Goal: Information Seeking & Learning: Check status

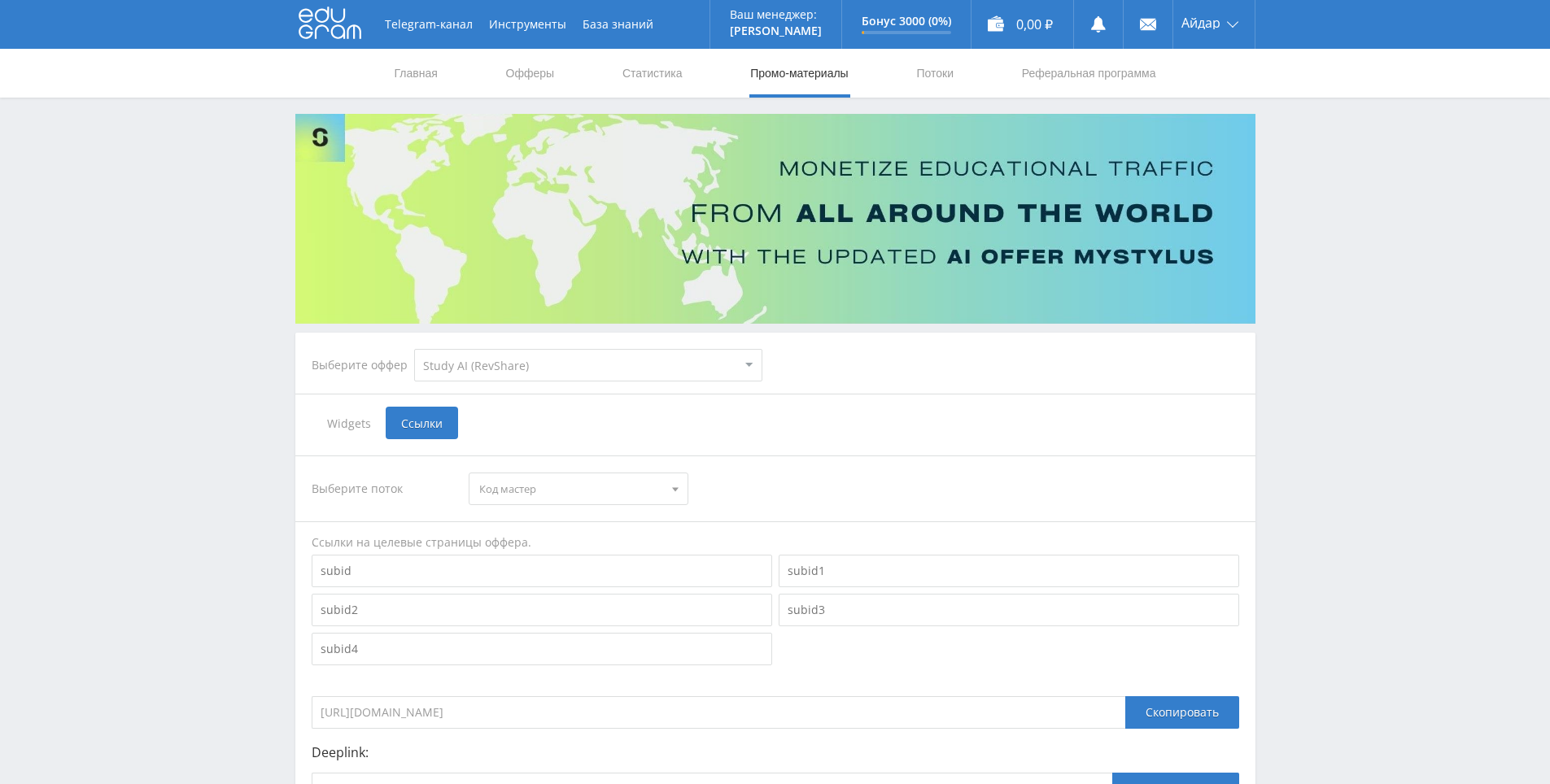
select select "376"
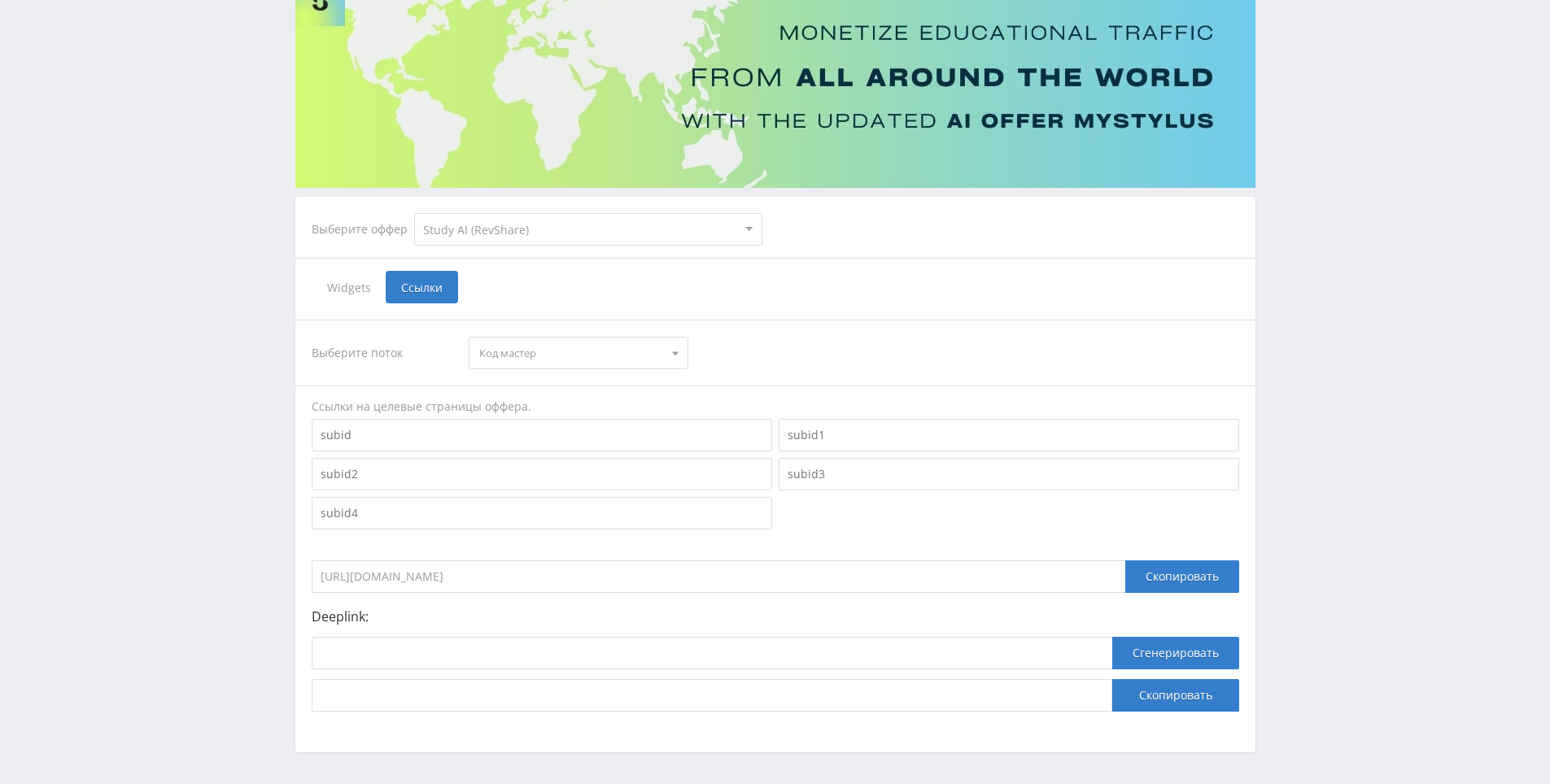
scroll to position [31, 0]
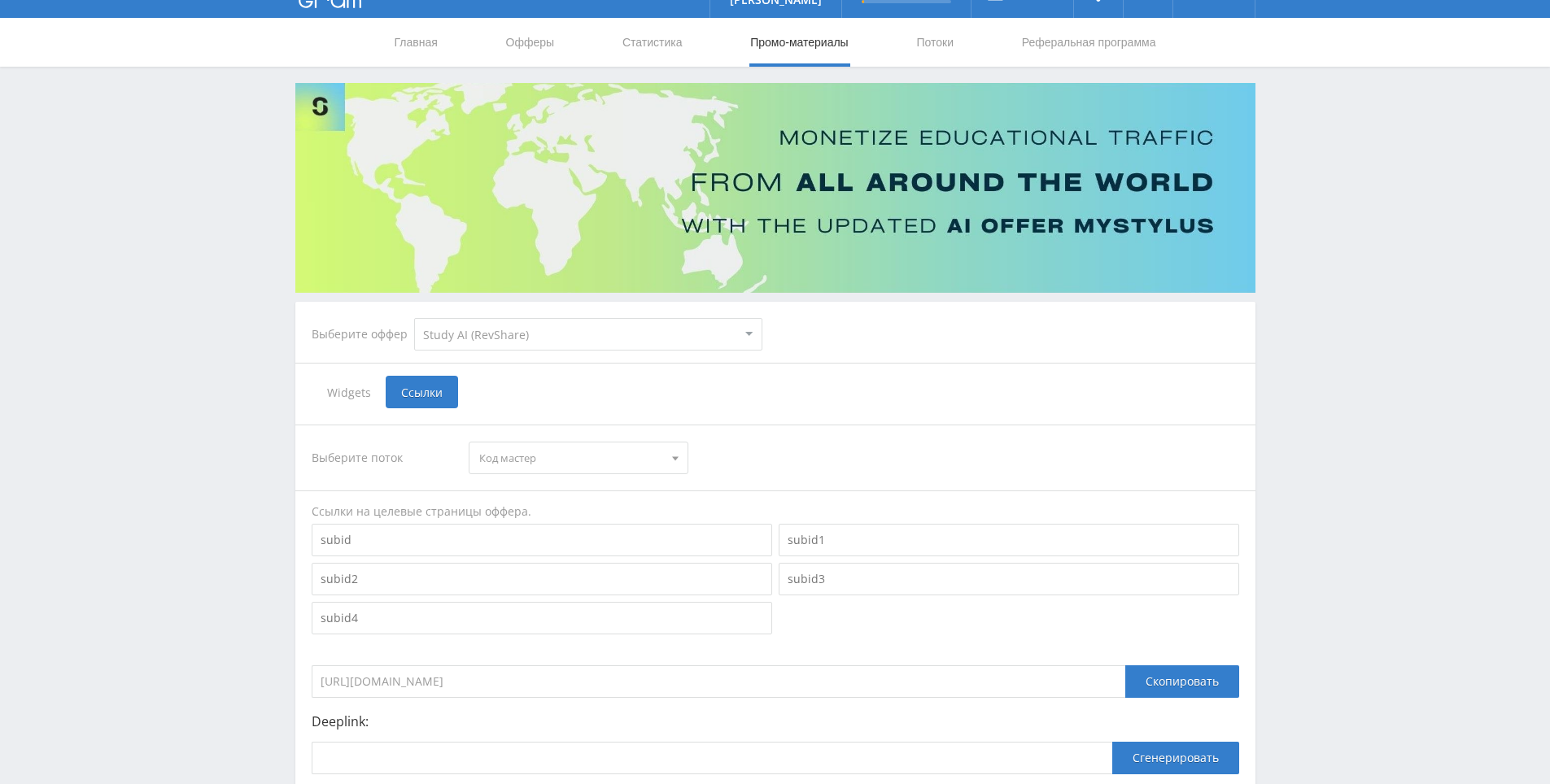
click at [903, 378] on div "Widgets Ссылки" at bounding box center [775, 392] width 927 height 32
drag, startPoint x: 903, startPoint y: 378, endPoint x: 837, endPoint y: 379, distance: 66.0
click at [834, 379] on div "Widgets Ссылки" at bounding box center [775, 392] width 927 height 32
click at [591, 340] on select "MyStylus MyStylus - Revshare Кампус AI Studybay Автор24 Studybay [GEOGRAPHIC_DA…" at bounding box center [588, 334] width 348 height 32
click at [592, 329] on select "MyStylus MyStylus - Revshare Кампус AI Studybay Автор24 Studybay [GEOGRAPHIC_DA…" at bounding box center [588, 334] width 348 height 32
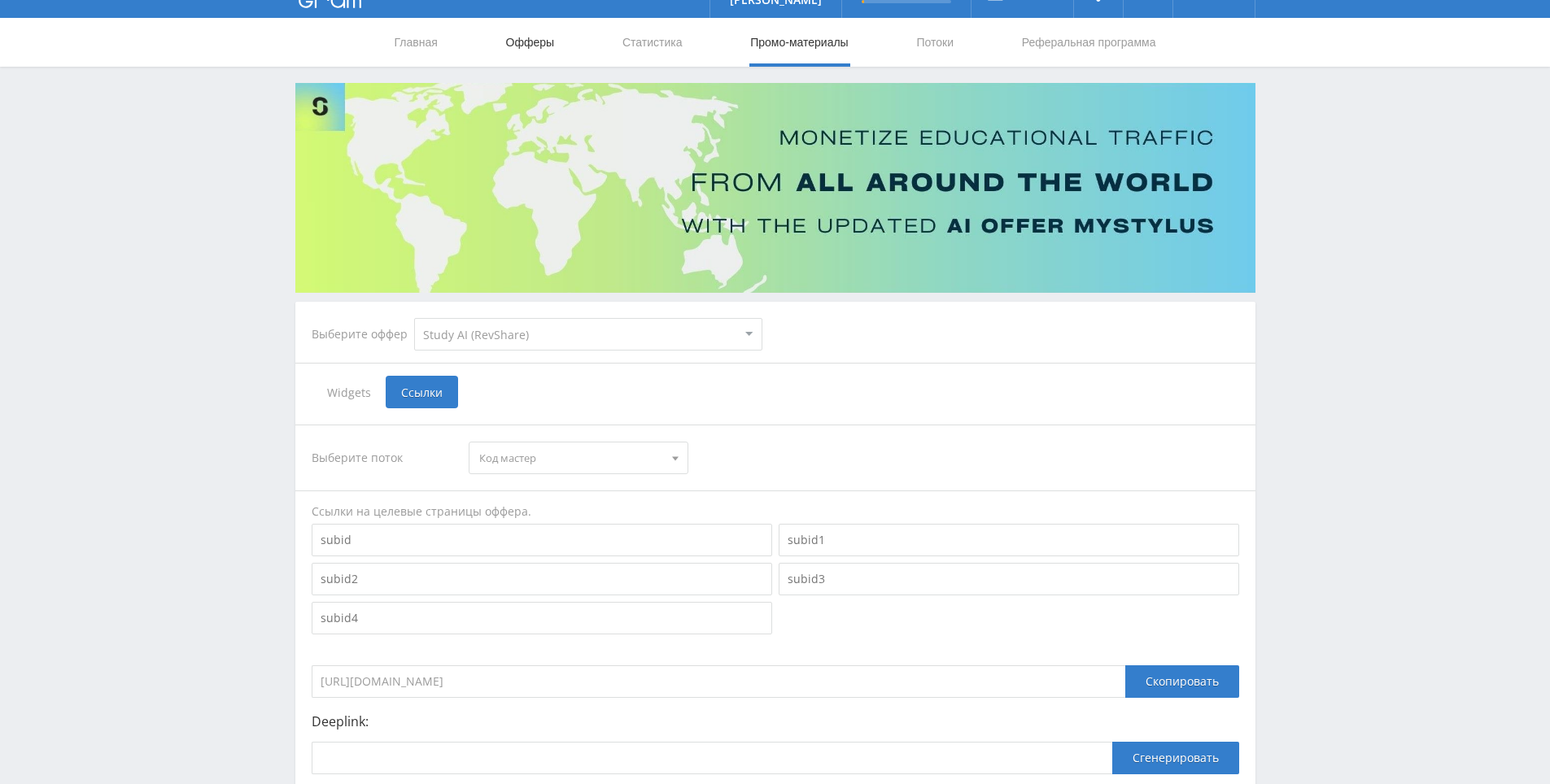
click at [532, 38] on link "Офферы" at bounding box center [530, 42] width 52 height 48
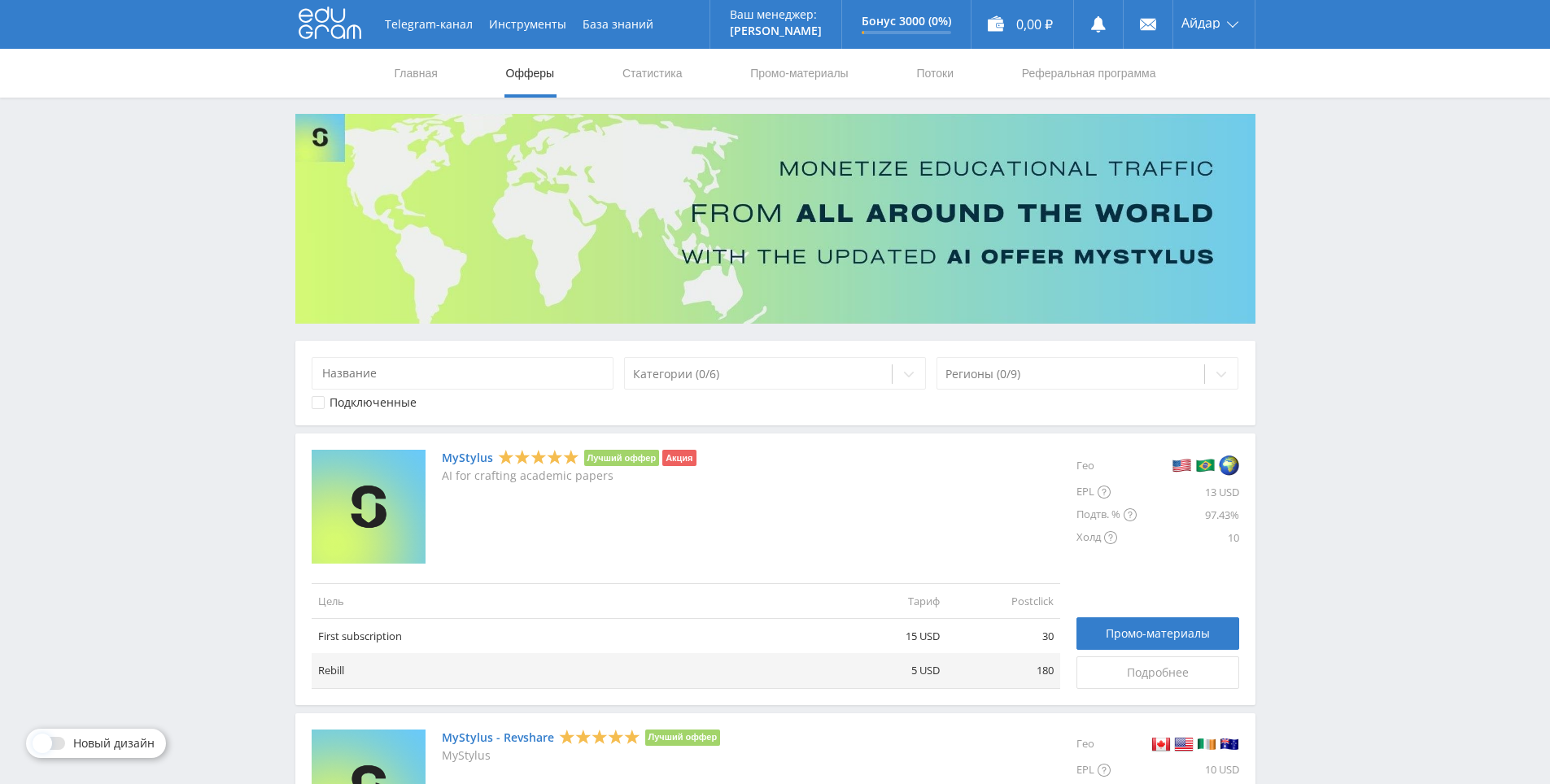
click at [336, 16] on icon at bounding box center [330, 23] width 63 height 32
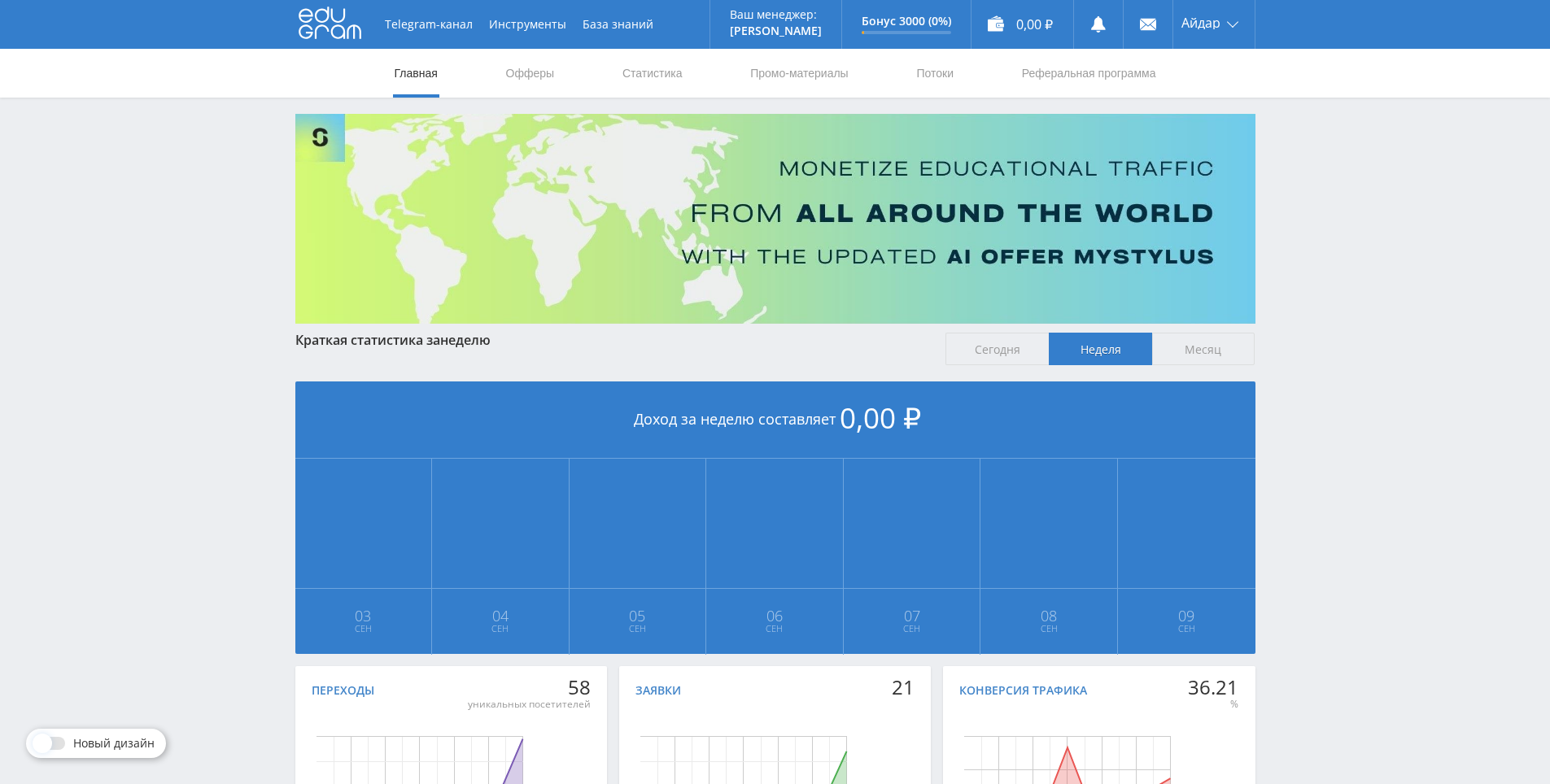
scroll to position [181, 0]
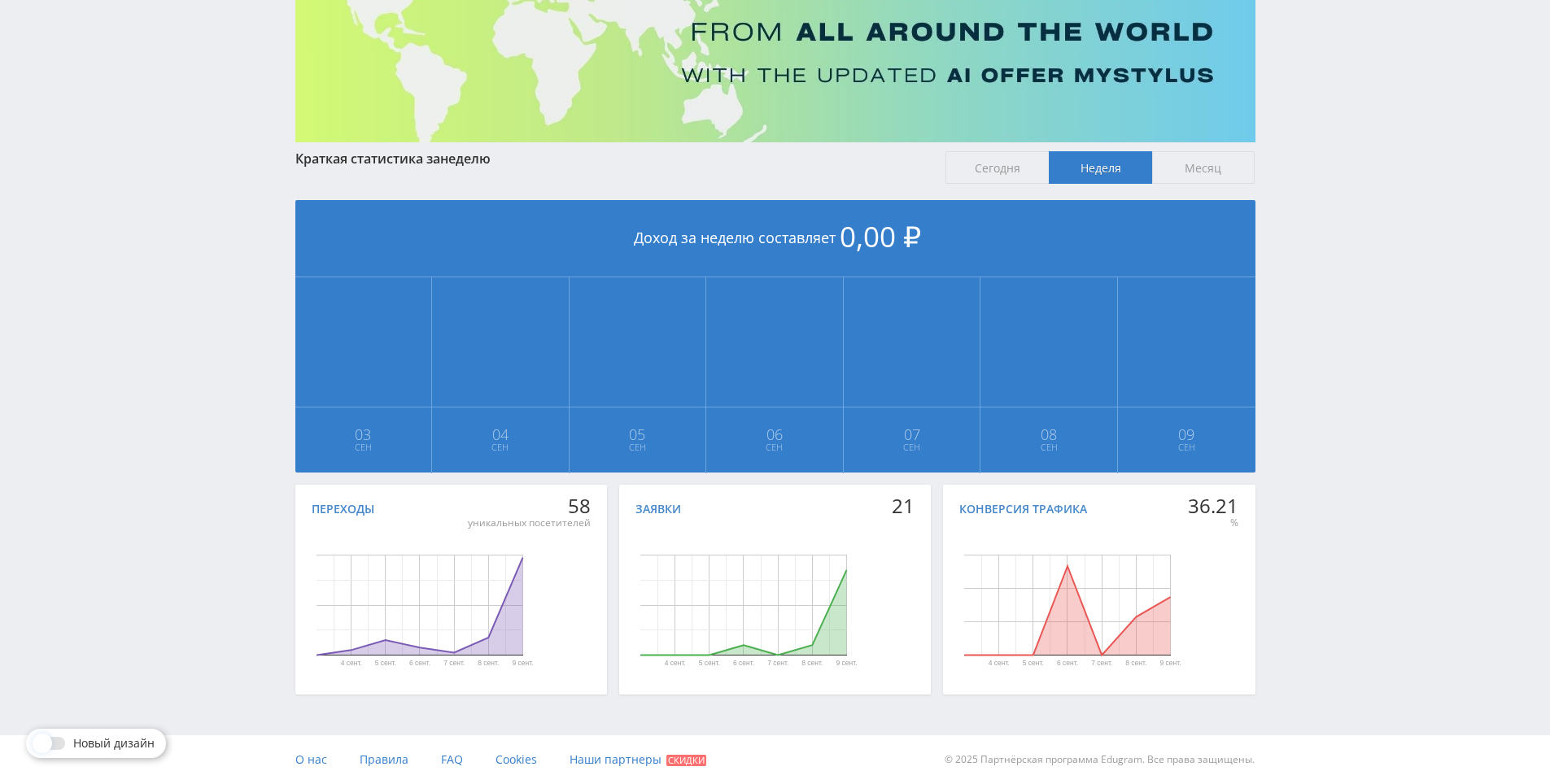
drag, startPoint x: 1353, startPoint y: 367, endPoint x: 1349, endPoint y: 324, distance: 43.2
click at [1349, 324] on div "Telegram-канал Инструменты База знаний Ваш менеджер: [PERSON_NAME] Online @edug…" at bounding box center [775, 302] width 1550 height 965
drag, startPoint x: 1349, startPoint y: 324, endPoint x: 1344, endPoint y: 289, distance: 35.4
click at [1344, 289] on div "Telegram-канал Инструменты База знаний Ваш менеджер: [PERSON_NAME] Online @edug…" at bounding box center [775, 302] width 1550 height 965
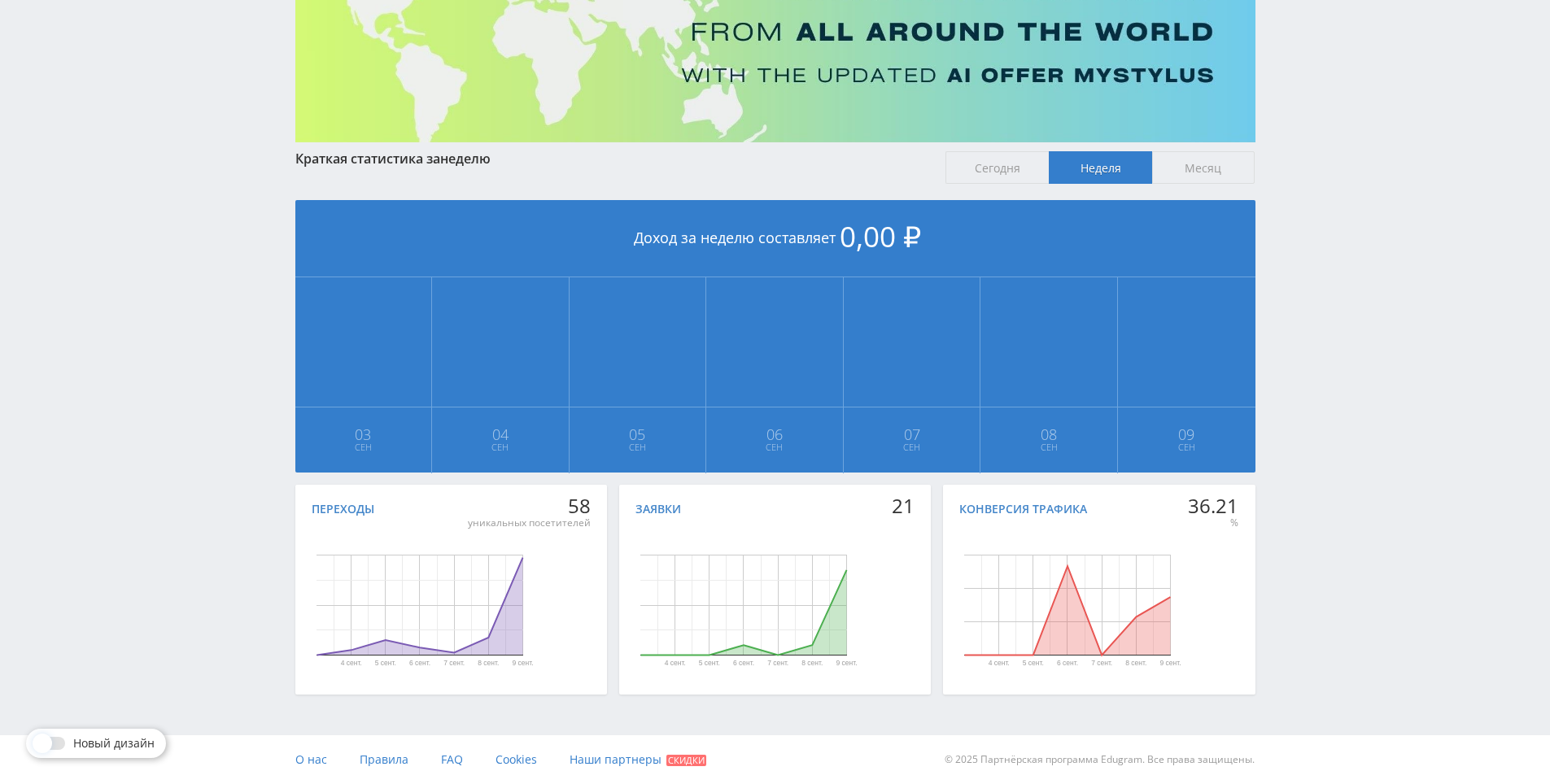
click at [1344, 253] on div "Telegram-канал Инструменты База знаний Ваш менеджер: [PERSON_NAME] Online @edug…" at bounding box center [775, 302] width 1550 height 965
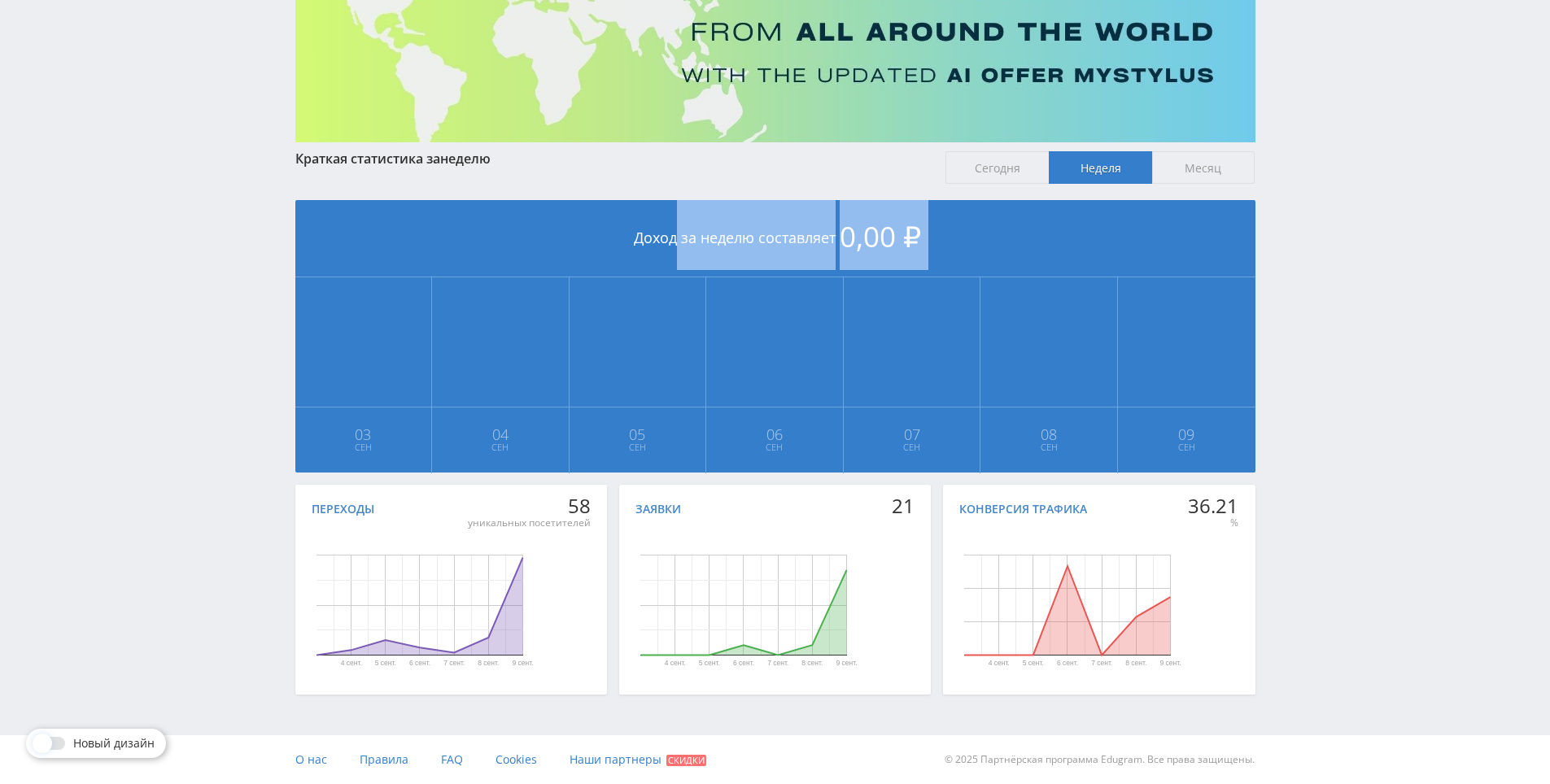
click at [1344, 253] on div "Telegram-канал Инструменты База знаний Ваш менеджер: [PERSON_NAME] Online @edug…" at bounding box center [775, 302] width 1550 height 965
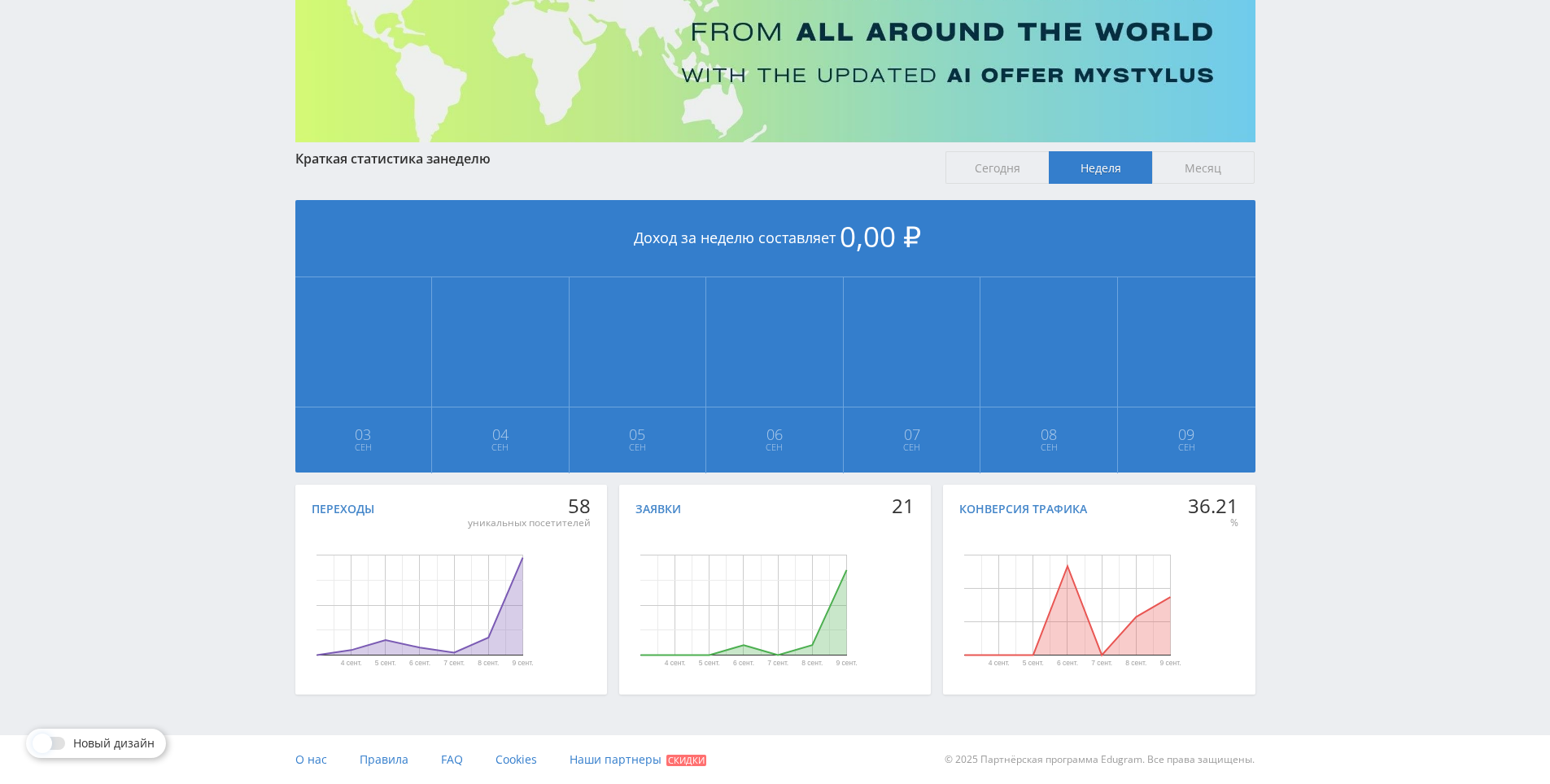
click at [1338, 219] on div "Telegram-канал Инструменты База знаний Ваш менеджер: [PERSON_NAME] Online @edug…" at bounding box center [775, 302] width 1550 height 965
click at [1338, 227] on div "Telegram-канал Инструменты База знаний Ваш менеджер: [PERSON_NAME] Online @edug…" at bounding box center [775, 302] width 1550 height 965
click at [1337, 234] on div "Telegram-канал Инструменты База знаний Ваш менеджер: [PERSON_NAME] Online @edug…" at bounding box center [775, 302] width 1550 height 965
click at [1328, 202] on div "Telegram-канал Инструменты База знаний Ваш менеджер: [PERSON_NAME] Online @edug…" at bounding box center [775, 302] width 1550 height 965
click at [1327, 247] on div "Telegram-канал Инструменты База знаний Ваш менеджер: [PERSON_NAME] Online @edug…" at bounding box center [775, 302] width 1550 height 965
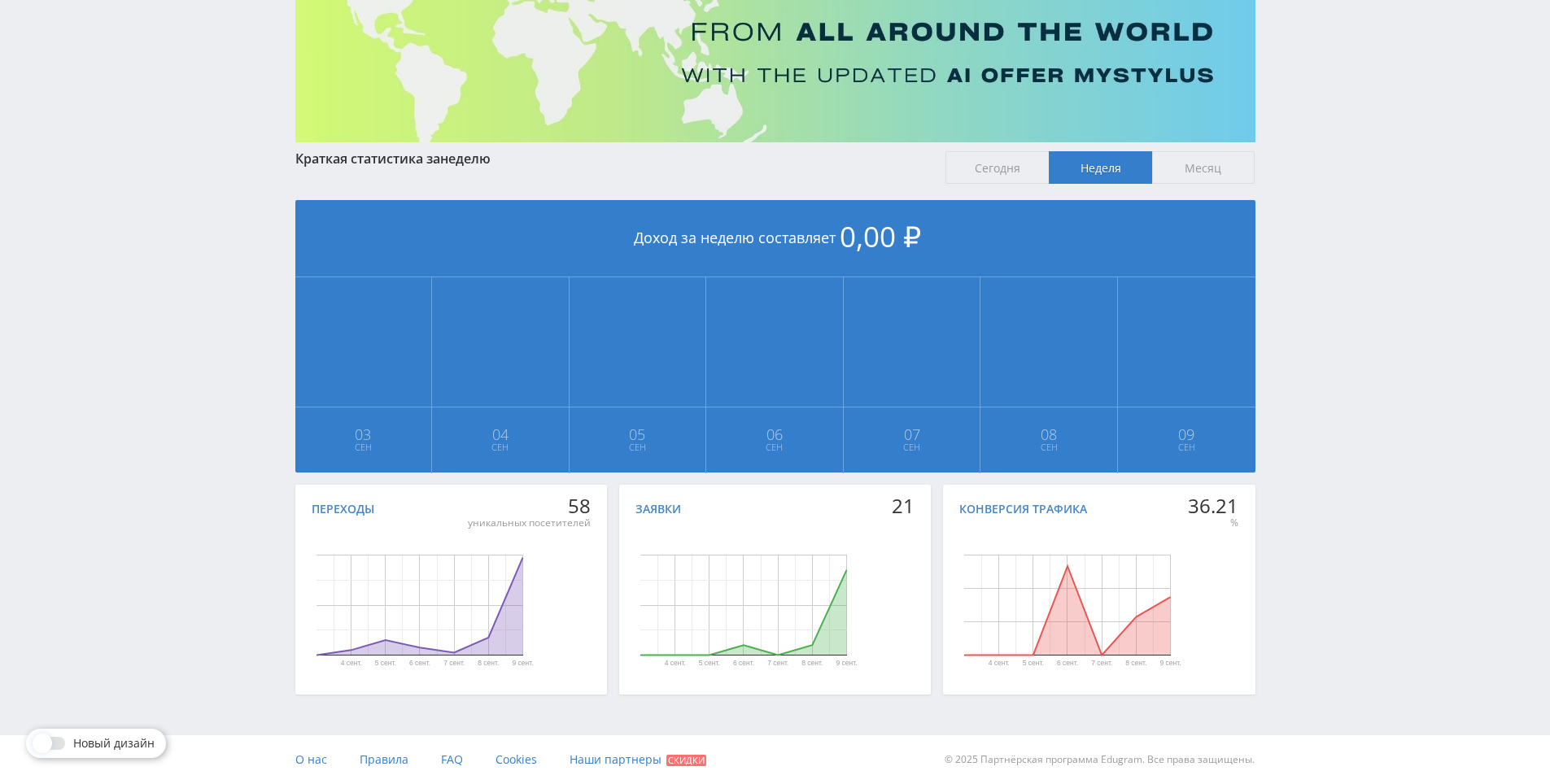
click at [1327, 247] on div "Telegram-канал Инструменты База знаний Ваш менеджер: [PERSON_NAME] Online @edug…" at bounding box center [775, 302] width 1550 height 965
click at [1329, 199] on div "Telegram-канал Инструменты База знаний Ваш менеджер: [PERSON_NAME] Online @edug…" at bounding box center [775, 302] width 1550 height 965
click at [1330, 198] on div "Telegram-канал Инструменты База знаний Ваш менеджер: [PERSON_NAME] Online @edug…" at bounding box center [775, 302] width 1550 height 965
drag, startPoint x: 1330, startPoint y: 191, endPoint x: 1321, endPoint y: 144, distance: 47.9
drag, startPoint x: 1321, startPoint y: 144, endPoint x: 1325, endPoint y: 166, distance: 22.4
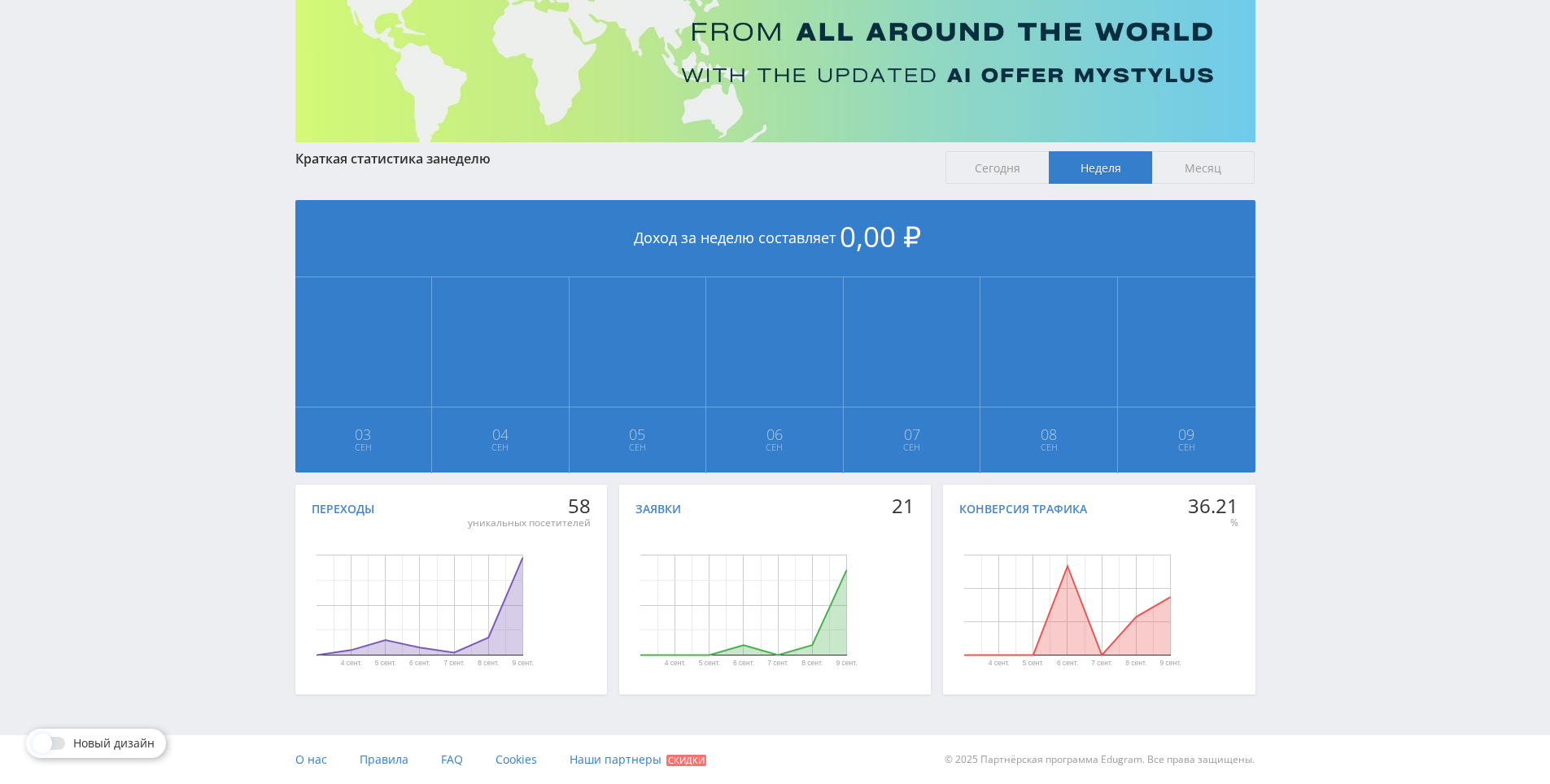
click at [1321, 143] on div "Telegram-канал Инструменты База знаний Ваш менеджер: [PERSON_NAME] Online @edug…" at bounding box center [775, 302] width 1550 height 965
click at [1325, 166] on div "Telegram-канал Инструменты База знаний Ваш менеджер: [PERSON_NAME] Online @edug…" at bounding box center [775, 302] width 1550 height 965
click at [1325, 138] on div "Telegram-канал Инструменты База знаний Ваш менеджер: [PERSON_NAME] Online @edug…" at bounding box center [775, 302] width 1550 height 965
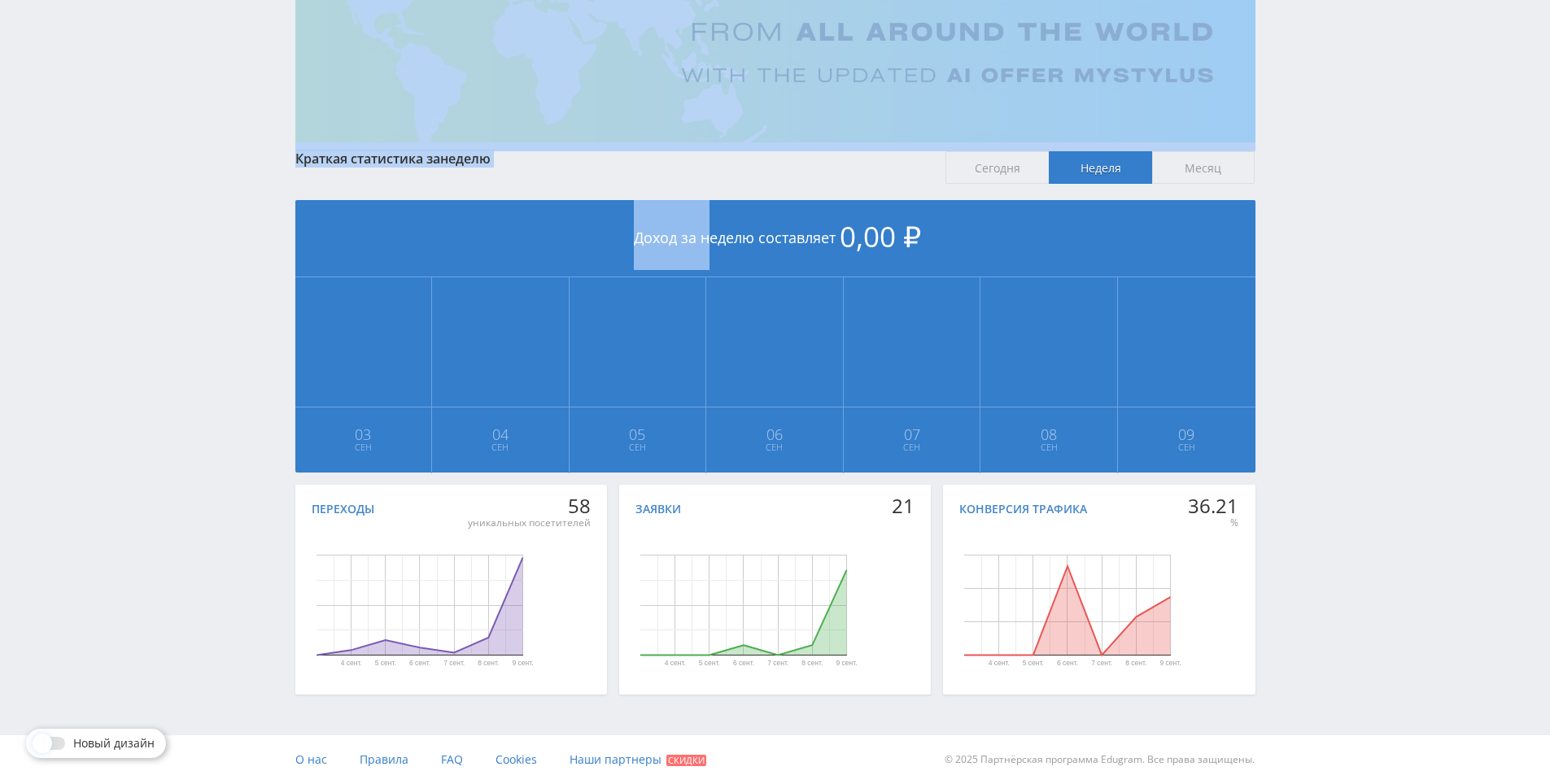
drag, startPoint x: 1325, startPoint y: 138, endPoint x: 1322, endPoint y: 165, distance: 27.2
click at [1322, 157] on div "Telegram-канал Инструменты База знаний Ваш менеджер: [PERSON_NAME] Online @edug…" at bounding box center [775, 302] width 1550 height 965
click at [1322, 165] on div "Telegram-канал Инструменты База знаний Ваш менеджер: [PERSON_NAME] Online @edug…" at bounding box center [775, 302] width 1550 height 965
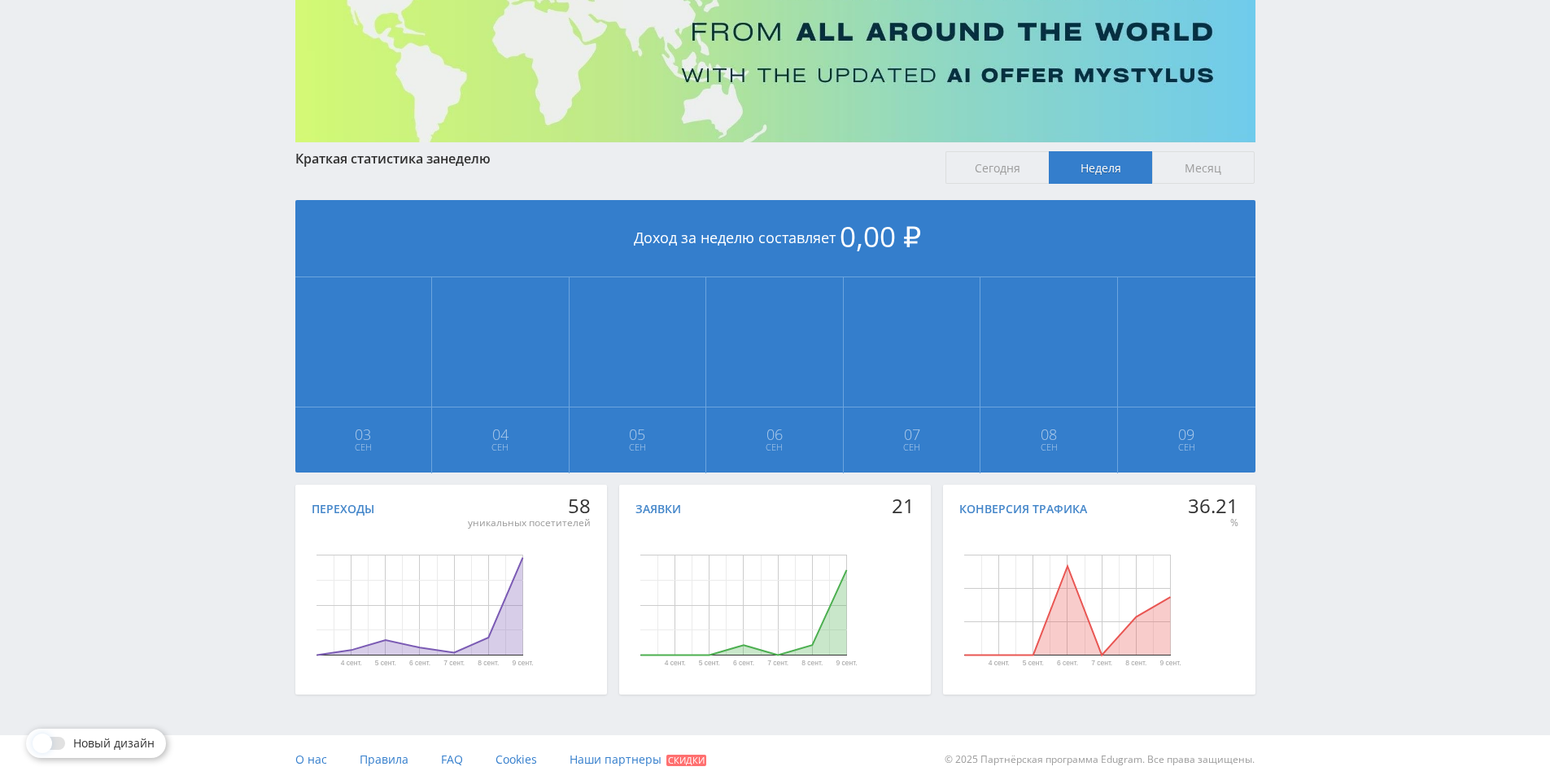
click at [1321, 151] on div "Telegram-канал Инструменты База знаний Ваш менеджер: [PERSON_NAME] Online @edug…" at bounding box center [775, 302] width 1550 height 965
click at [1321, 274] on div "Telegram-канал Инструменты База знаний Ваш менеджер: [PERSON_NAME] Online @edug…" at bounding box center [775, 302] width 1550 height 965
drag, startPoint x: 1321, startPoint y: 274, endPoint x: 1321, endPoint y: 218, distance: 56.0
click at [1321, 218] on div "Telegram-канал Инструменты База знаний Ваш менеджер: [PERSON_NAME] Online @edug…" at bounding box center [775, 302] width 1550 height 965
drag, startPoint x: 1309, startPoint y: 353, endPoint x: 1315, endPoint y: 381, distance: 28.6
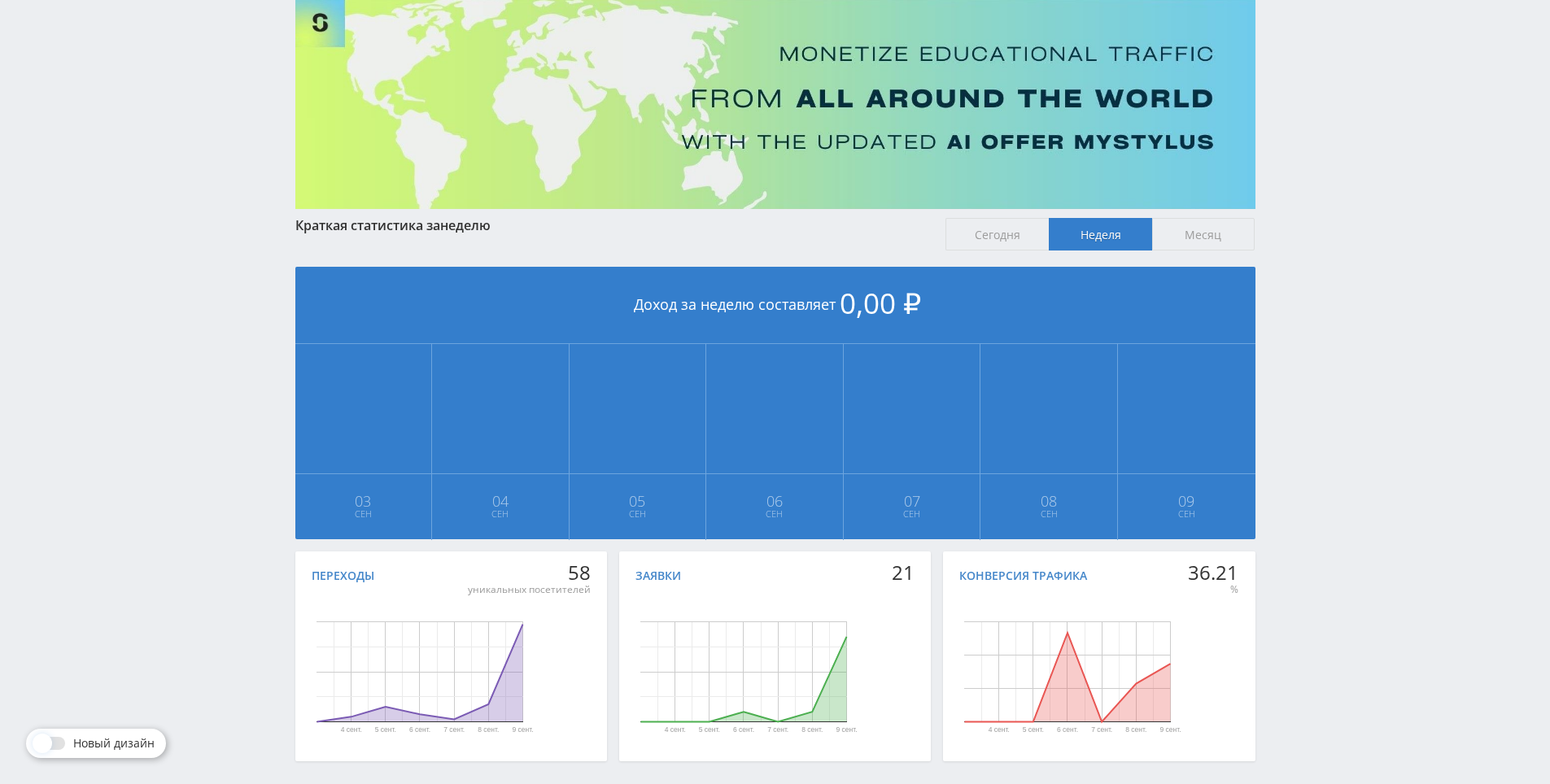
scroll to position [0, 0]
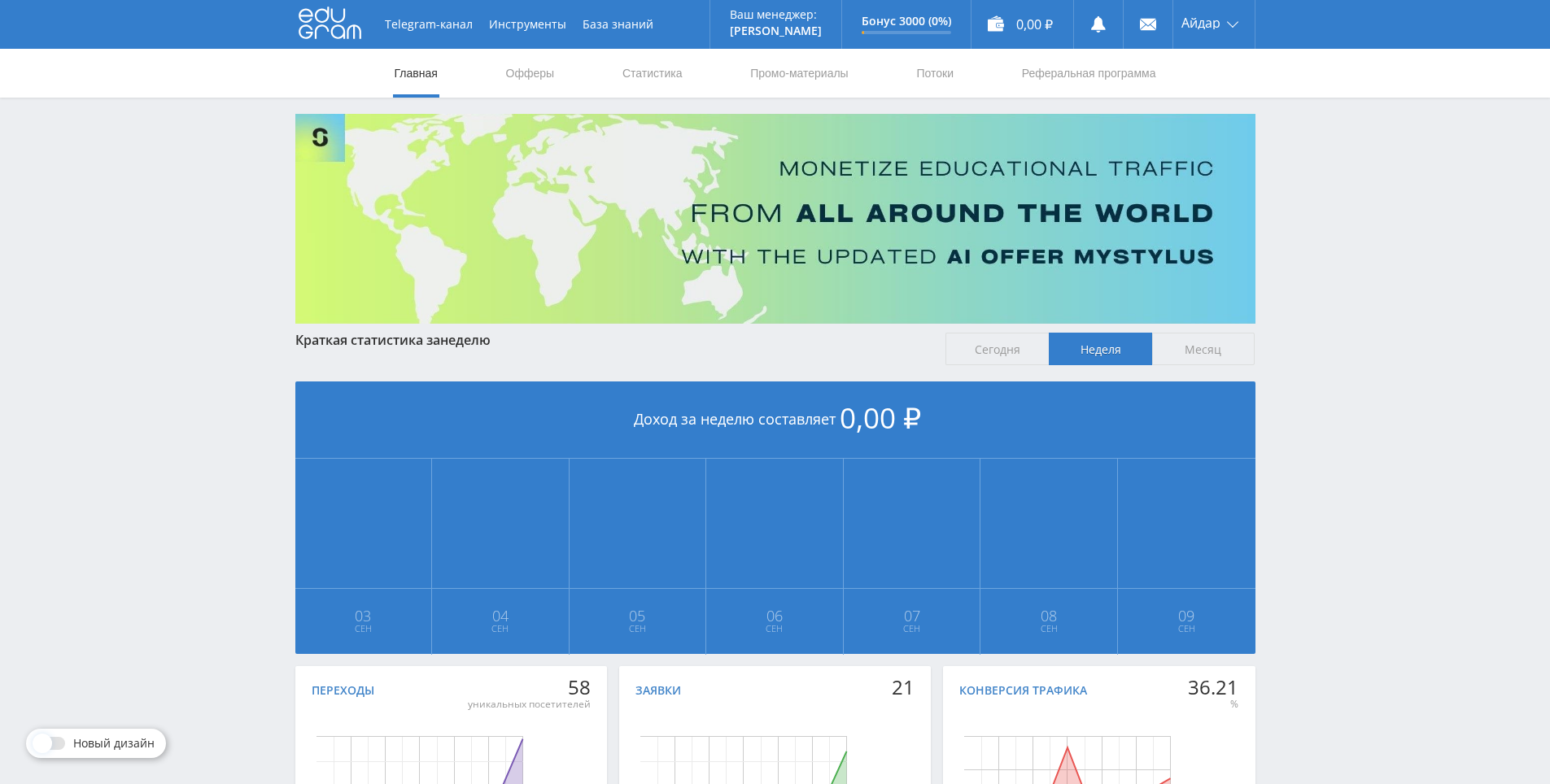
drag, startPoint x: 1325, startPoint y: 387, endPoint x: 1337, endPoint y: 265, distance: 122.6
click at [1332, 176] on div "Telegram-канал Инструменты База знаний Ваш менеджер: [PERSON_NAME] Online @edug…" at bounding box center [775, 482] width 1550 height 965
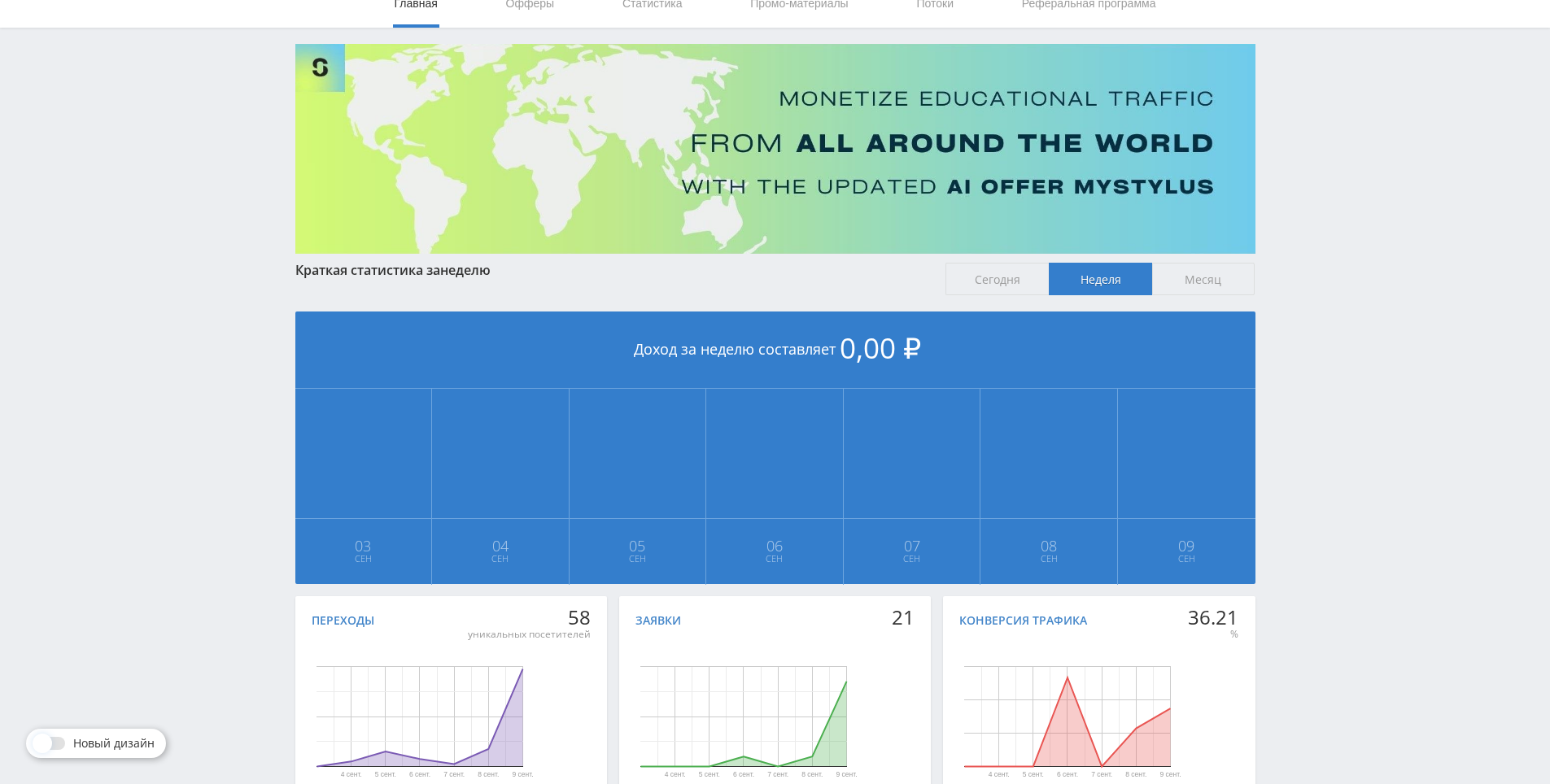
drag, startPoint x: 1351, startPoint y: 227, endPoint x: 1362, endPoint y: 291, distance: 64.9
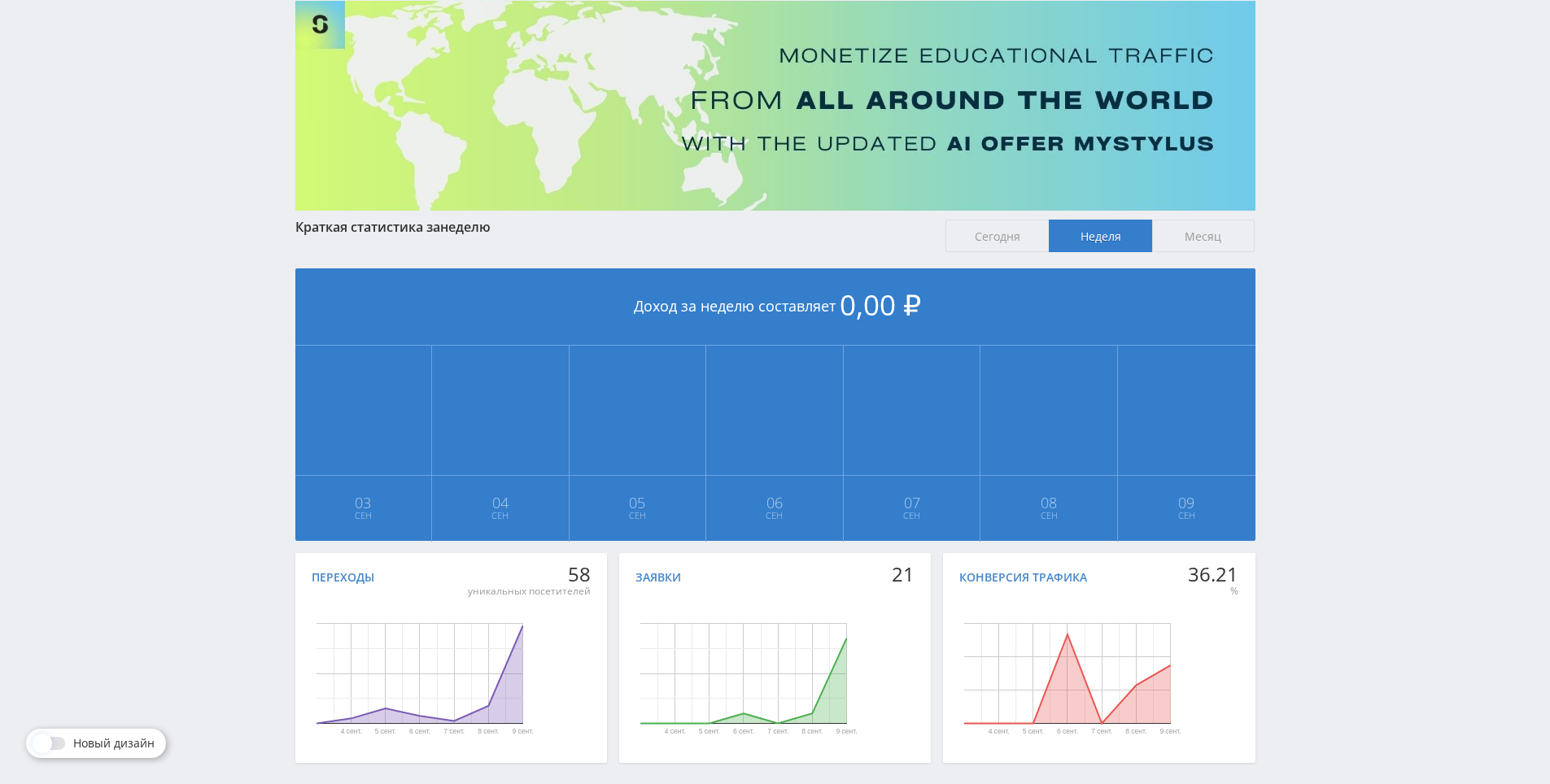
scroll to position [181, 0]
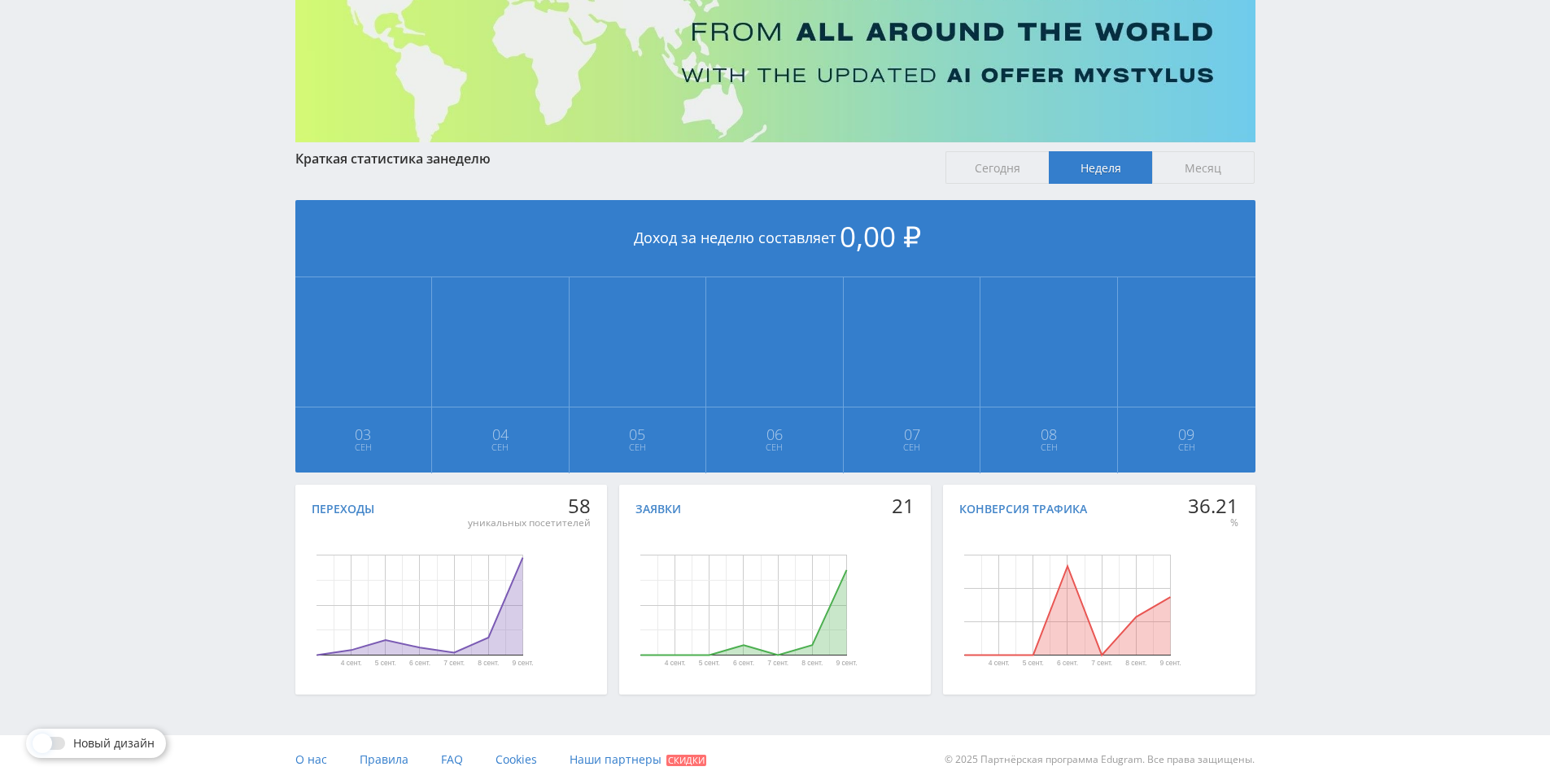
drag, startPoint x: 1387, startPoint y: 425, endPoint x: 1380, endPoint y: 493, distance: 68.4
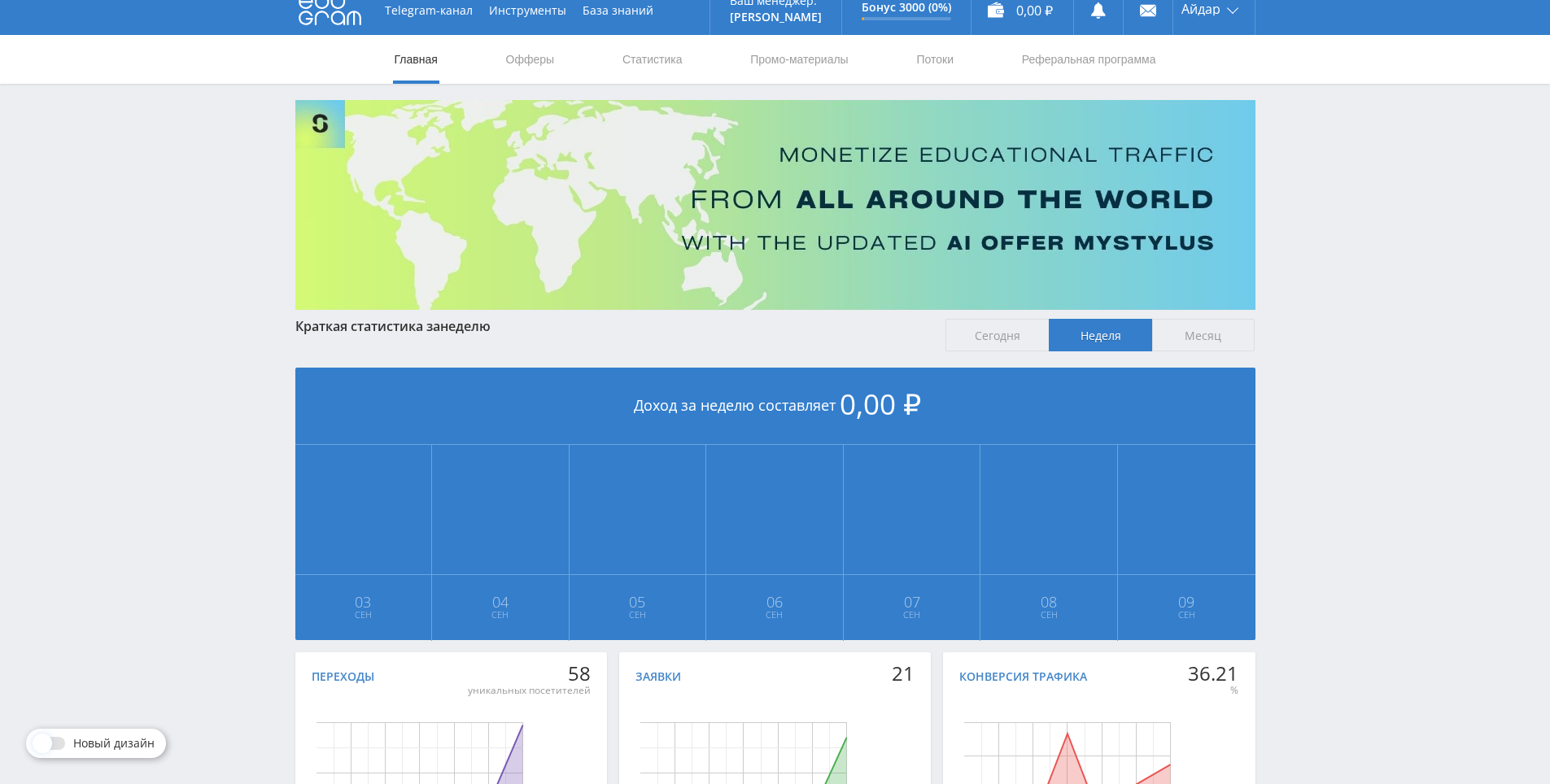
scroll to position [0, 0]
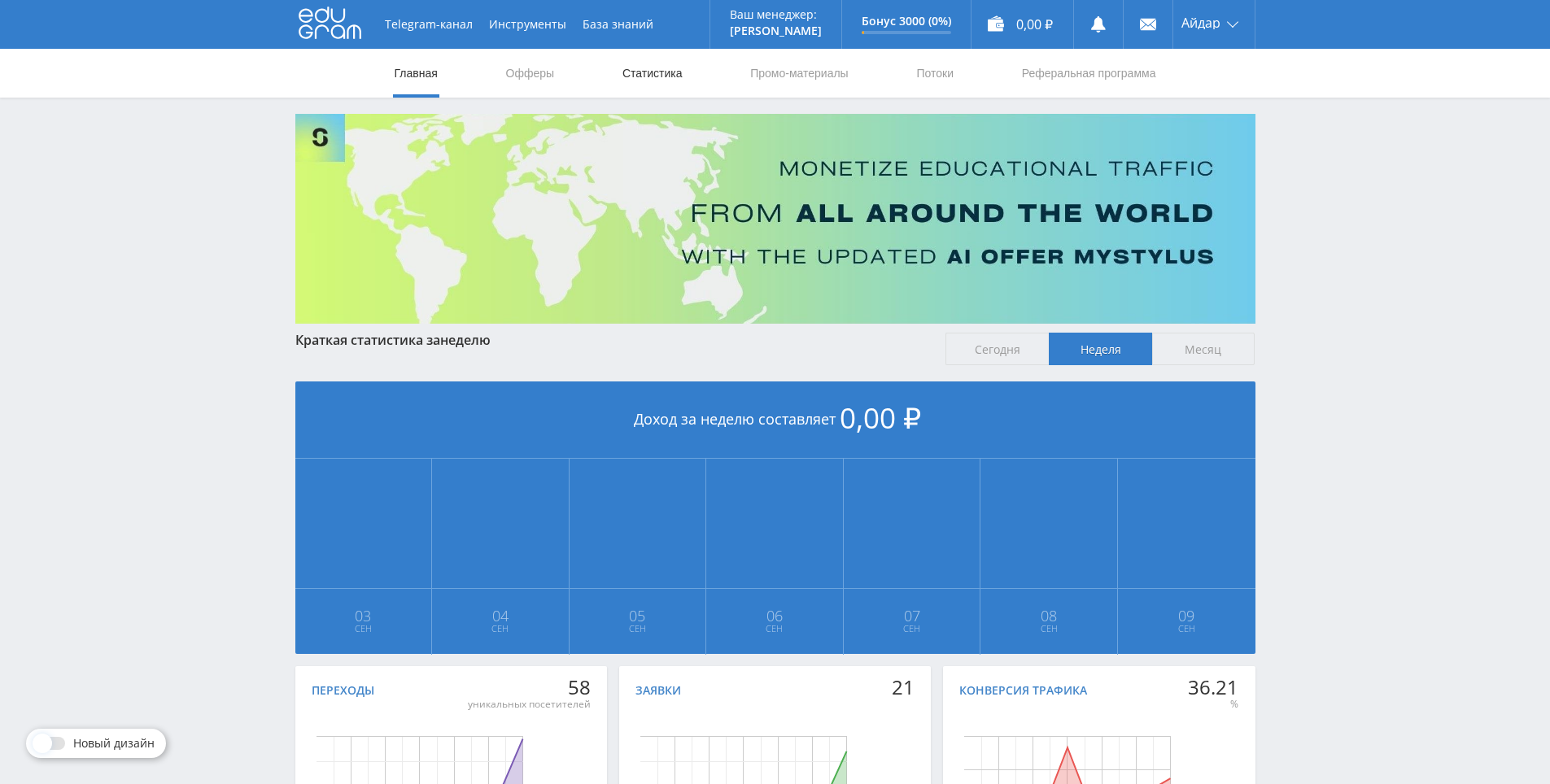
click at [680, 75] on link "Статистика" at bounding box center [652, 72] width 64 height 48
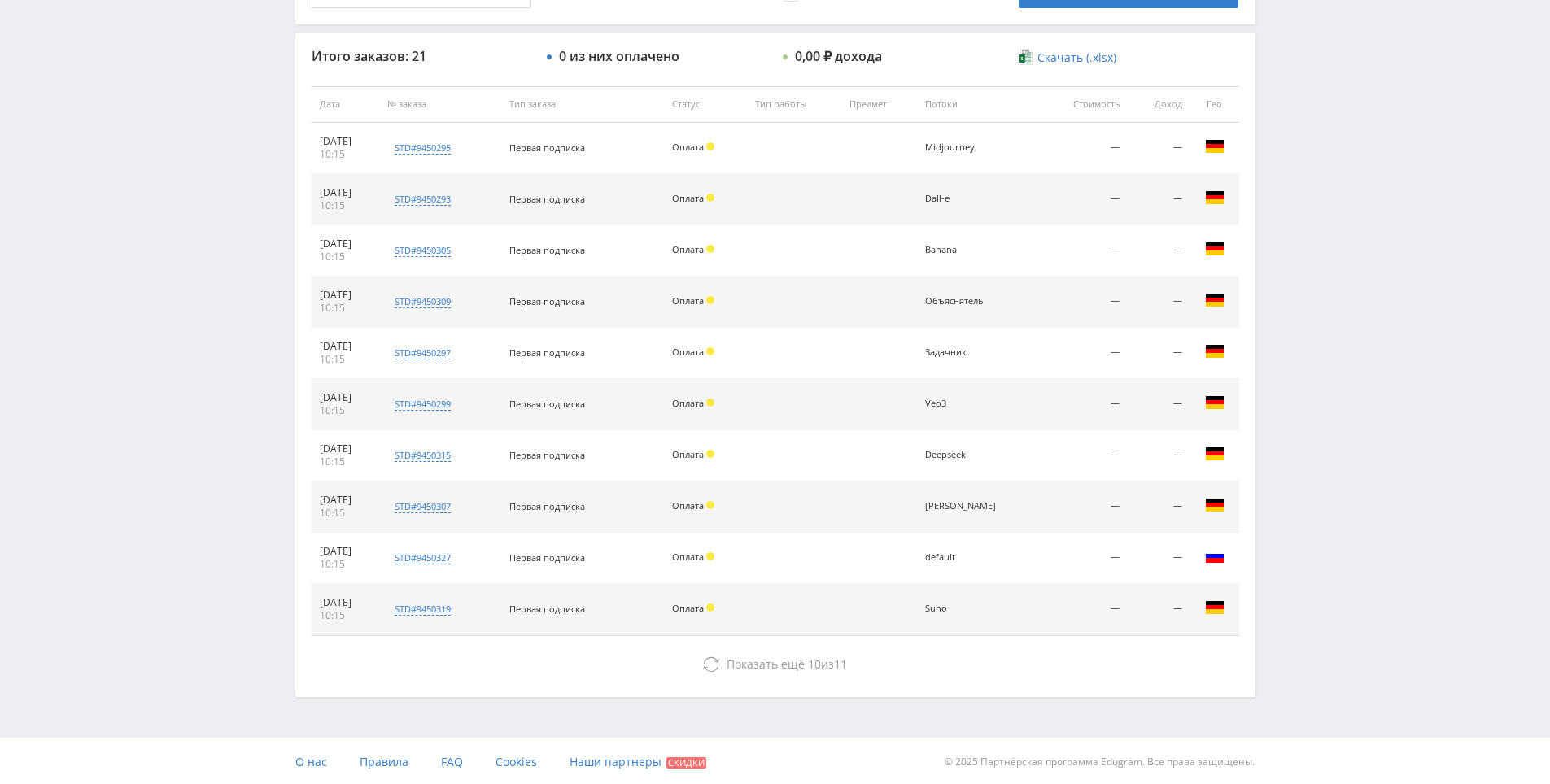
scroll to position [582, 0]
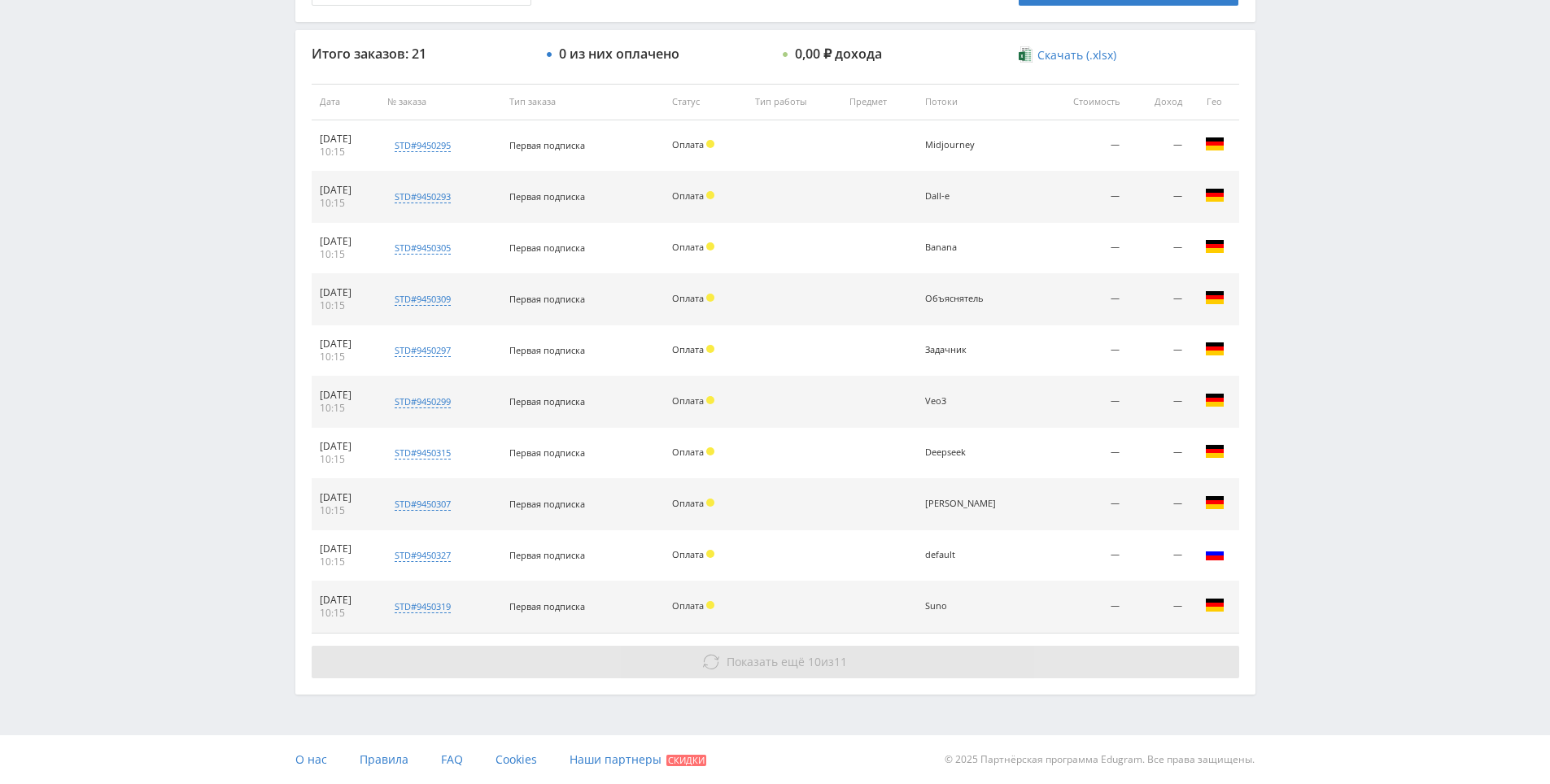
click at [917, 663] on button "Показать ещё 10 из 11" at bounding box center [775, 662] width 927 height 32
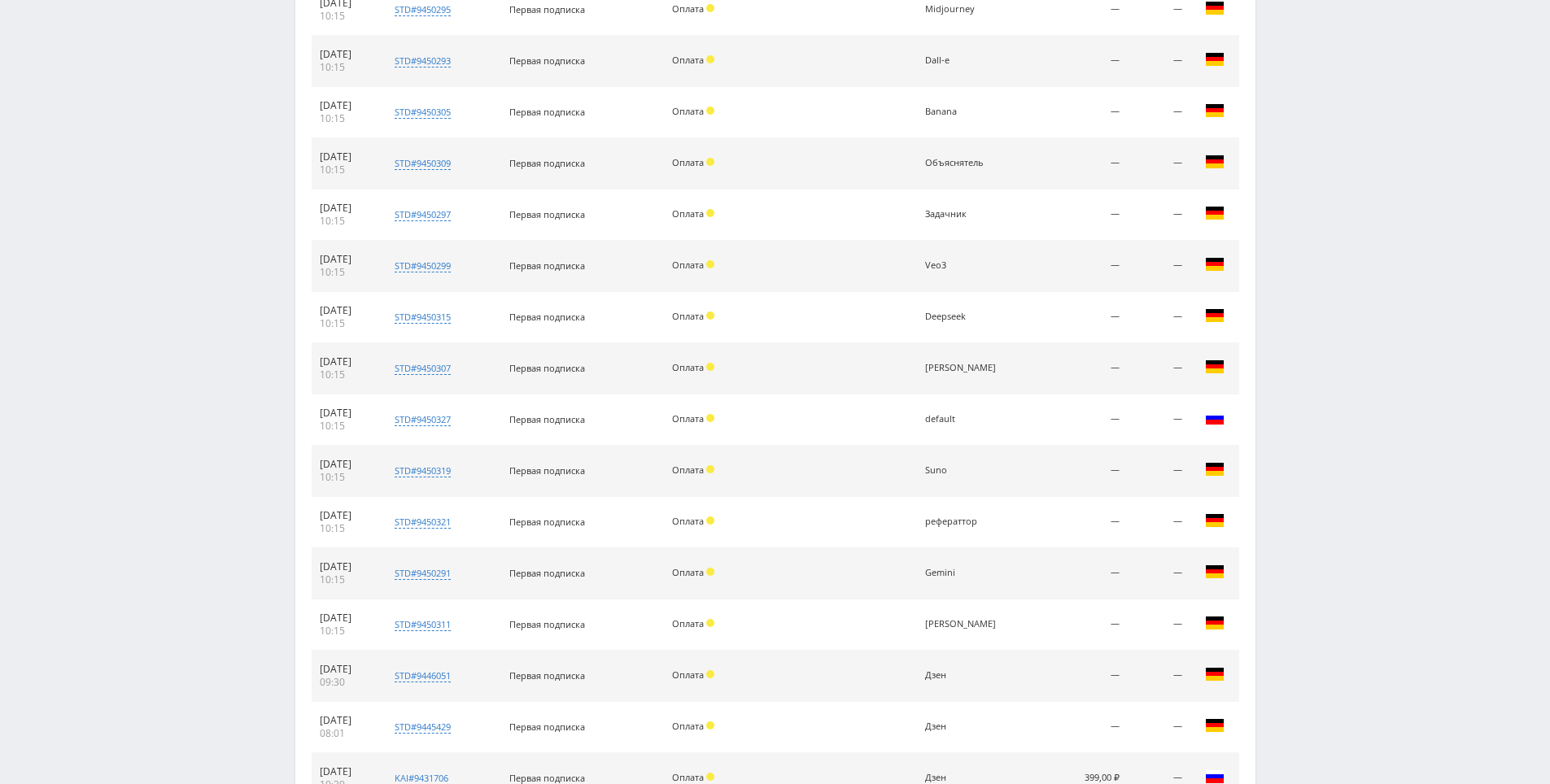
scroll to position [888, 0]
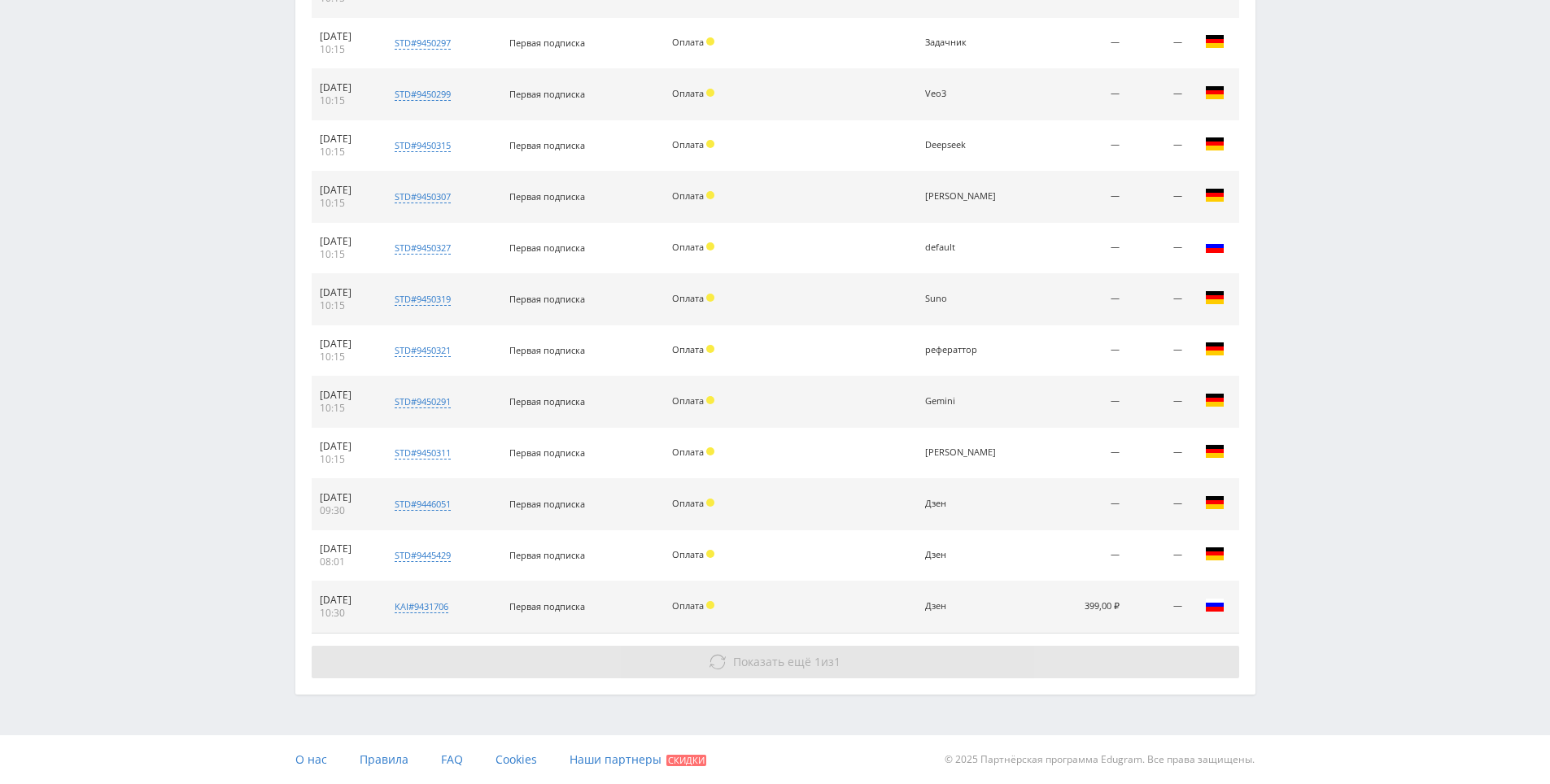
click at [869, 663] on button "Показать ещё 1 из 1" at bounding box center [775, 662] width 927 height 32
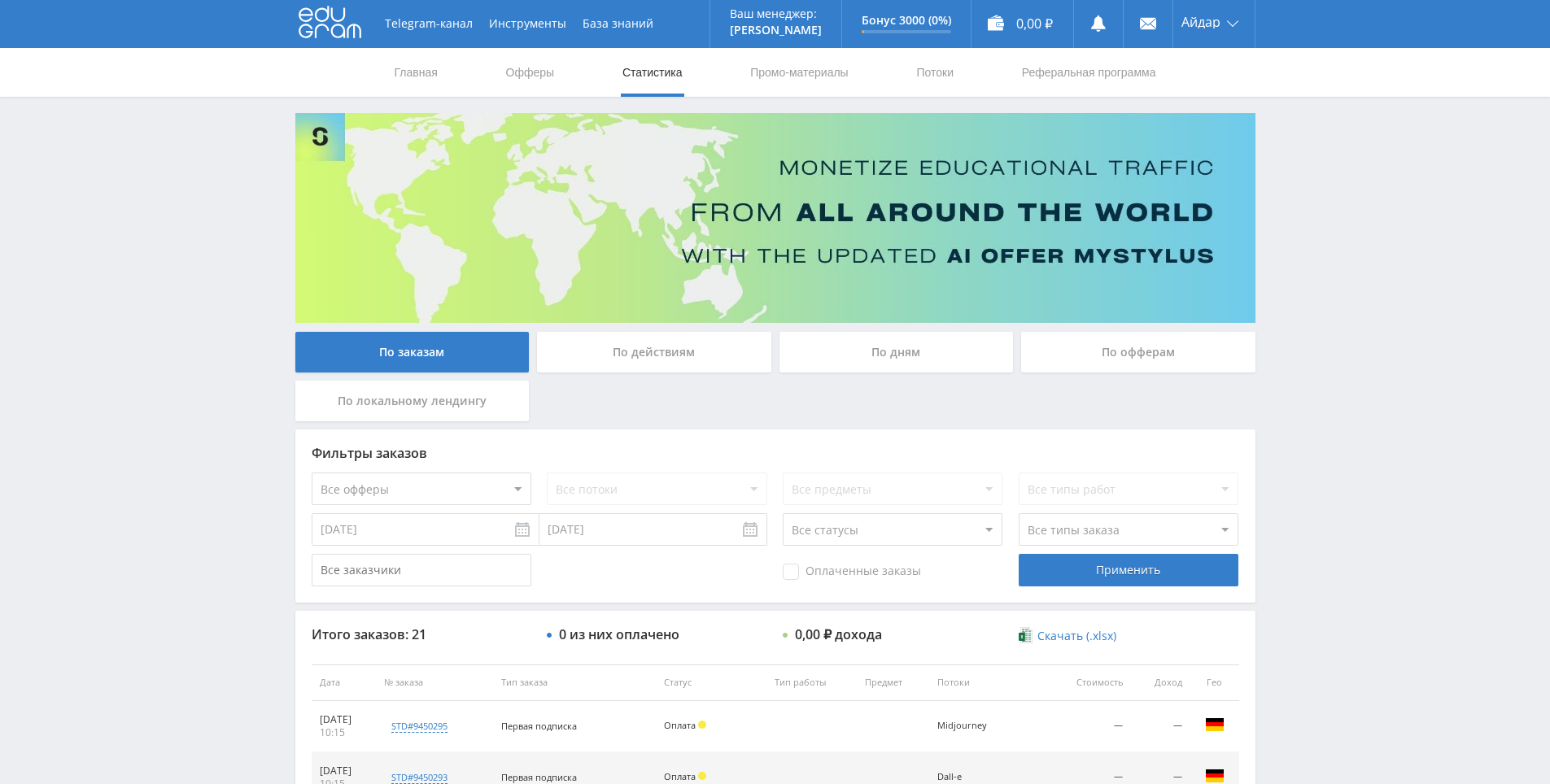
scroll to position [0, 0]
click at [428, 72] on link "Главная" at bounding box center [416, 72] width 47 height 48
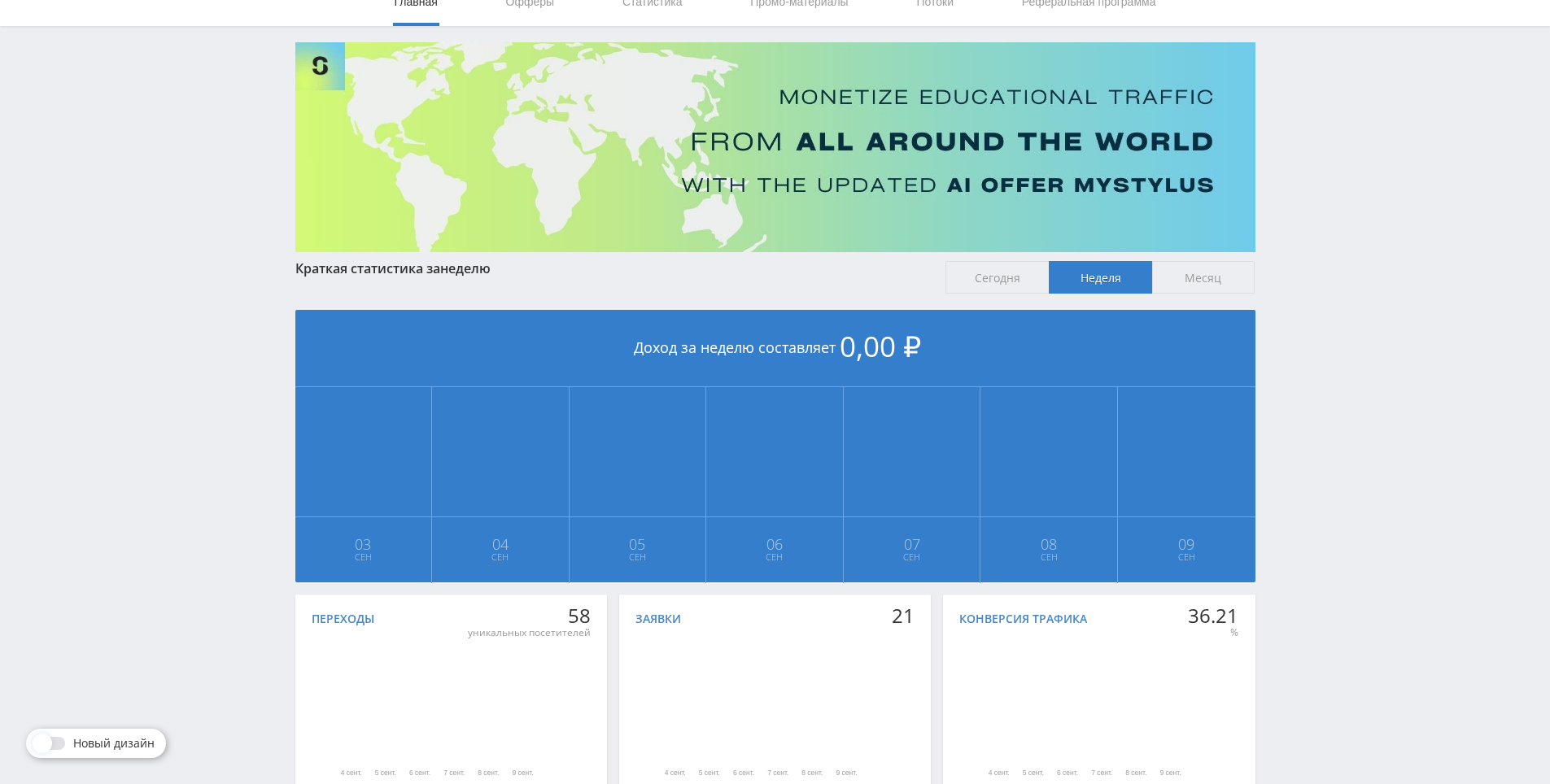
scroll to position [162, 0]
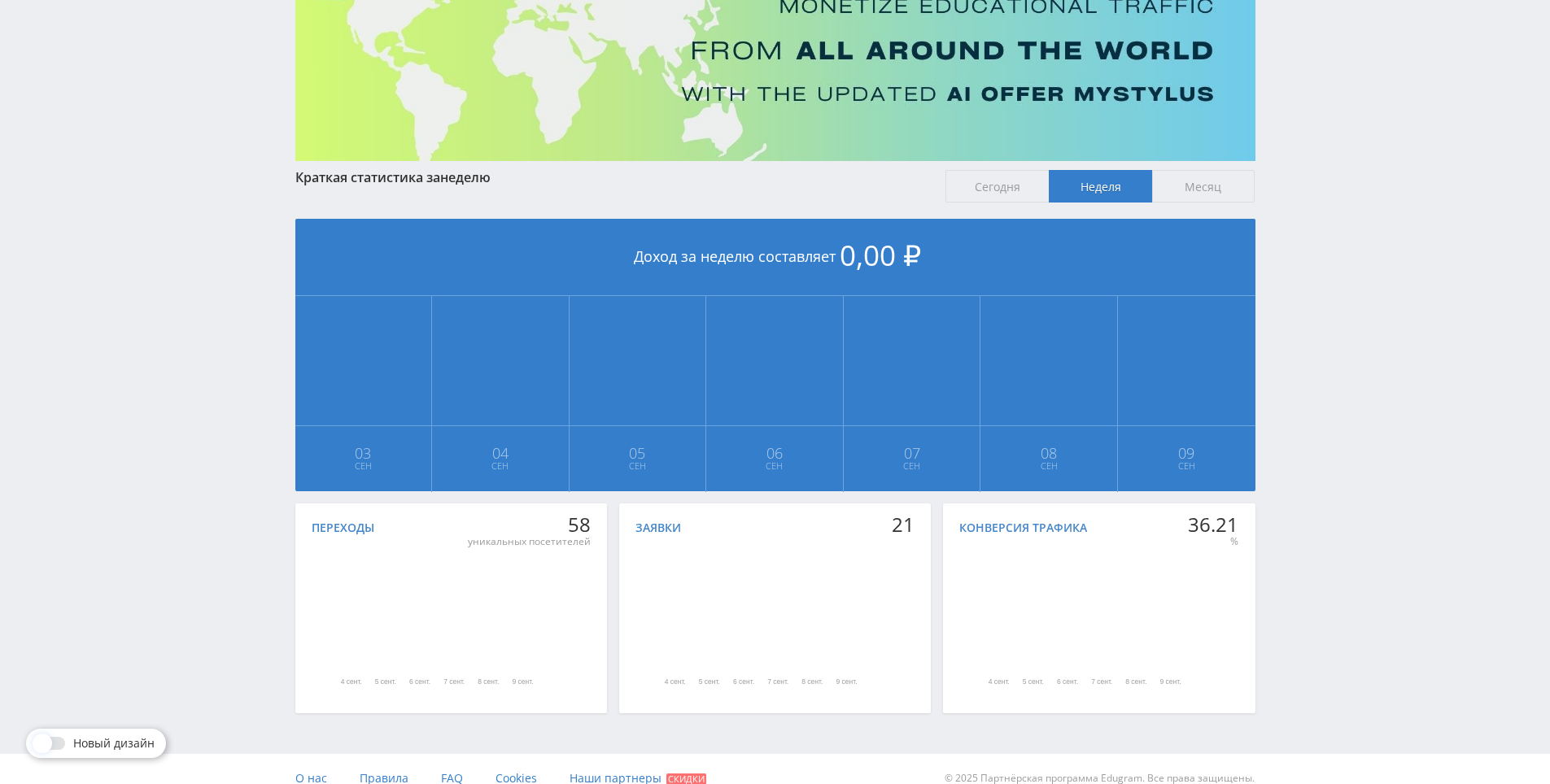
drag, startPoint x: 1315, startPoint y: 446, endPoint x: 1284, endPoint y: 354, distance: 97.1
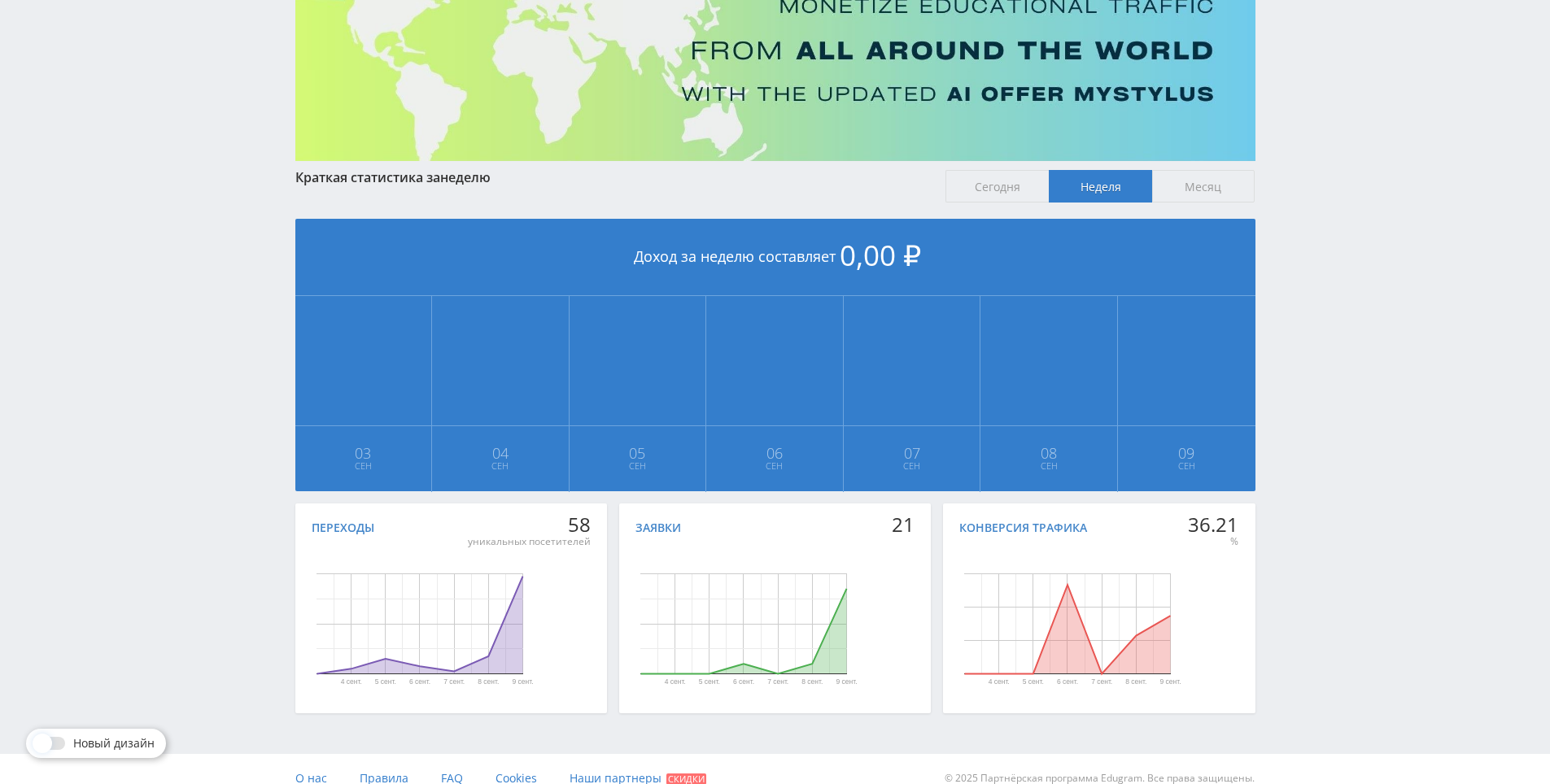
drag, startPoint x: 1284, startPoint y: 354, endPoint x: 1293, endPoint y: 357, distance: 9.5
click at [1284, 354] on div "Telegram-канал Инструменты База знаний Ваш менеджер: [PERSON_NAME] Online @edug…" at bounding box center [775, 320] width 1550 height 965
click at [1293, 357] on div "Telegram-канал Инструменты База знаний Ваш менеджер: [PERSON_NAME] Online @edug…" at bounding box center [775, 320] width 1550 height 965
click at [1292, 290] on div "Telegram-канал Инструменты База знаний Ваш менеджер: [PERSON_NAME] Online @edug…" at bounding box center [775, 320] width 1550 height 965
click at [1316, 299] on div "Telegram-канал Инструменты База знаний Ваш менеджер: [PERSON_NAME] Online @edug…" at bounding box center [775, 320] width 1550 height 965
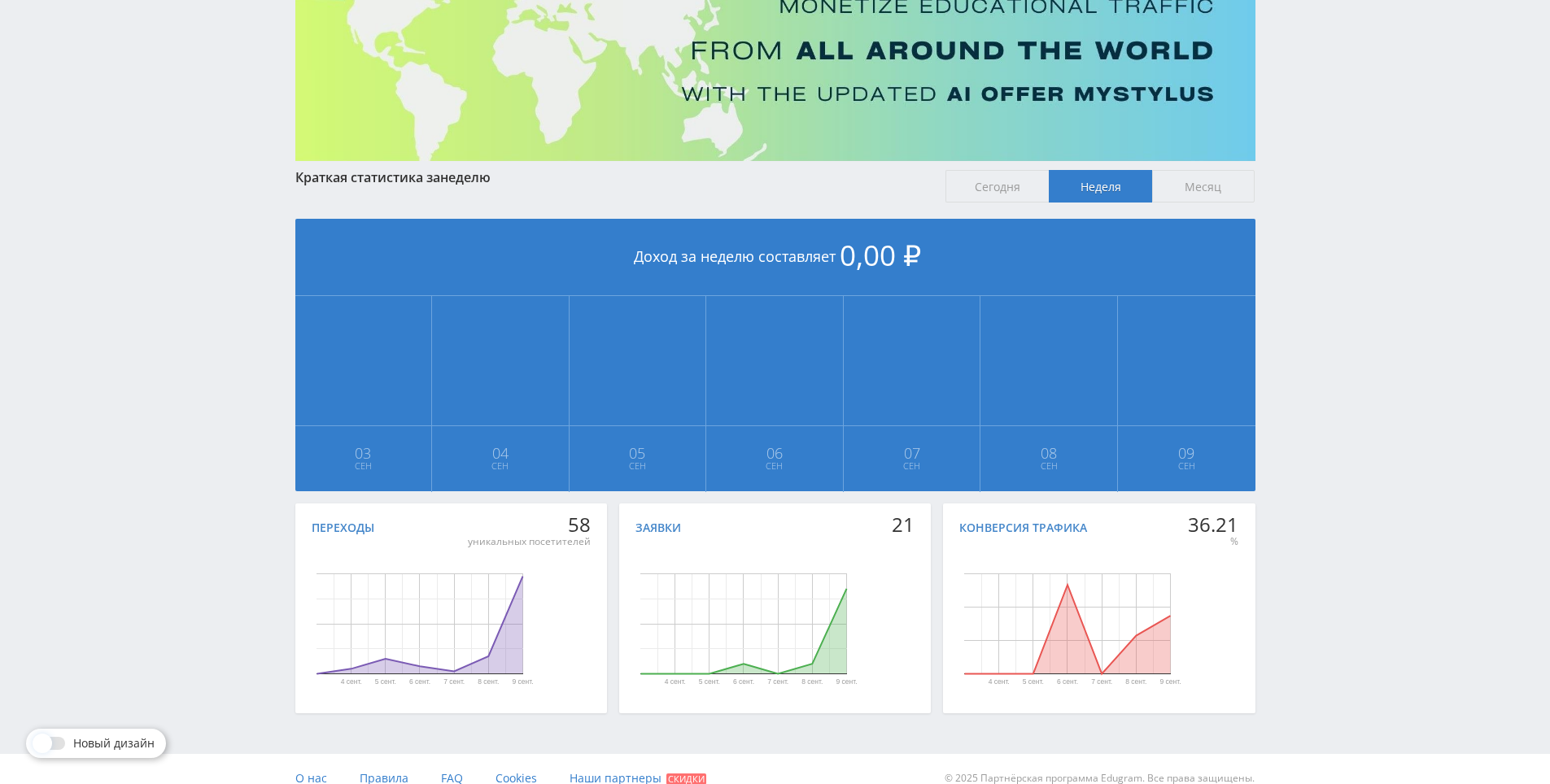
drag, startPoint x: 1316, startPoint y: 299, endPoint x: 1321, endPoint y: 269, distance: 30.4
click at [1322, 243] on div "Telegram-канал Инструменты База знаний Ваш менеджер: [PERSON_NAME] Online @edug…" at bounding box center [775, 320] width 1550 height 965
click at [1321, 206] on div "Telegram-канал Инструменты База знаний Ваш менеджер: [PERSON_NAME] Online @edug…" at bounding box center [775, 320] width 1550 height 965
click at [1321, 212] on div "Telegram-канал Инструменты База знаний Ваш менеджер: [PERSON_NAME] Online @edug…" at bounding box center [775, 320] width 1550 height 965
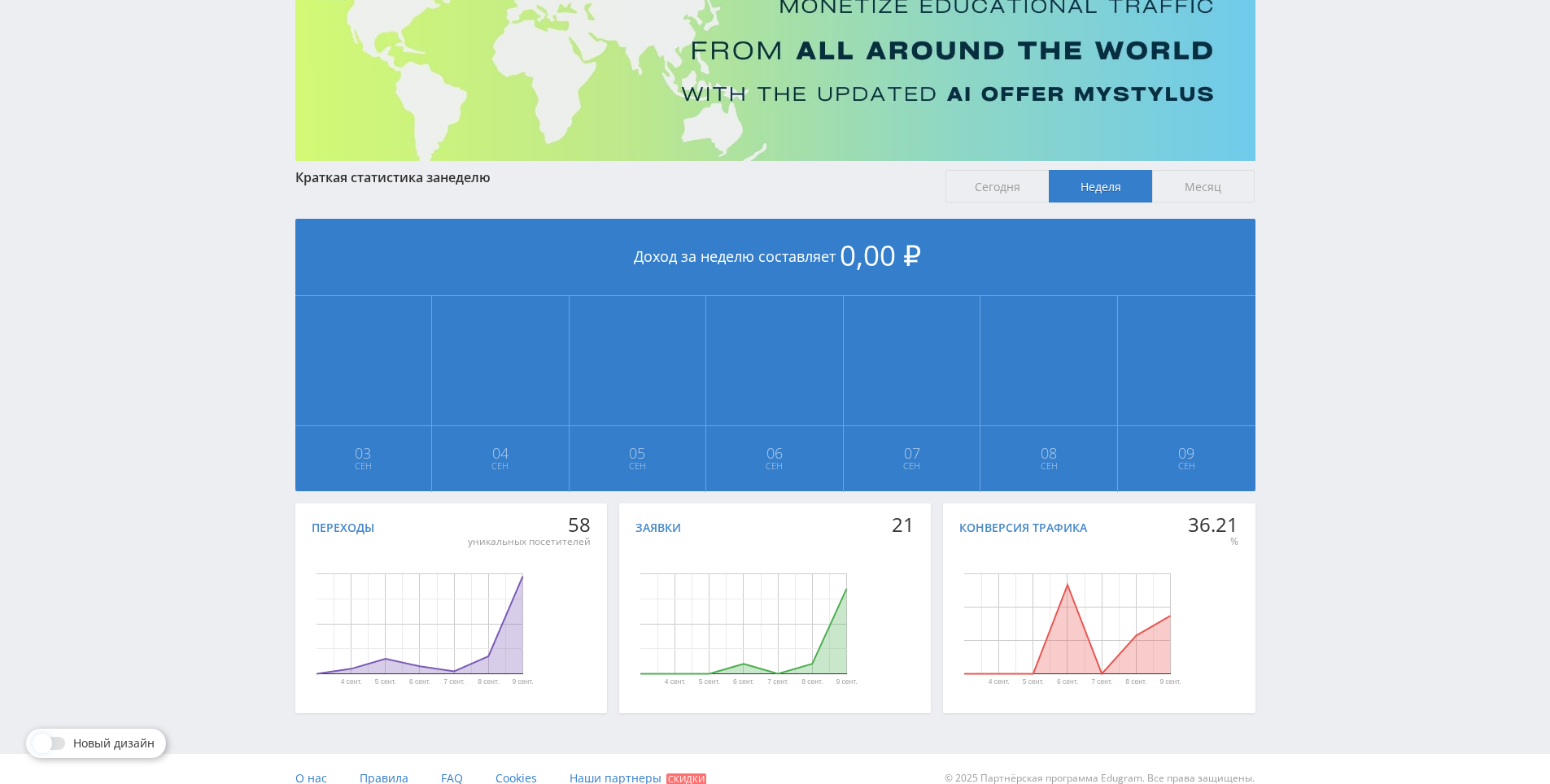
click at [1321, 161] on div "Telegram-канал Инструменты База знаний Ваш менеджер: [PERSON_NAME] Online @edug…" at bounding box center [775, 320] width 1550 height 965
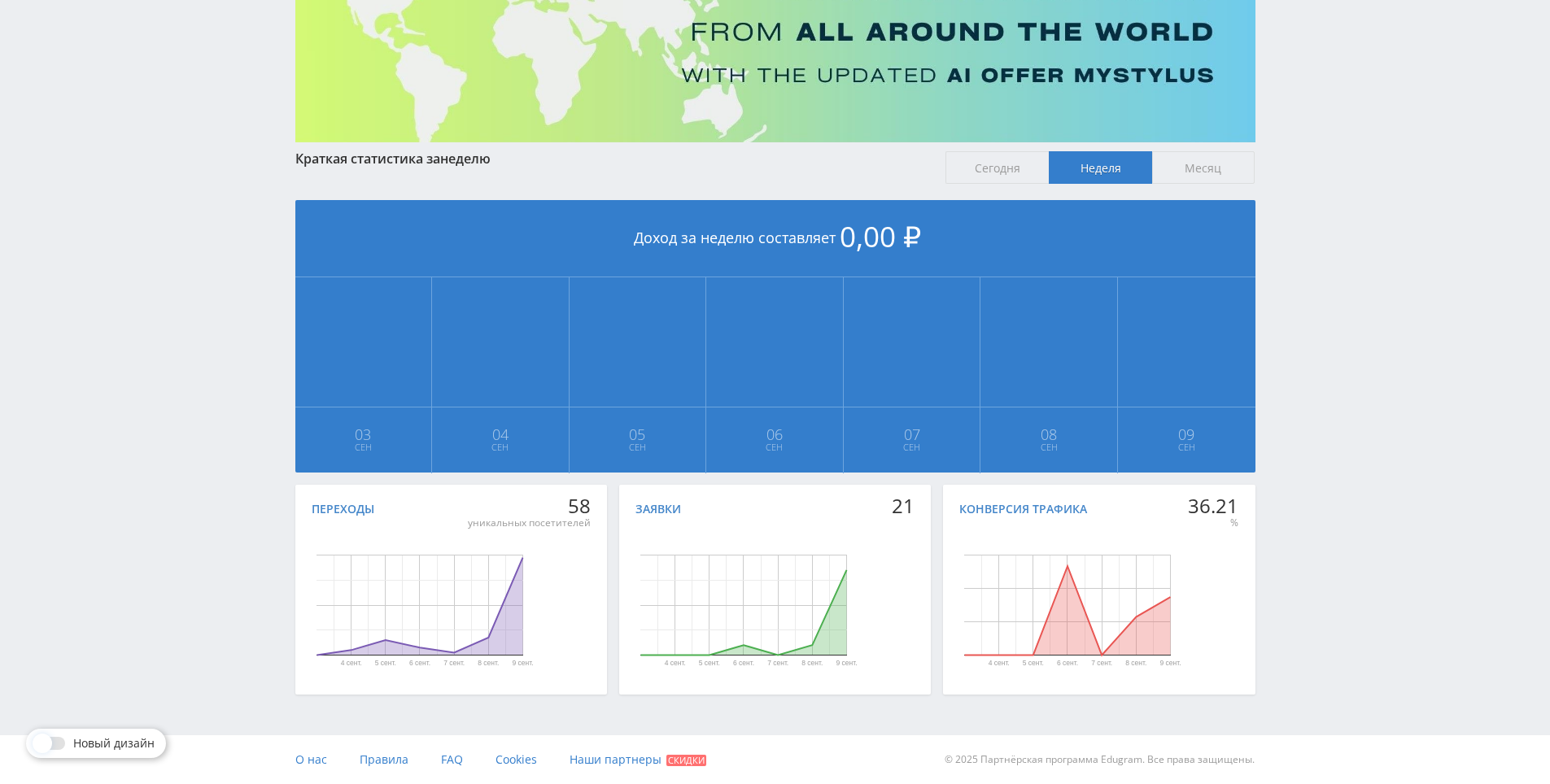
drag, startPoint x: 1311, startPoint y: 279, endPoint x: 1334, endPoint y: 436, distance: 158.7
click at [1334, 437] on div "Telegram-канал Инструменты База знаний Ваш менеджер: [PERSON_NAME] Online @edug…" at bounding box center [775, 302] width 1550 height 965
drag, startPoint x: 1334, startPoint y: 437, endPoint x: 1336, endPoint y: 347, distance: 90.0
click at [1333, 437] on div "Telegram-канал Инструменты База знаний Ваш менеджер: [PERSON_NAME] Online @edug…" at bounding box center [775, 302] width 1550 height 965
click at [1336, 347] on div "Telegram-канал Инструменты База знаний Ваш менеджер: [PERSON_NAME] Online @edug…" at bounding box center [775, 302] width 1550 height 965
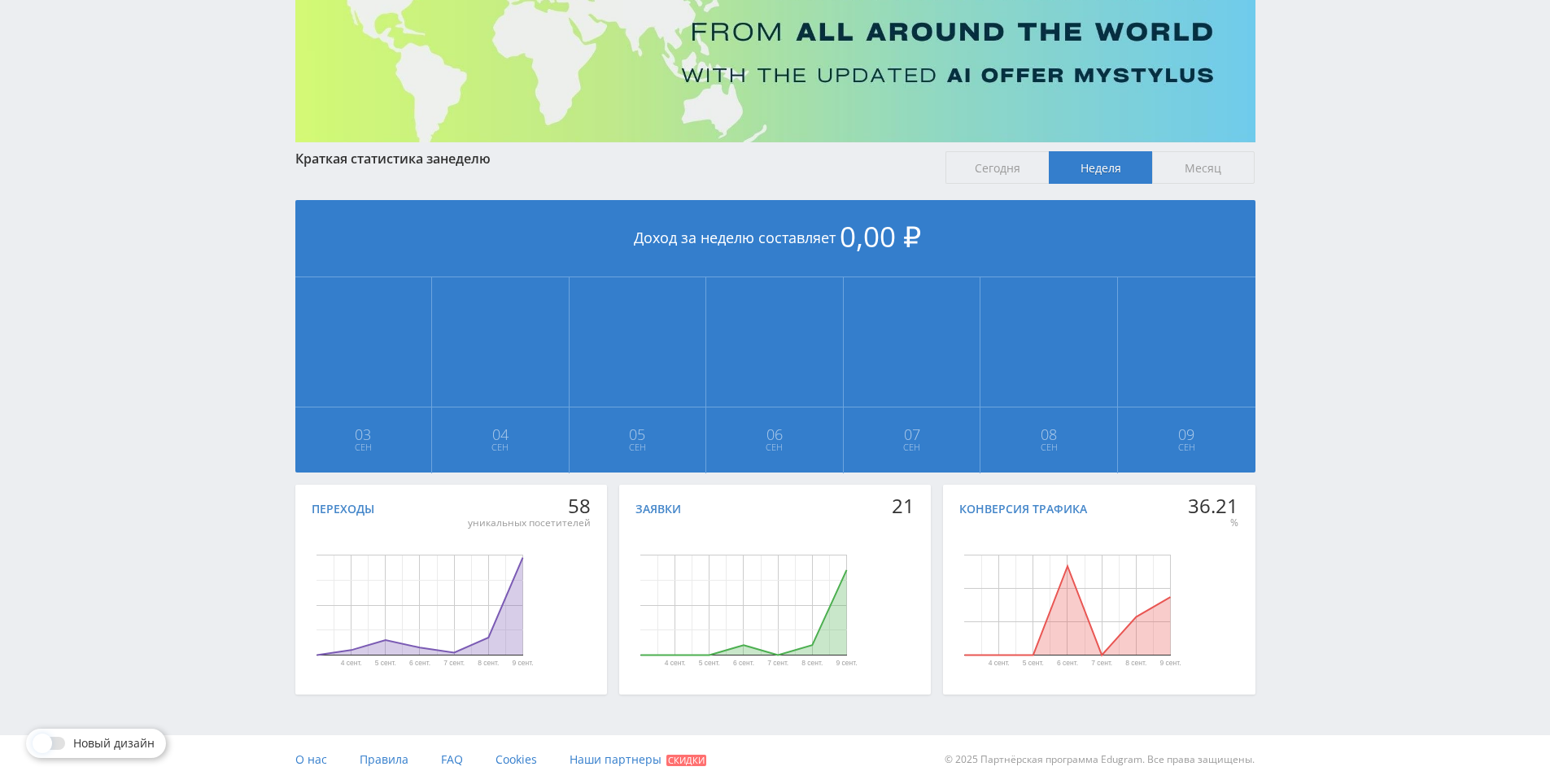
click at [1311, 311] on div "Telegram-канал Инструменты База знаний Ваш менеджер: [PERSON_NAME] Online @edug…" at bounding box center [775, 302] width 1550 height 965
click at [1311, 316] on div "Telegram-канал Инструменты База знаний Ваш менеджер: [PERSON_NAME] Online @edug…" at bounding box center [775, 302] width 1550 height 965
drag, startPoint x: 1311, startPoint y: 316, endPoint x: 1314, endPoint y: 304, distance: 12.4
click at [1314, 251] on div "Telegram-канал Инструменты База знаний Ваш менеджер: [PERSON_NAME] Online @edug…" at bounding box center [775, 302] width 1550 height 965
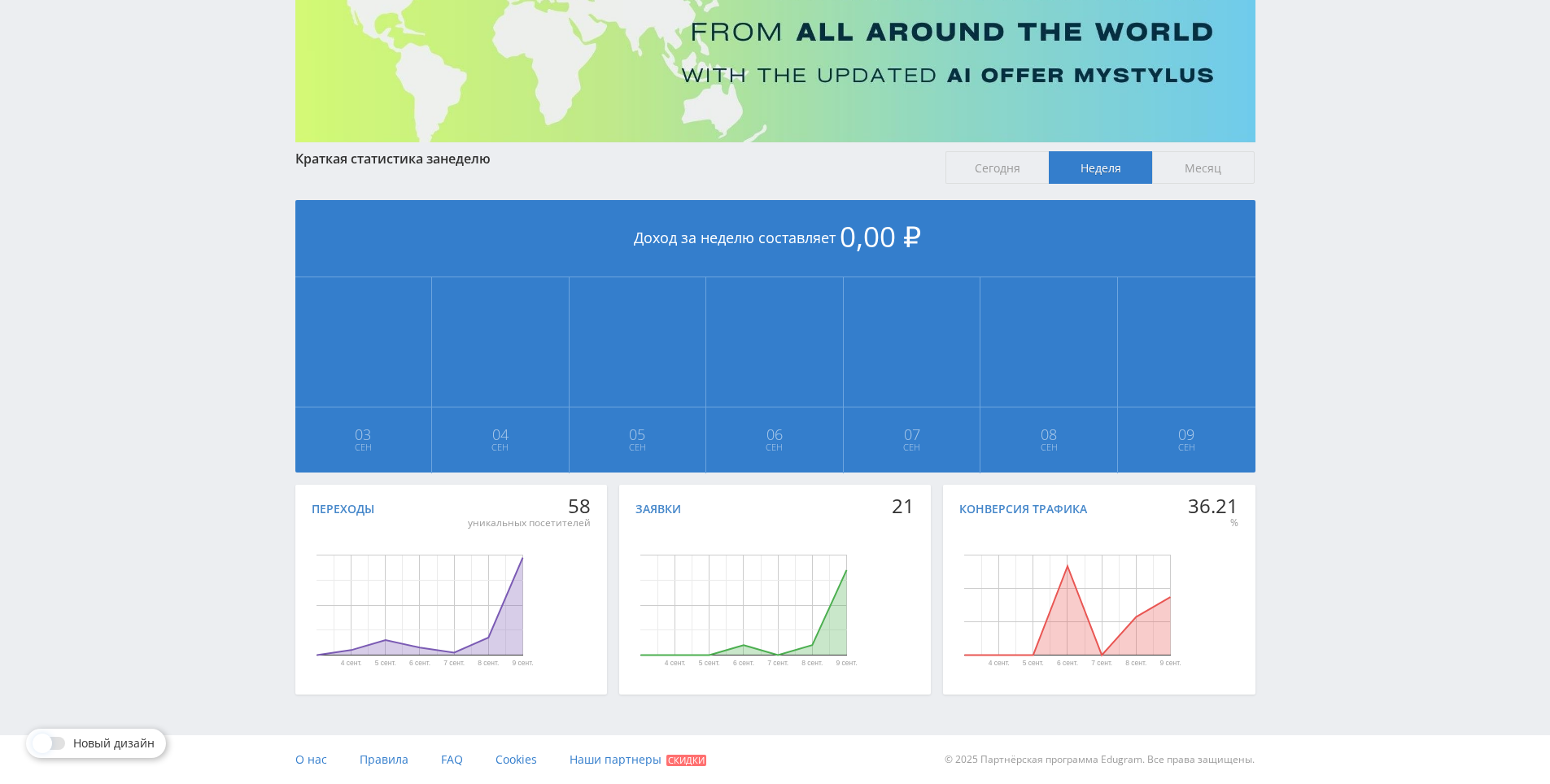
click at [1316, 200] on div "Telegram-канал Инструменты База знаний Ваш менеджер: [PERSON_NAME] Online @edug…" at bounding box center [775, 302] width 1550 height 965
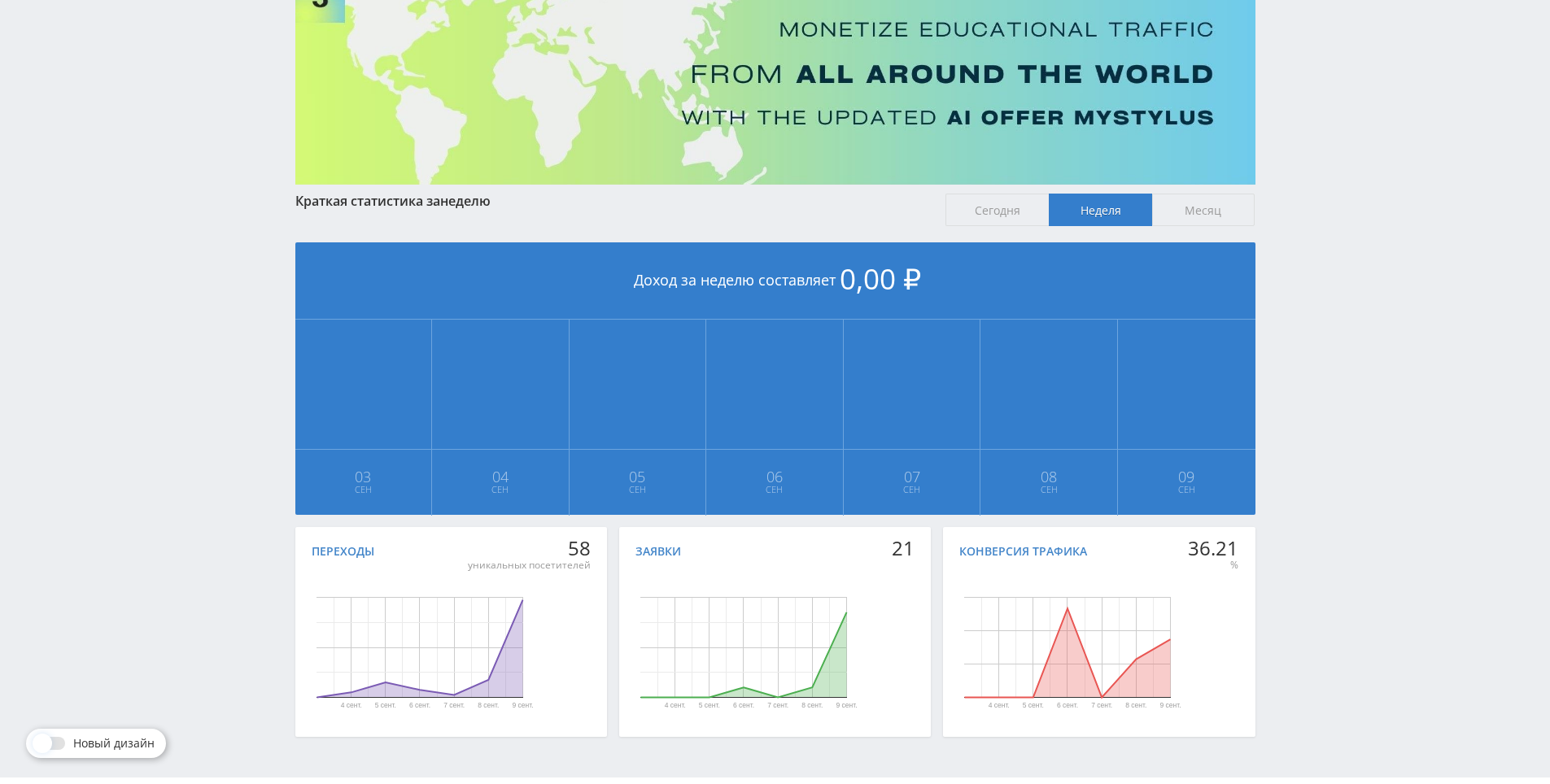
drag, startPoint x: 1293, startPoint y: 350, endPoint x: 1300, endPoint y: 314, distance: 36.7
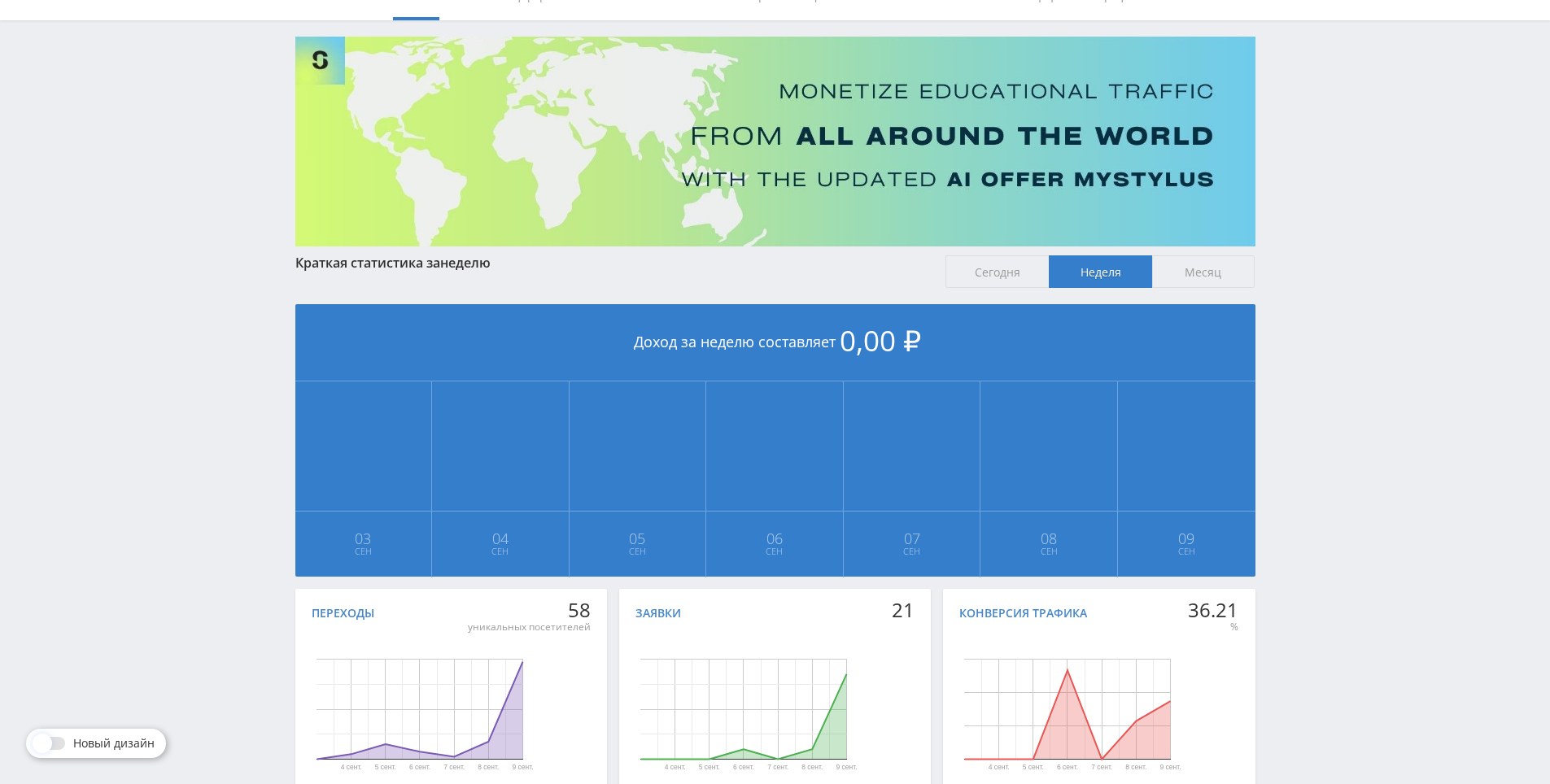
scroll to position [42, 0]
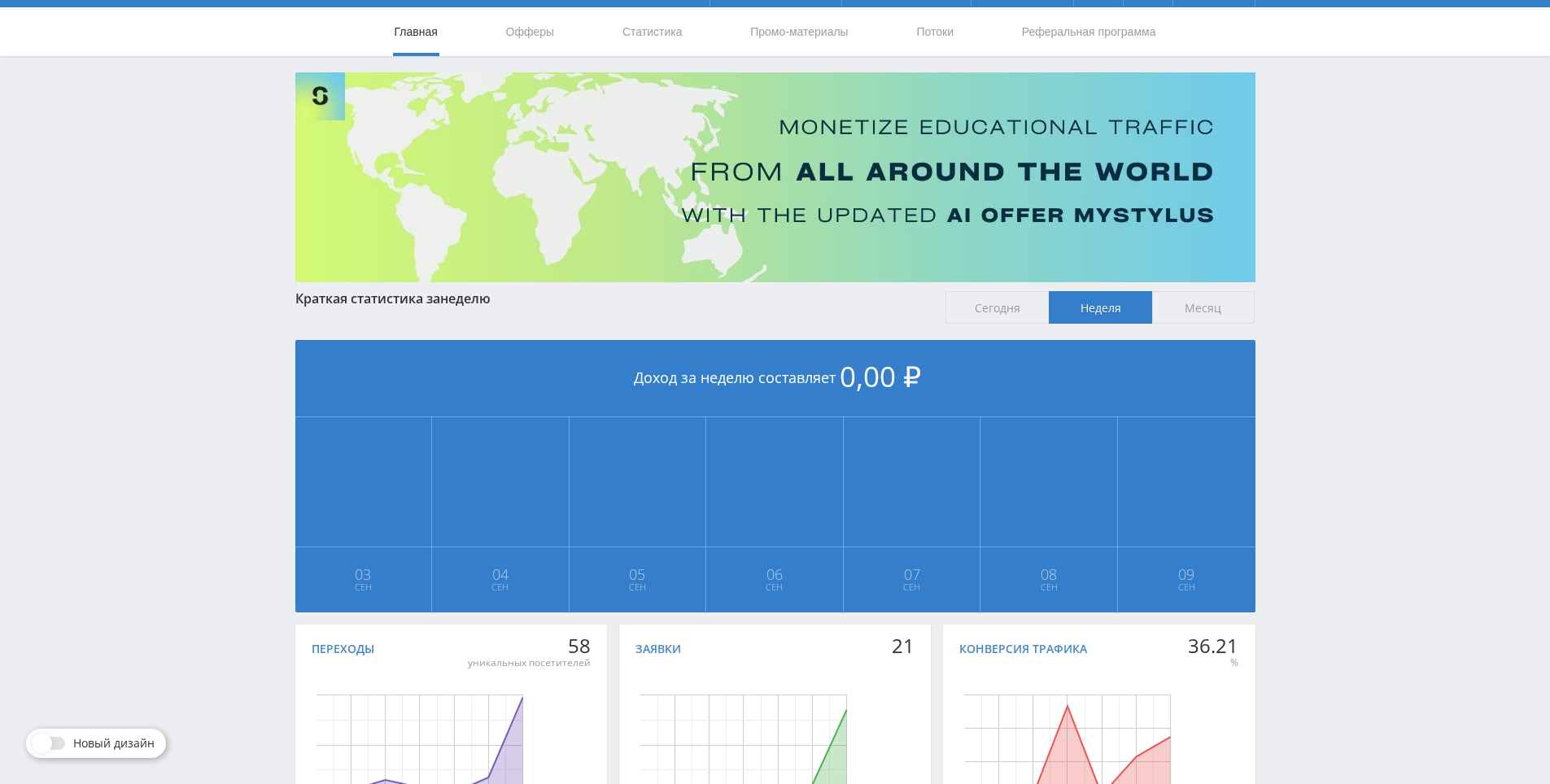
drag, startPoint x: 1310, startPoint y: 345, endPoint x: 1134, endPoint y: 190, distance: 234.5
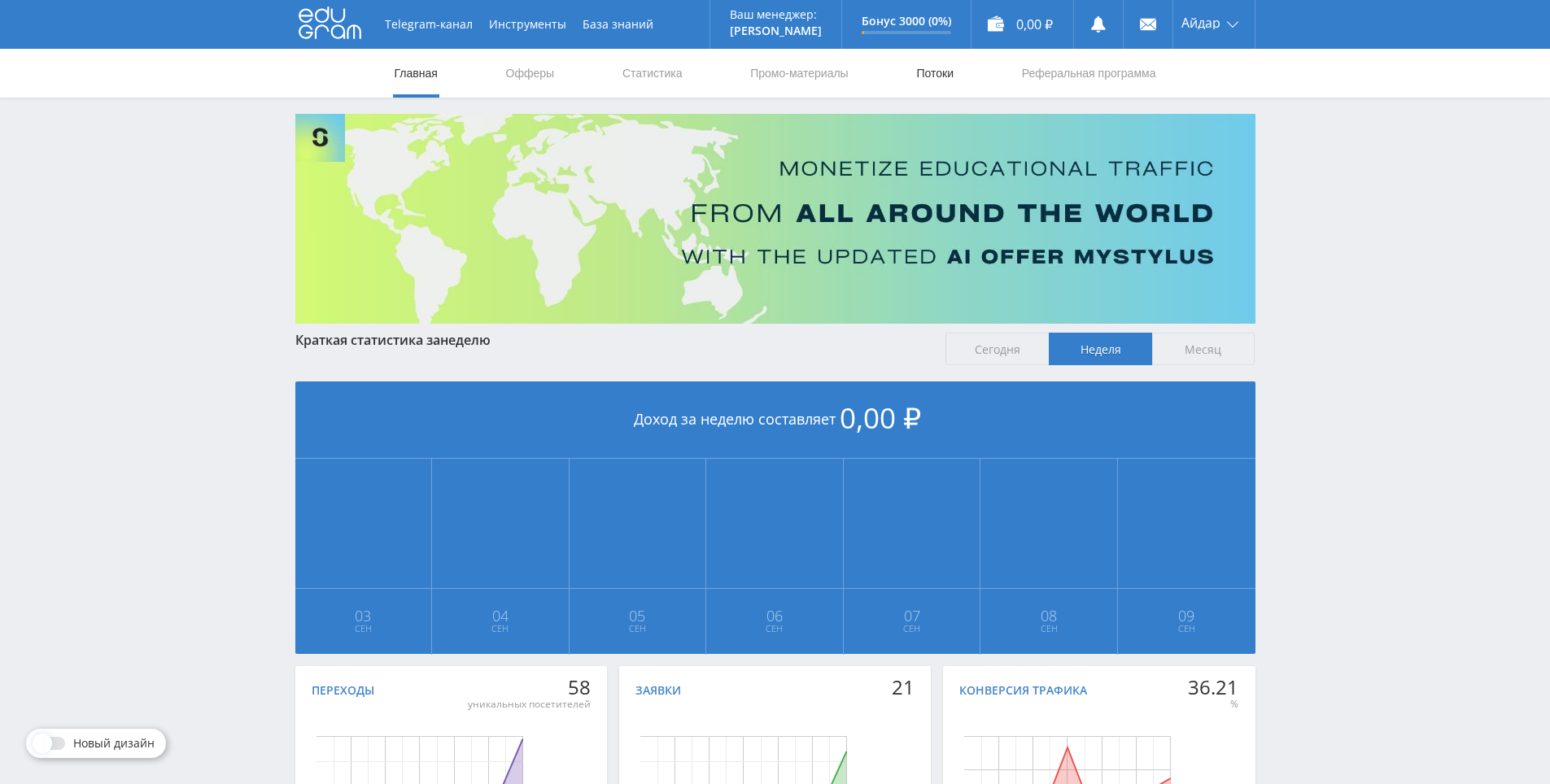
click at [922, 69] on link "Потоки" at bounding box center [935, 72] width 41 height 48
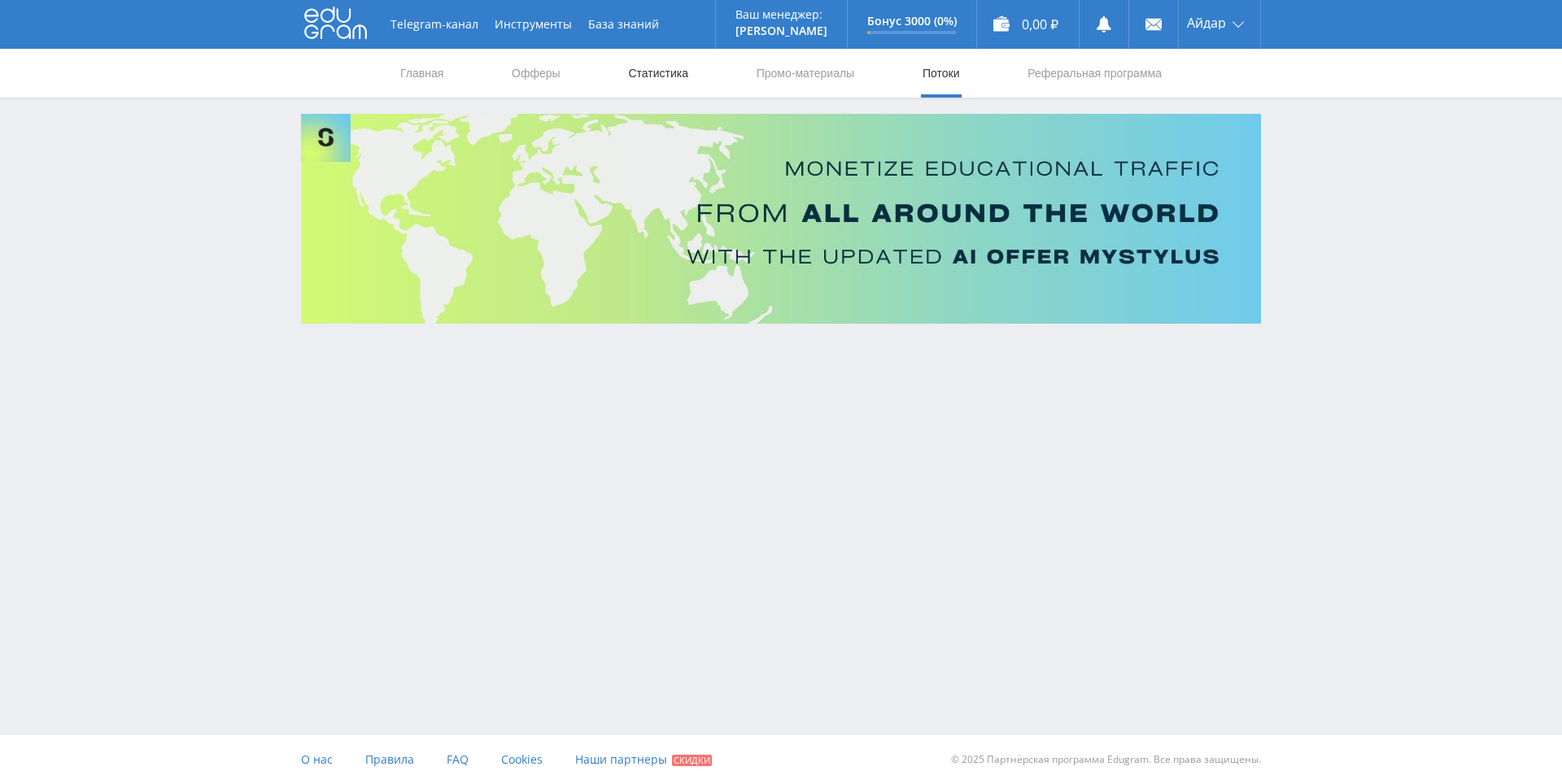
click at [659, 69] on link "Статистика" at bounding box center [658, 72] width 64 height 48
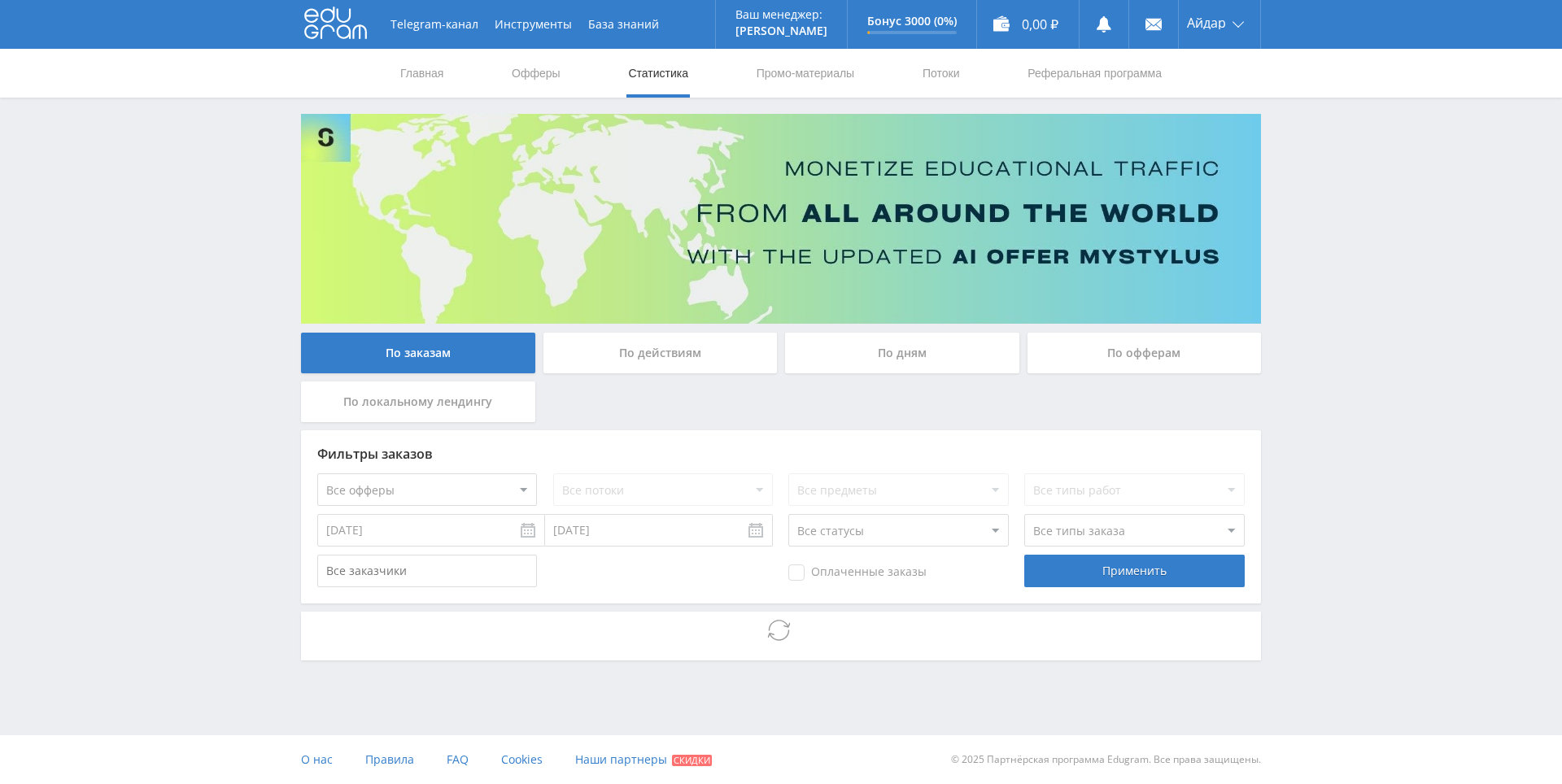
drag, startPoint x: 1381, startPoint y: 373, endPoint x: 1378, endPoint y: 364, distance: 9.5
click at [1362, 245] on div "Telegram-канал Инструменты База знаний Ваш менеджер: [PERSON_NAME] Online @edug…" at bounding box center [781, 375] width 1562 height 750
click at [1371, 251] on div "Telegram-канал Инструменты База знаний Ваш менеджер: [PERSON_NAME] Online @edug…" at bounding box center [781, 375] width 1562 height 750
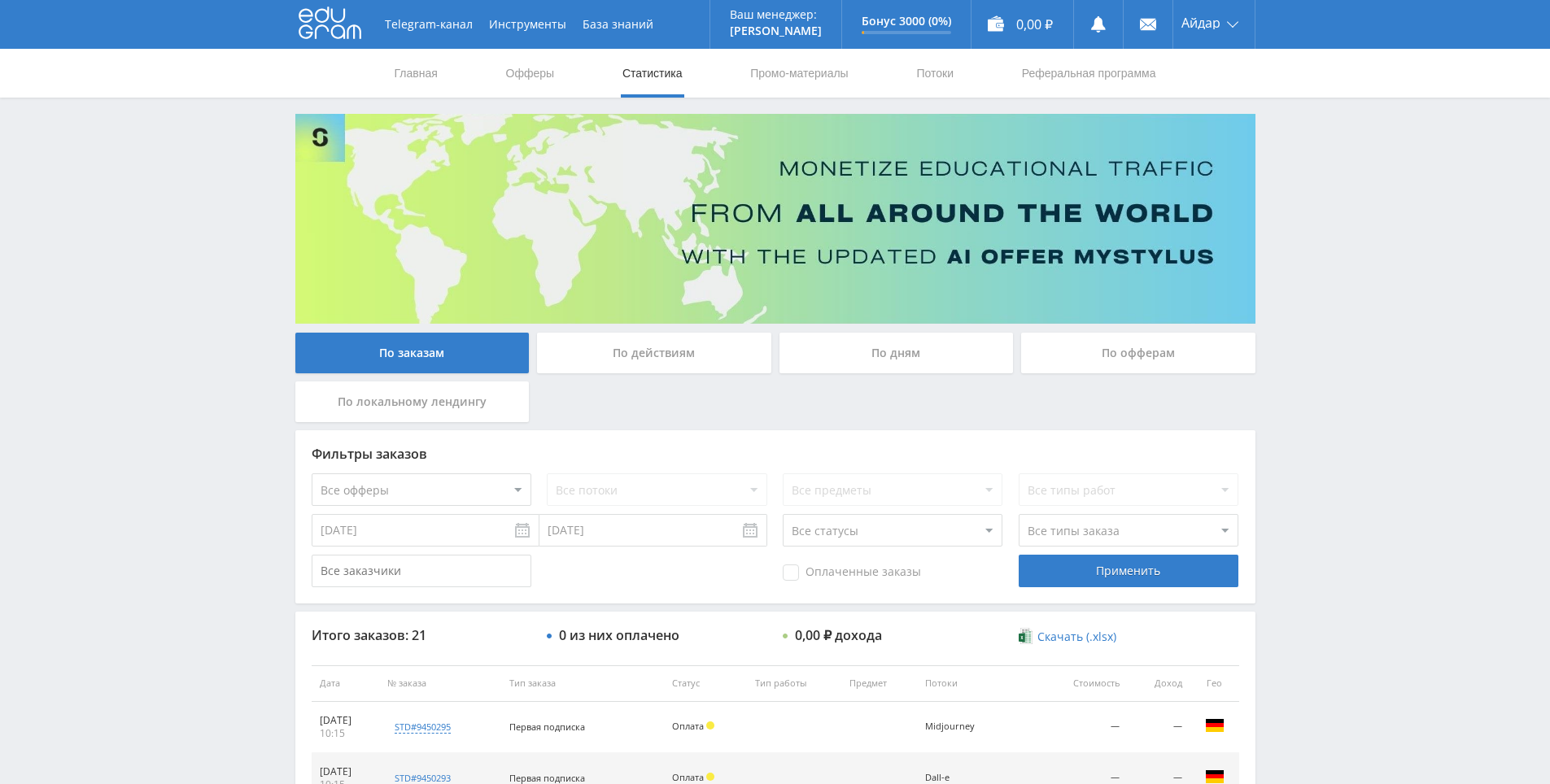
click at [1377, 221] on div "Telegram-канал Инструменты База знаний Ваш менеджер: [PERSON_NAME] Online @edug…" at bounding box center [775, 682] width 1550 height 1365
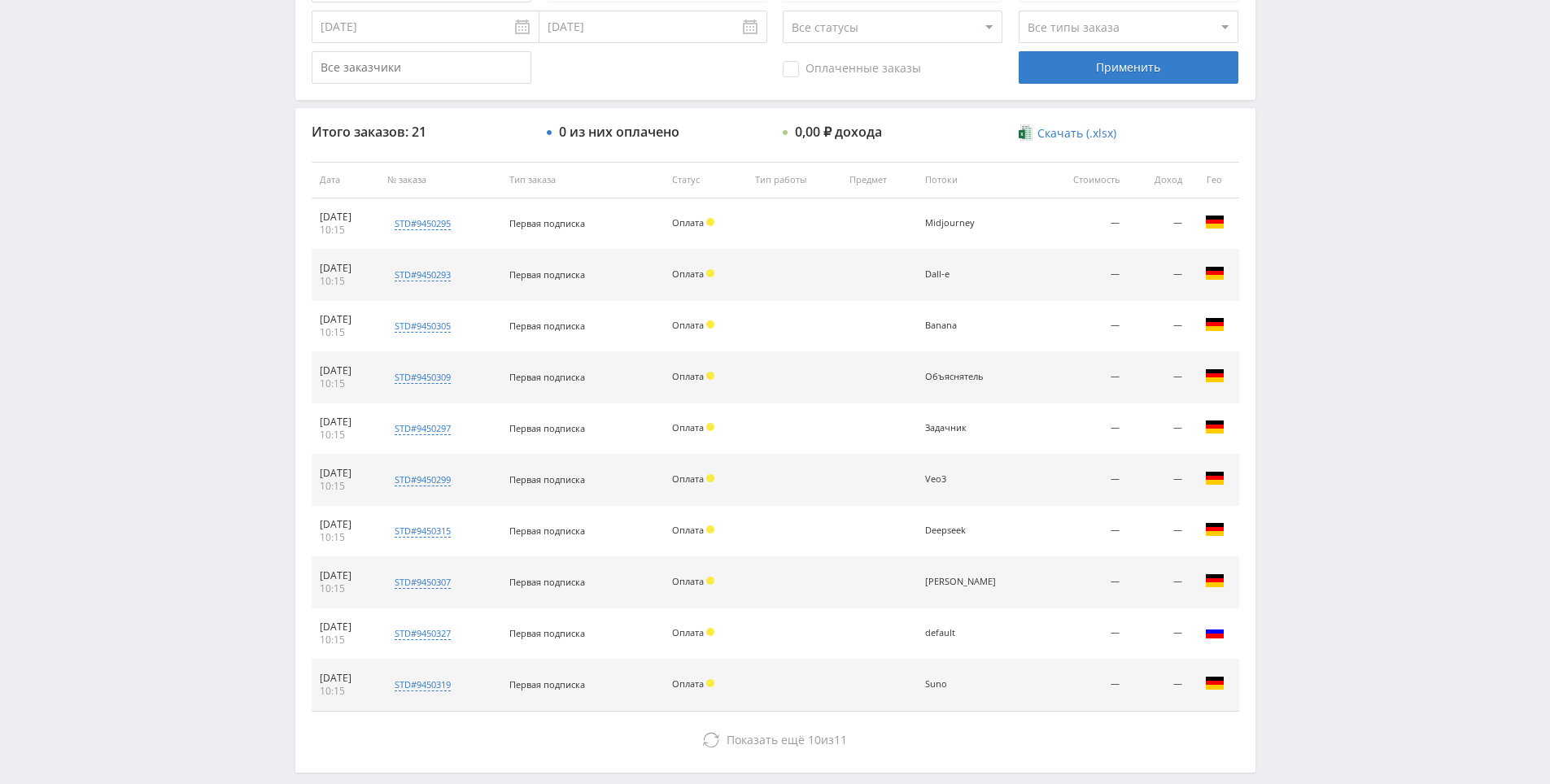
drag, startPoint x: 1365, startPoint y: 307, endPoint x: 1357, endPoint y: 395, distance: 88.4
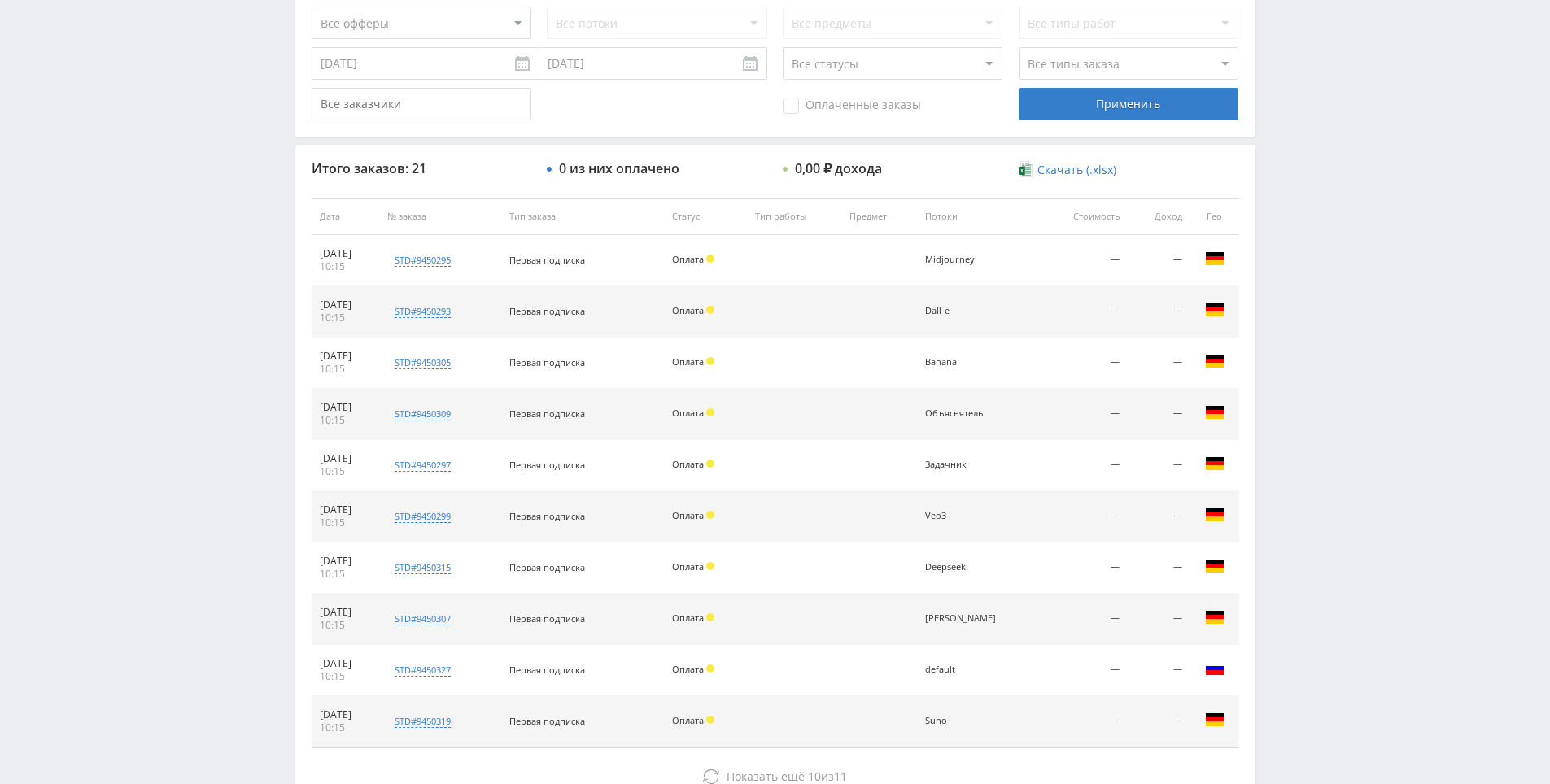
drag, startPoint x: 1341, startPoint y: 401, endPoint x: 636, endPoint y: 203, distance: 732.3
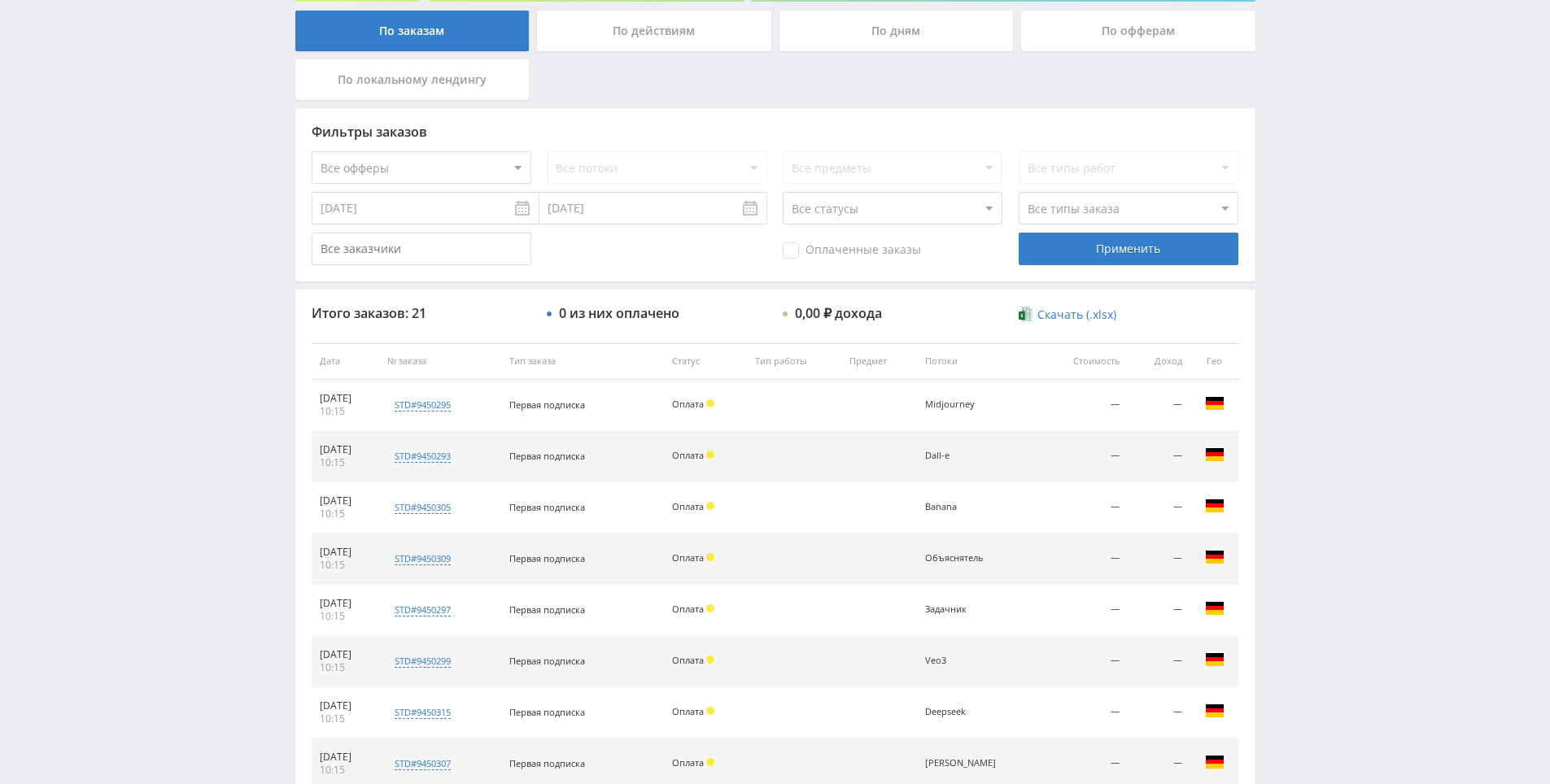
click at [459, 166] on select "Все офферы MyStylus MyStylus - Revshare Кампус AI Studybay Автор24 Studybay Bra…" at bounding box center [421, 167] width 219 height 32
select select "340"
click at [1147, 262] on div "Применить" at bounding box center [1129, 249] width 219 height 32
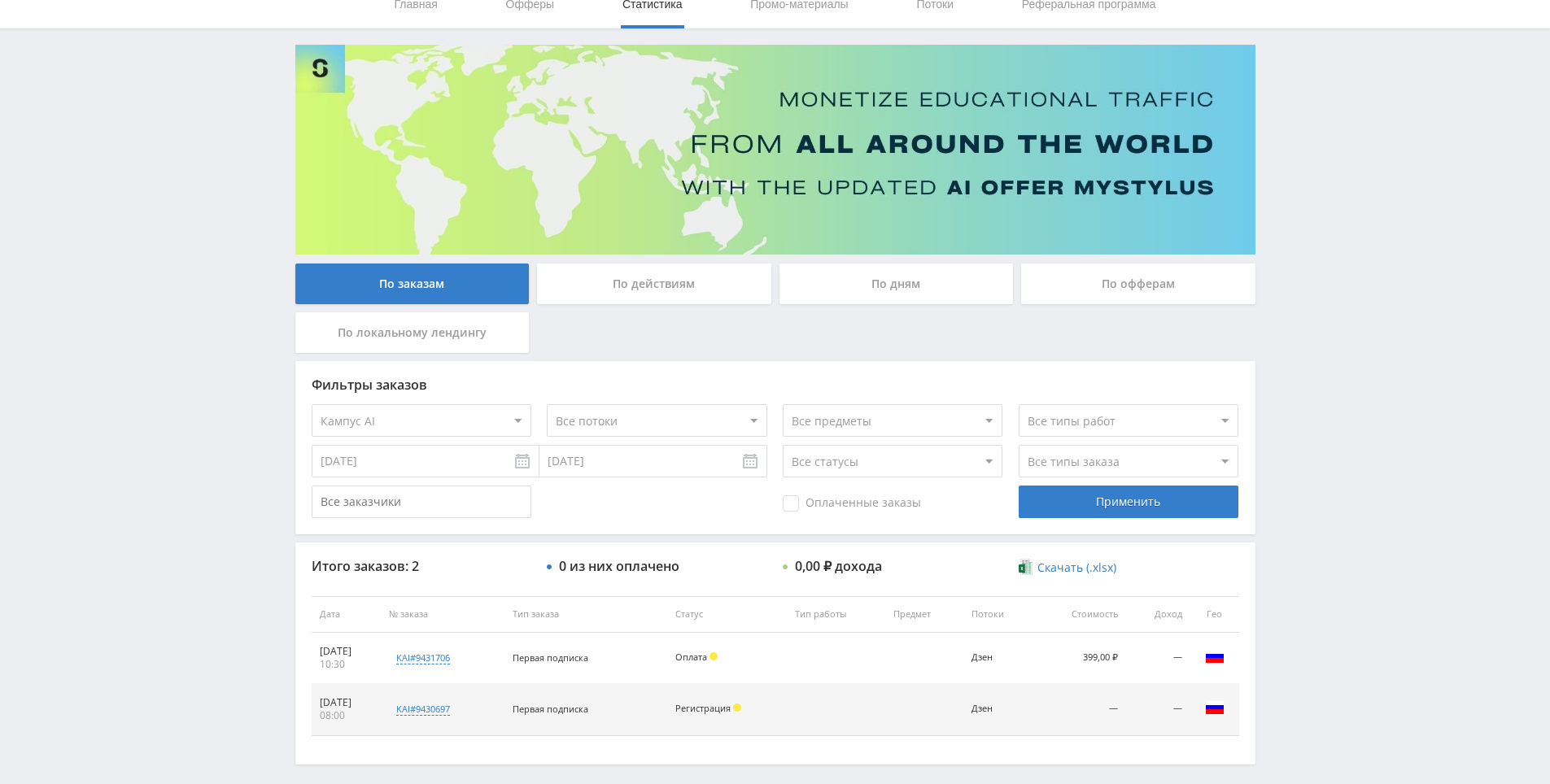
scroll to position [139, 0]
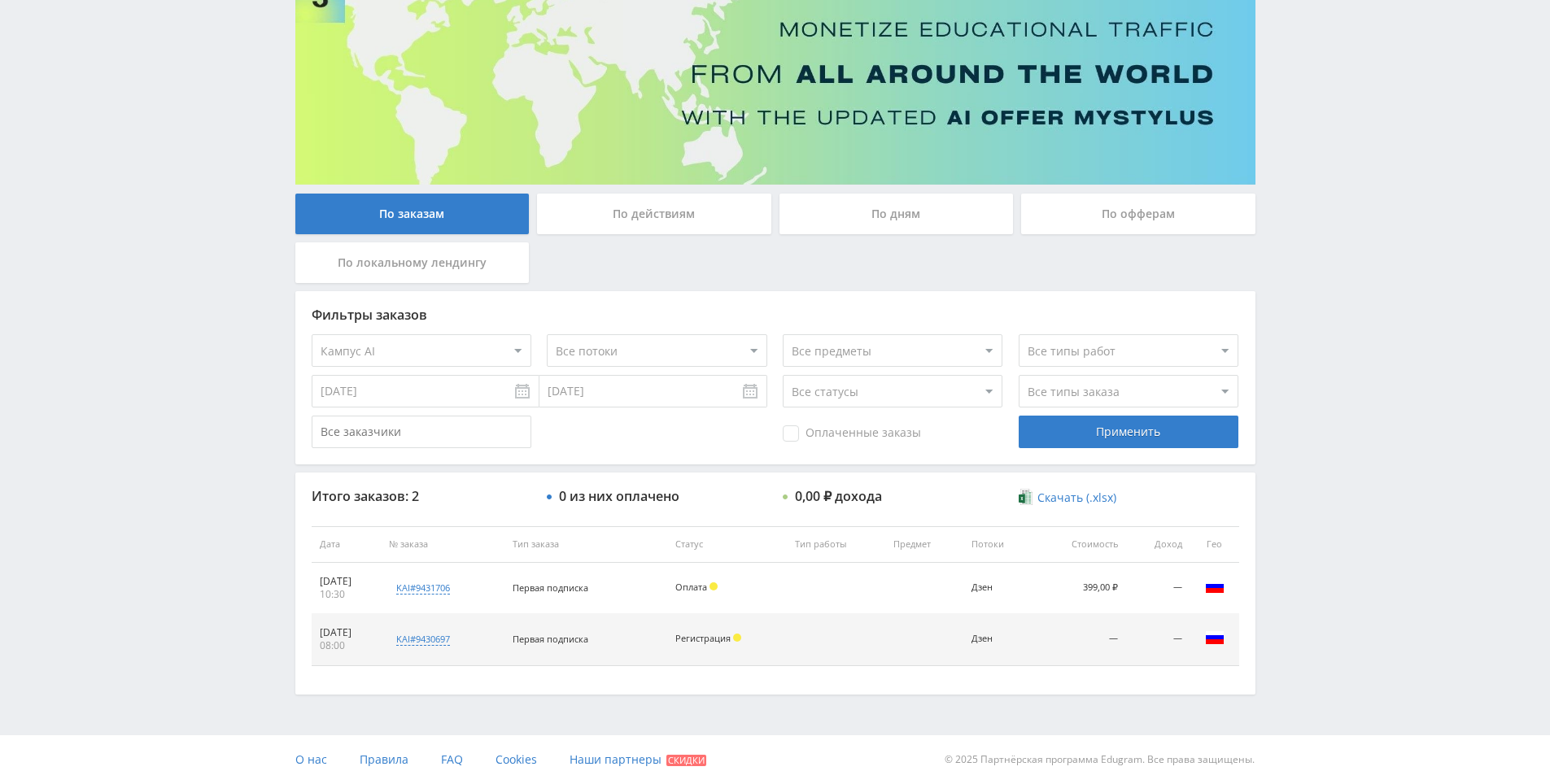
drag, startPoint x: 1340, startPoint y: 365, endPoint x: 1341, endPoint y: 354, distance: 11.0
click at [1332, 295] on div "Telegram-канал Инструменты База знаний Ваш менеджер: [PERSON_NAME] Online @edug…" at bounding box center [775, 322] width 1550 height 923
click at [433, 351] on select "Все офферы MyStylus MyStylus - Revshare Кампус AI Studybay Автор24 Studybay Bra…" at bounding box center [421, 350] width 219 height 32
select select "376"
click at [1089, 433] on div "Применить" at bounding box center [1129, 431] width 219 height 32
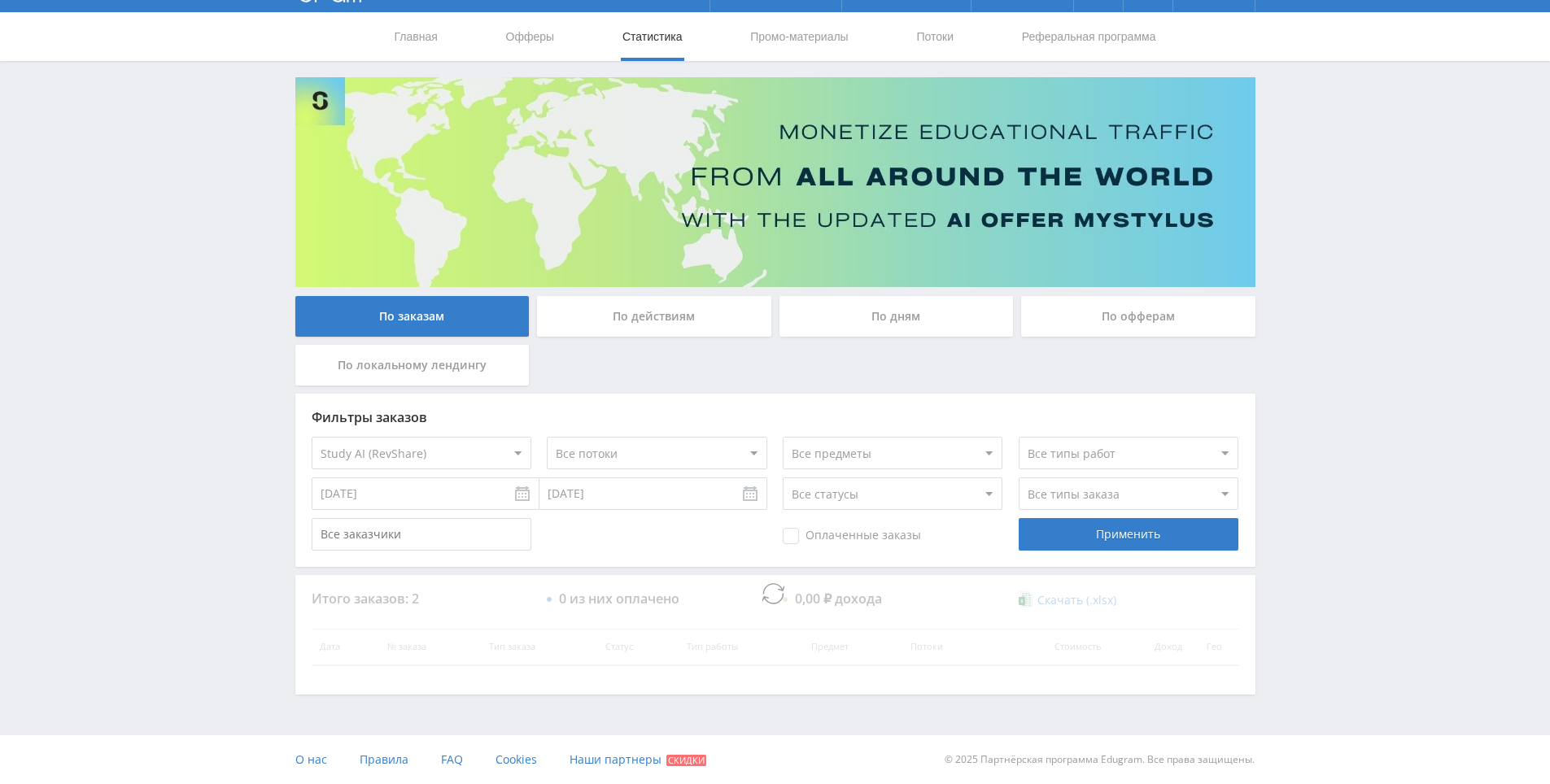
scroll to position [37, 0]
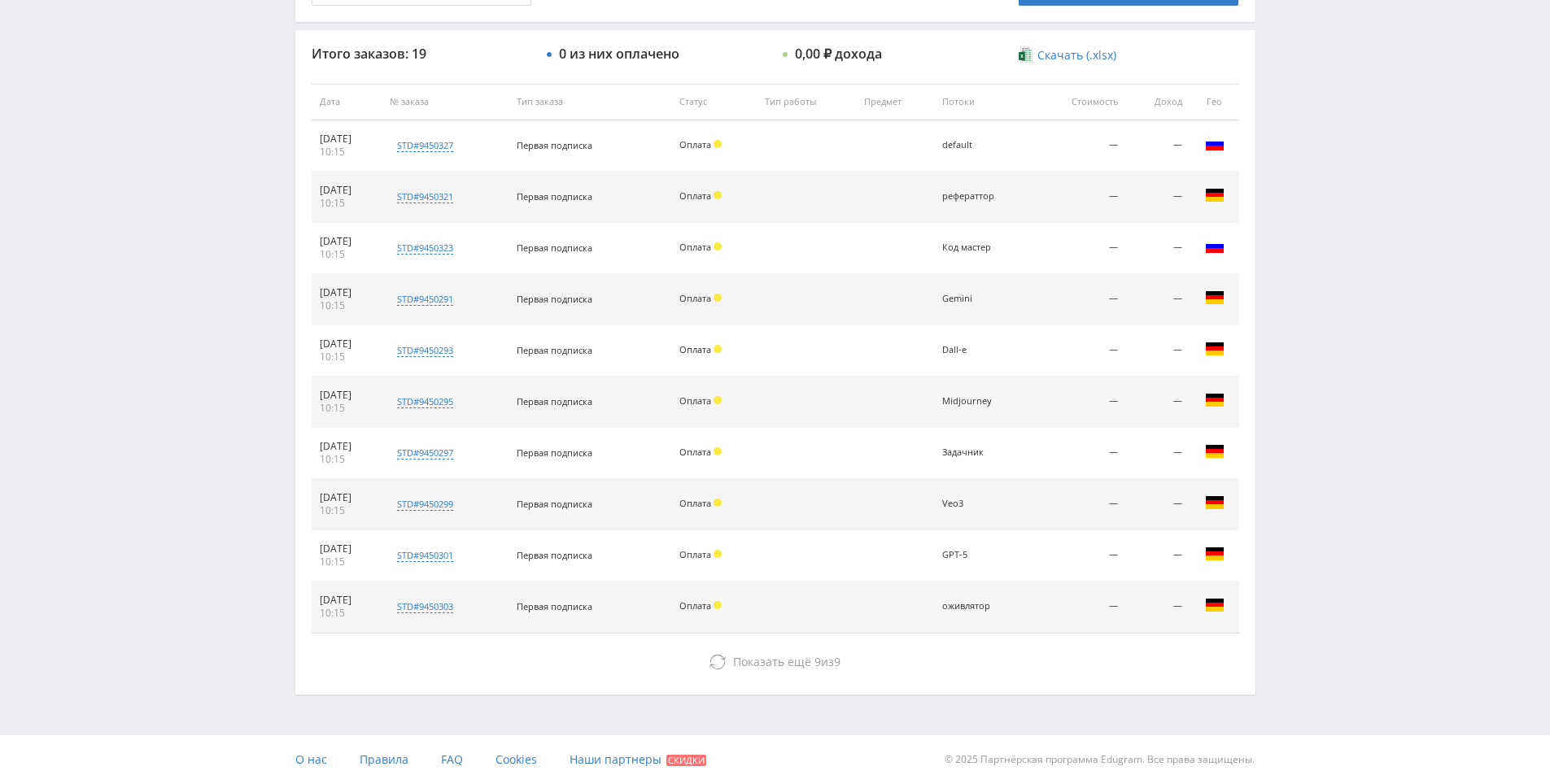
drag, startPoint x: 1402, startPoint y: 247, endPoint x: 1365, endPoint y: 457, distance: 213.2
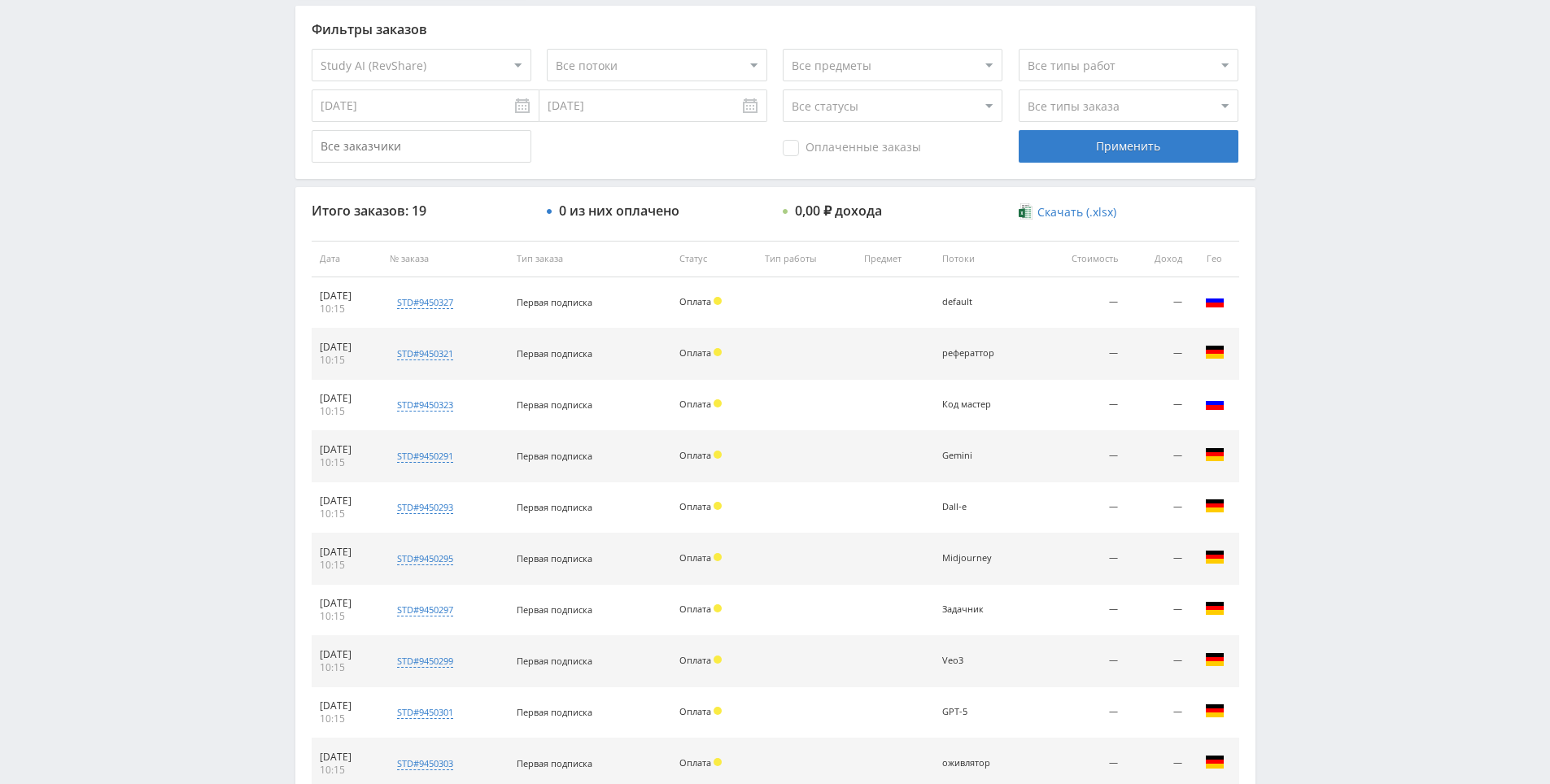
scroll to position [420, 0]
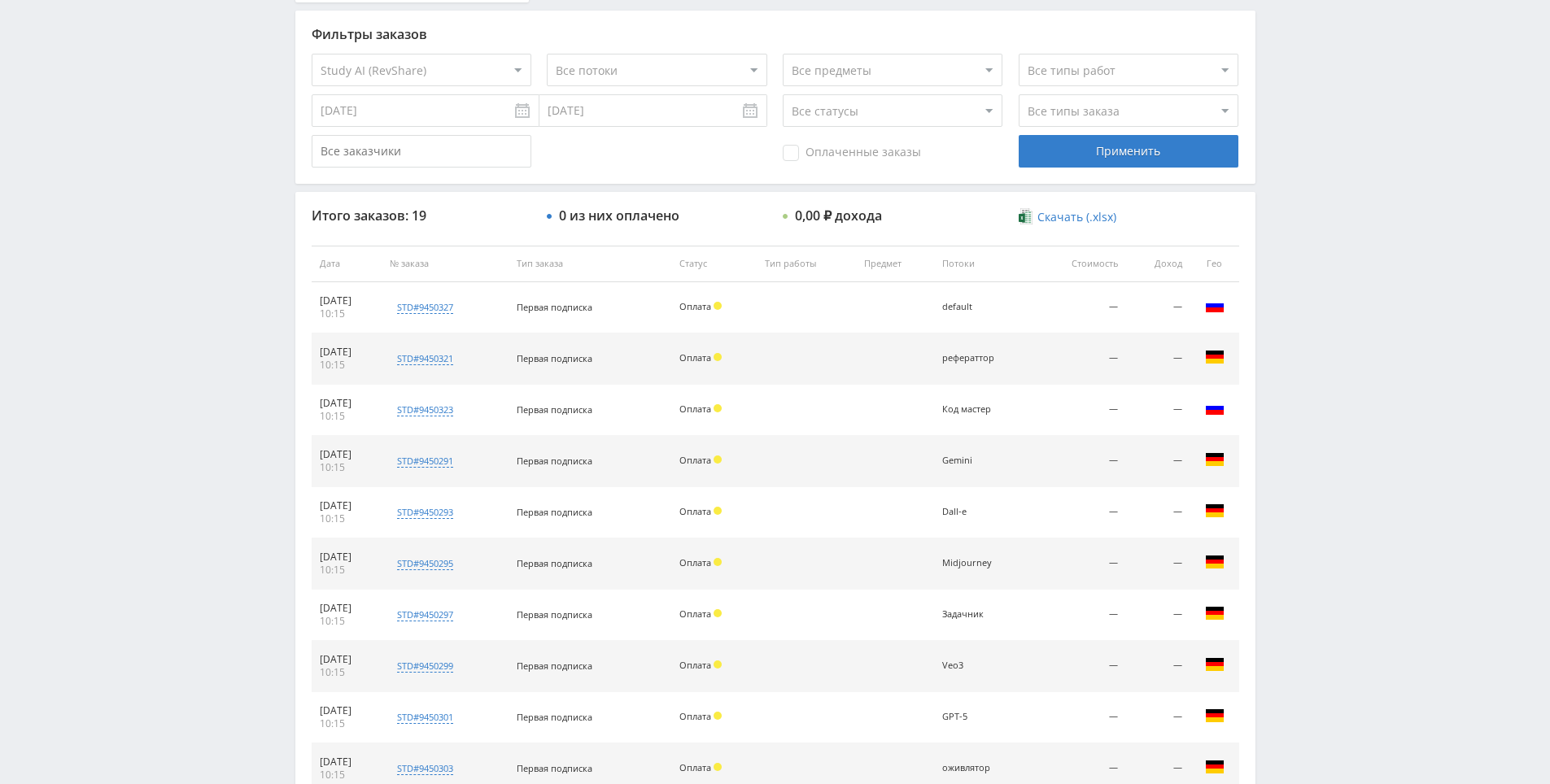
drag, startPoint x: 1364, startPoint y: 449, endPoint x: 1355, endPoint y: 431, distance: 20.1
drag, startPoint x: 1346, startPoint y: 375, endPoint x: 1345, endPoint y: 341, distance: 34.0
click at [1336, 296] on div "Telegram-канал Инструменты База знаний Ваш менеджер: [PERSON_NAME] Online @edug…" at bounding box center [775, 262] width 1550 height 1365
click at [1336, 241] on div "Telegram-канал Инструменты База знаний Ваш менеджер: [PERSON_NAME] Online @edug…" at bounding box center [775, 262] width 1550 height 1365
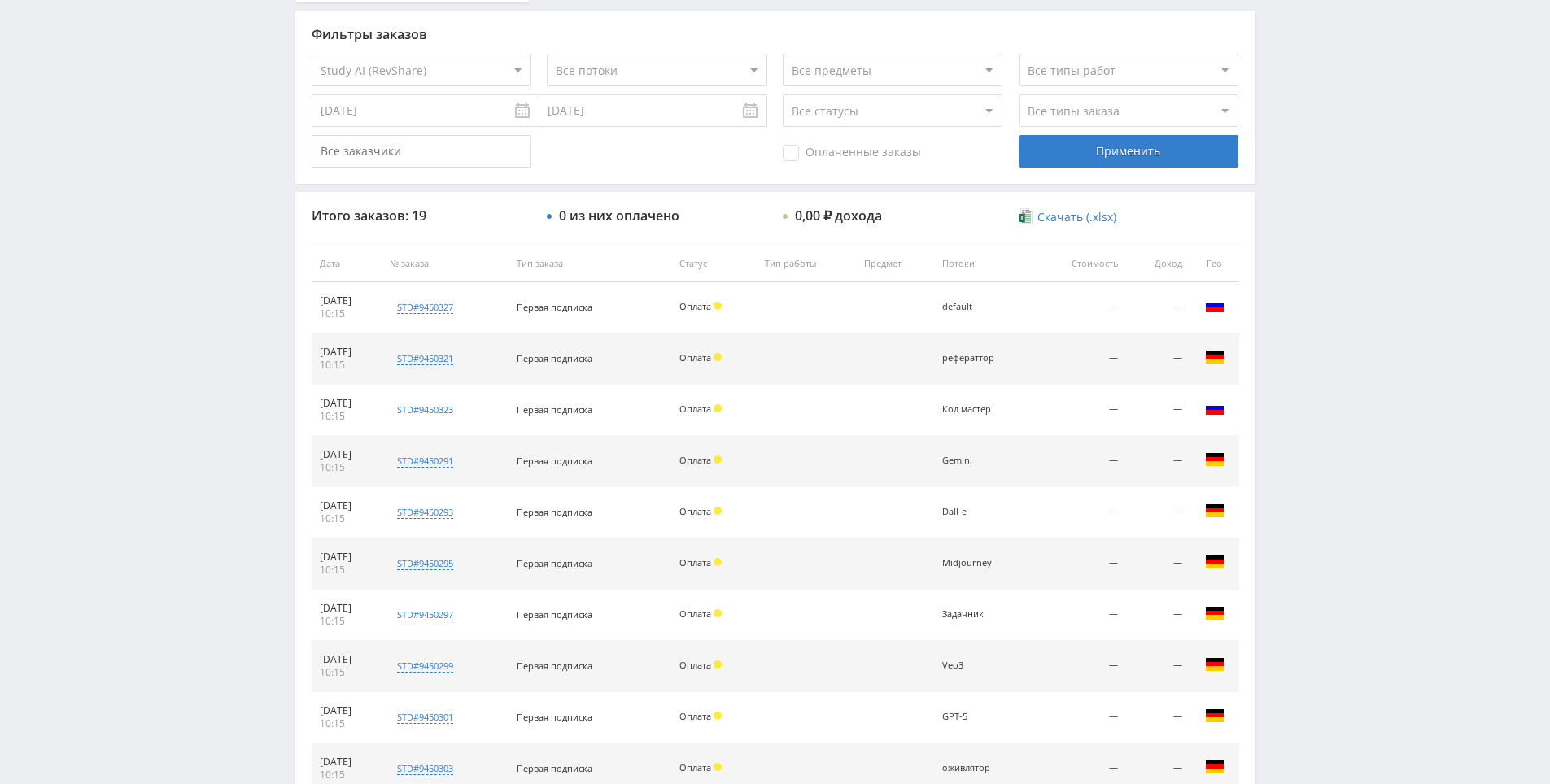
click at [1336, 241] on div "Telegram-канал Инструменты База знаний Ваш менеджер: [PERSON_NAME] Online @edug…" at bounding box center [775, 262] width 1550 height 1365
drag, startPoint x: 1336, startPoint y: 241, endPoint x: 1336, endPoint y: 211, distance: 30.0
click at [1336, 211] on div "Telegram-канал Инструменты База знаний Ваш менеджер: [PERSON_NAME] Online @edug…" at bounding box center [775, 262] width 1550 height 1365
click at [1327, 169] on div "Telegram-канал Инструменты База знаний Ваш менеджер: [PERSON_NAME] Online @edug…" at bounding box center [775, 262] width 1550 height 1365
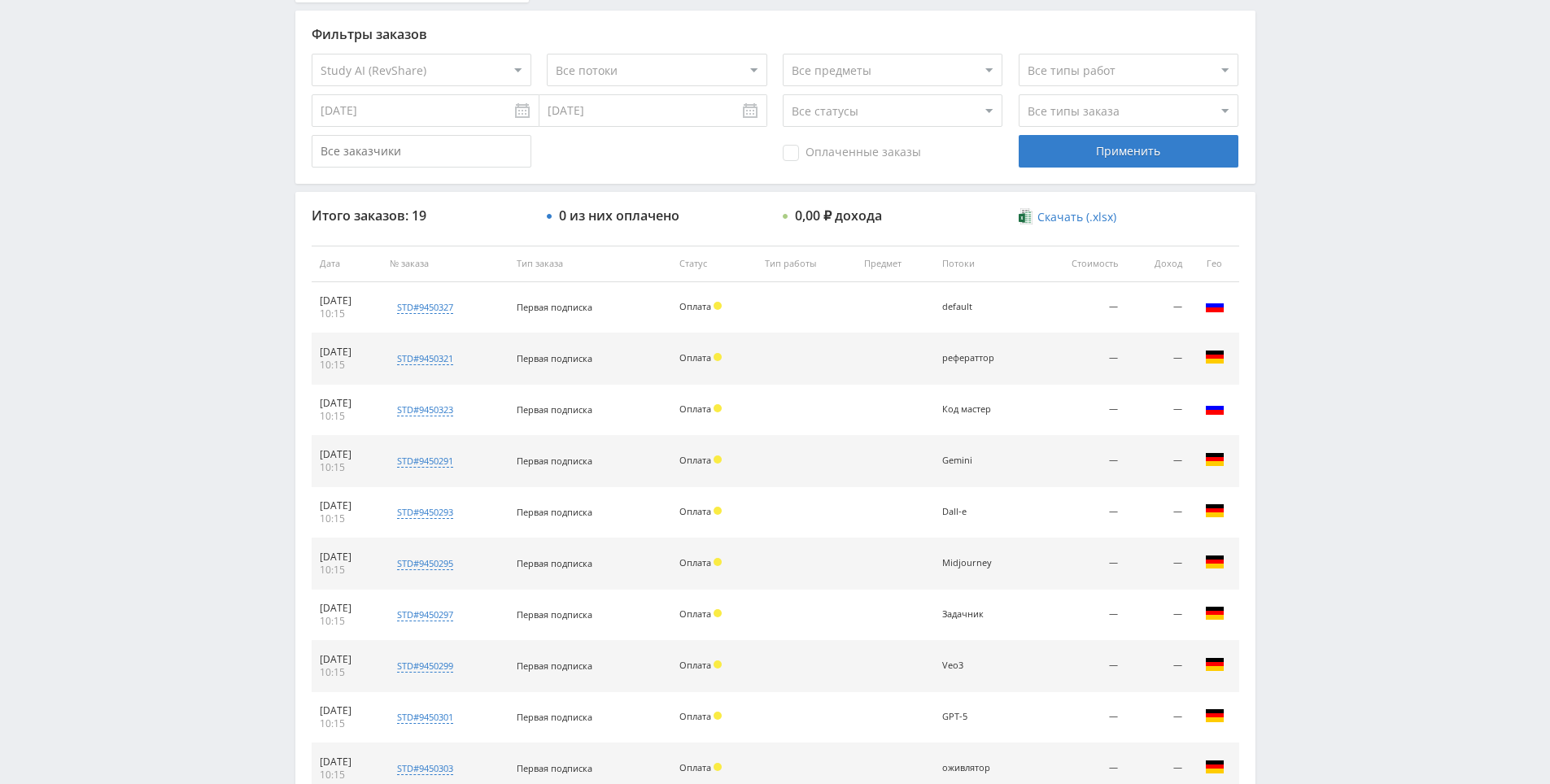
drag, startPoint x: 1327, startPoint y: 169, endPoint x: 1319, endPoint y: 150, distance: 20.6
click at [1319, 150] on div "Telegram-канал Инструменты База знаний Ваш менеджер: [PERSON_NAME] Online @edug…" at bounding box center [775, 262] width 1550 height 1365
drag, startPoint x: 1315, startPoint y: 138, endPoint x: 1310, endPoint y: 154, distance: 16.8
click at [1315, 138] on div "Telegram-канал Инструменты База знаний Ваш менеджер: [PERSON_NAME] Online @edug…" at bounding box center [775, 262] width 1550 height 1365
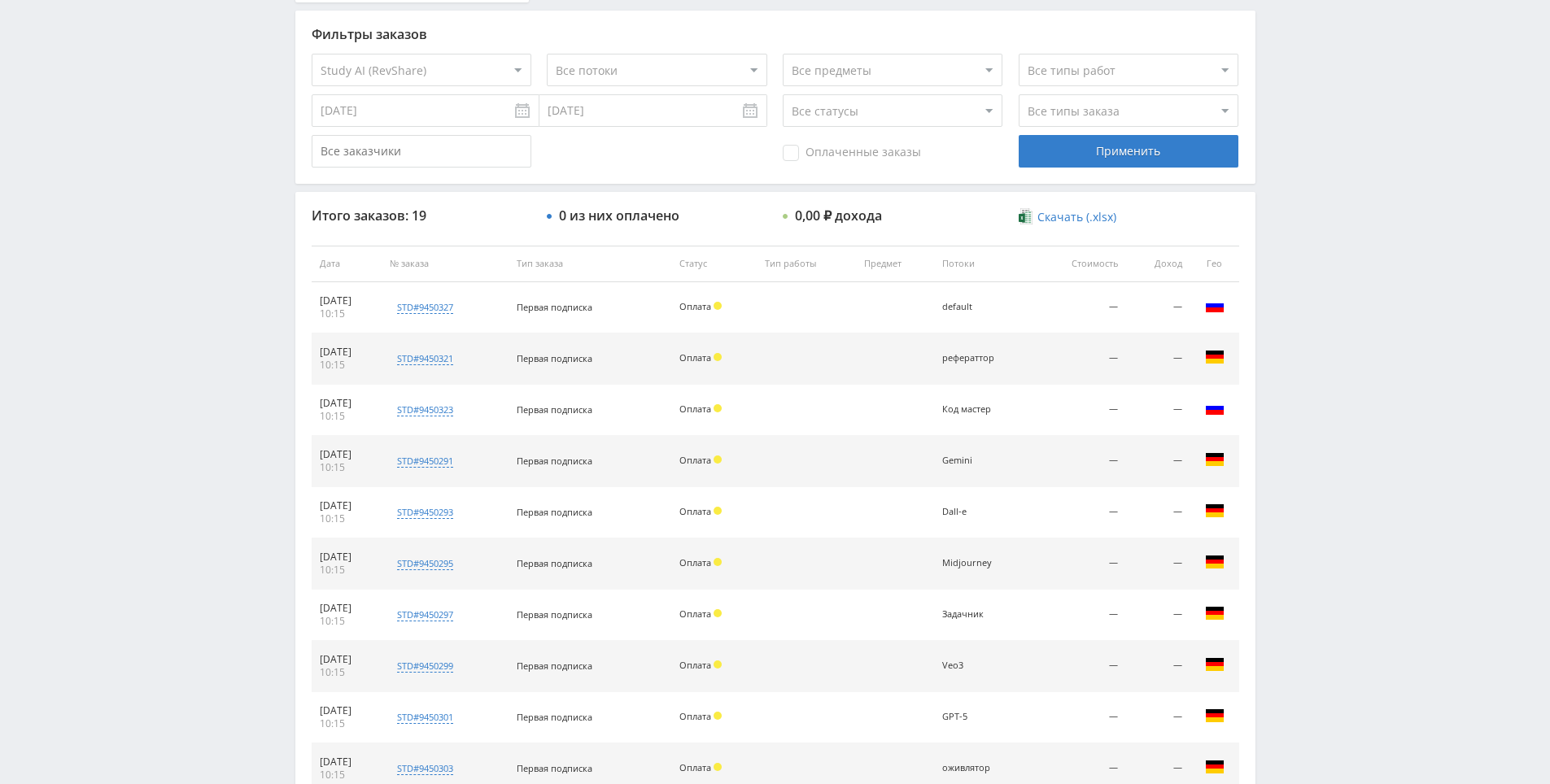
click at [1308, 224] on div "Telegram-канал Инструменты База знаний Ваш менеджер: [PERSON_NAME] Online @edug…" at bounding box center [775, 262] width 1550 height 1365
click at [1314, 231] on div "Telegram-канал Инструменты База знаний Ваш менеджер: [PERSON_NAME] Online @edug…" at bounding box center [775, 262] width 1550 height 1365
click at [1314, 181] on div "Telegram-канал Инструменты База знаний Ваш менеджер: [PERSON_NAME] Online @edug…" at bounding box center [775, 262] width 1550 height 1365
drag, startPoint x: 1314, startPoint y: 181, endPoint x: 1314, endPoint y: 152, distance: 29.0
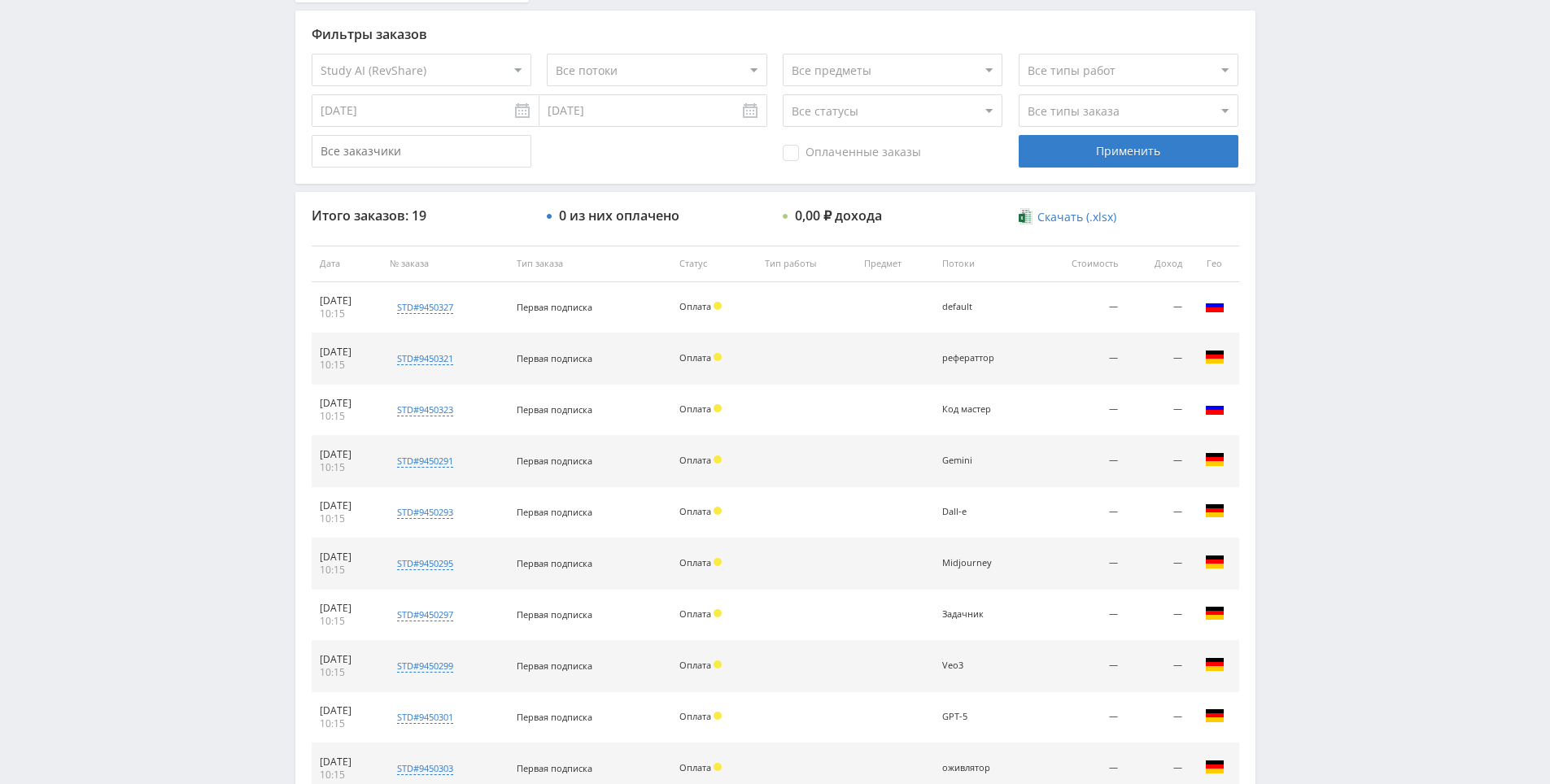
click at [1314, 152] on div "Telegram-канал Инструменты База знаний Ваш менеджер: [PERSON_NAME] Online @edug…" at bounding box center [775, 262] width 1550 height 1365
click at [1314, 156] on div "Telegram-канал Инструменты База знаний Ваш менеджер: [PERSON_NAME] Online @edug…" at bounding box center [775, 262] width 1550 height 1365
click at [1310, 136] on div "Telegram-канал Инструменты База знаний Ваш менеджер: [PERSON_NAME] Online @edug…" at bounding box center [775, 262] width 1550 height 1365
drag, startPoint x: 1307, startPoint y: 275, endPoint x: 1296, endPoint y: 202, distance: 73.8
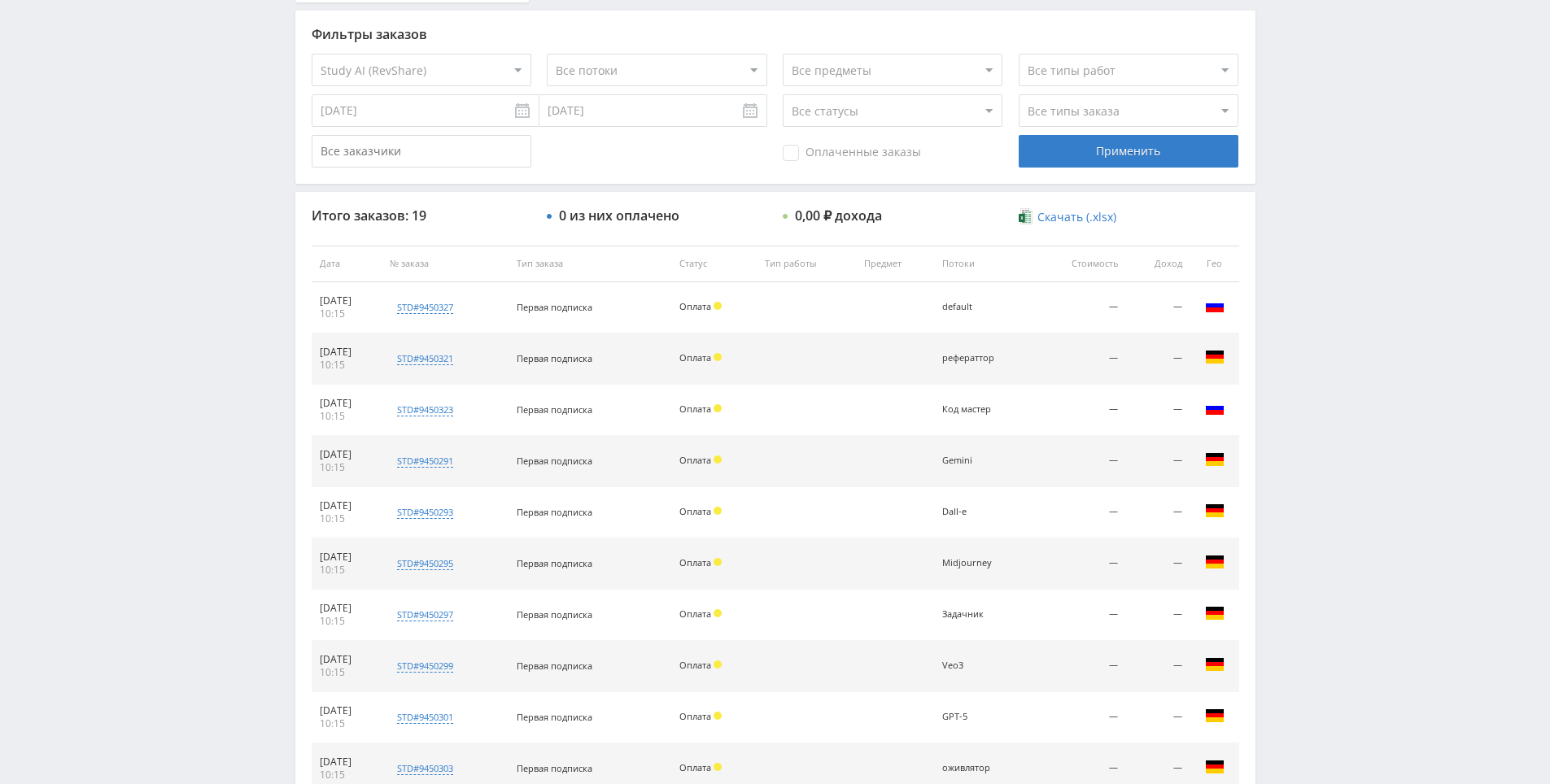
click at [1296, 200] on div "Telegram-канал Инструменты База знаний Ваш менеджер: Alex Alex Online @edugram_…" at bounding box center [775, 262] width 1550 height 1365
click at [1298, 181] on div "Telegram-канал Инструменты База знаний Ваш менеджер: Alex Alex Online @edugram_…" at bounding box center [775, 262] width 1550 height 1365
drag, startPoint x: 1298, startPoint y: 181, endPoint x: 1303, endPoint y: 150, distance: 31.4
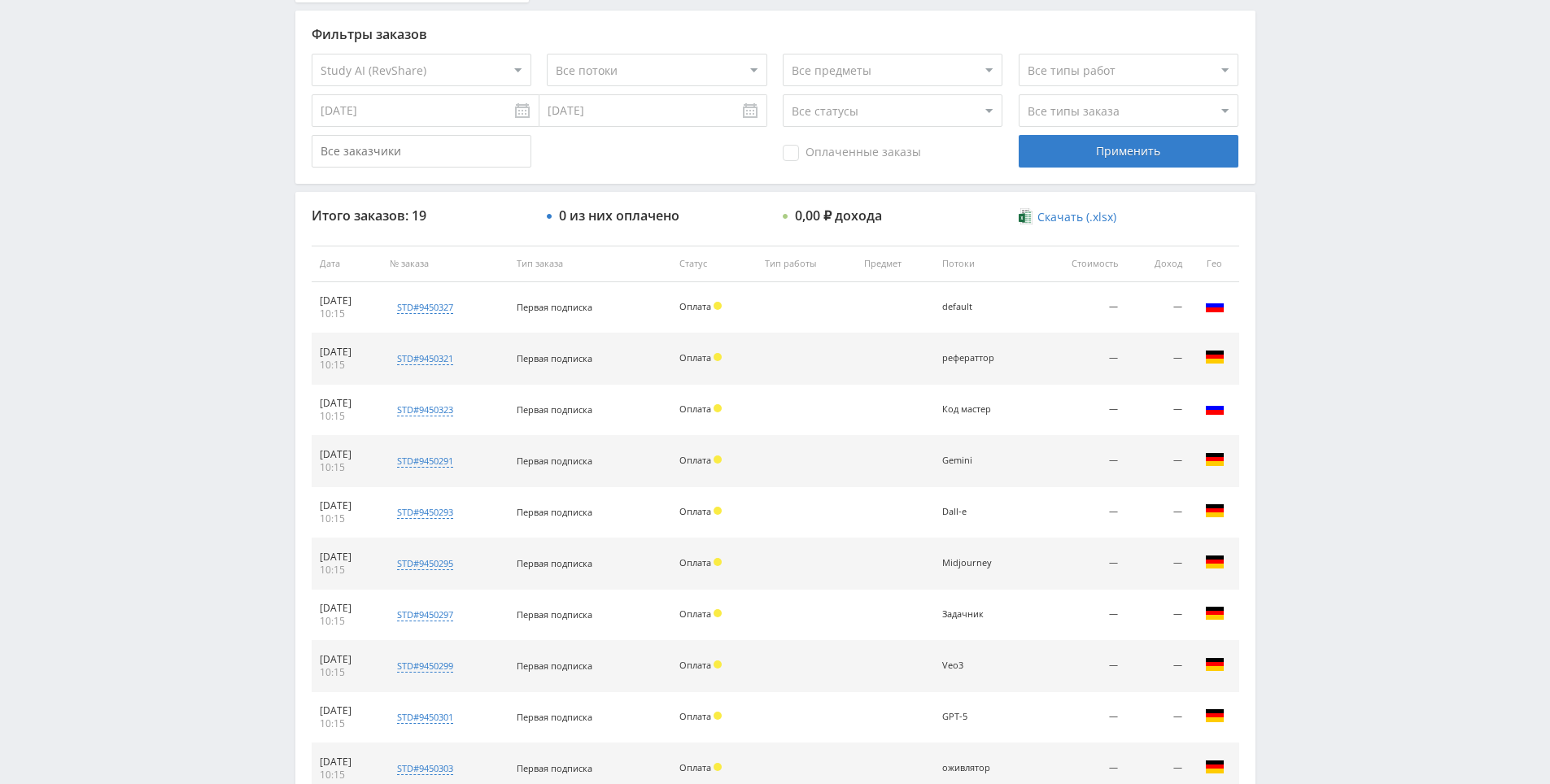
click at [1303, 150] on div "Telegram-канал Инструменты База знаний Ваш менеджер: Alex Alex Online @edugram_…" at bounding box center [775, 262] width 1550 height 1365
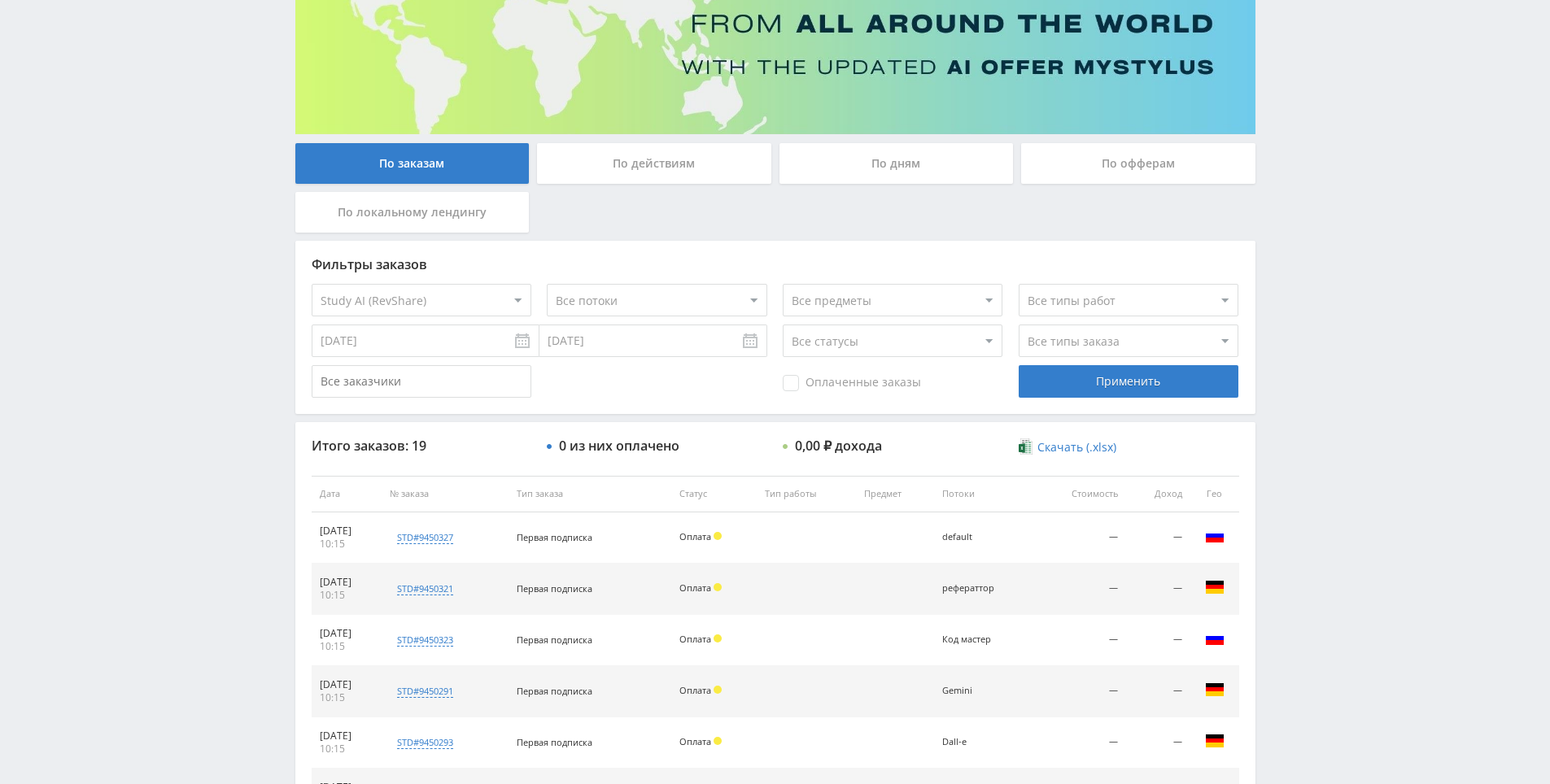
drag, startPoint x: 1293, startPoint y: 239, endPoint x: 1293, endPoint y: 155, distance: 84.0
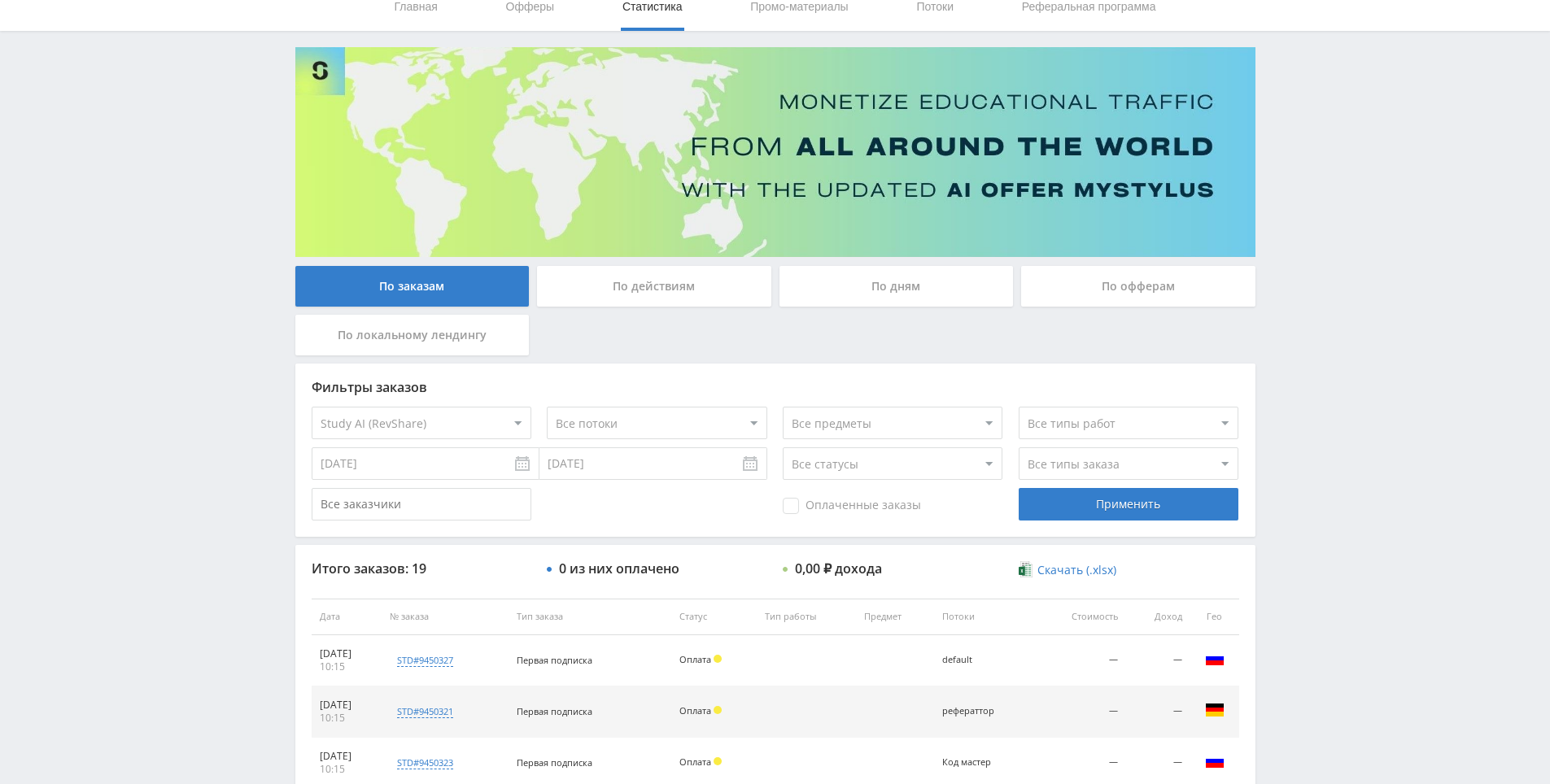
scroll to position [0, 0]
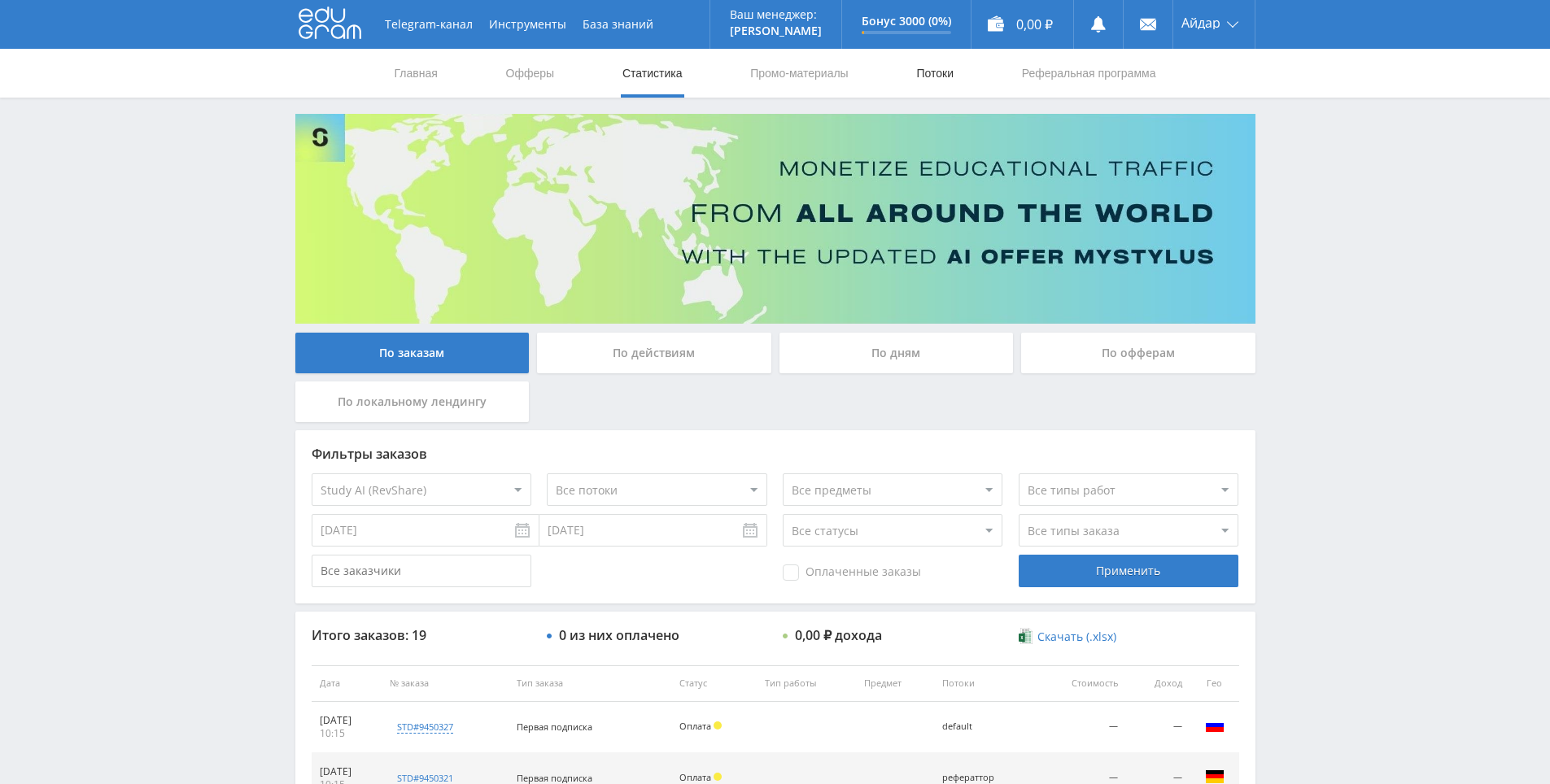
click at [931, 73] on link "Потоки" at bounding box center [935, 72] width 41 height 48
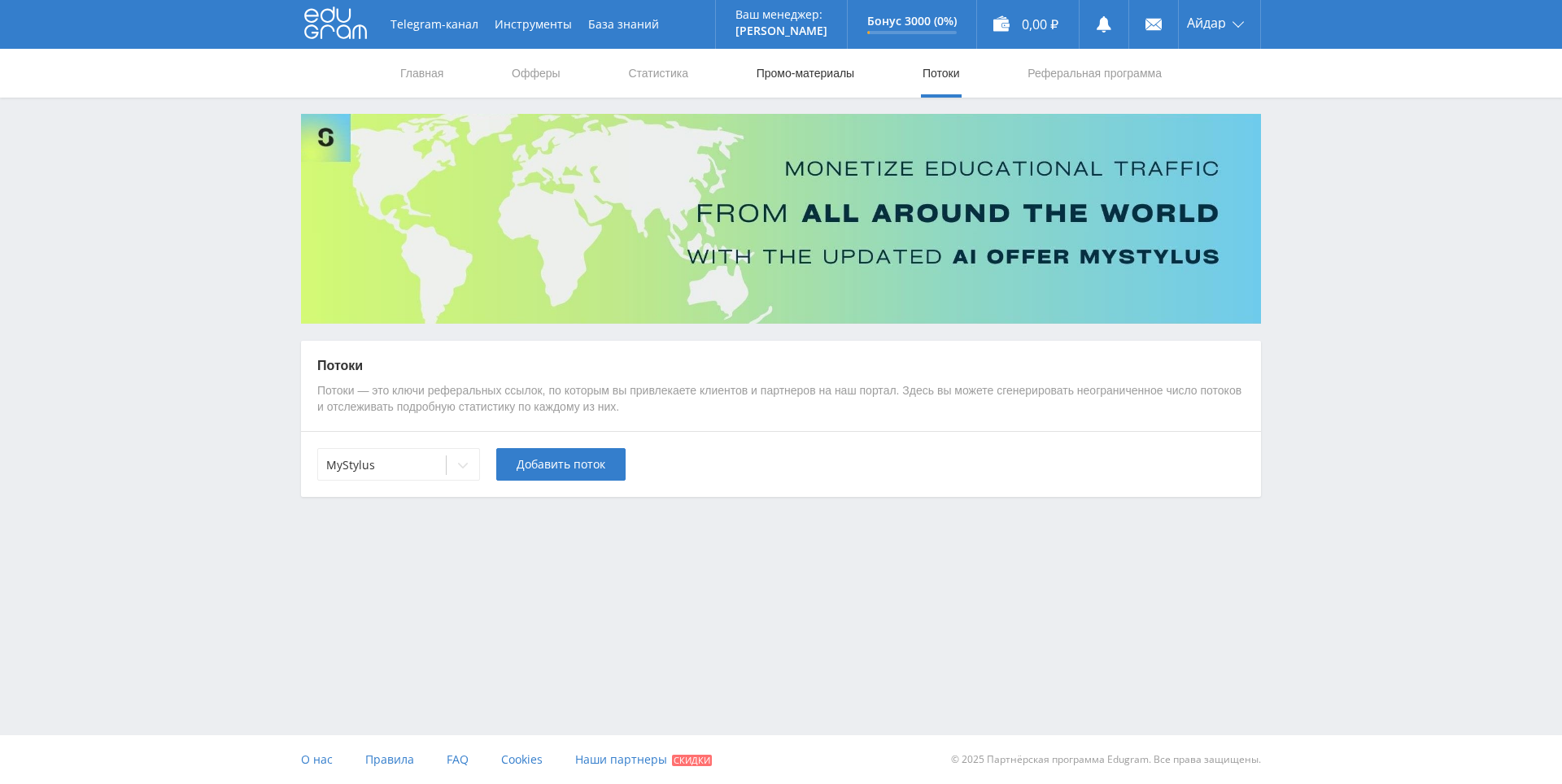
click at [804, 77] on link "Промо-материалы" at bounding box center [805, 72] width 101 height 48
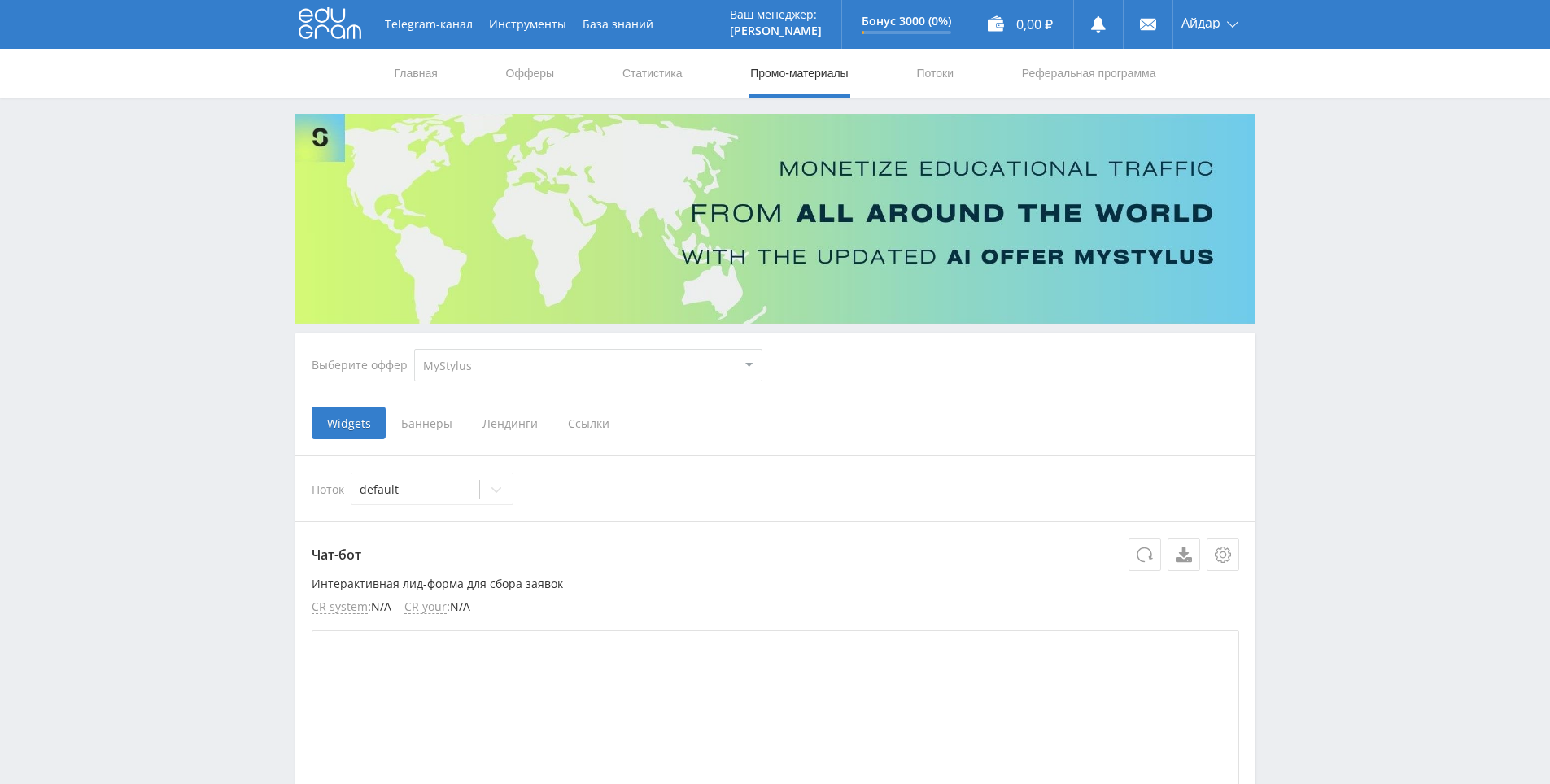
scroll to position [127, 0]
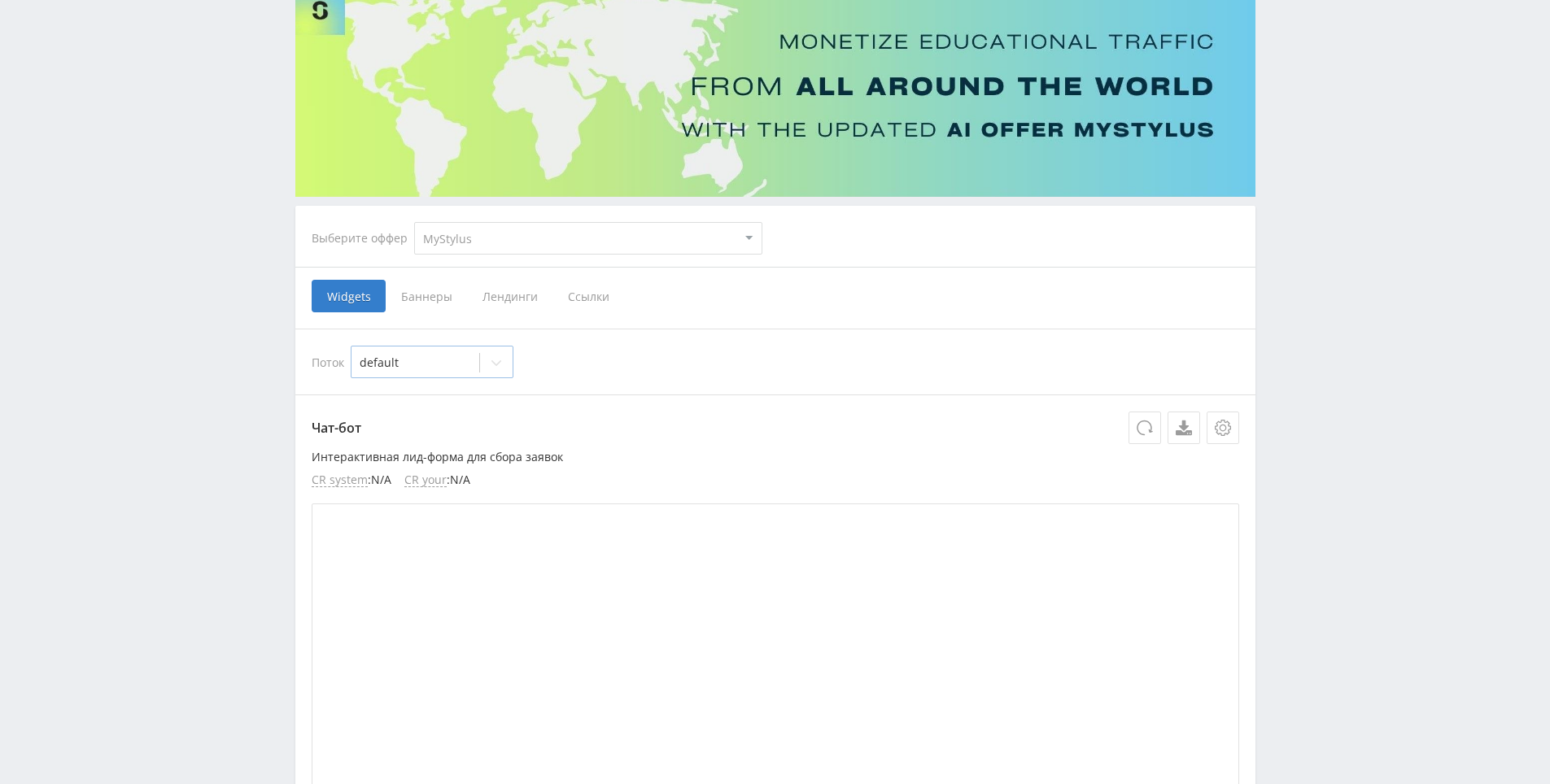
click at [449, 355] on div at bounding box center [415, 362] width 111 height 16
click at [448, 347] on div "default" at bounding box center [432, 362] width 162 height 32
click at [501, 242] on select "MyStylus MyStylus - Revshare Кампус AI Studybay Автор24 Studybay Brazil Study A…" at bounding box center [588, 238] width 348 height 32
select select "376"
click at [414, 222] on select "MyStylus MyStylus - Revshare Кампус AI Studybay Автор24 Studybay Brazil Study A…" at bounding box center [588, 238] width 348 height 32
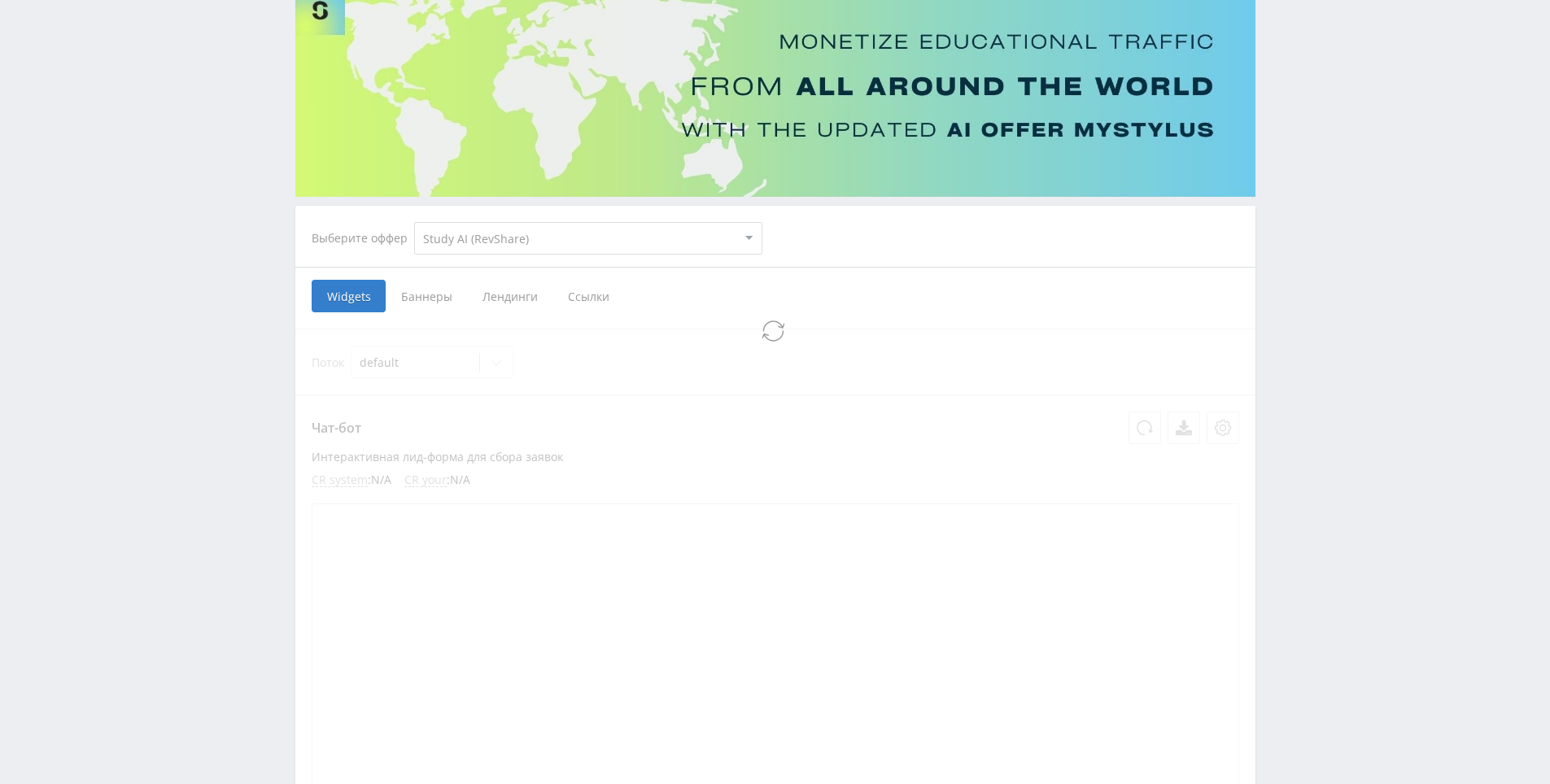
select select "376"
click at [433, 364] on div at bounding box center [415, 362] width 111 height 16
drag, startPoint x: 427, startPoint y: 322, endPoint x: 425, endPoint y: 306, distance: 16.1
click at [425, 305] on span "Ссылки" at bounding box center [421, 296] width 72 height 32
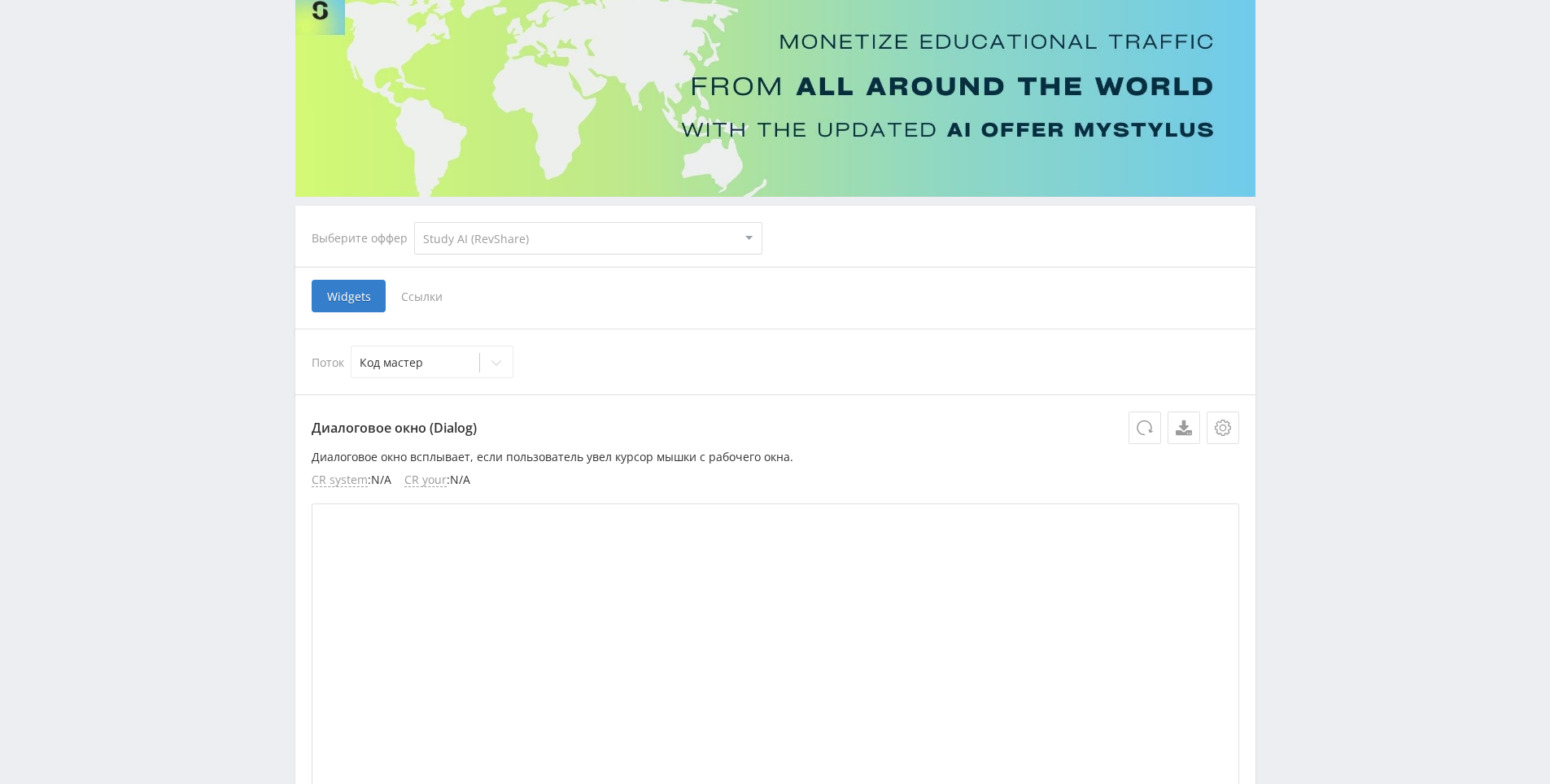
click at [0, 0] on input "Ссылки" at bounding box center [0, 0] width 0 height 0
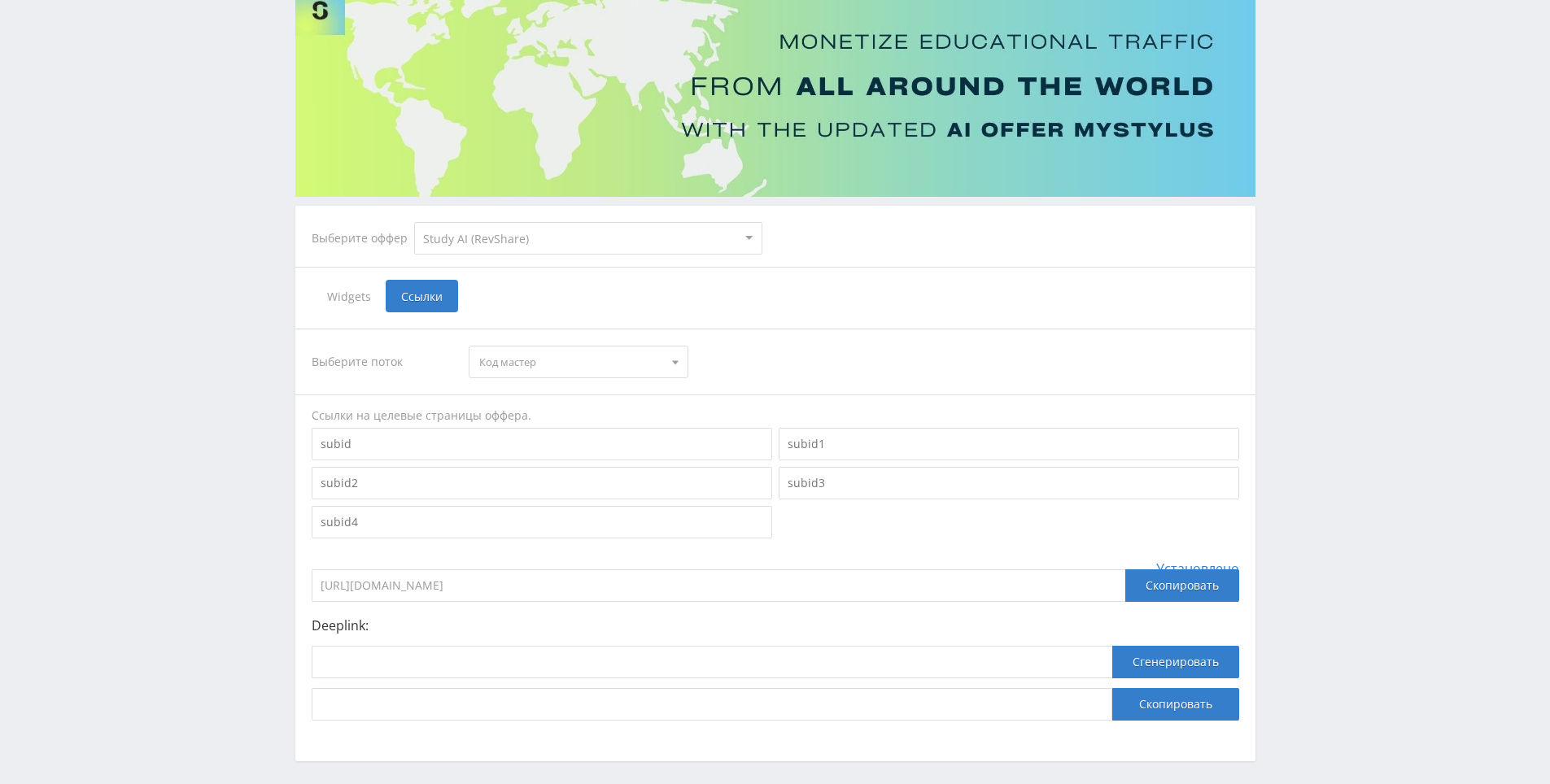
click at [425, 305] on span "Ссылки" at bounding box center [421, 296] width 72 height 32
click at [0, 0] on input "Ссылки" at bounding box center [0, 0] width 0 height 0
click at [557, 367] on span "Код мастер" at bounding box center [571, 362] width 184 height 31
click at [548, 413] on button "[PERSON_NAME]" at bounding box center [578, 415] width 218 height 23
click at [564, 379] on div "Выберите поток Claude Код мастер Claude Объяснятель Задачник рефераттор оживлят…" at bounding box center [775, 524] width 927 height 392
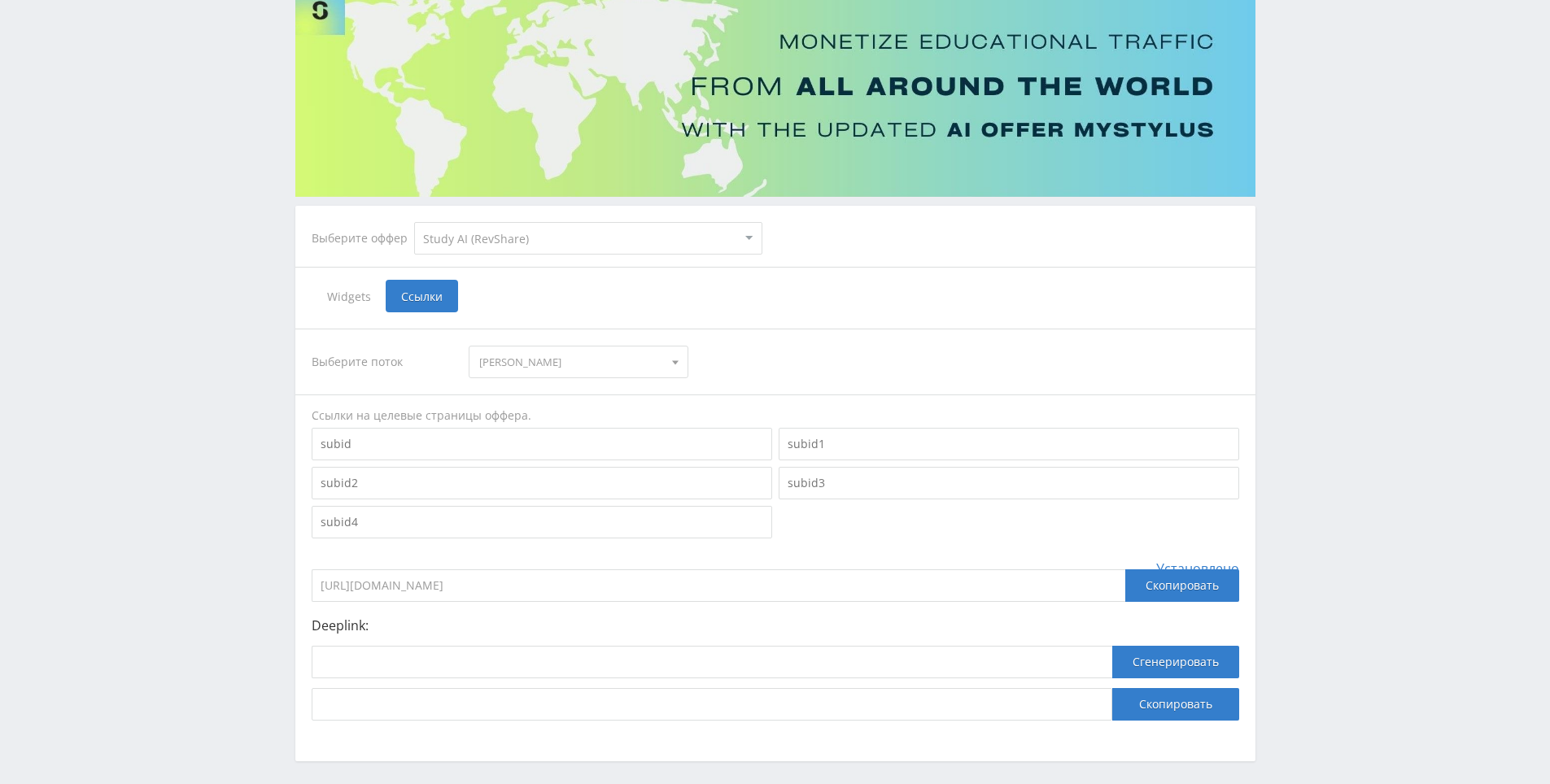
click at [560, 364] on span "[PERSON_NAME]" at bounding box center [571, 362] width 184 height 31
click at [546, 403] on button "[PERSON_NAME]" at bounding box center [578, 415] width 218 height 23
click at [544, 373] on span "[PERSON_NAME]" at bounding box center [571, 362] width 184 height 31
click at [523, 509] on button "Дзен" at bounding box center [578, 509] width 218 height 23
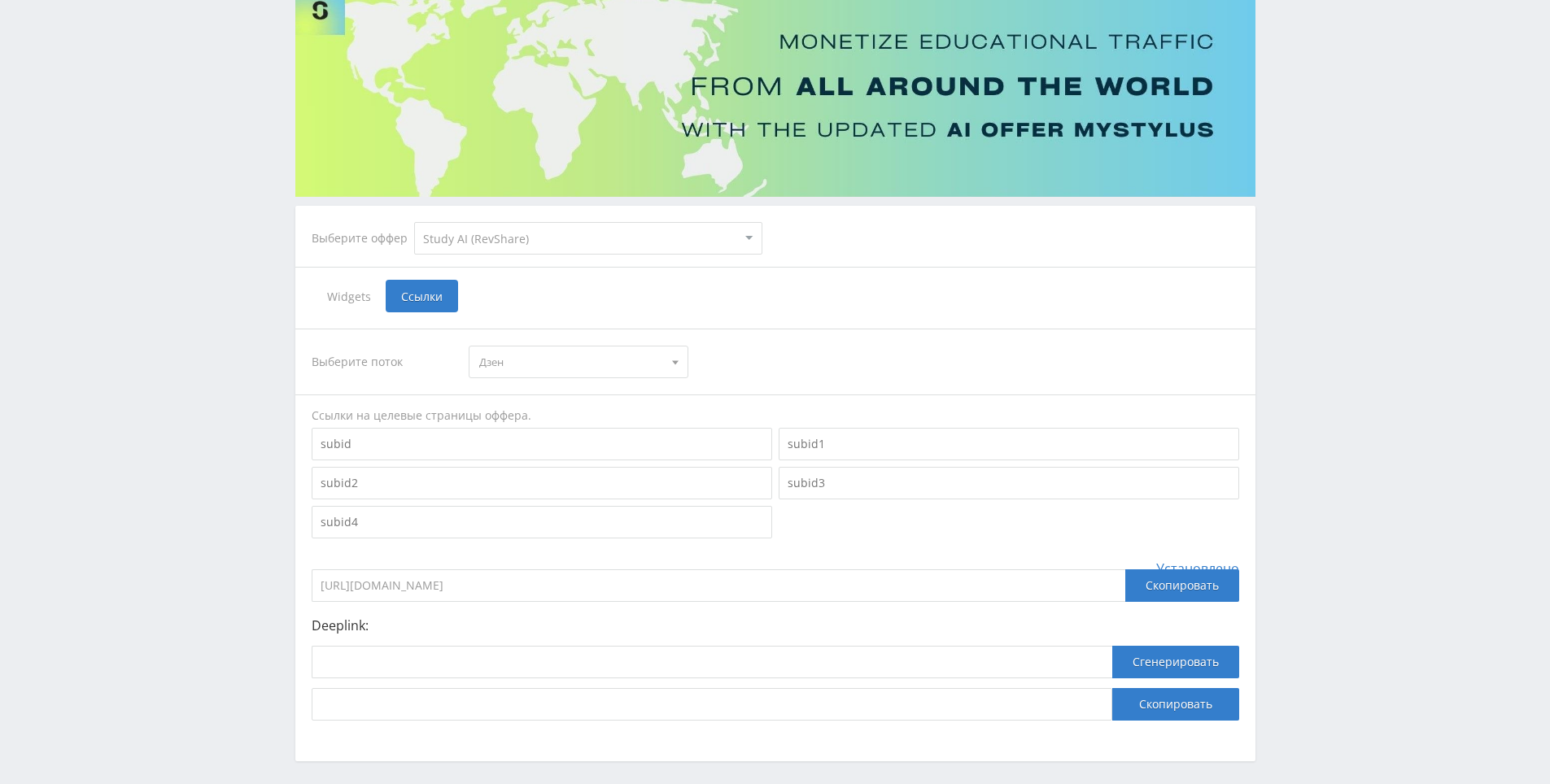
click at [589, 581] on input "https://eduforms.org/?rid=35fa54ee012bba48" at bounding box center [718, 585] width 813 height 32
click at [1339, 454] on div "Telegram-канал Инструменты База знаний Ваш менеджер: [PERSON_NAME] Online @edug…" at bounding box center [775, 362] width 1550 height 978
drag, startPoint x: 1339, startPoint y: 454, endPoint x: 1331, endPoint y: 422, distance: 33.0
click at [1289, 335] on div "Telegram-канал Инструменты База знаний Ваш менеджер: [PERSON_NAME] Online @edug…" at bounding box center [775, 362] width 1550 height 978
drag, startPoint x: 1289, startPoint y: 335, endPoint x: 1291, endPoint y: 320, distance: 15.1
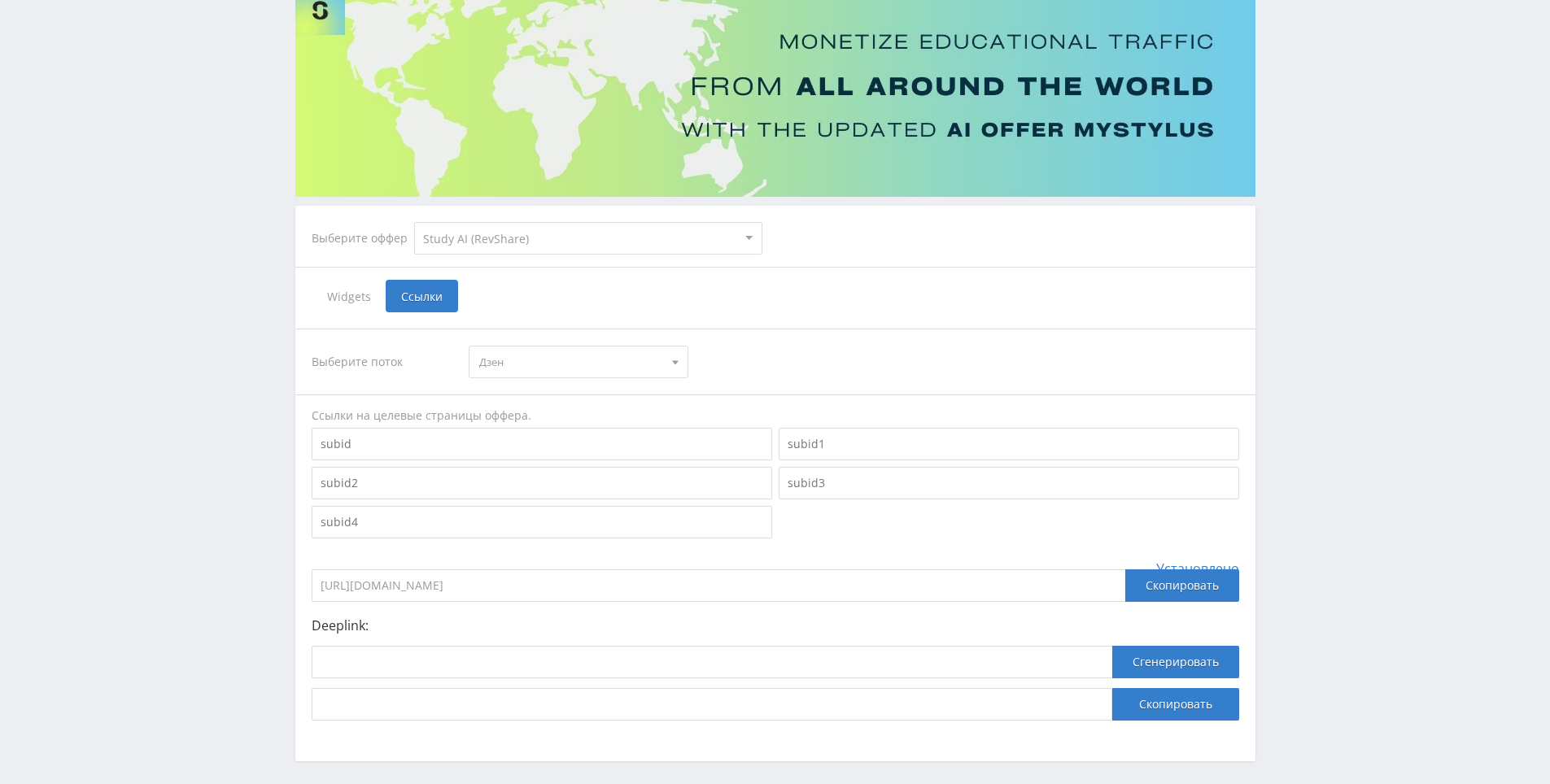
click at [1309, 277] on div "Telegram-канал Инструменты База знаний Ваш менеджер: [PERSON_NAME] Online @edug…" at bounding box center [775, 362] width 1550 height 978
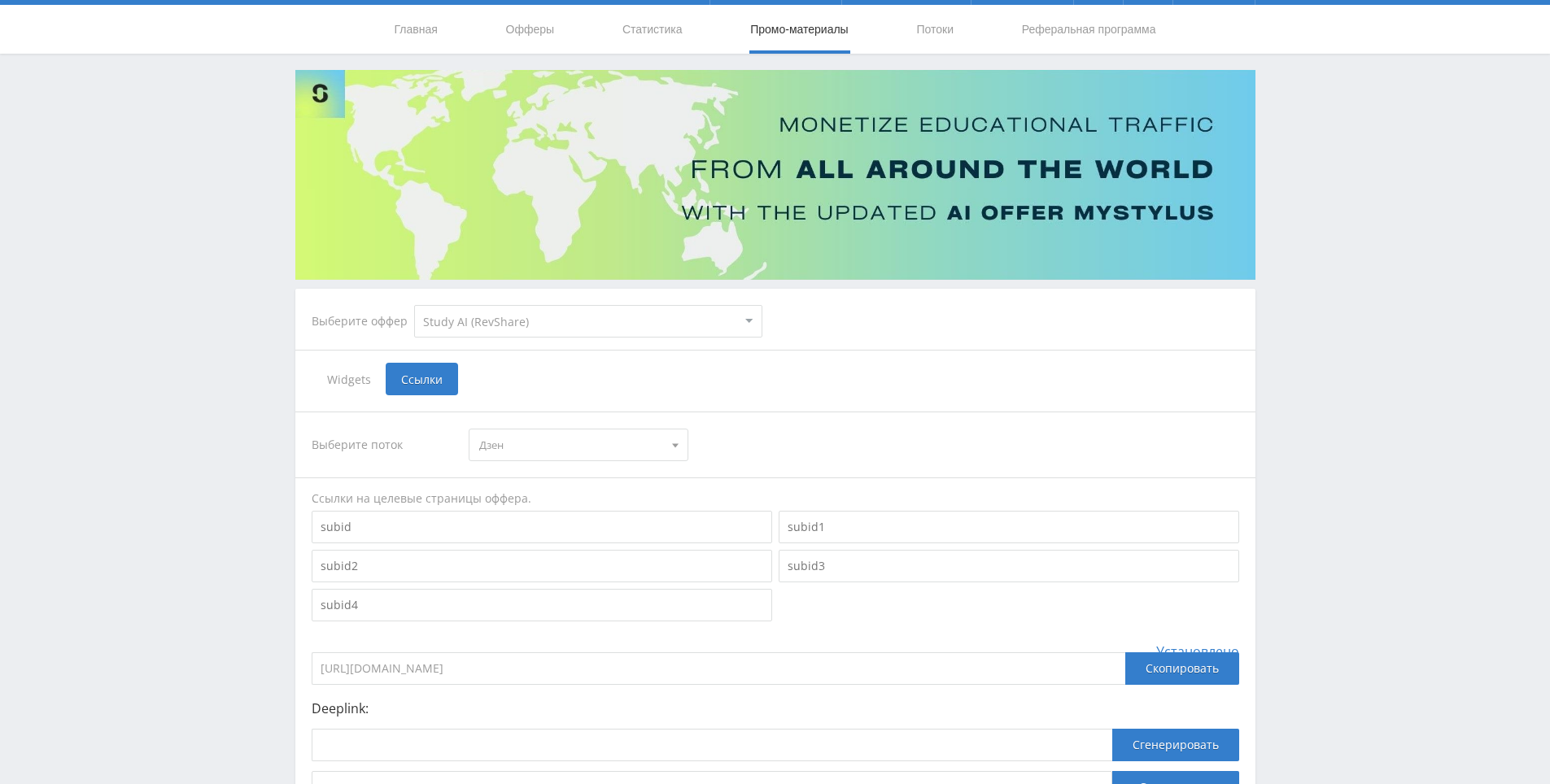
scroll to position [0, 0]
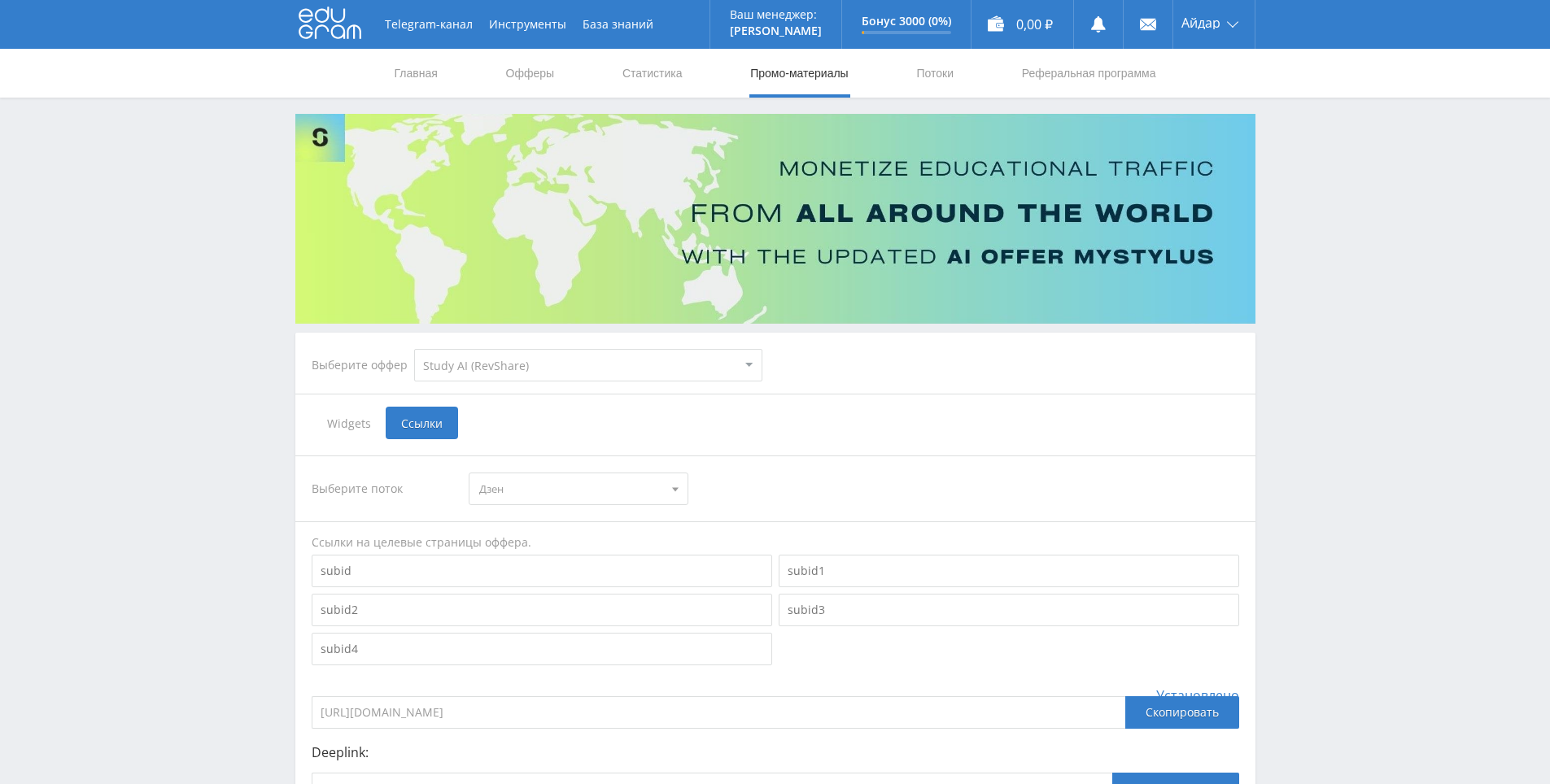
drag, startPoint x: 1308, startPoint y: 278, endPoint x: 1169, endPoint y: 140, distance: 195.9
click at [508, 71] on link "Офферы" at bounding box center [530, 72] width 52 height 48
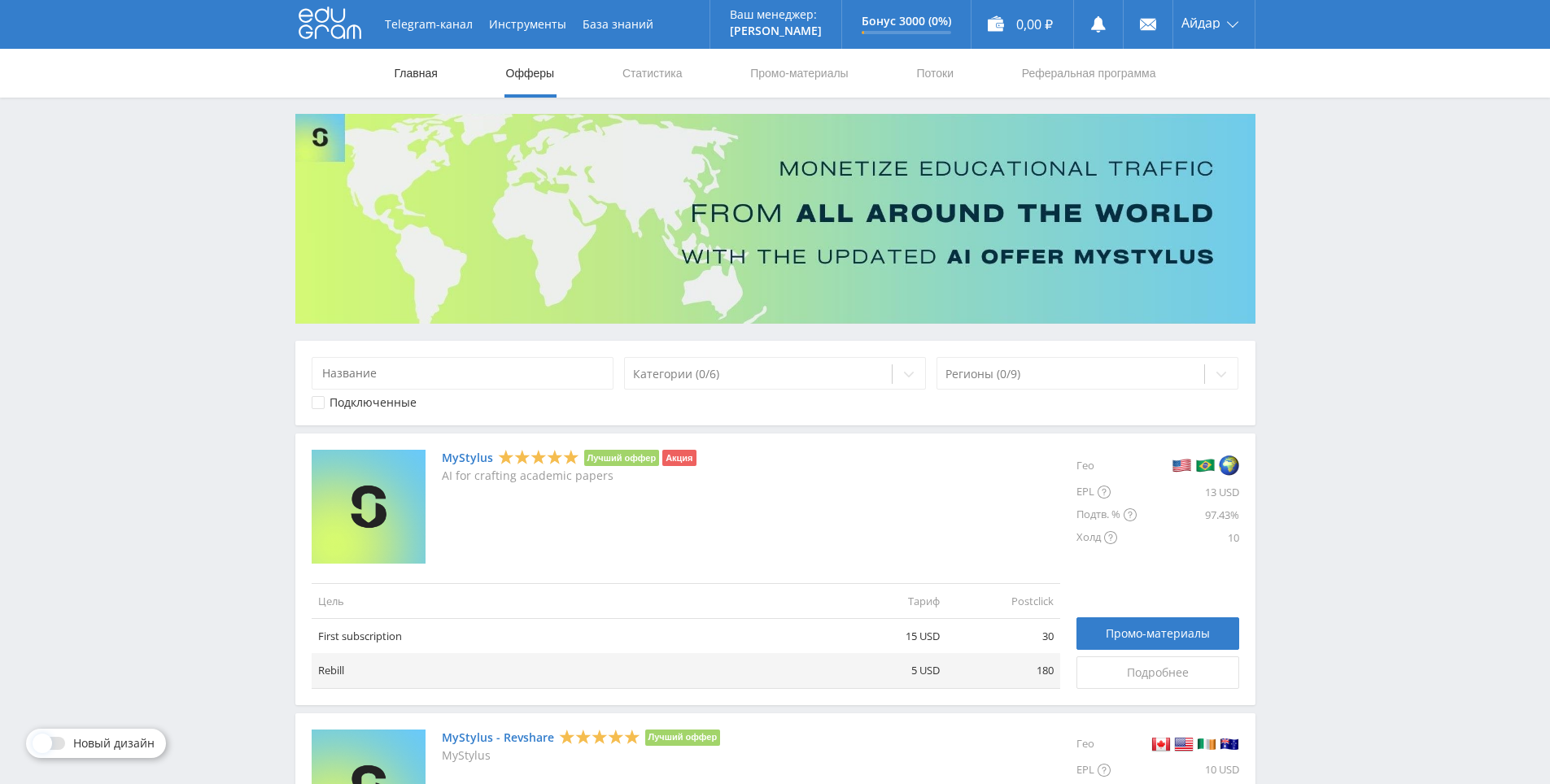
click at [438, 79] on link "Главная" at bounding box center [416, 72] width 47 height 48
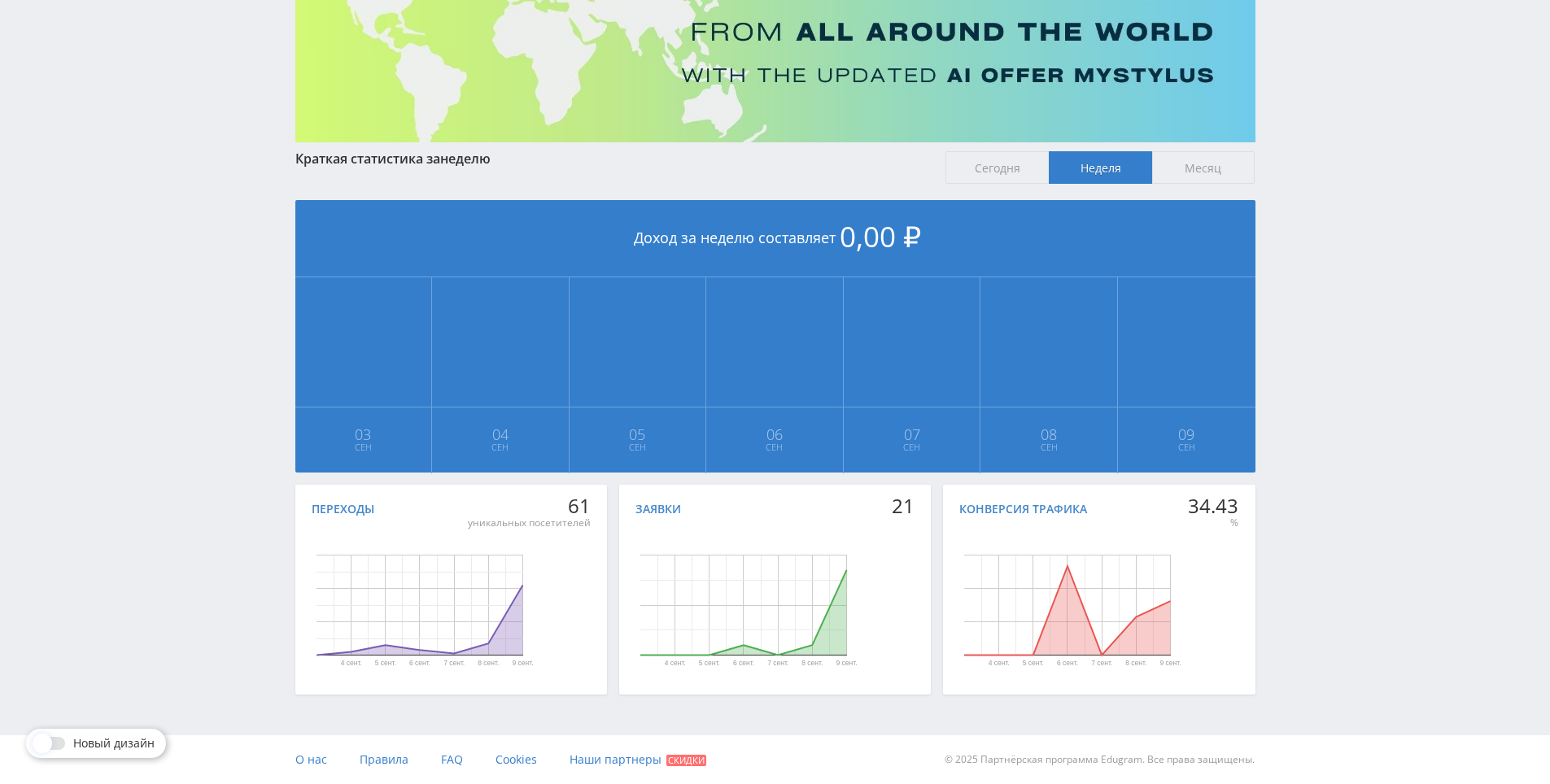
scroll to position [181, 0]
drag, startPoint x: 1364, startPoint y: 484, endPoint x: 1318, endPoint y: 410, distance: 87.1
click at [1318, 410] on div "Telegram-канал Инструменты База знаний Ваш менеджер: [PERSON_NAME] Online @edug…" at bounding box center [775, 302] width 1550 height 965
click at [1319, 410] on div "Telegram-канал Инструменты База знаний Ваш менеджер: [PERSON_NAME] Online @edug…" at bounding box center [775, 302] width 1550 height 965
click at [1323, 402] on div "Telegram-канал Инструменты База знаний Ваш менеджер: [PERSON_NAME] Online @edug…" at bounding box center [775, 302] width 1550 height 965
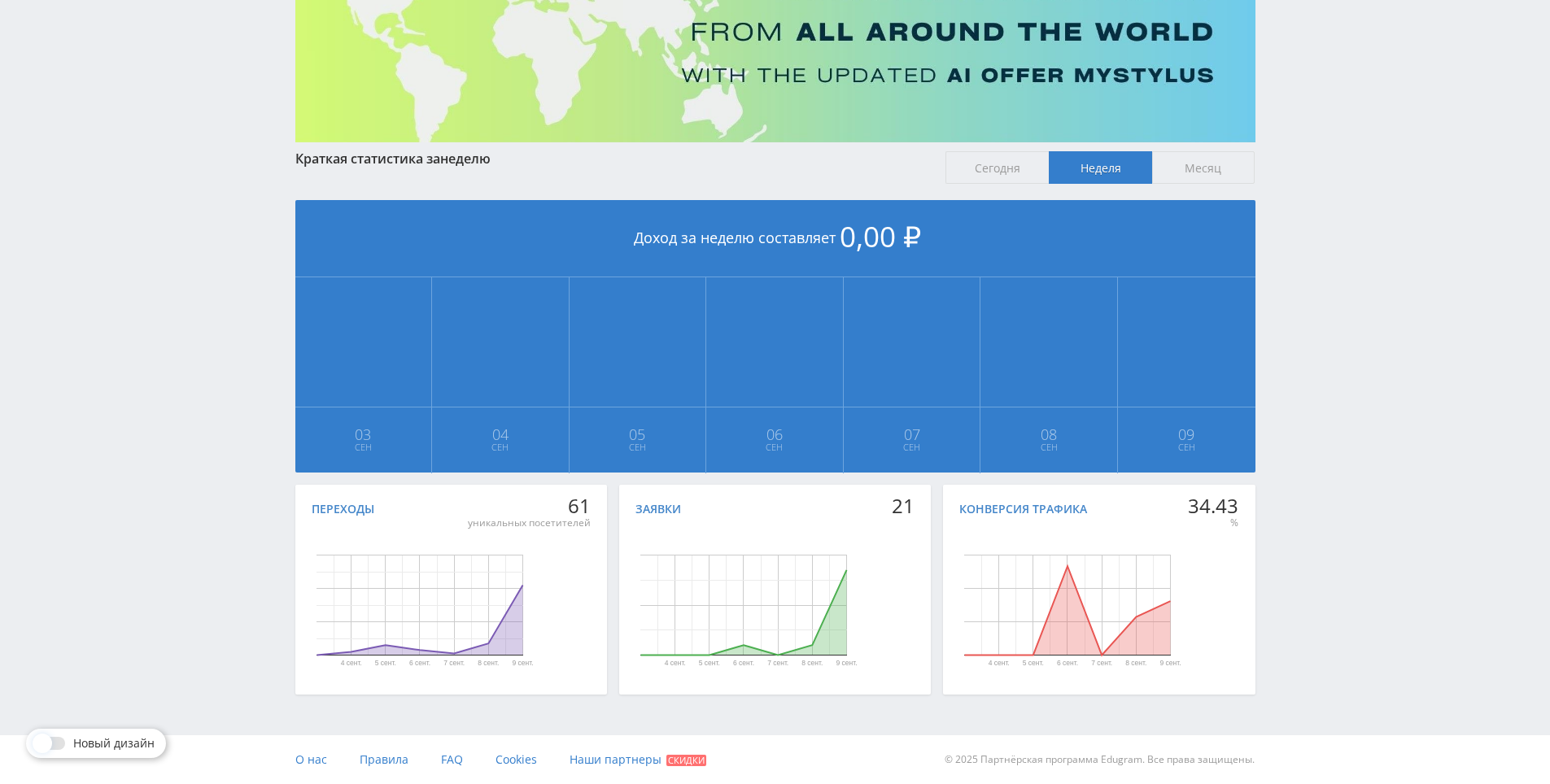
click at [1323, 402] on div "Telegram-канал Инструменты База знаний Ваш менеджер: [PERSON_NAME] Online @edug…" at bounding box center [775, 302] width 1550 height 965
click at [1324, 408] on div "Telegram-канал Инструменты База знаний Ваш менеджер: [PERSON_NAME] Online @edug…" at bounding box center [775, 302] width 1550 height 965
drag, startPoint x: 1324, startPoint y: 408, endPoint x: 1321, endPoint y: 375, distance: 33.1
click at [1321, 375] on div "Telegram-канал Инструменты База знаний Ваш менеджер: [PERSON_NAME] Online @edug…" at bounding box center [775, 302] width 1550 height 965
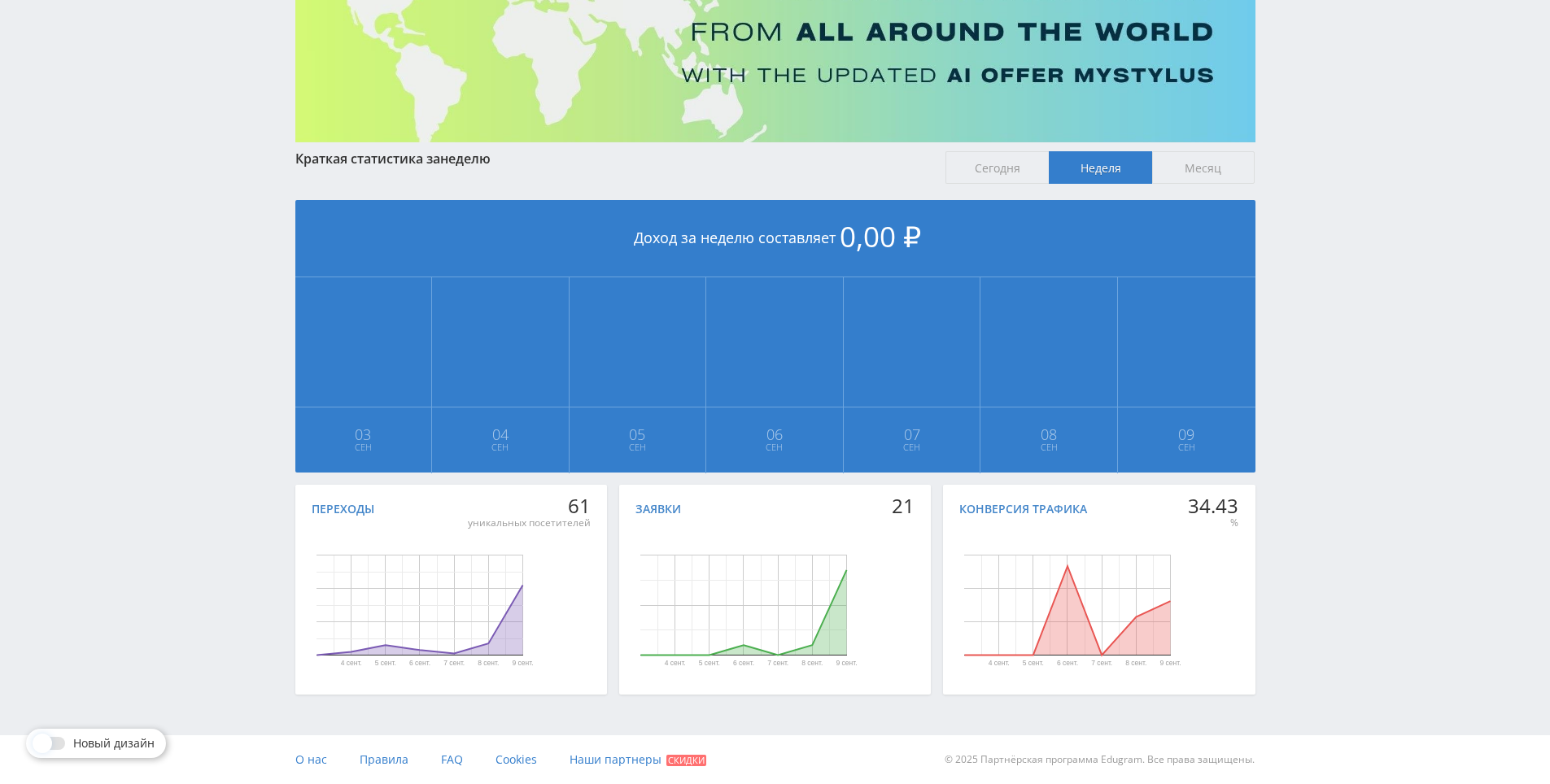
click at [1312, 331] on div "Telegram-канал Инструменты База знаний Ваш менеджер: [PERSON_NAME] Online @edug…" at bounding box center [775, 302] width 1550 height 965
click at [1310, 304] on div "Telegram-канал Инструменты База знаний Ваш менеджер: [PERSON_NAME] Online @edug…" at bounding box center [775, 302] width 1550 height 965
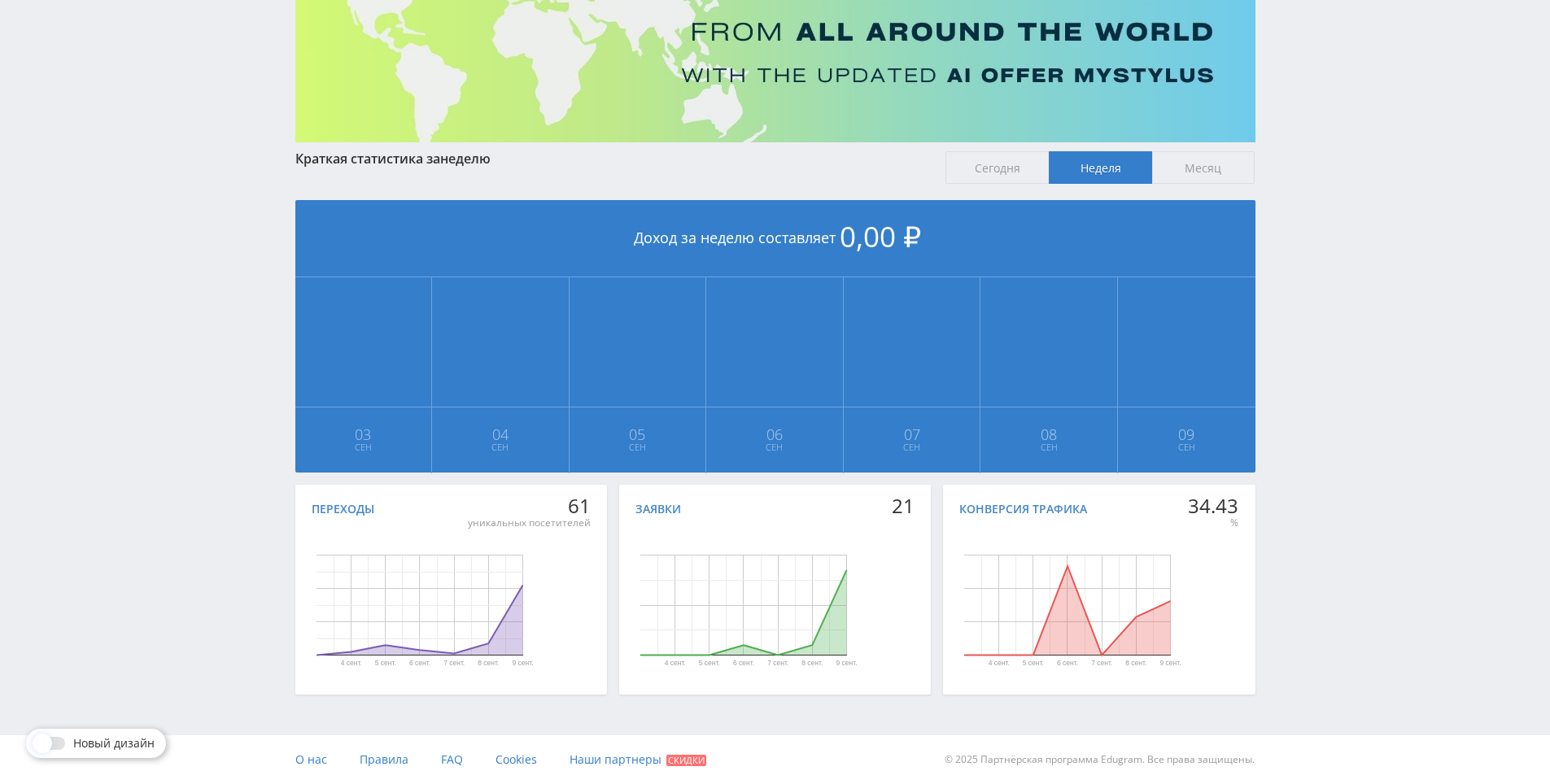
drag, startPoint x: 1310, startPoint y: 304, endPoint x: 1308, endPoint y: 270, distance: 34.1
click at [1308, 270] on div "Telegram-канал Инструменты База знаний Ваш менеджер: [PERSON_NAME] Online @edug…" at bounding box center [775, 302] width 1550 height 965
drag, startPoint x: 1308, startPoint y: 270, endPoint x: 1304, endPoint y: 246, distance: 24.3
click at [1304, 246] on div "Telegram-канал Инструменты База знаний Ваш менеджер: [PERSON_NAME] Online @edug…" at bounding box center [775, 302] width 1550 height 965
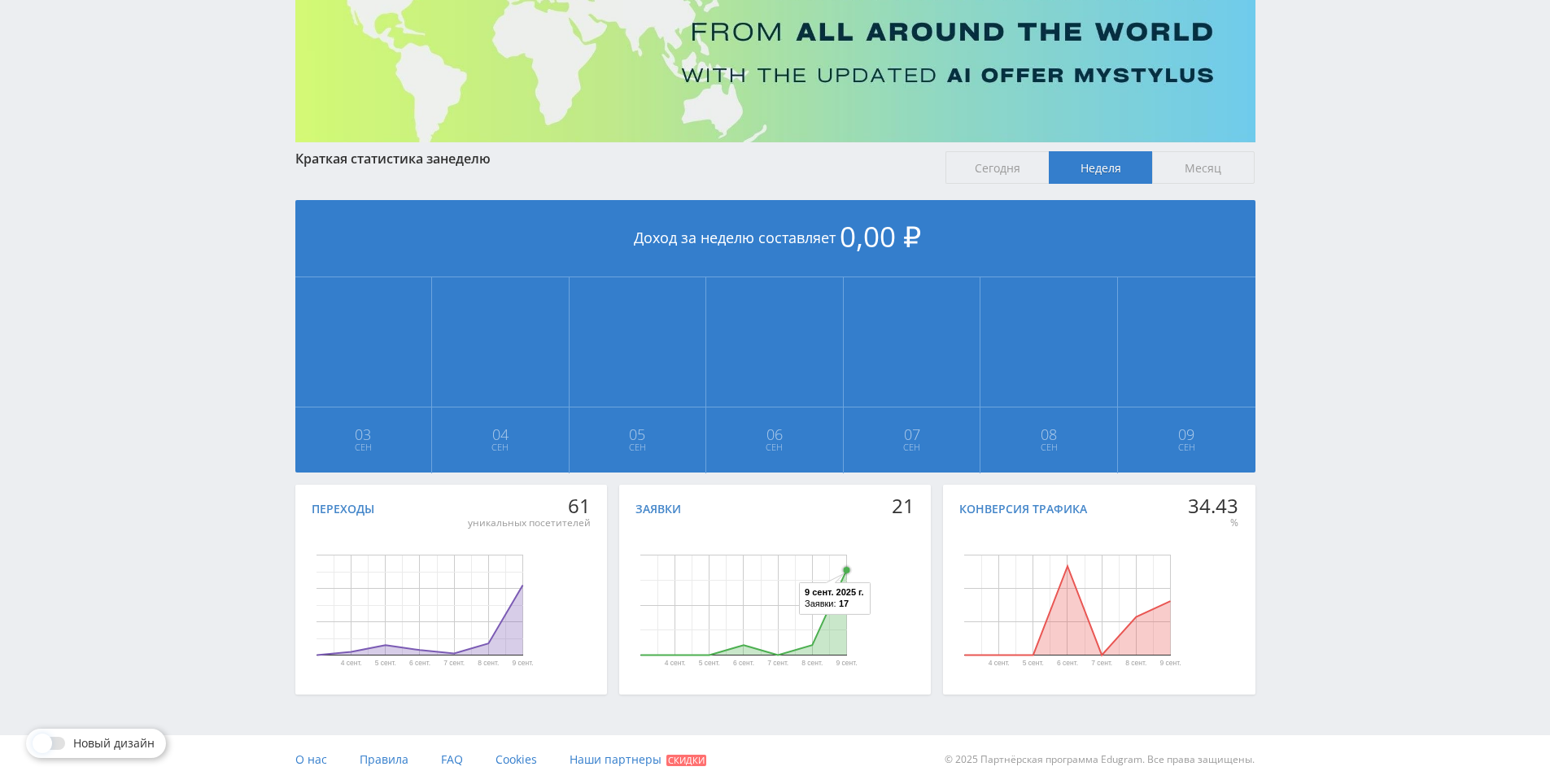
click at [845, 578] on icon "Диаграмма." at bounding box center [743, 612] width 206 height 86
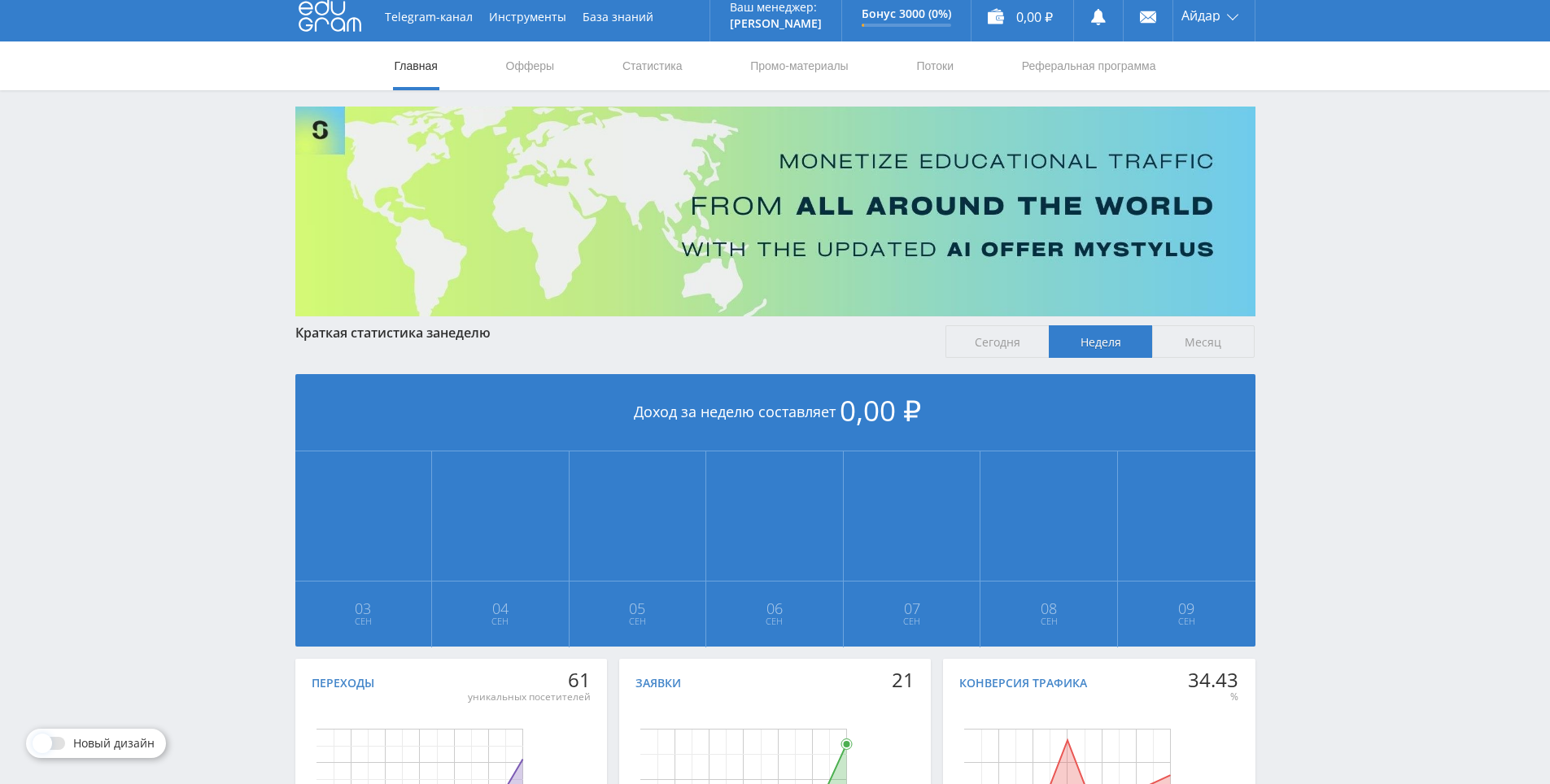
scroll to position [0, 0]
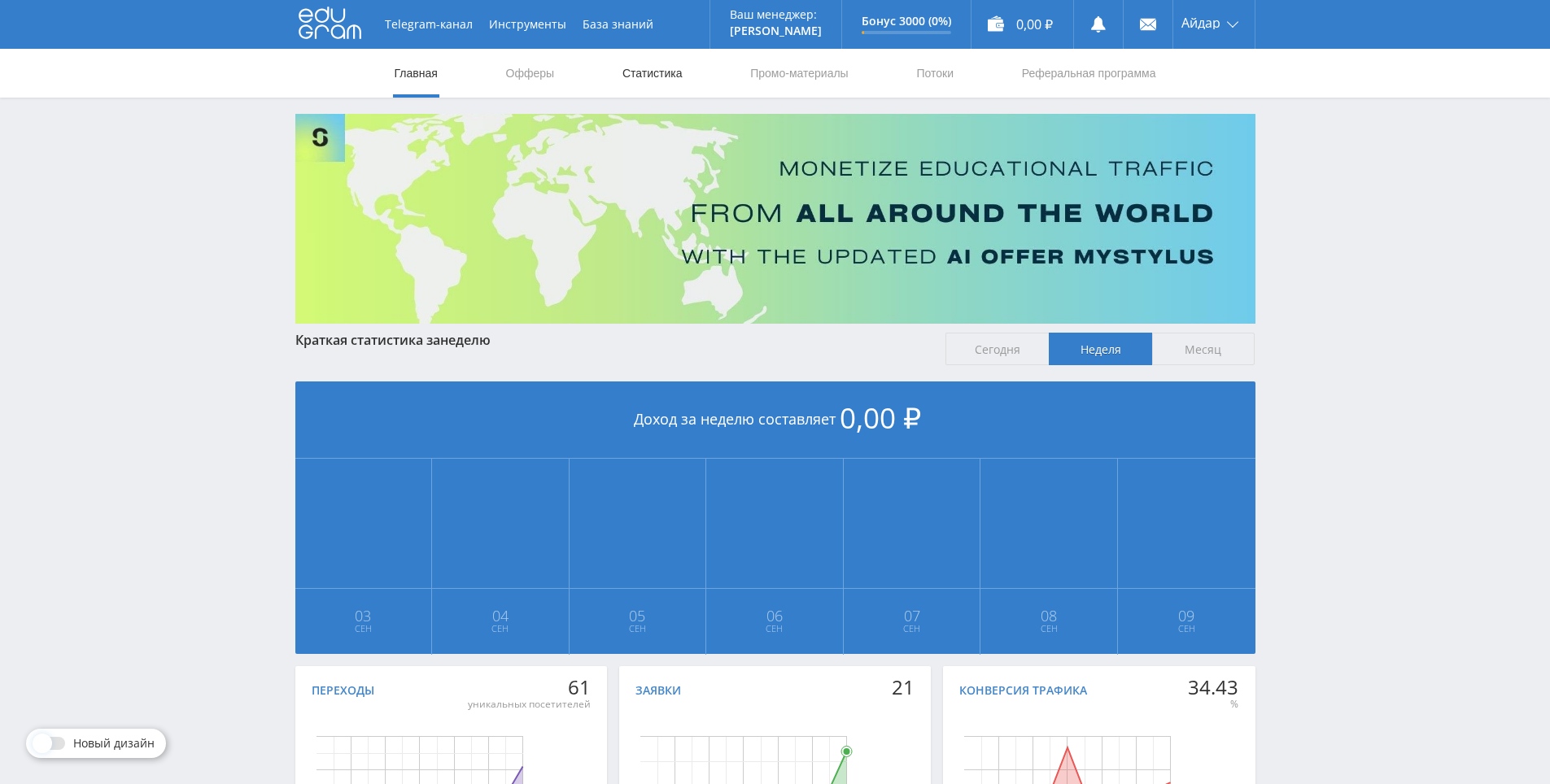
click at [678, 82] on link "Статистика" at bounding box center [652, 72] width 64 height 48
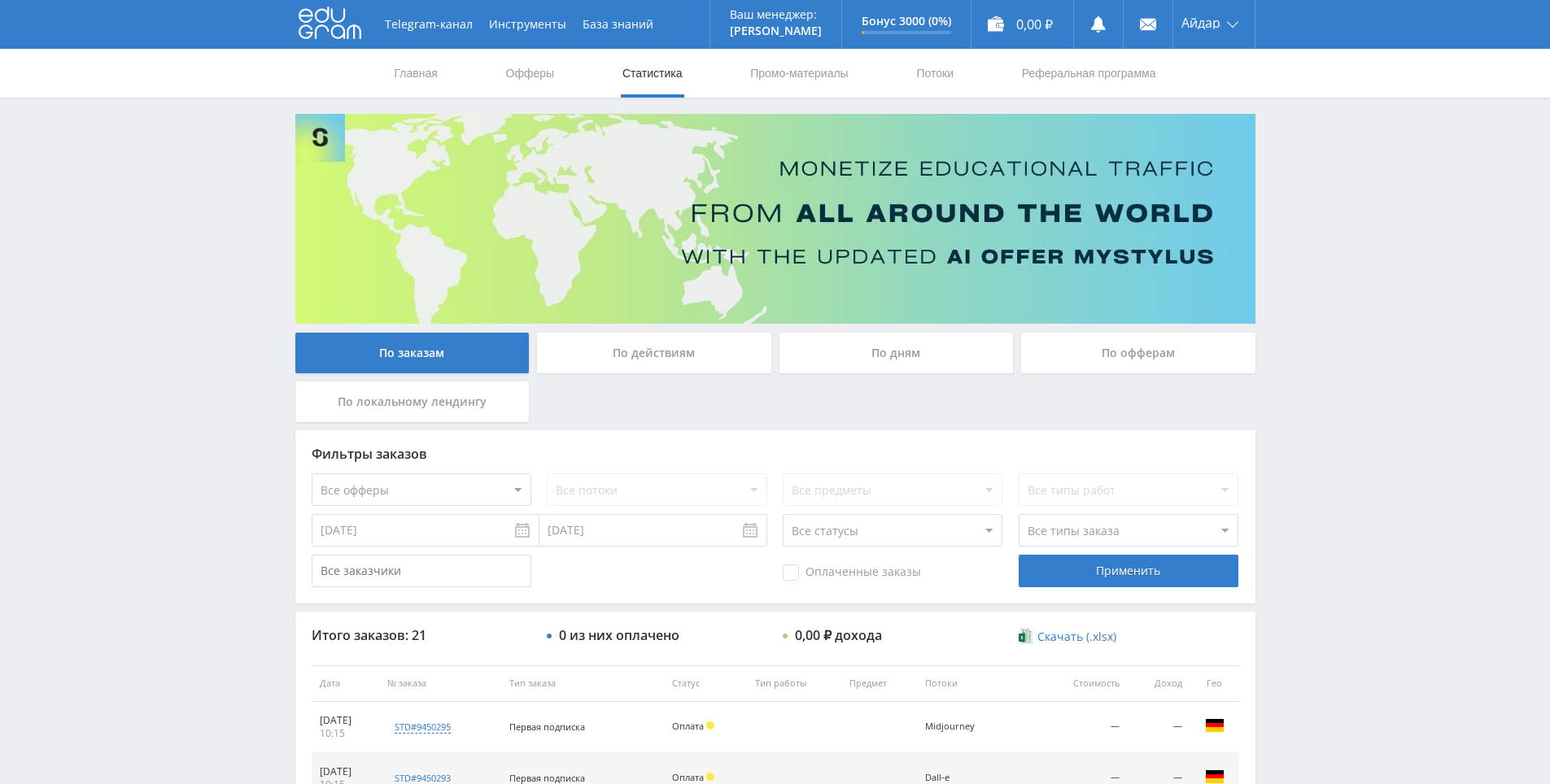
click at [702, 331] on div "По заказам По действиям По дням По офферам По локальному лендингу Фильтры заказ…" at bounding box center [775, 695] width 976 height 1162
click at [705, 340] on div "По действиям" at bounding box center [654, 353] width 235 height 41
click at [0, 0] on input "По действиям" at bounding box center [0, 0] width 0 height 0
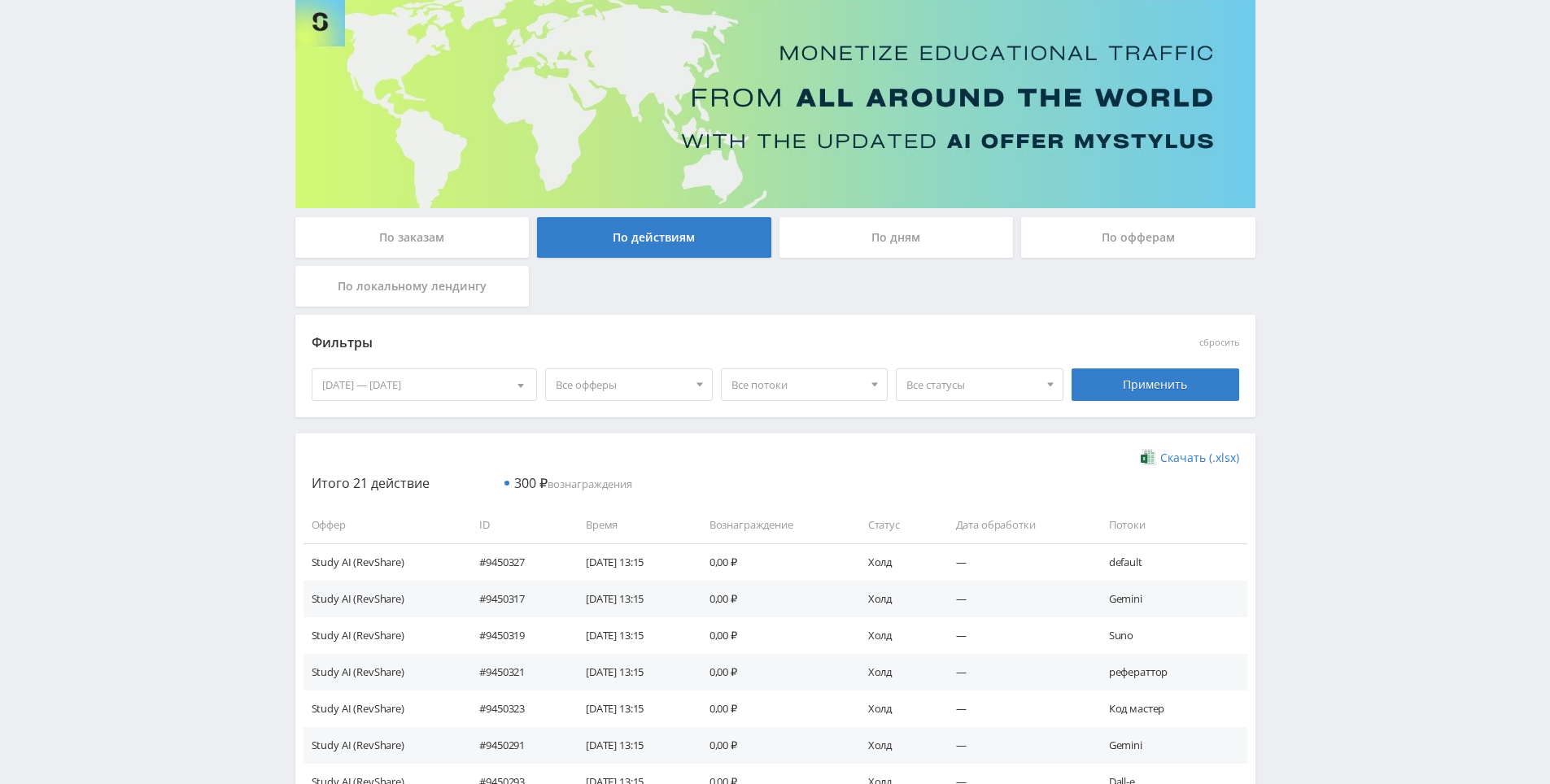
scroll to position [244, 0]
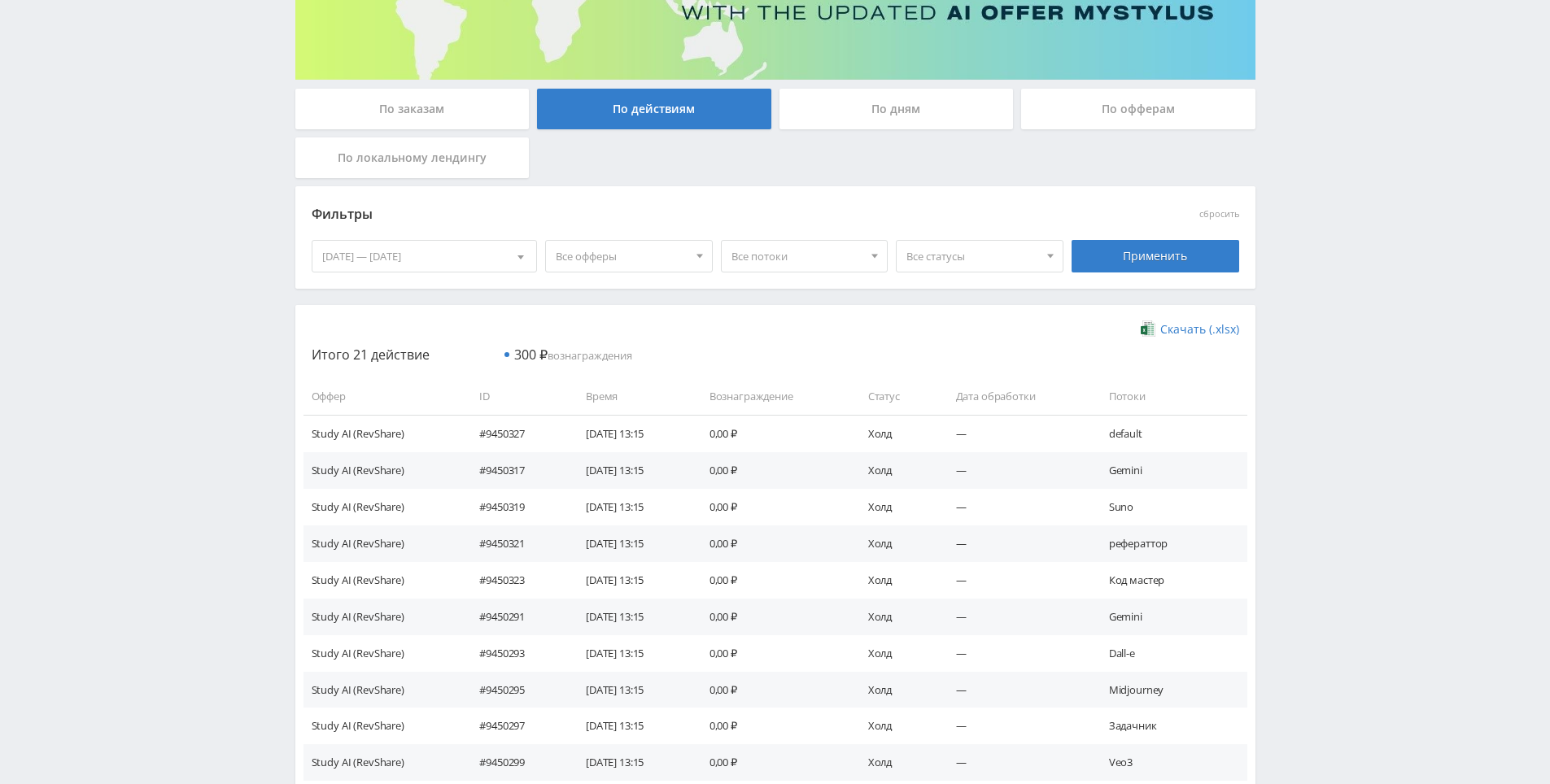
click at [1326, 359] on div "Telegram-канал Инструменты База знаний Ваш менеджер: [PERSON_NAME] Online @edug…" at bounding box center [775, 530] width 1550 height 1548
click at [1333, 313] on div "Telegram-канал Инструменты База знаний Ваш менеджер: [PERSON_NAME] Online @edug…" at bounding box center [775, 530] width 1550 height 1548
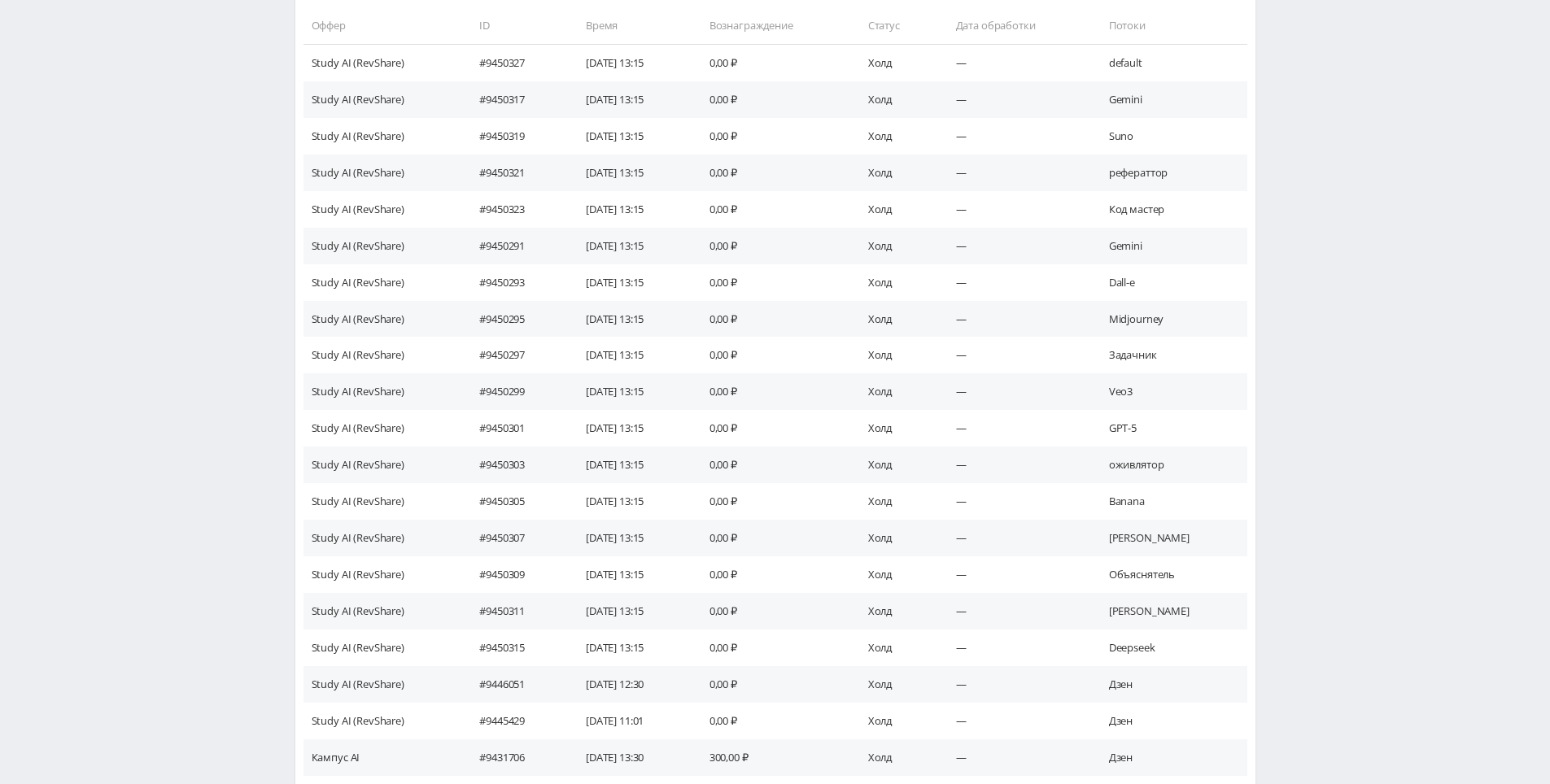
drag, startPoint x: 1362, startPoint y: 351, endPoint x: 1350, endPoint y: 525, distance: 174.4
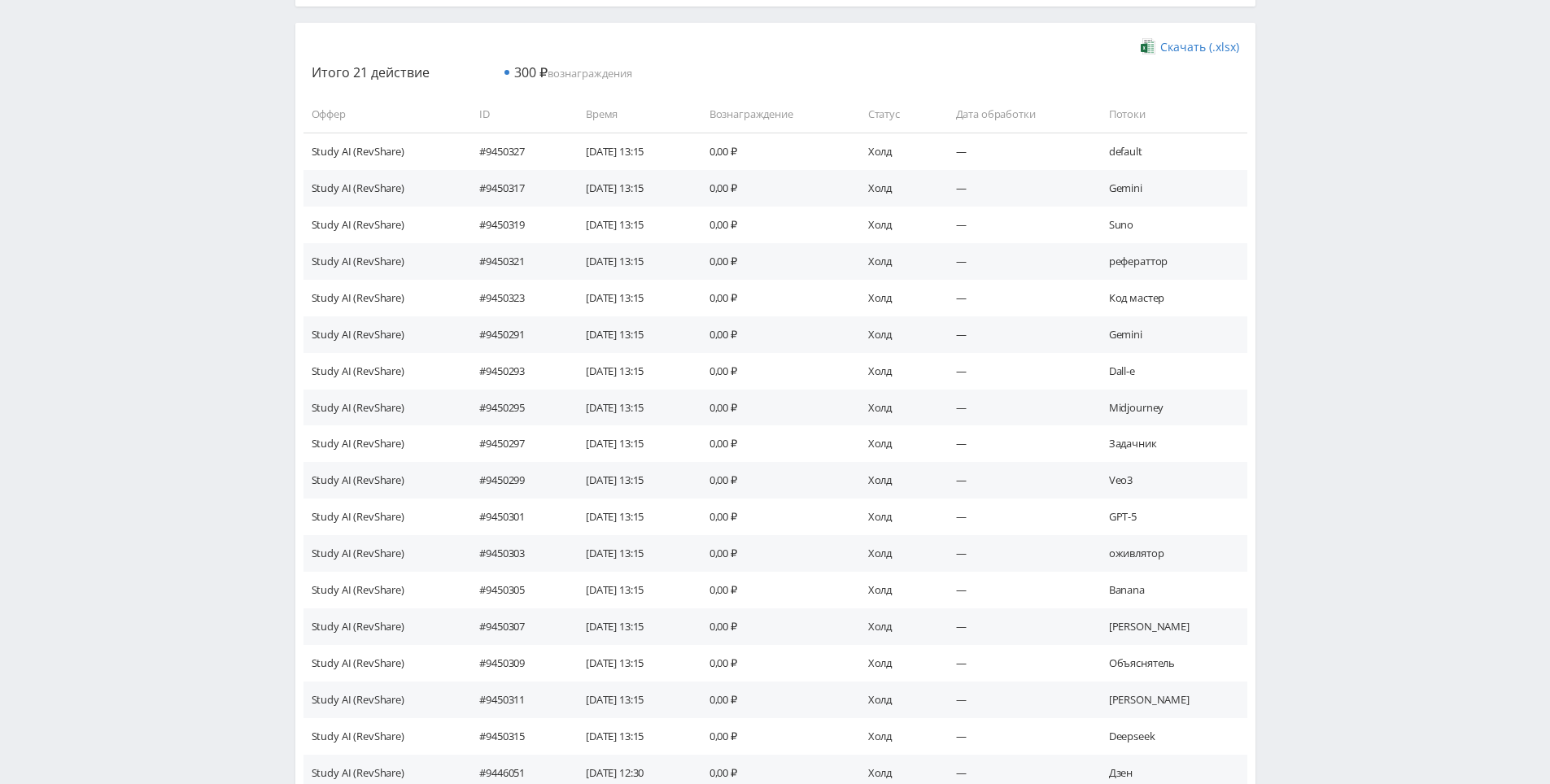
scroll to position [0, 0]
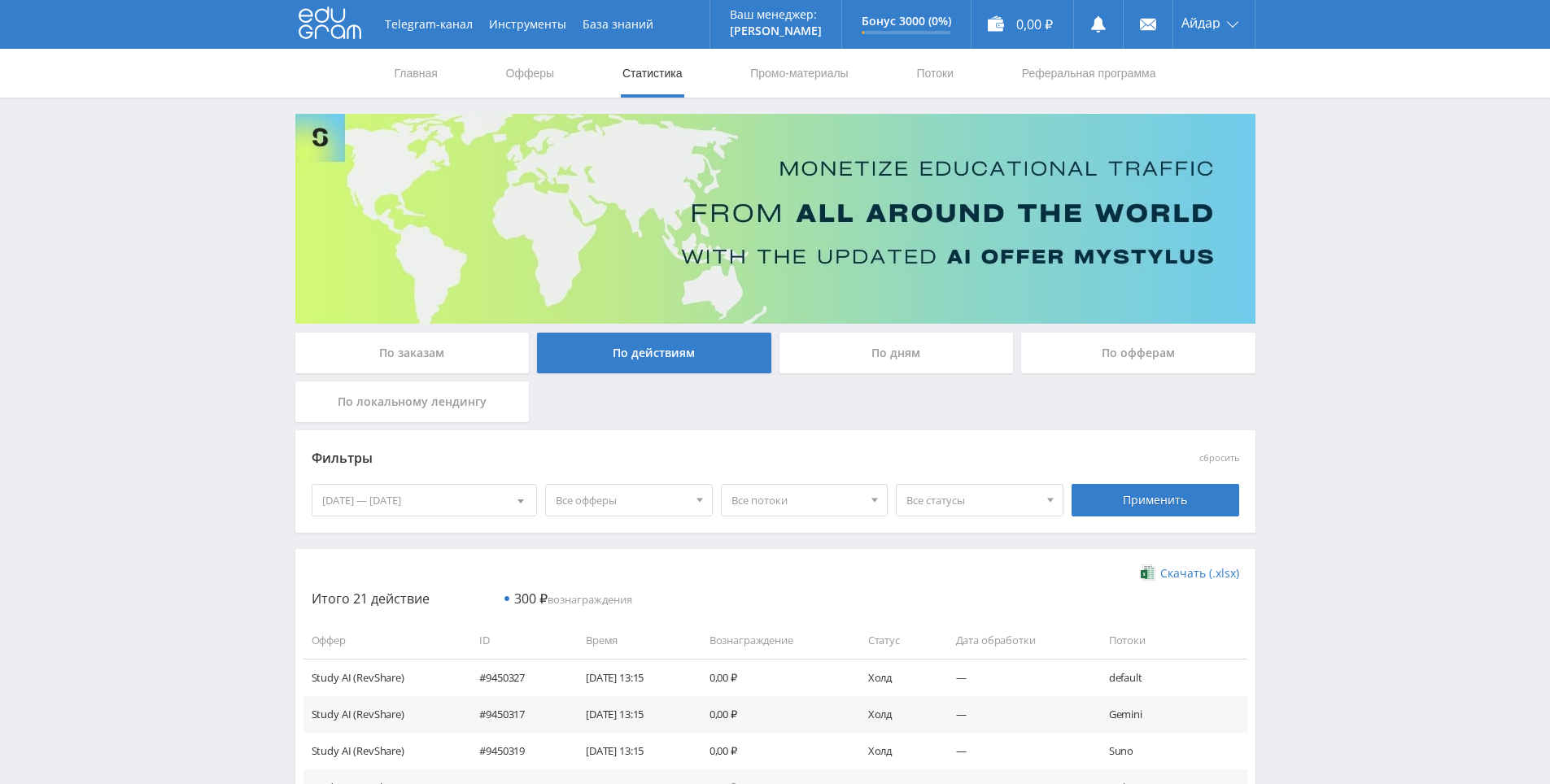
drag, startPoint x: 1312, startPoint y: 537, endPoint x: 1340, endPoint y: 293, distance: 245.6
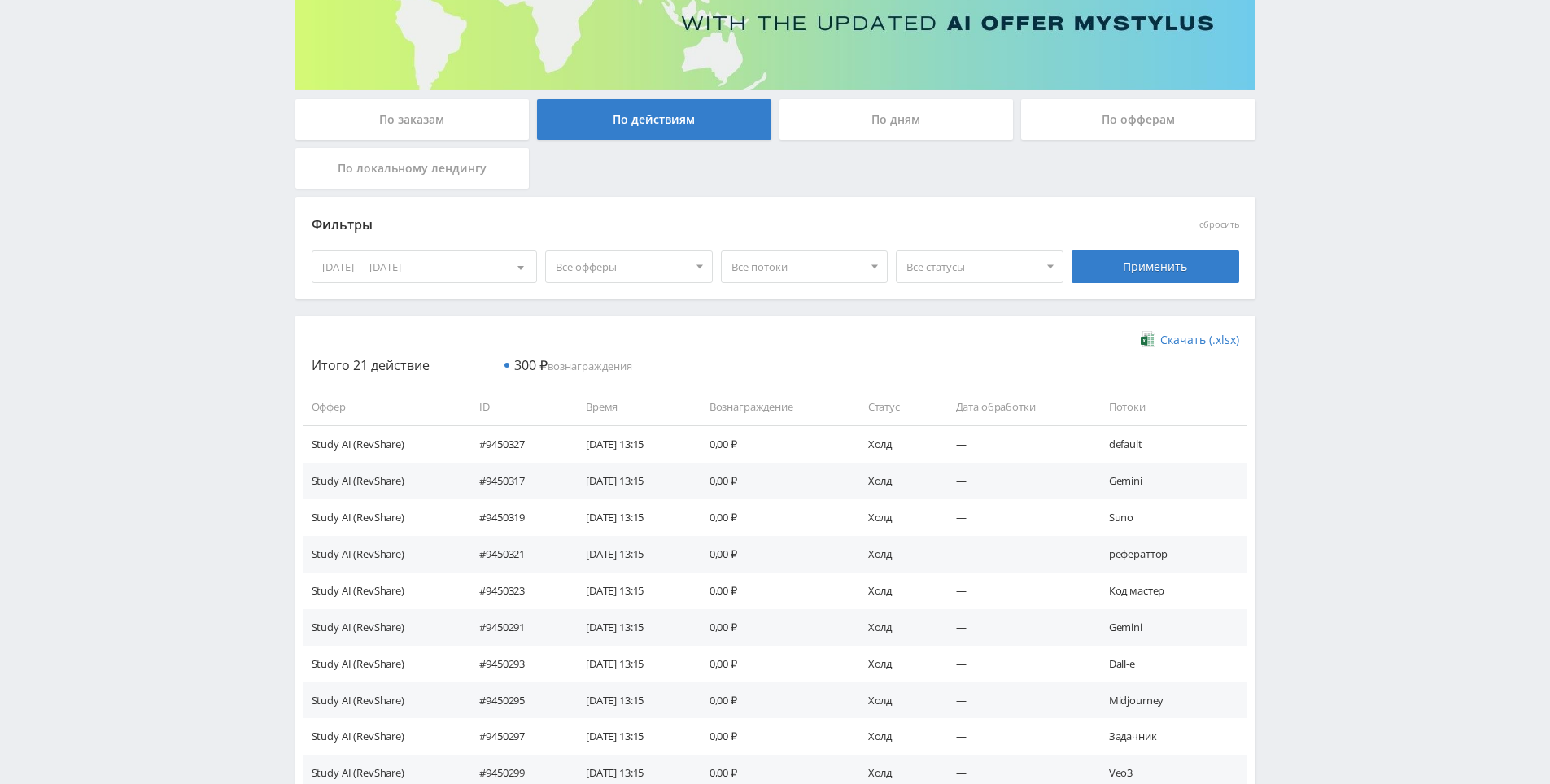
scroll to position [325, 0]
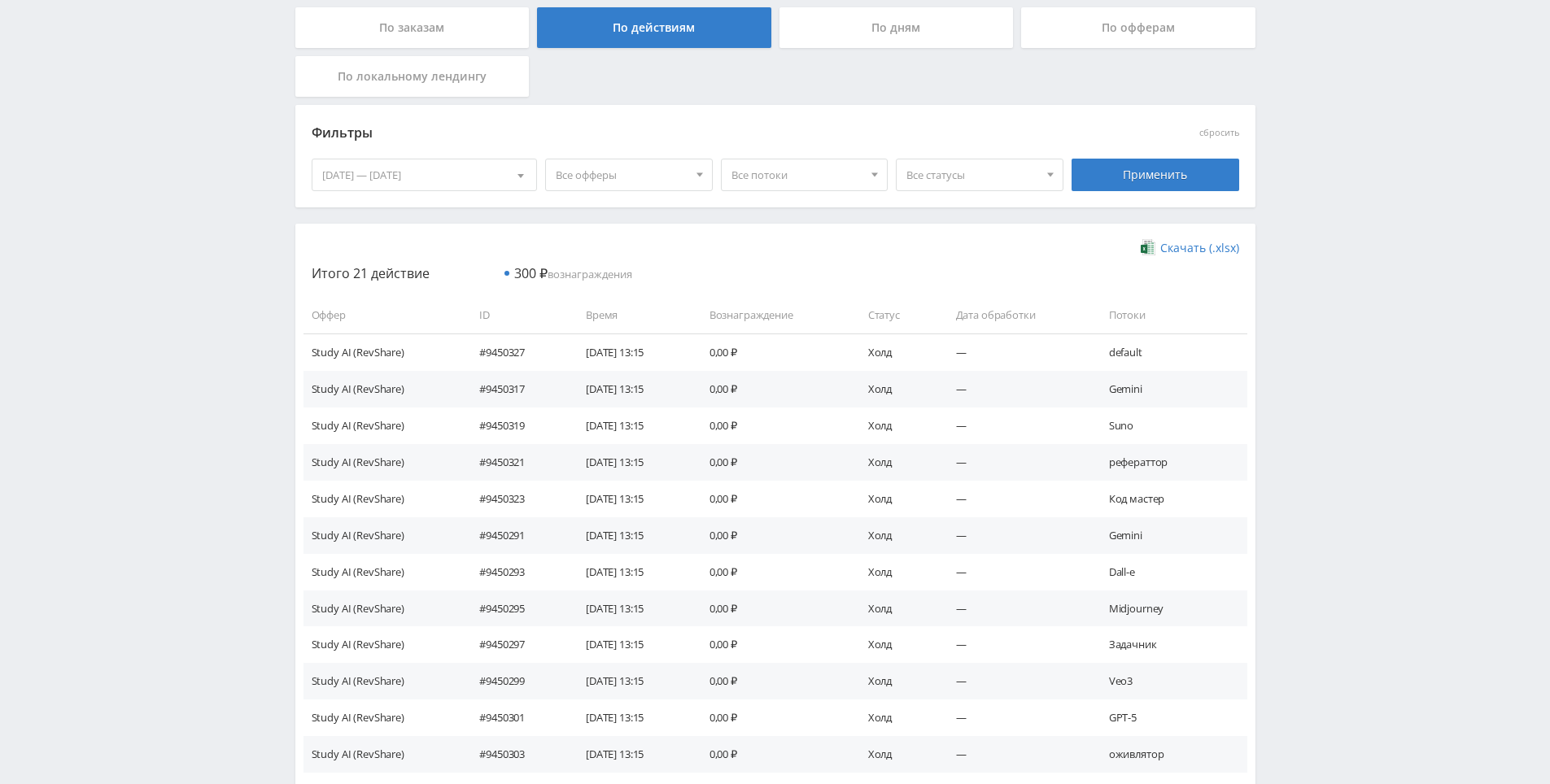
drag, startPoint x: 1354, startPoint y: 477, endPoint x: 1346, endPoint y: 453, distance: 25.3
click at [1329, 403] on div "Telegram-канал Инструменты База знаний Ваш менеджер: [PERSON_NAME] Online @edug…" at bounding box center [775, 448] width 1550 height 1548
click at [1329, 349] on div "Telegram-канал Инструменты База знаний Ваш менеджер: [PERSON_NAME] Online @edug…" at bounding box center [775, 448] width 1550 height 1548
drag, startPoint x: 1329, startPoint y: 349, endPoint x: 1324, endPoint y: 305, distance: 44.3
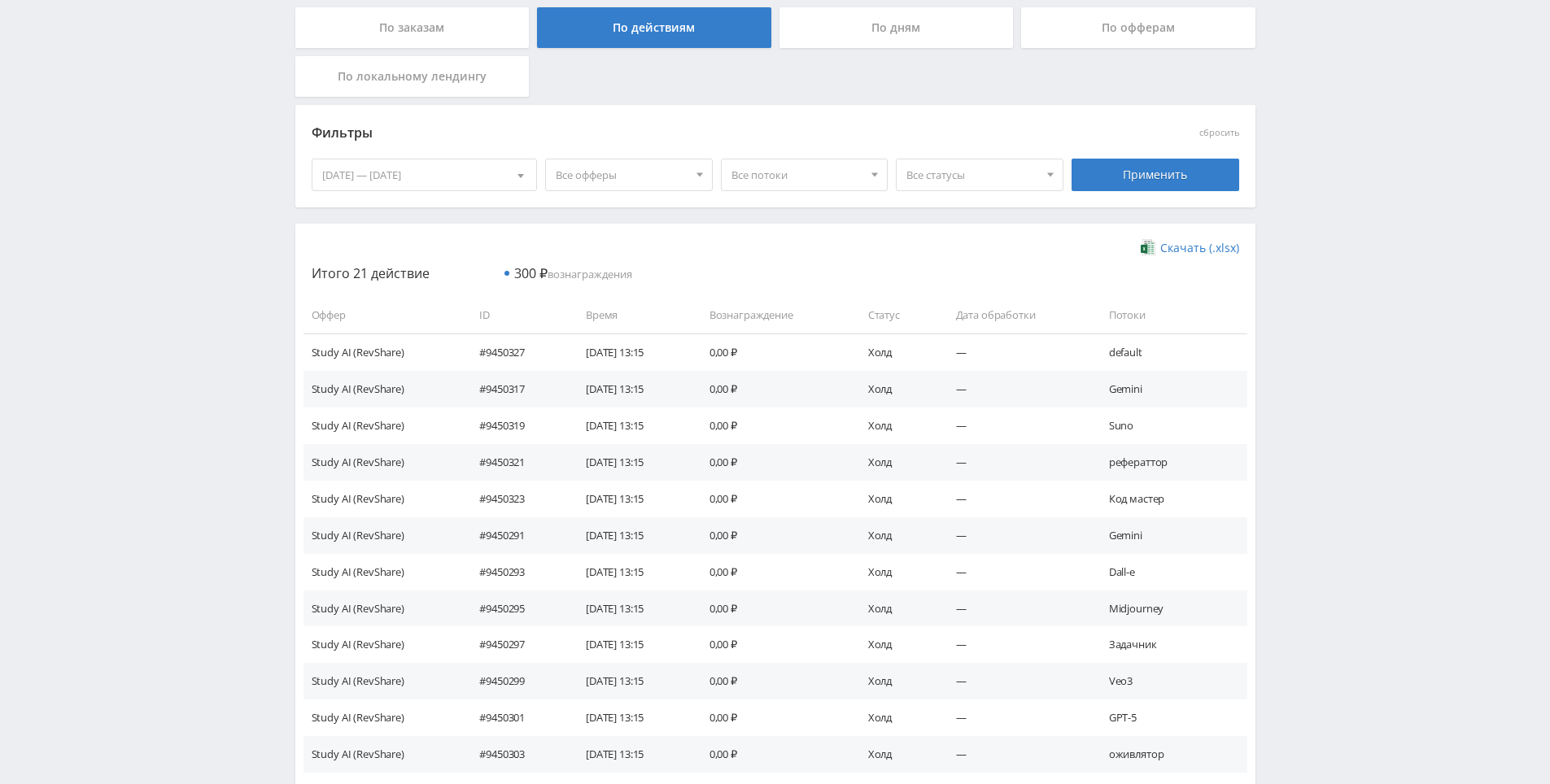
click at [1324, 305] on div "Telegram-канал Инструменты База знаний Ваш менеджер: [PERSON_NAME] Online @edug…" at bounding box center [775, 448] width 1550 height 1548
click at [1325, 305] on div "Telegram-канал Инструменты База знаний Ваш менеджер: [PERSON_NAME] Online @edug…" at bounding box center [775, 448] width 1550 height 1548
click at [1315, 266] on div "Telegram-канал Инструменты База знаний Ваш менеджер: [PERSON_NAME] Online @edug…" at bounding box center [775, 448] width 1550 height 1548
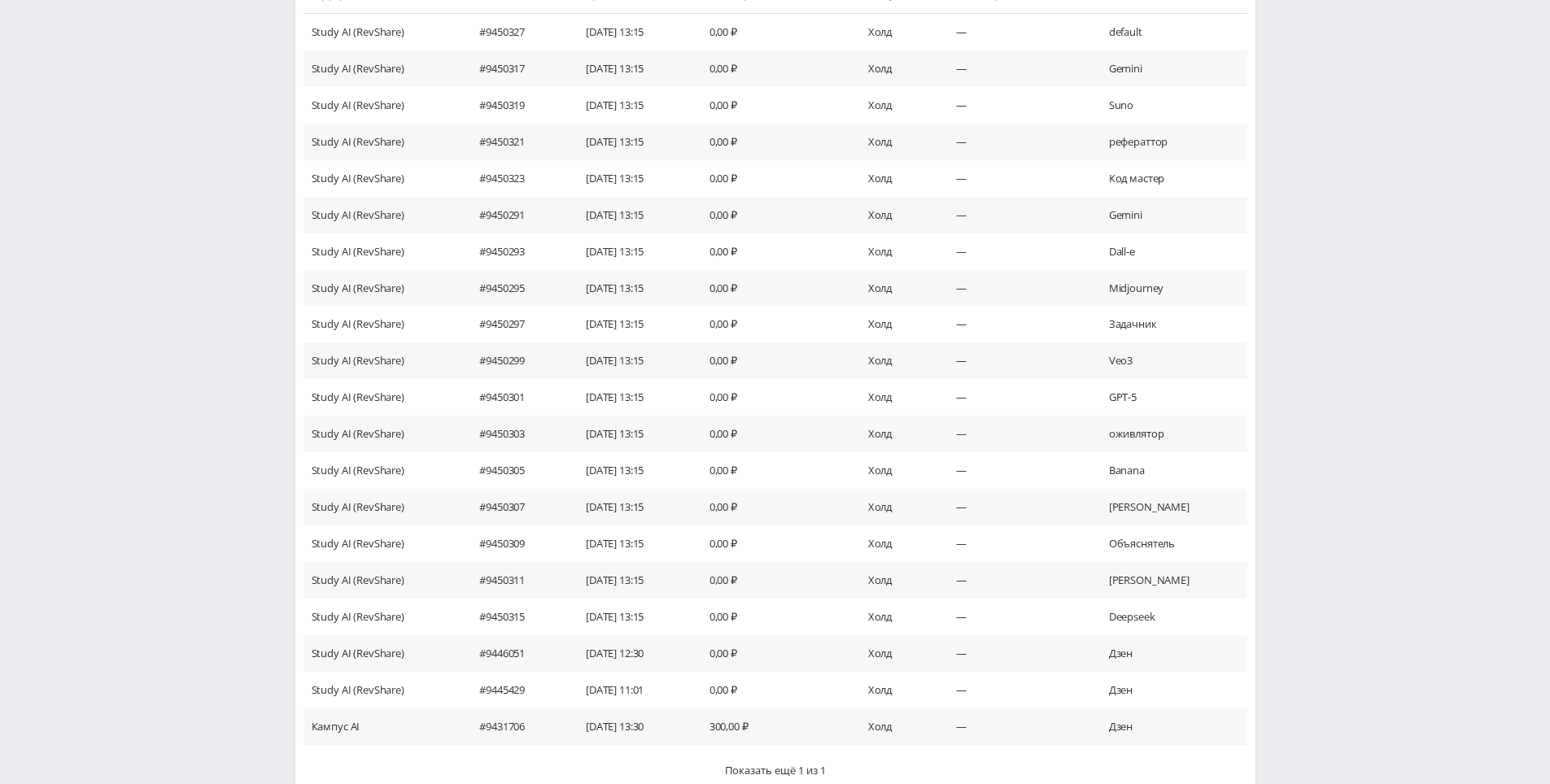
scroll to position [764, 0]
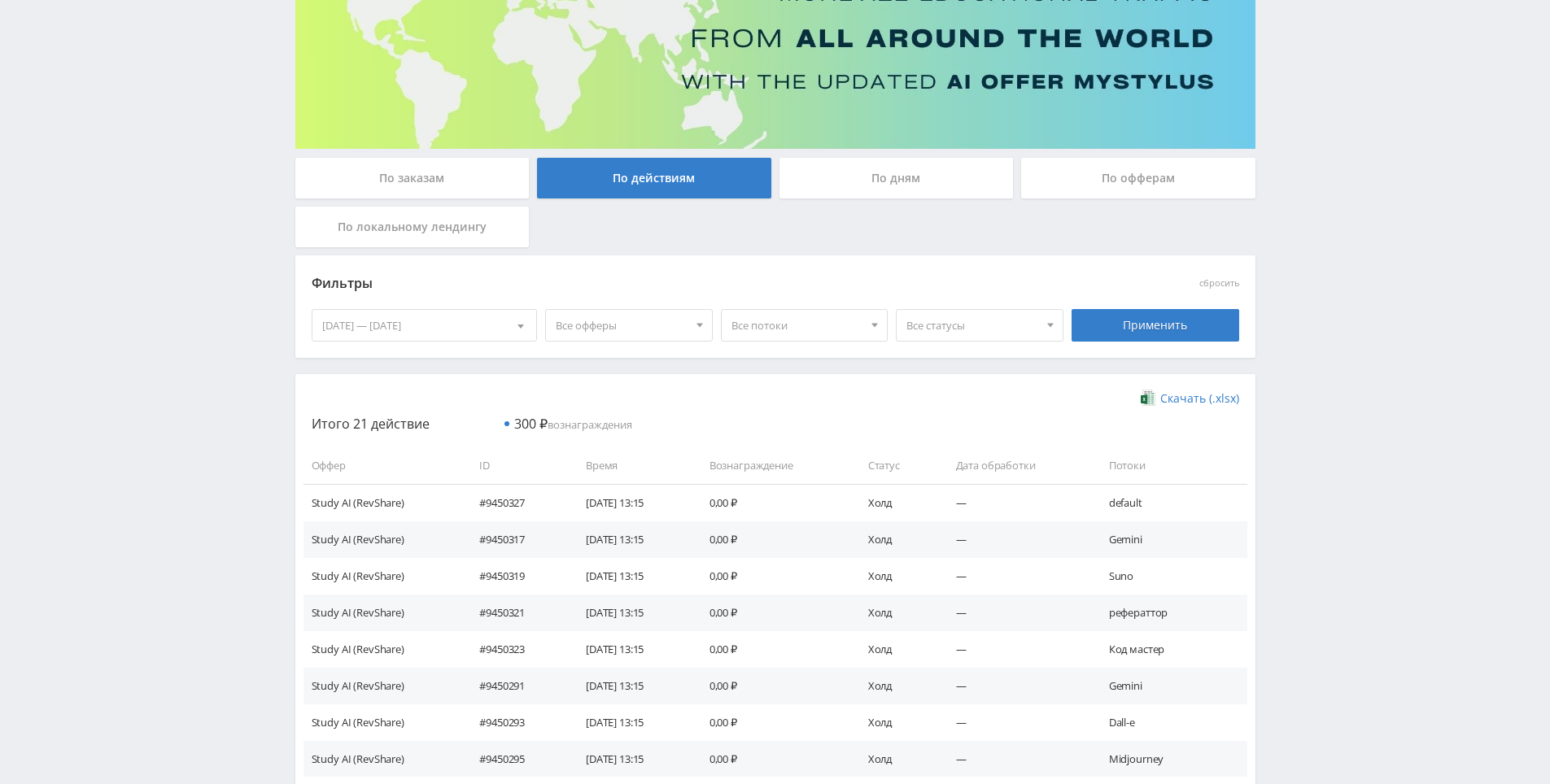
drag, startPoint x: 1027, startPoint y: 552, endPoint x: 1049, endPoint y: 506, distance: 51.0
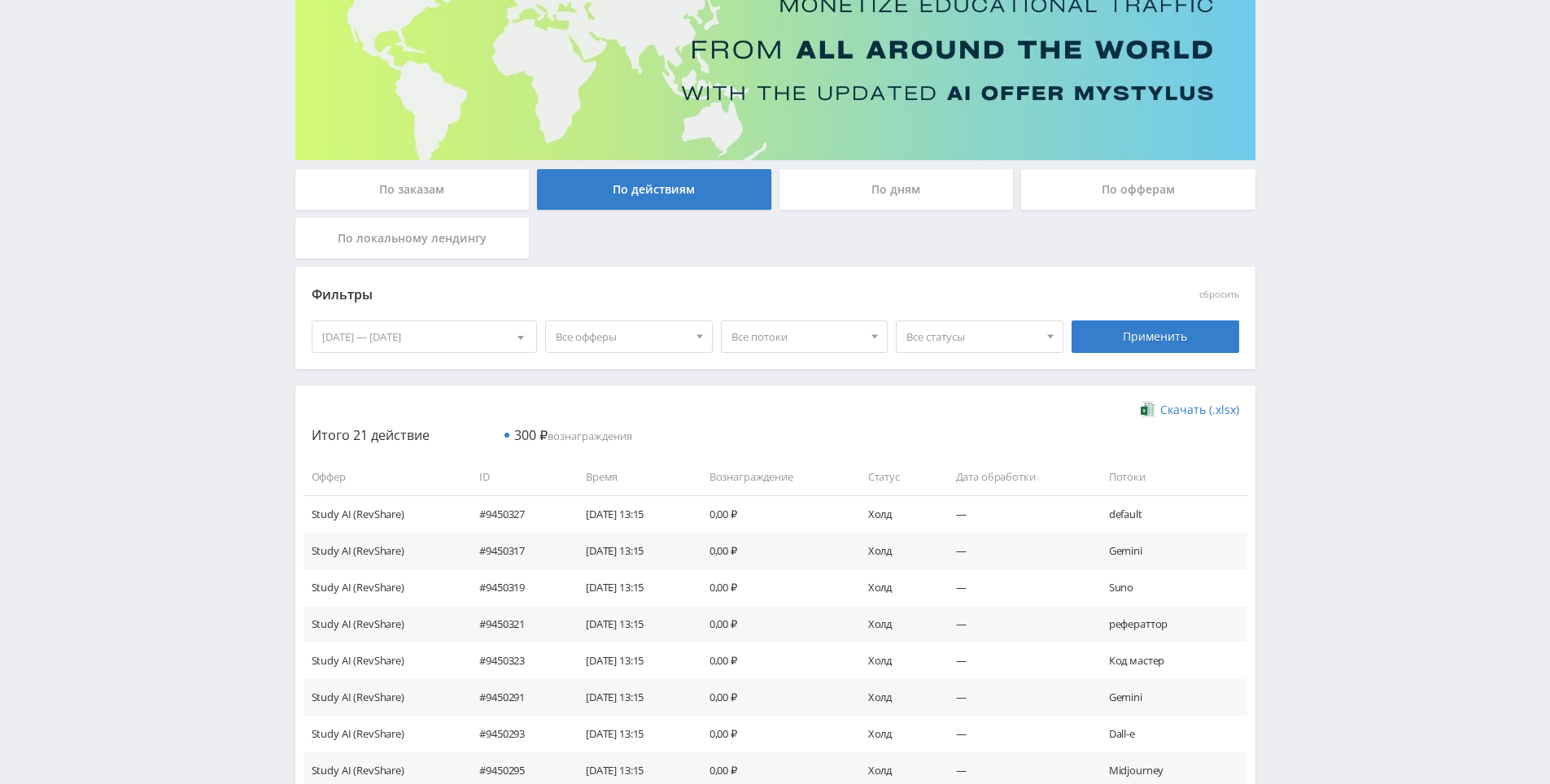
click at [892, 195] on div "По дням" at bounding box center [897, 189] width 235 height 41
click at [0, 0] on input "По дням" at bounding box center [0, 0] width 0 height 0
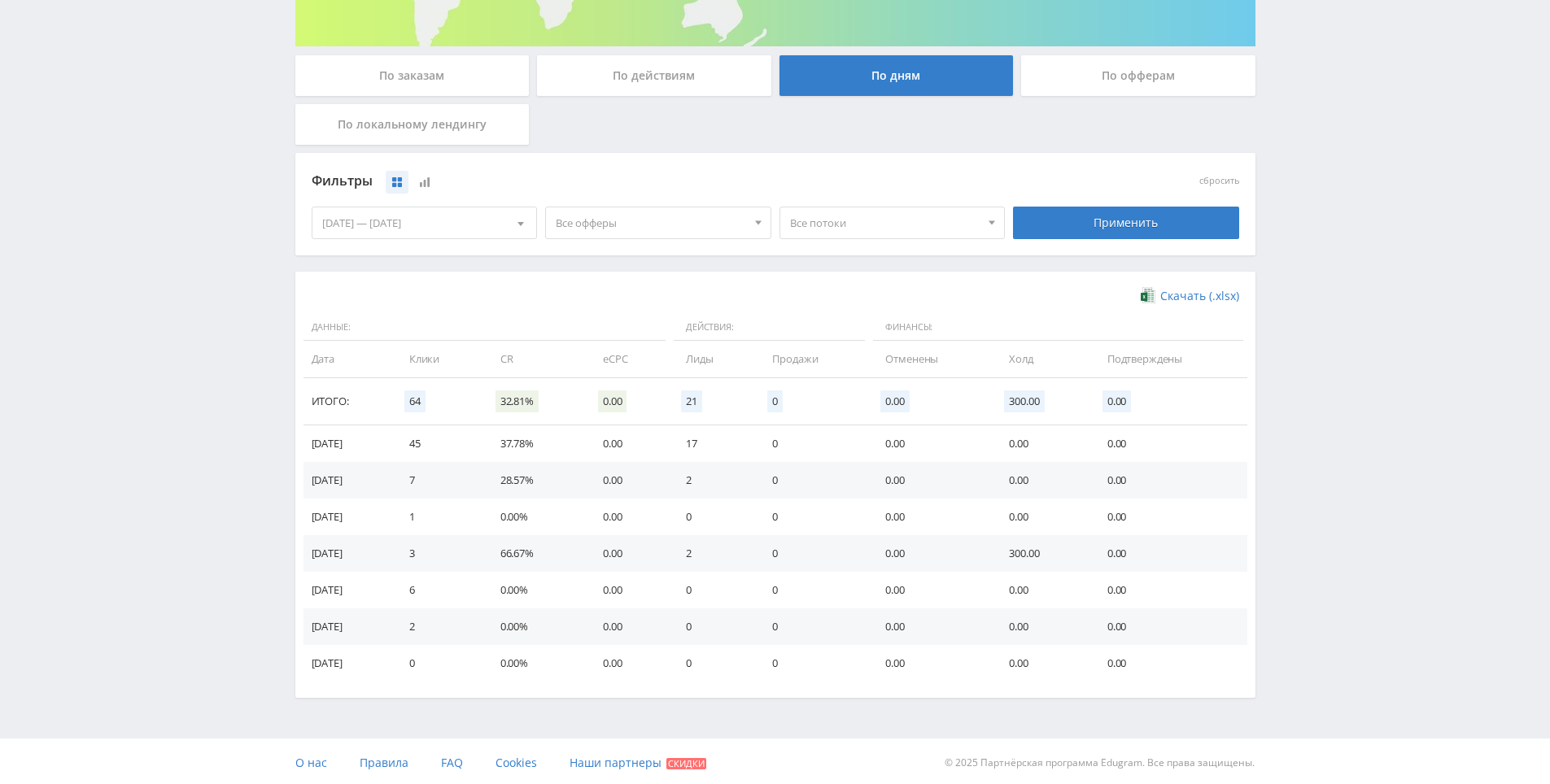
scroll to position [280, 0]
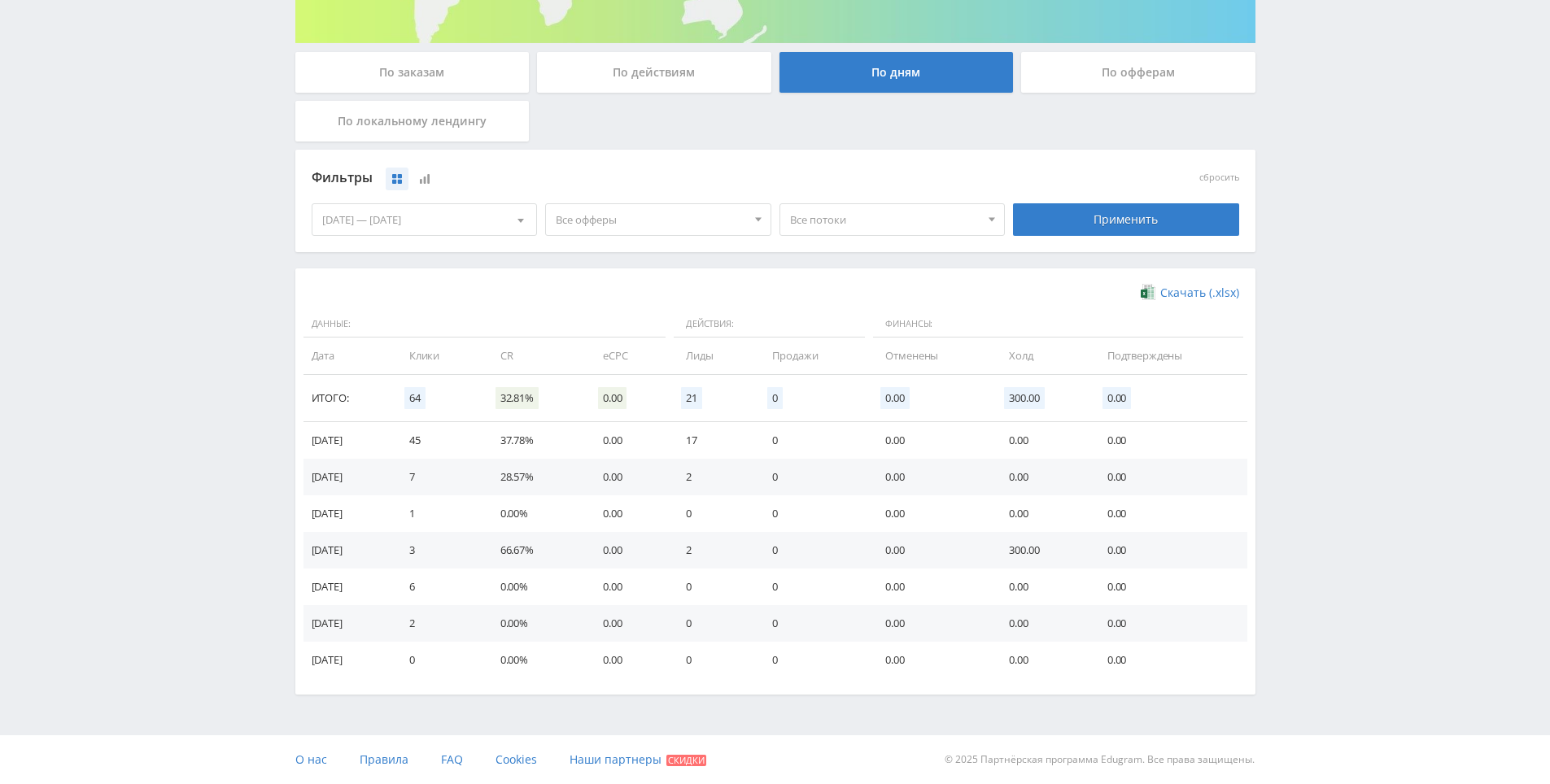
drag, startPoint x: 1362, startPoint y: 385, endPoint x: 1342, endPoint y: 274, distance: 112.8
click at [1342, 274] on div "Telegram-канал Инструменты База знаний Ваш менеджер: [PERSON_NAME] Online @edug…" at bounding box center [775, 251] width 1550 height 1064
click at [1342, 250] on div "Telegram-канал Инструменты База знаний Ваш менеджер: [PERSON_NAME] Online @edug…" at bounding box center [775, 251] width 1550 height 1064
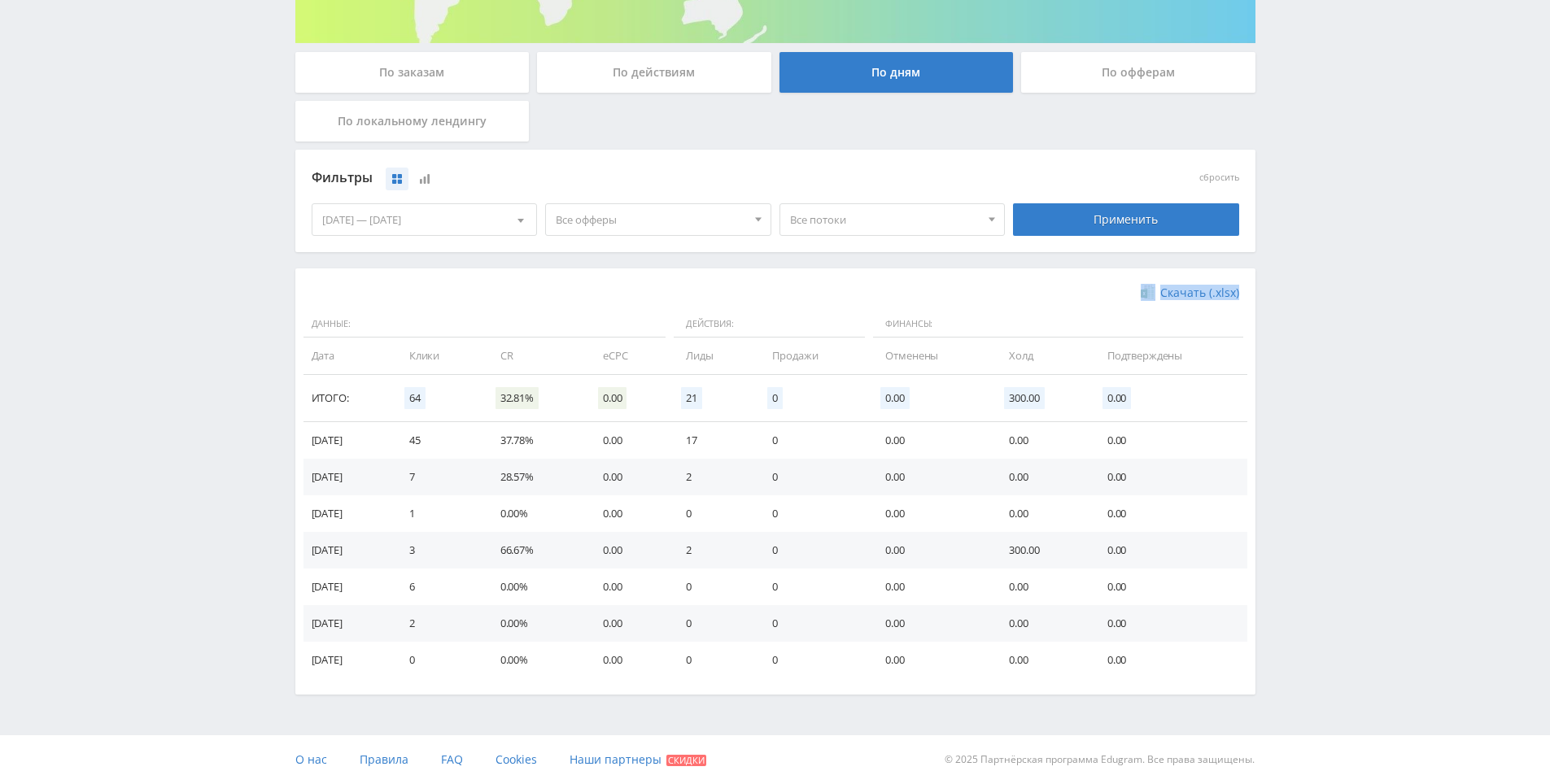
click at [1342, 250] on div "Telegram-канал Инструменты База знаний Ваш менеджер: [PERSON_NAME] Online @edug…" at bounding box center [775, 251] width 1550 height 1064
click at [1341, 226] on div "Telegram-канал Инструменты База знаний Ваш менеджер: [PERSON_NAME] Online @edug…" at bounding box center [775, 251] width 1550 height 1064
drag, startPoint x: 1341, startPoint y: 226, endPoint x: 1336, endPoint y: 206, distance: 20.6
click at [1336, 206] on div "Telegram-канал Инструменты База знаний Ваш менеджер: [PERSON_NAME] Online @edug…" at bounding box center [775, 251] width 1550 height 1064
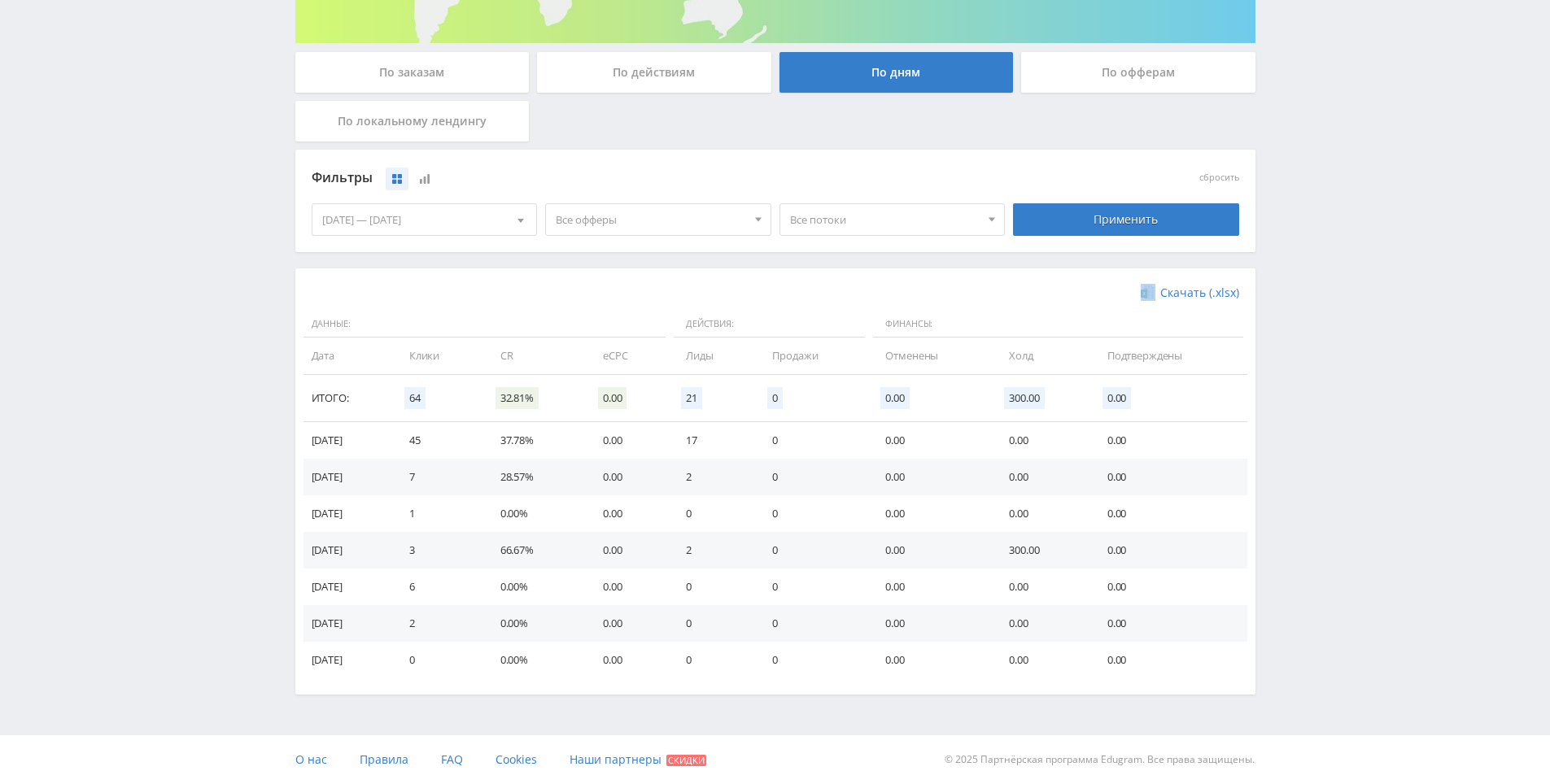
click at [1336, 206] on div "Telegram-канал Инструменты База знаний Ваш менеджер: [PERSON_NAME] Online @edug…" at bounding box center [775, 251] width 1550 height 1064
click at [1334, 183] on div "Telegram-канал Инструменты База знаний Ваш менеджер: [PERSON_NAME] Online @edug…" at bounding box center [775, 251] width 1550 height 1064
click at [1332, 166] on div "Telegram-канал Инструменты База знаний Ваш менеджер: [PERSON_NAME] Online @edug…" at bounding box center [775, 251] width 1550 height 1064
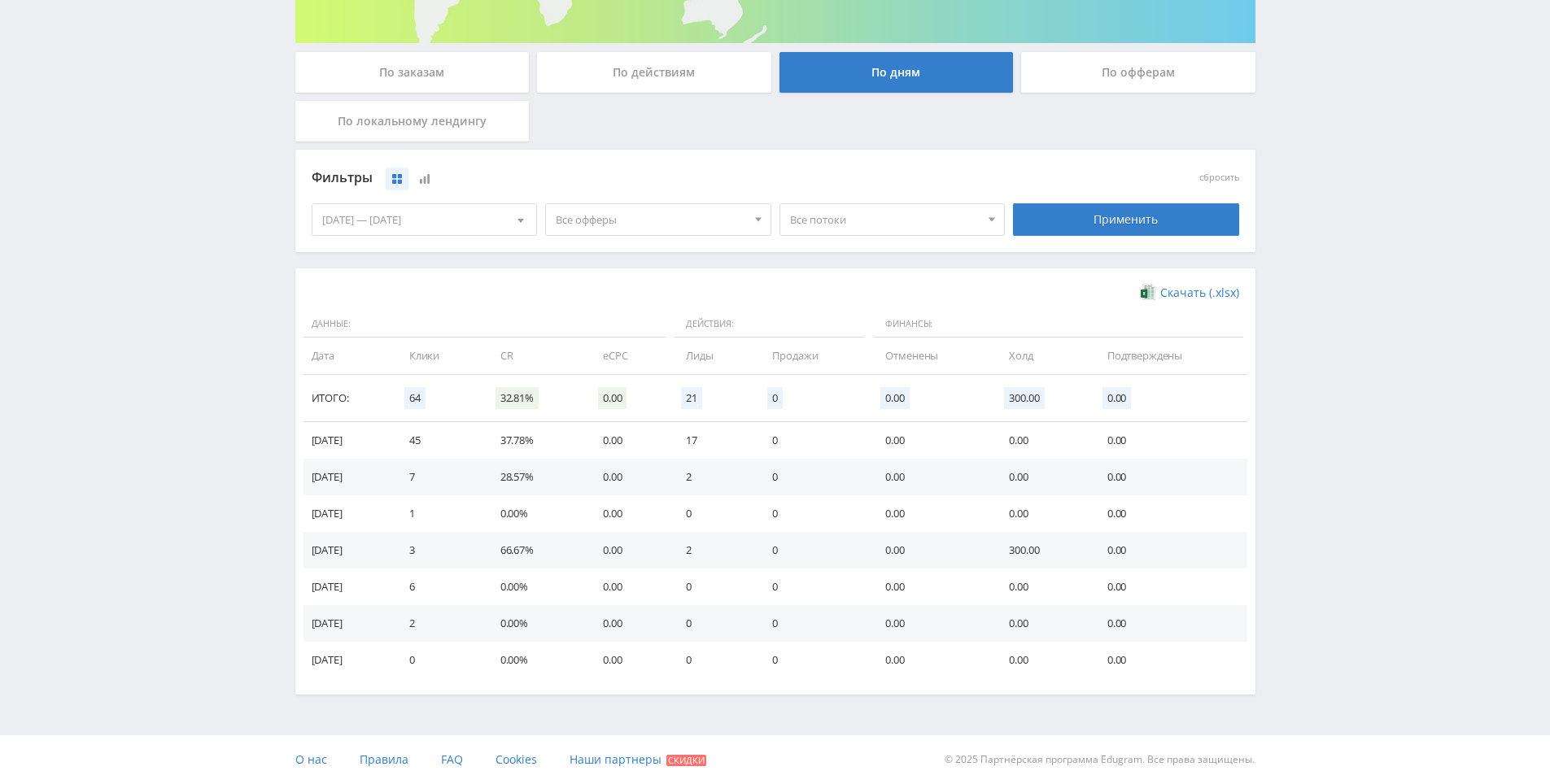
click at [1332, 166] on div "Telegram-канал Инструменты База знаний Ваш менеджер: [PERSON_NAME] Online @edug…" at bounding box center [775, 251] width 1550 height 1064
click at [1331, 169] on div "Telegram-канал Инструменты База знаний Ваш менеджер: [PERSON_NAME] Online @edug…" at bounding box center [775, 251] width 1550 height 1064
click at [1320, 144] on div "Telegram-канал Инструменты База знаний Ваш менеджер: [PERSON_NAME] Online @edug…" at bounding box center [775, 251] width 1550 height 1064
click at [1313, 168] on div "Telegram-канал Инструменты База знаний Ваш менеджер: [PERSON_NAME] Online @edug…" at bounding box center [775, 251] width 1550 height 1064
click at [1313, 172] on div "Telegram-канал Инструменты База знаний Ваш менеджер: [PERSON_NAME] Online @edug…" at bounding box center [775, 251] width 1550 height 1064
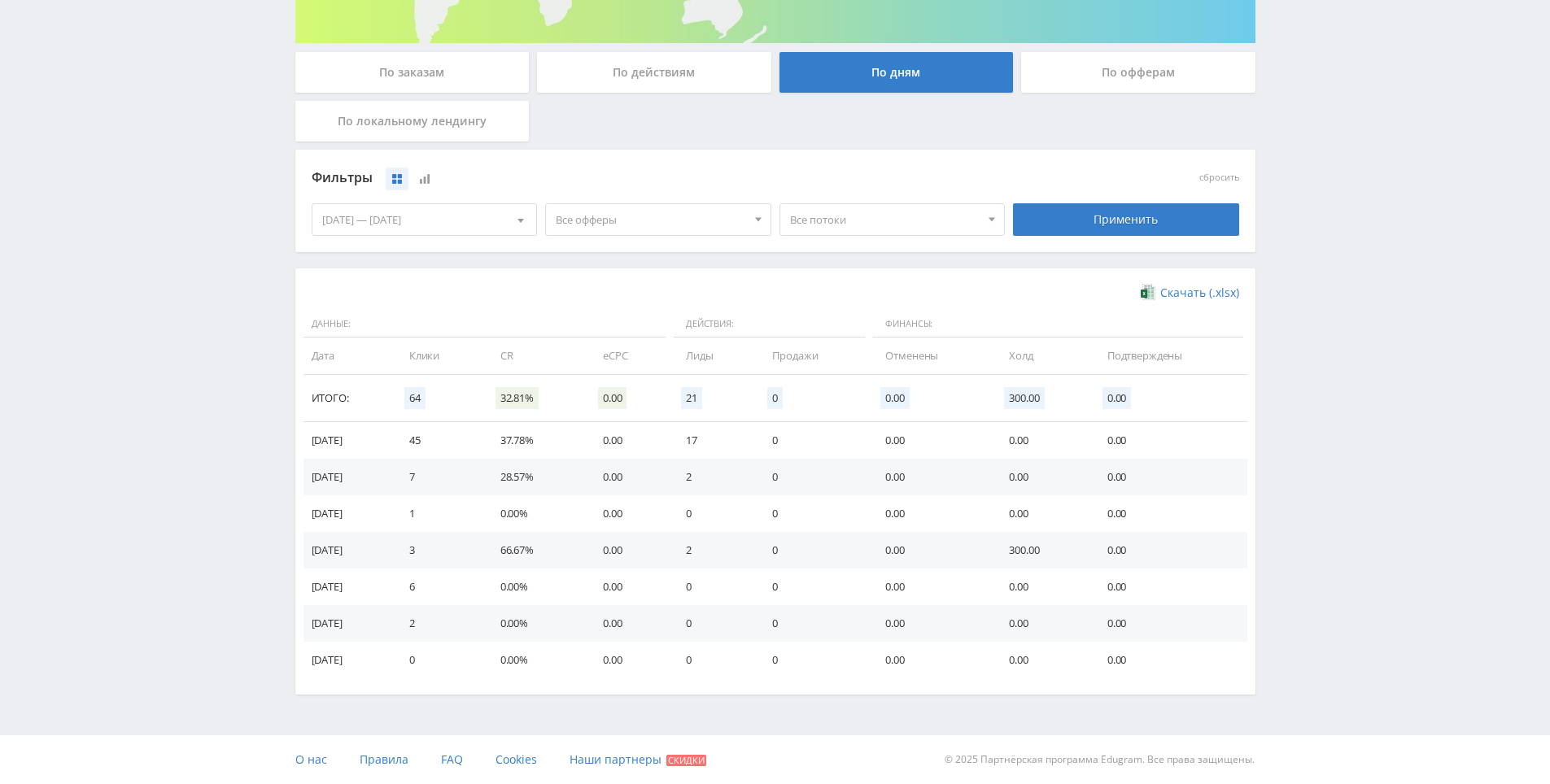
click at [1313, 151] on div "Telegram-канал Инструменты База знаний Ваш менеджер: [PERSON_NAME] Online @edug…" at bounding box center [775, 251] width 1550 height 1064
click at [1313, 151] on div "Telegram-канал Инструменты База знаний Ваш менеджер: Alex Alex Online @edugram_…" at bounding box center [775, 251] width 1550 height 1064
click at [1313, 123] on div "Telegram-канал Инструменты База знаний Ваш менеджер: Alex Alex Online @edugram_…" at bounding box center [775, 251] width 1550 height 1064
click at [1100, 62] on div "По офферам" at bounding box center [1139, 72] width 235 height 41
click at [0, 0] on input "По офферам" at bounding box center [0, 0] width 0 height 0
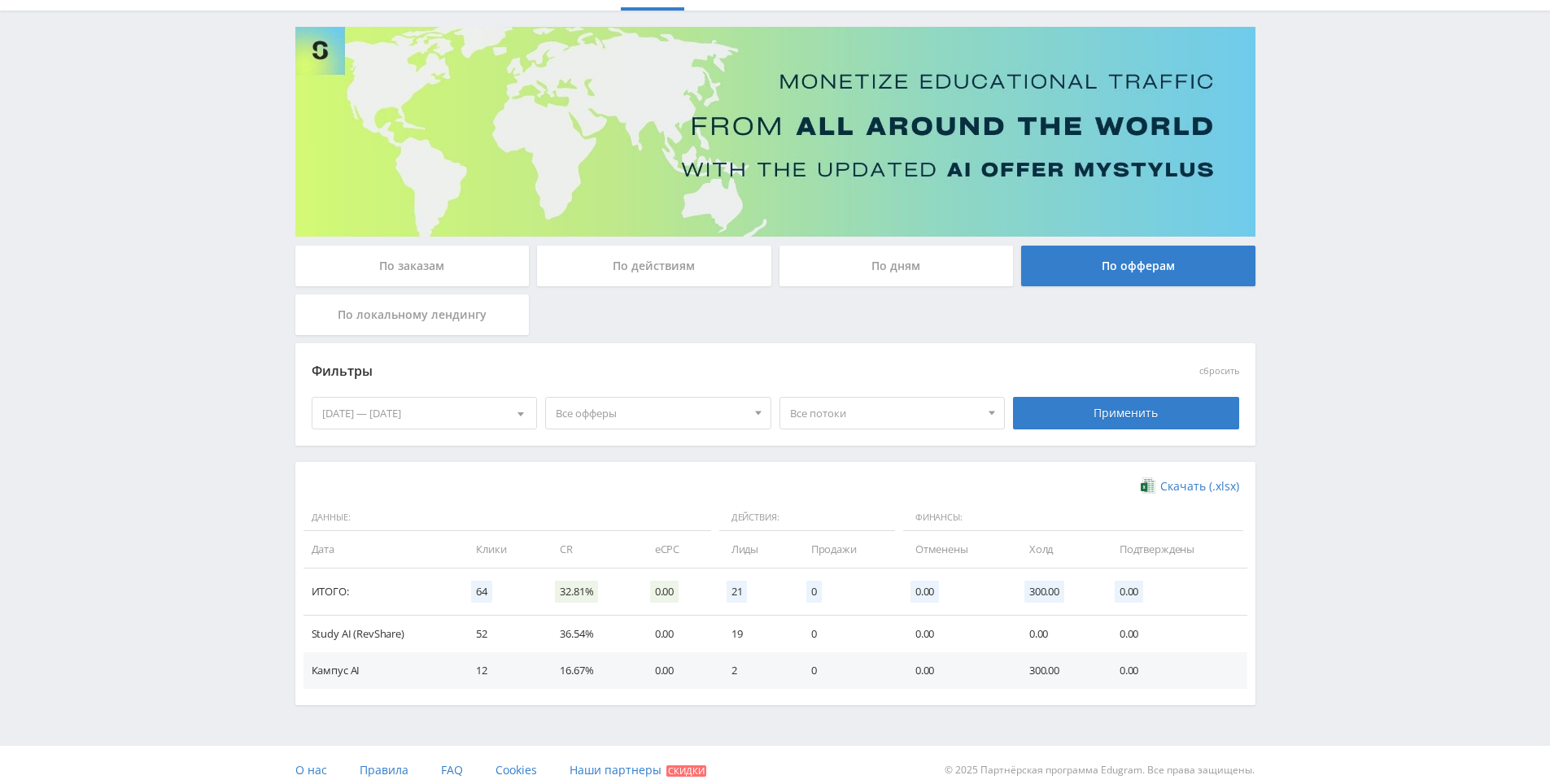
scroll to position [81, 0]
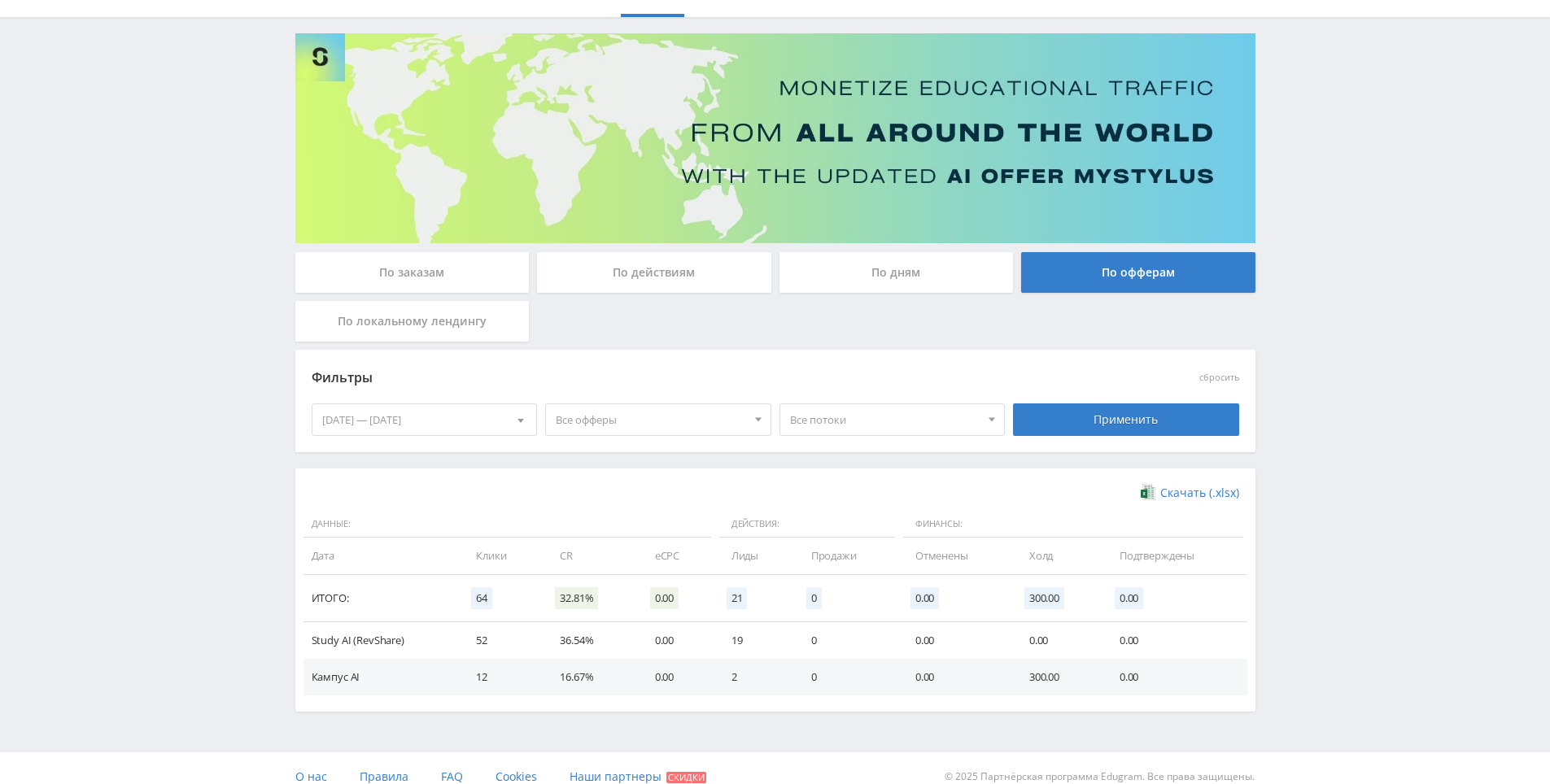
drag, startPoint x: 738, startPoint y: 437, endPoint x: 879, endPoint y: 431, distance: 141.1
click at [1356, 484] on div "Telegram-канал Инструменты База знаний Ваш менеджер: Alex Alex Online @edugram_…" at bounding box center [775, 360] width 1550 height 882
drag, startPoint x: 1356, startPoint y: 483, endPoint x: 1347, endPoint y: 470, distance: 15.8
click at [1355, 482] on div "Telegram-канал Инструменты База знаний Ваш менеджер: Alex Alex Online @edugram_…" at bounding box center [775, 360] width 1550 height 882
drag, startPoint x: 1345, startPoint y: 467, endPoint x: 1327, endPoint y: 430, distance: 41.1
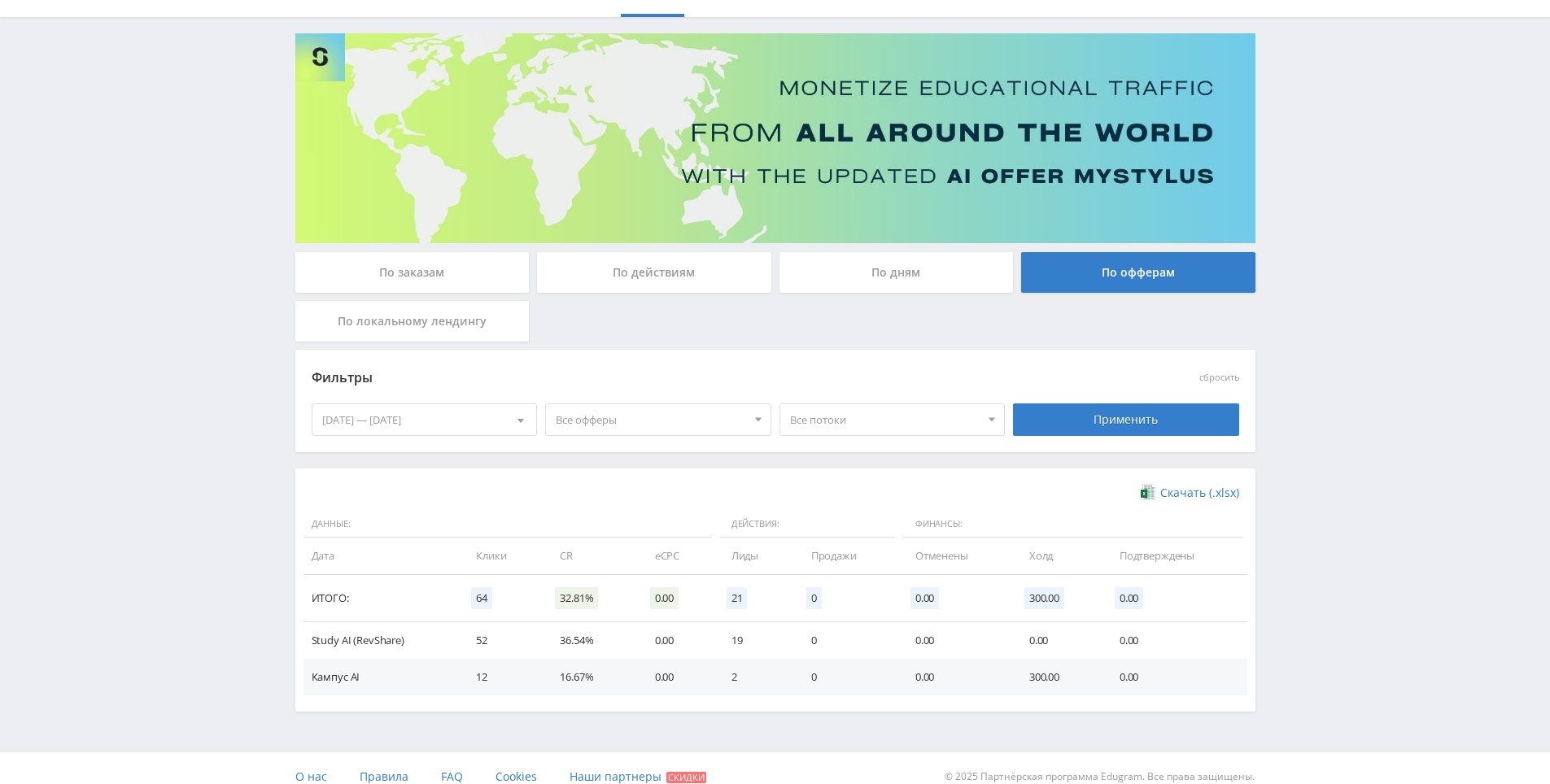
click at [1289, 367] on div "Telegram-канал Инструменты База знаний Ваш менеджер: Alex Alex Online @edugram_…" at bounding box center [775, 360] width 1550 height 882
click at [1286, 325] on div "Telegram-канал Инструменты База знаний Ваш менеджер: Alex Alex Online @edugram_…" at bounding box center [775, 360] width 1550 height 882
click at [1308, 347] on div "Telegram-канал Инструменты База знаний Ваш менеджер: Alex Alex Online @edugram_…" at bounding box center [775, 360] width 1550 height 882
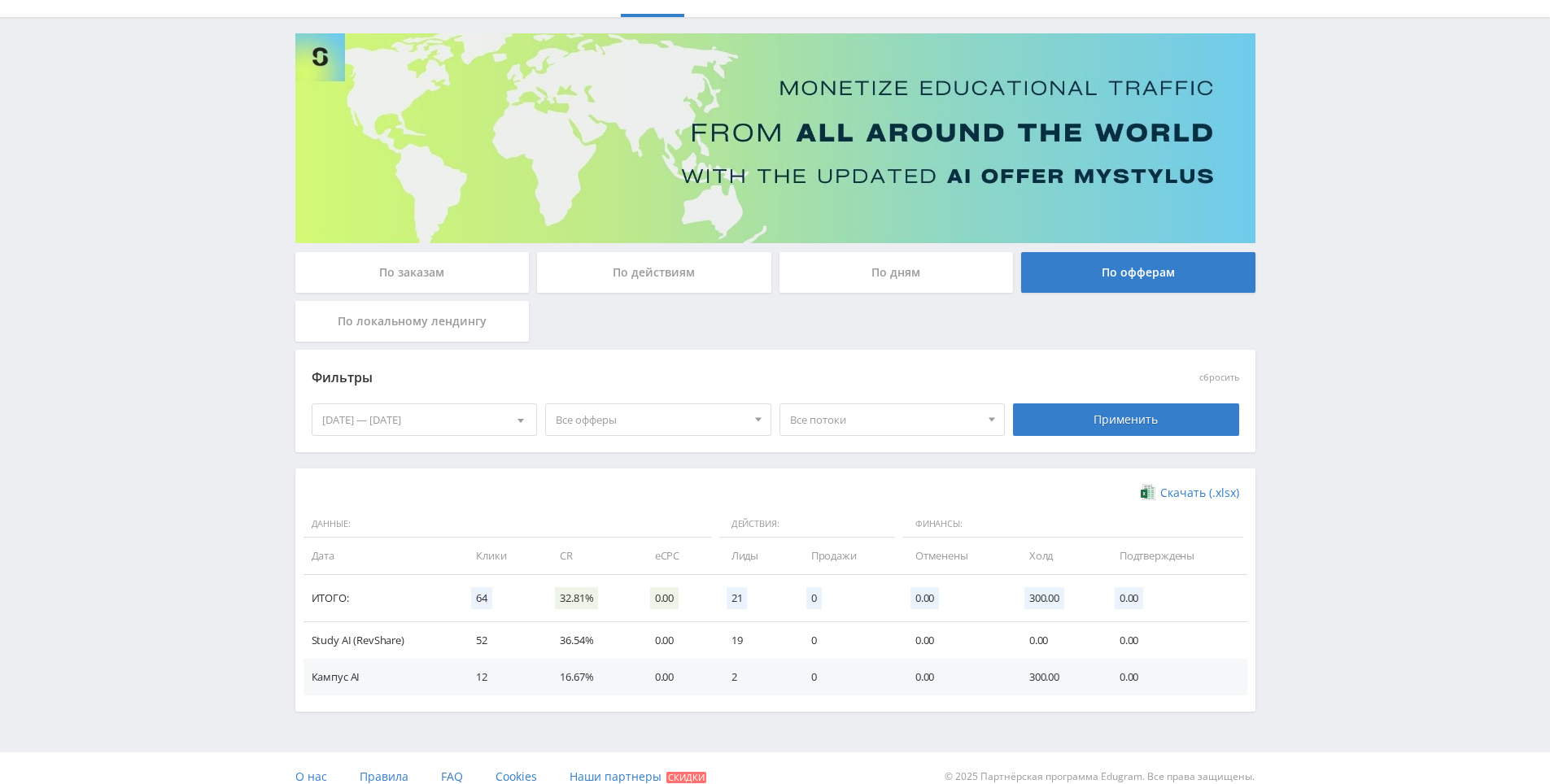
click at [1315, 291] on div "Telegram-канал Инструменты База знаний Ваш менеджер: Alex Alex Online @edugram_…" at bounding box center [775, 360] width 1550 height 882
click at [1313, 316] on div "Telegram-канал Инструменты База знаний Ваш менеджер: Alex Alex Online @edugram_…" at bounding box center [775, 360] width 1550 height 882
drag, startPoint x: 1313, startPoint y: 316, endPoint x: 1306, endPoint y: 290, distance: 26.9
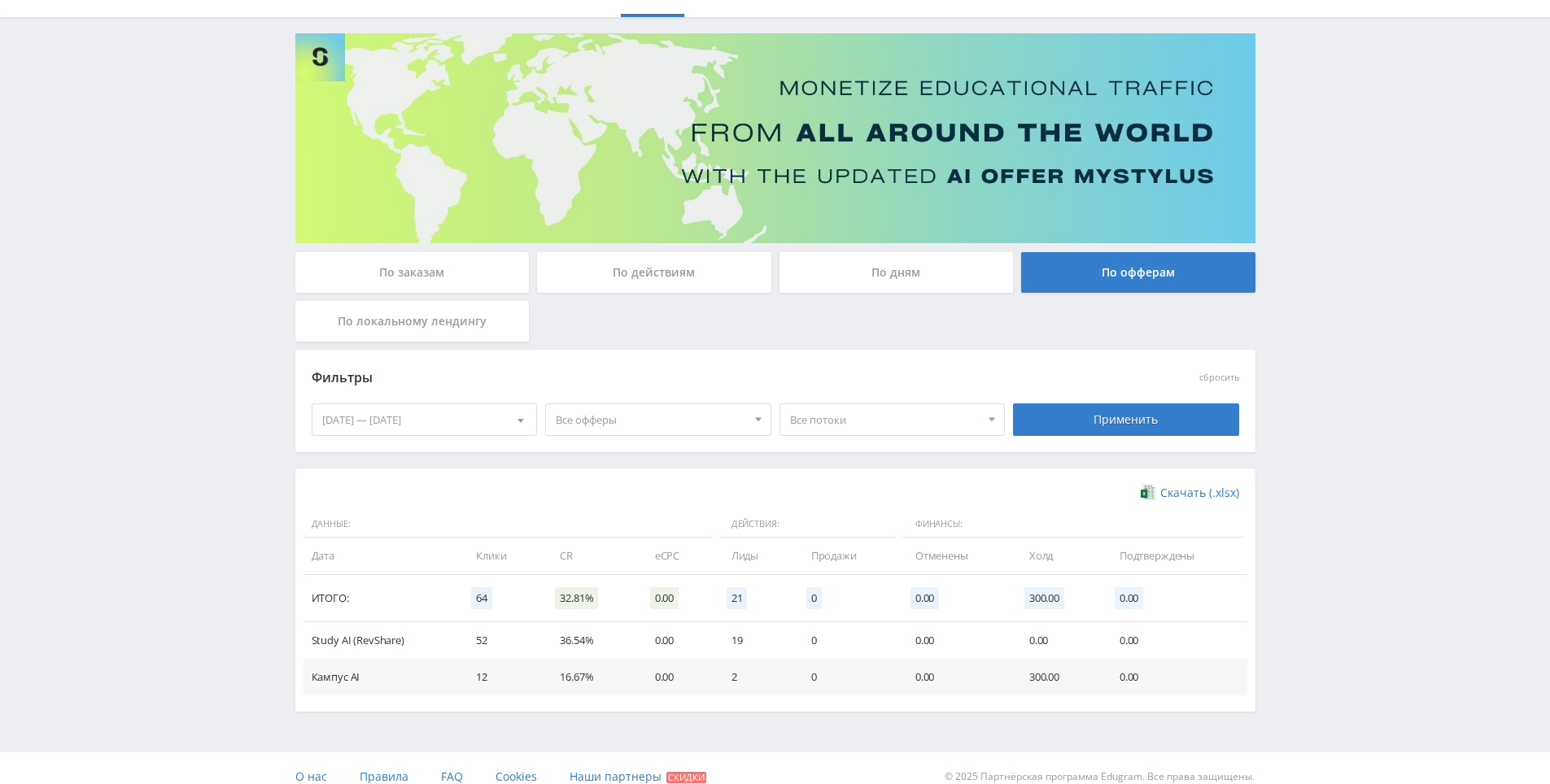
click at [1306, 290] on div "Telegram-канал Инструменты База знаний Ваш менеджер: Alex Alex Online @edugram_…" at bounding box center [775, 360] width 1550 height 882
click at [1307, 268] on div "Telegram-канал Инструменты База знаний Ваш менеджер: Alex Alex Online @edugram_…" at bounding box center [775, 360] width 1550 height 882
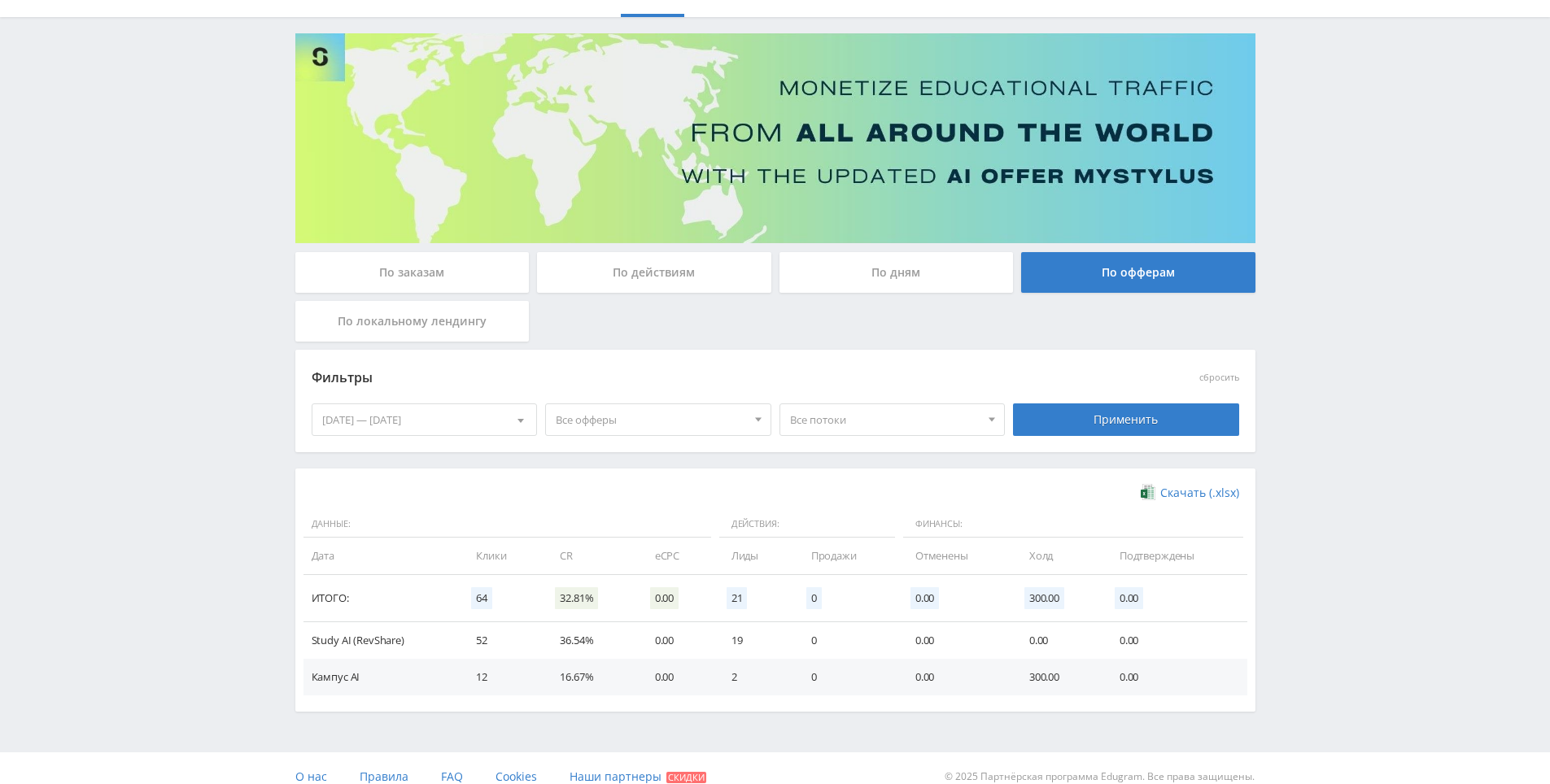
click at [1304, 250] on div "Telegram-канал Инструменты База знаний Ваш менеджер: Alex Alex Online @edugram_…" at bounding box center [775, 360] width 1550 height 882
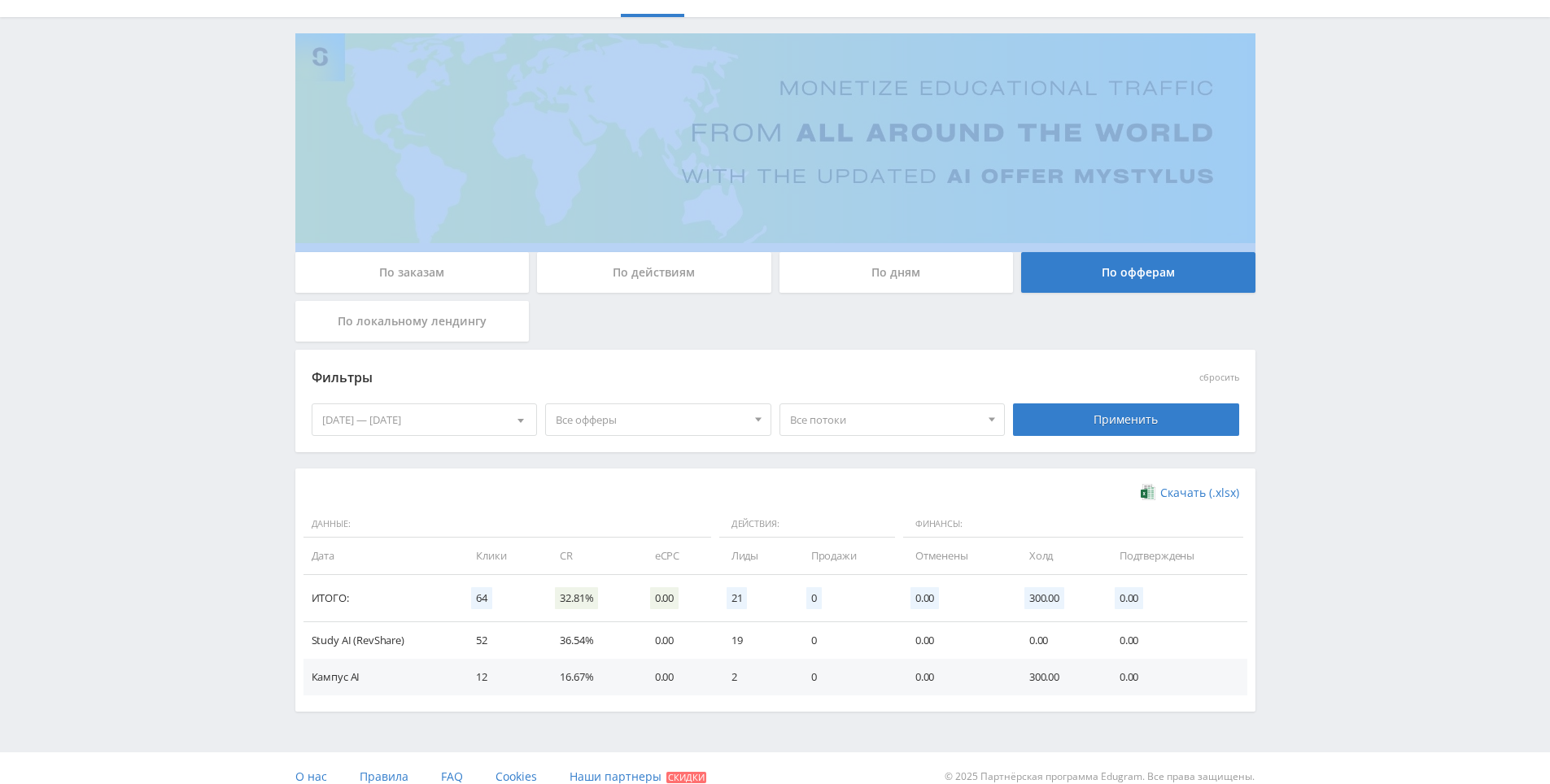
click at [1304, 250] on div "Telegram-канал Инструменты База знаний Ваш менеджер: Alex Alex Online @edugram_…" at bounding box center [775, 360] width 1550 height 882
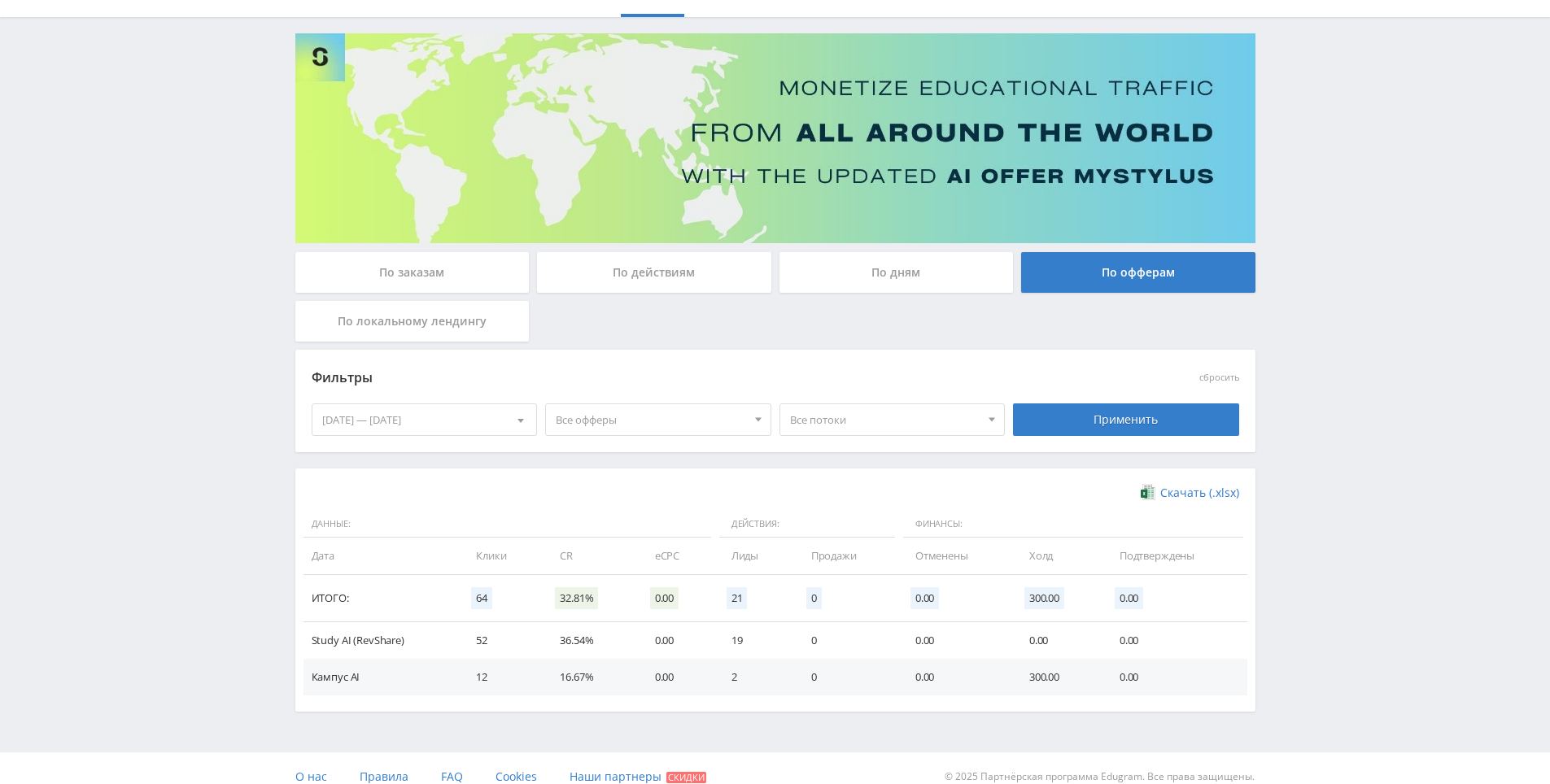
click at [1300, 230] on div "Telegram-канал Инструменты База знаний Ваш менеджер: Alex Alex Online @edugram_…" at bounding box center [775, 360] width 1550 height 882
click at [446, 334] on div "По локальному лендингу" at bounding box center [413, 321] width 235 height 41
click at [0, 0] on input "По локальному лендингу" at bounding box center [0, 0] width 0 height 0
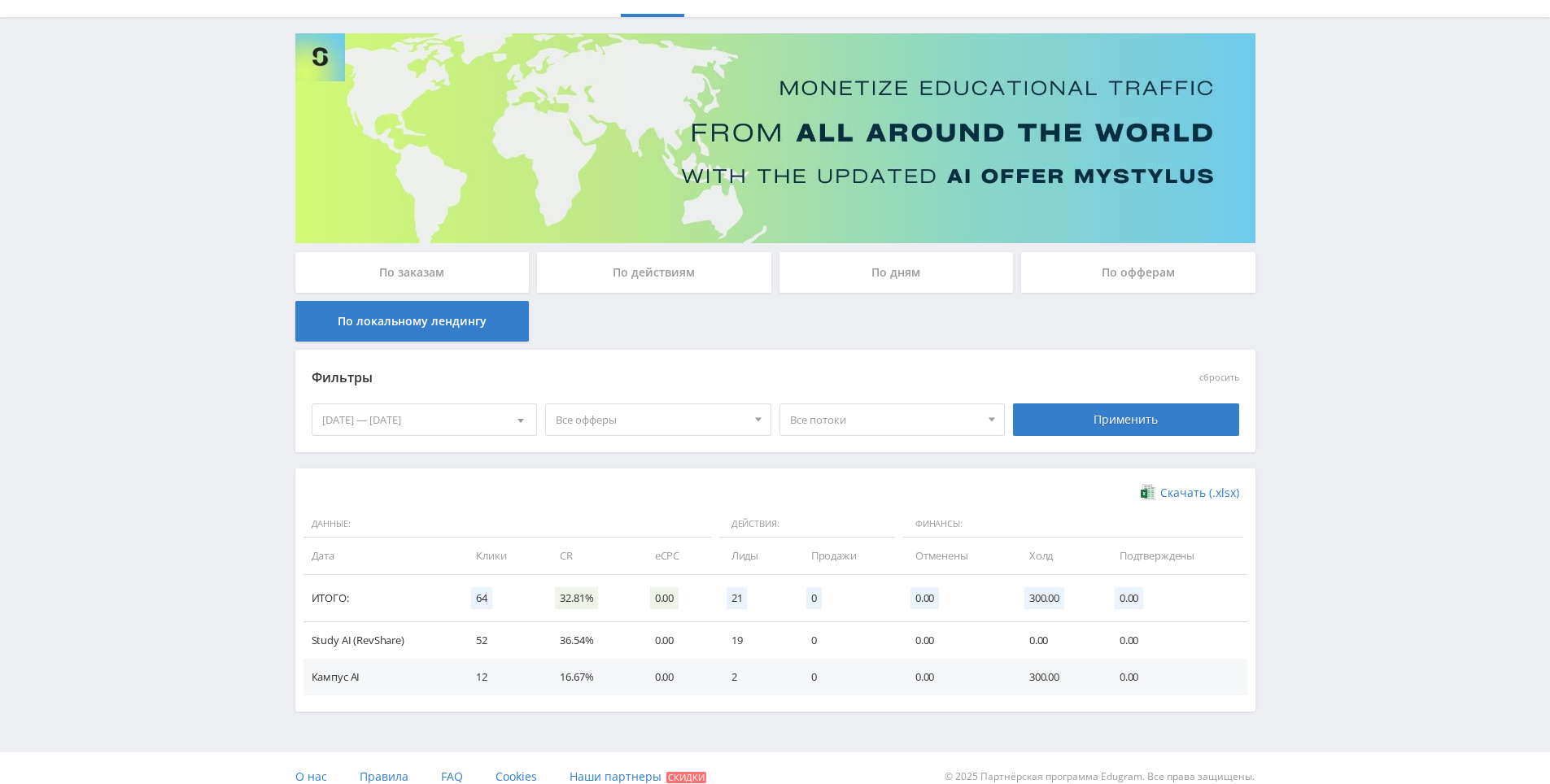
scroll to position [0, 0]
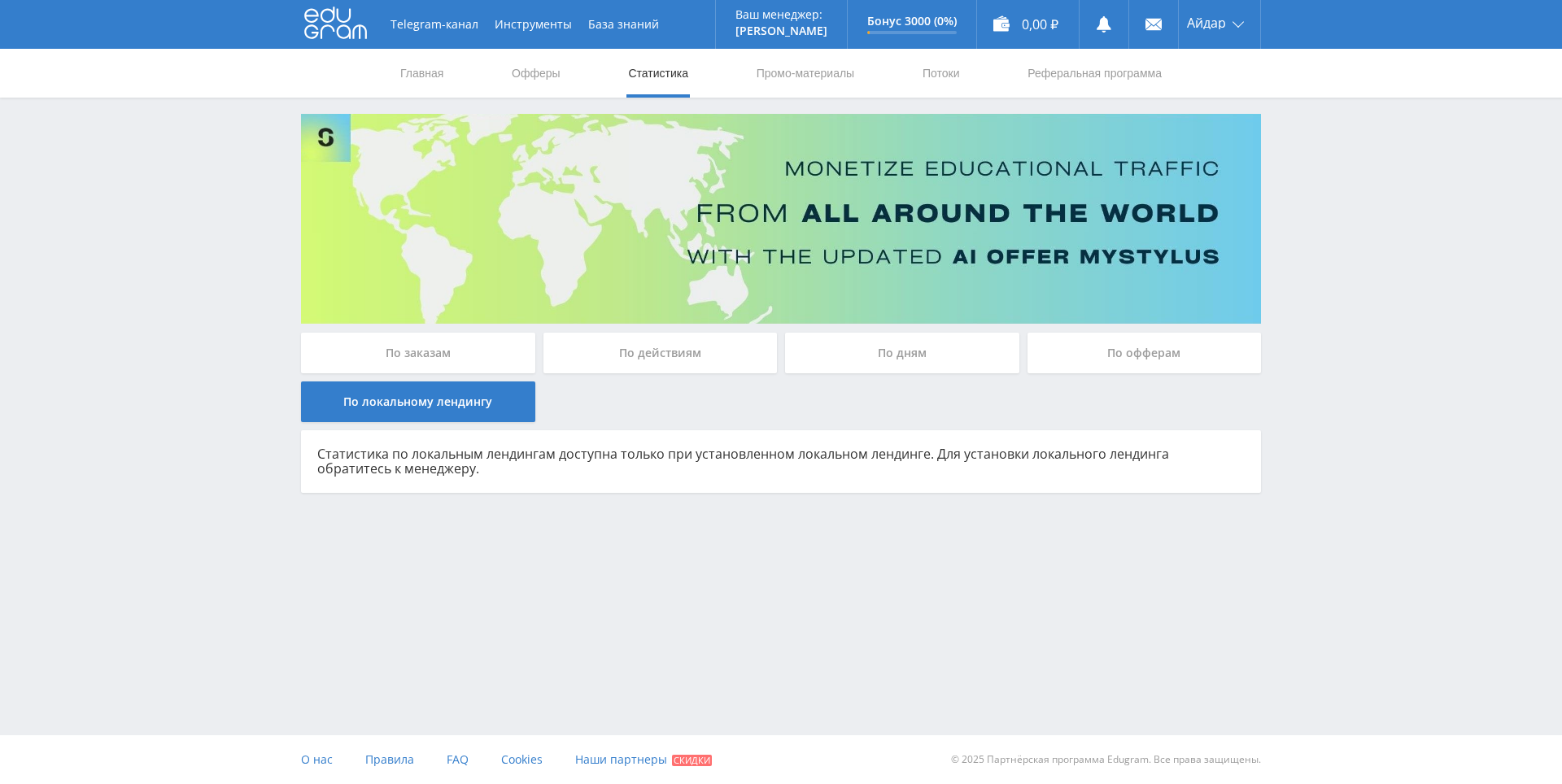
click at [874, 338] on div "По дням" at bounding box center [903, 353] width 235 height 41
click at [0, 0] on input "По дням" at bounding box center [0, 0] width 0 height 0
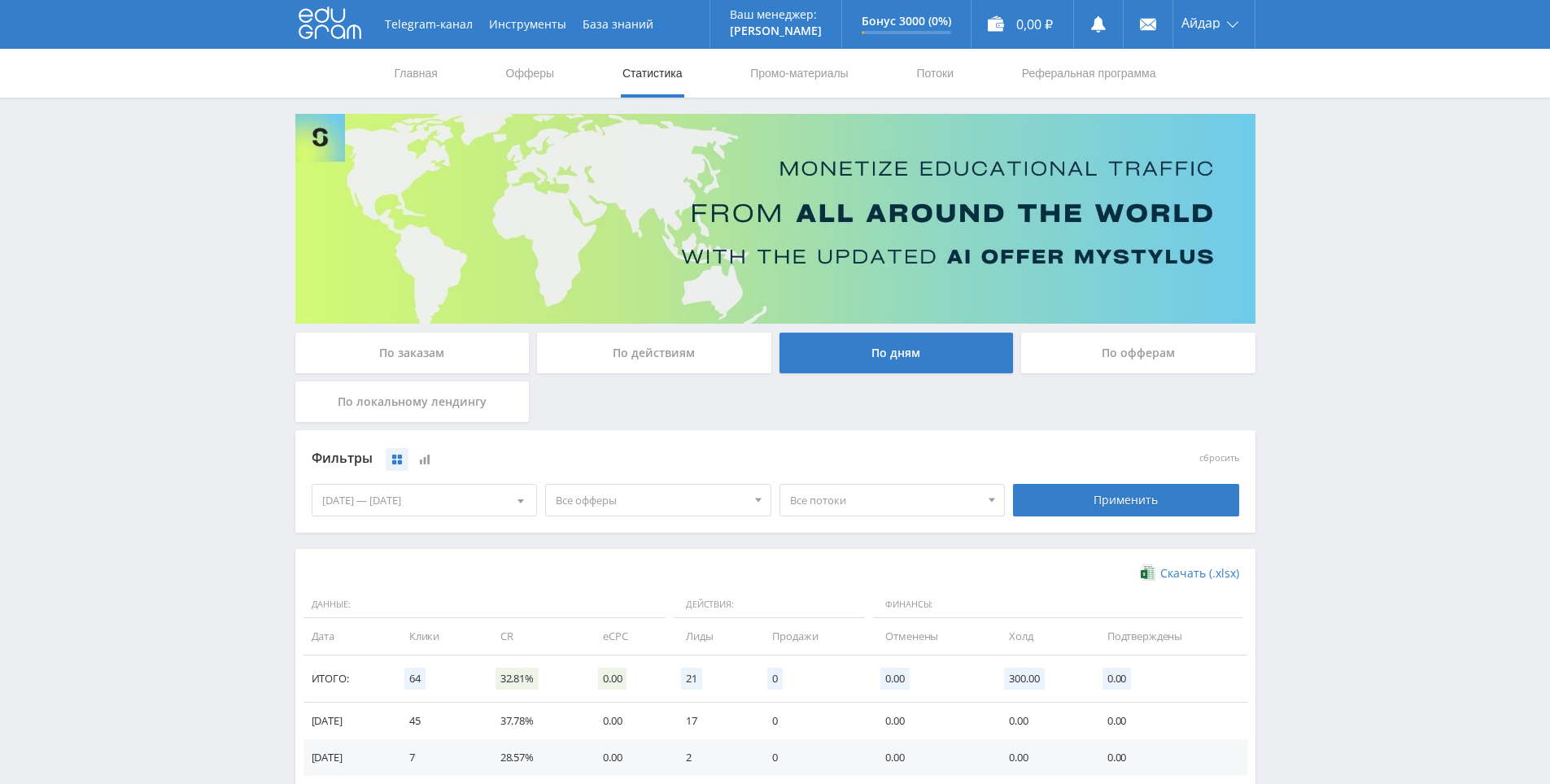
drag, startPoint x: 203, startPoint y: 178, endPoint x: 173, endPoint y: 135, distance: 52.4
click at [201, 175] on div "Telegram-канал Инструменты База знаний Ваш менеджер: Alex Alex Online @edugram_…" at bounding box center [775, 532] width 1550 height 1064
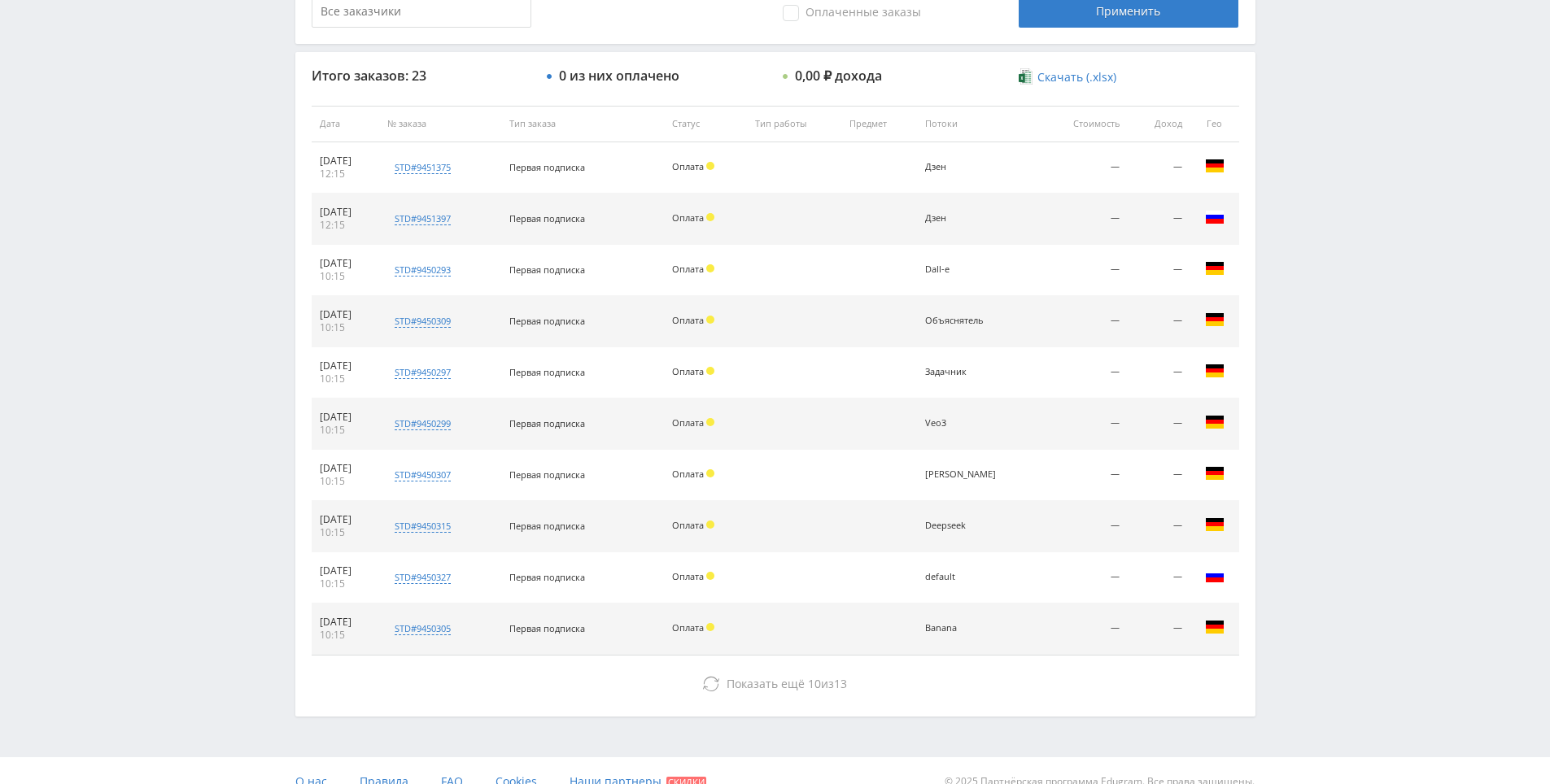
scroll to position [561, 0]
drag, startPoint x: 886, startPoint y: 567, endPoint x: 787, endPoint y: 604, distance: 105.7
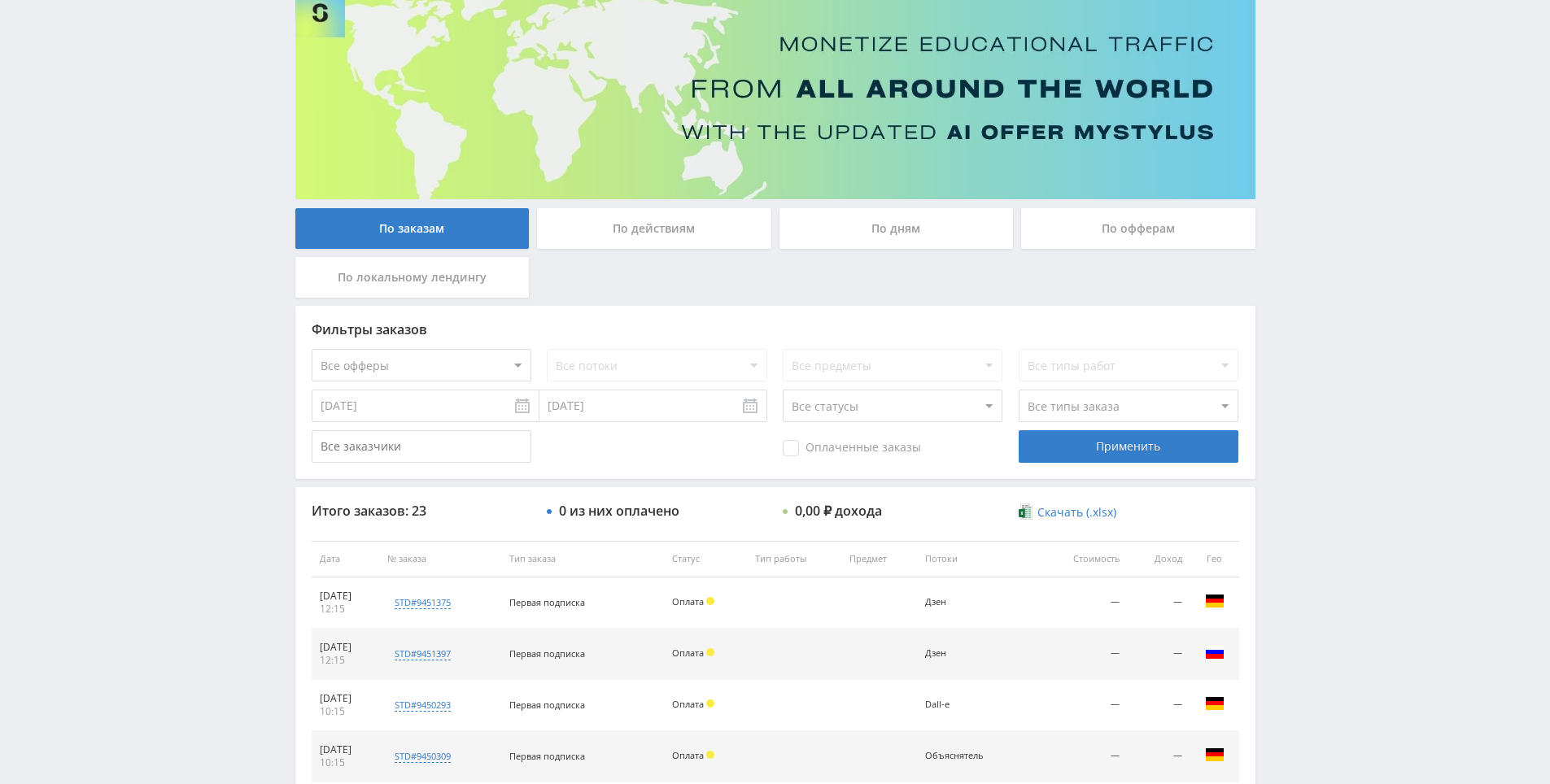
scroll to position [0, 0]
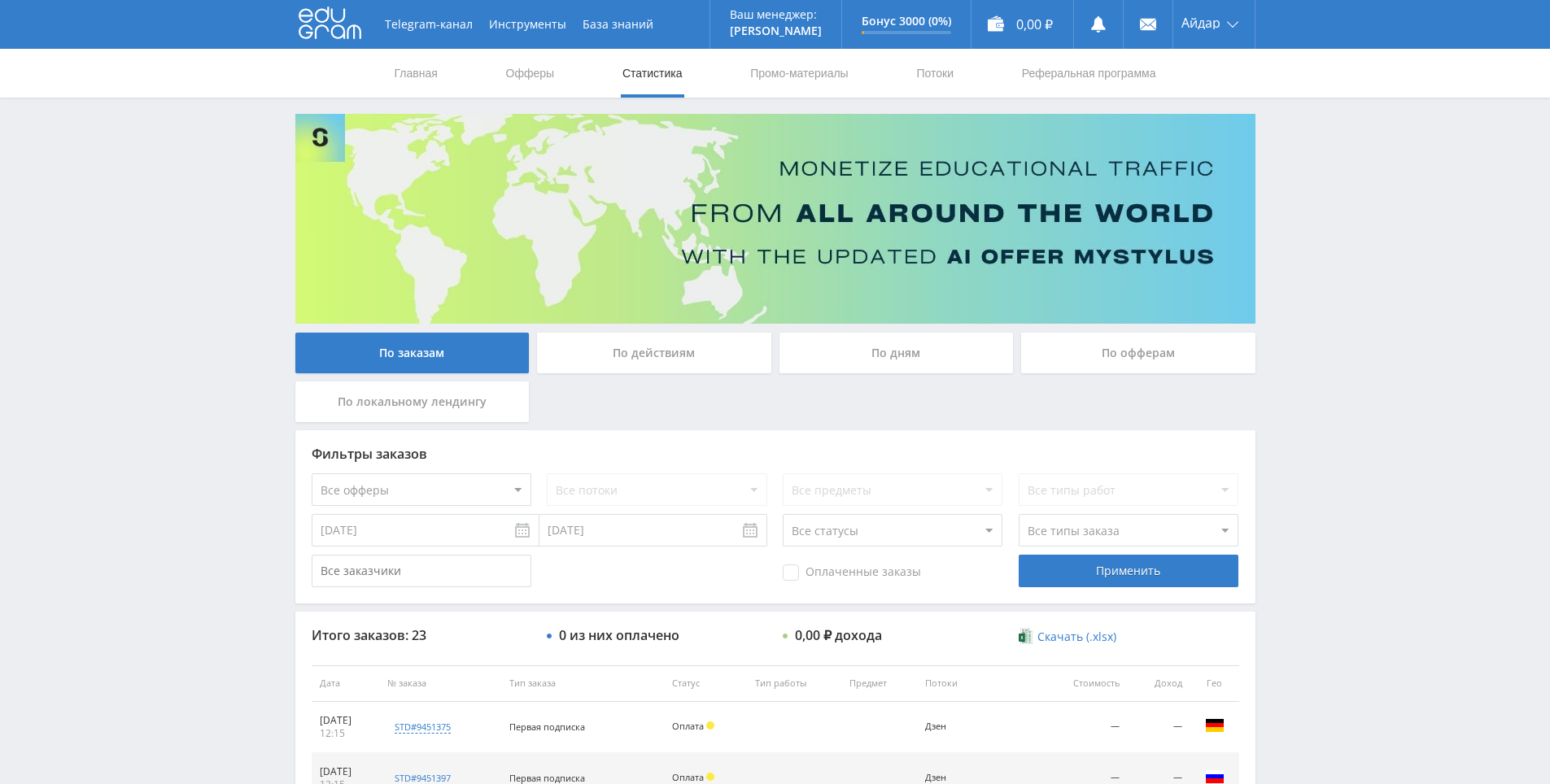
drag, startPoint x: 867, startPoint y: 550, endPoint x: 844, endPoint y: 440, distance: 112.4
click at [602, 371] on div "По действиям" at bounding box center [654, 353] width 235 height 41
click at [0, 0] on input "По действиям" at bounding box center [0, 0] width 0 height 0
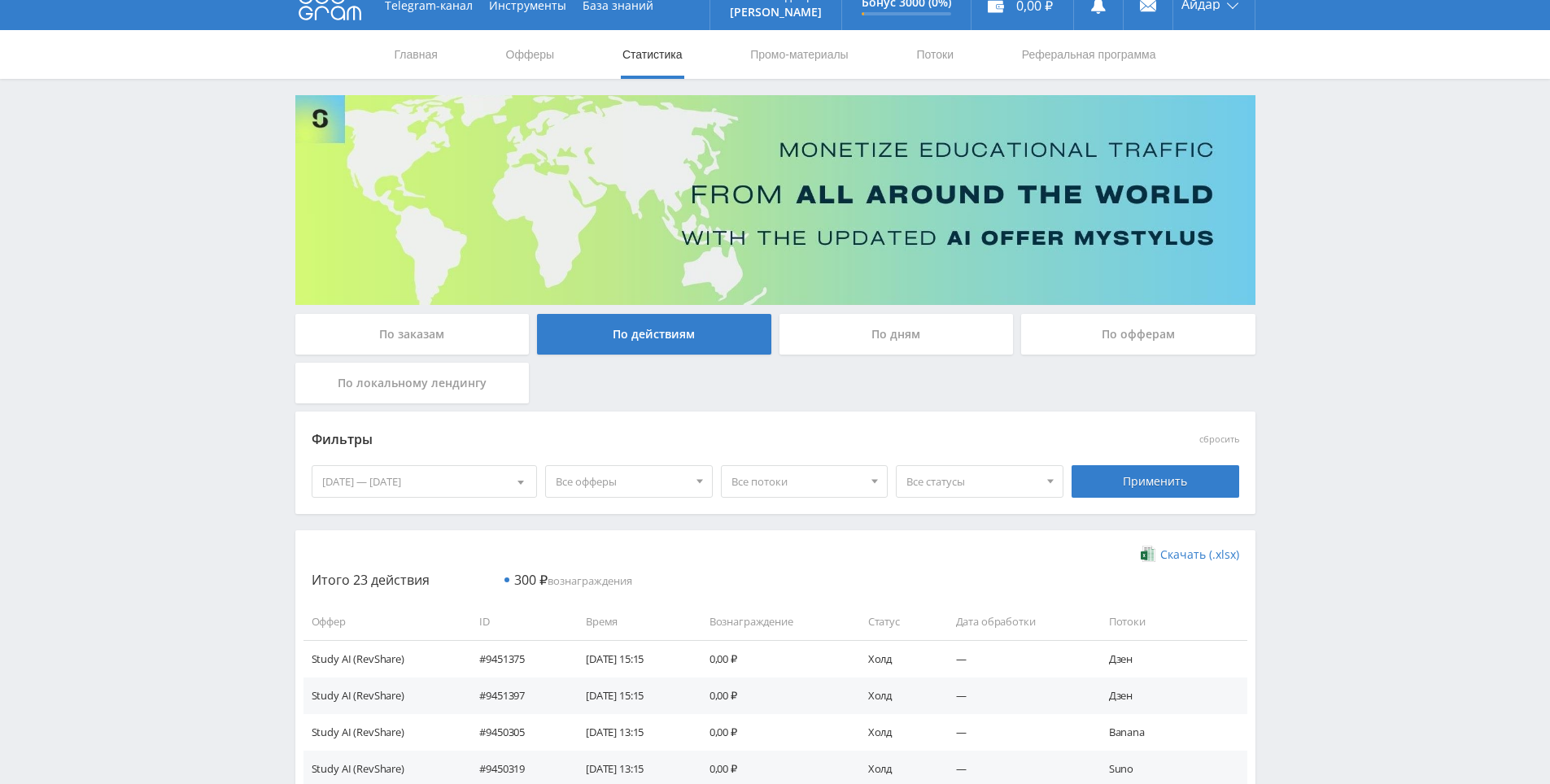
drag, startPoint x: 812, startPoint y: 441, endPoint x: 825, endPoint y: 443, distance: 13.2
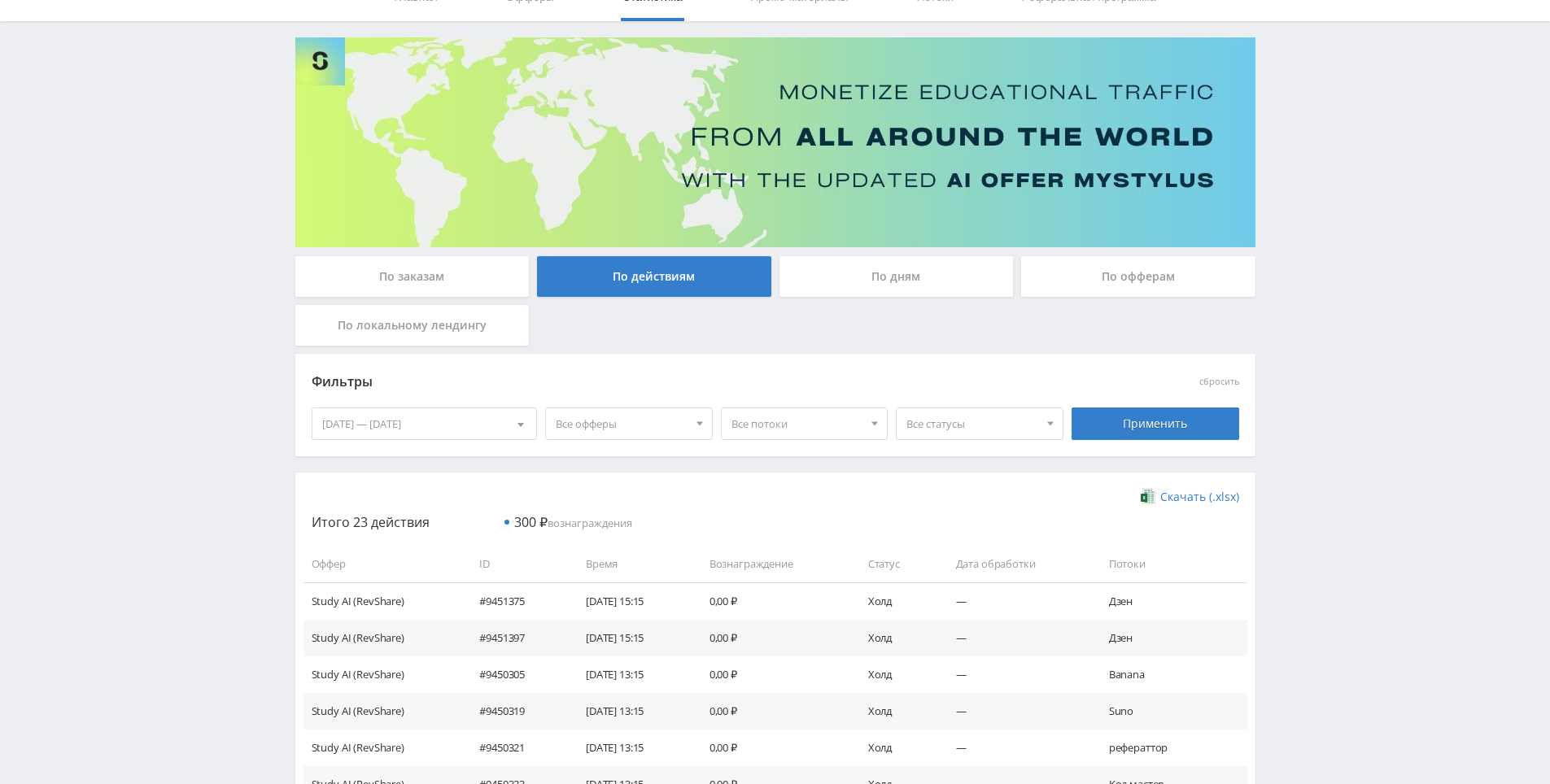
drag, startPoint x: 602, startPoint y: 387, endPoint x: 594, endPoint y: 407, distance: 21.5
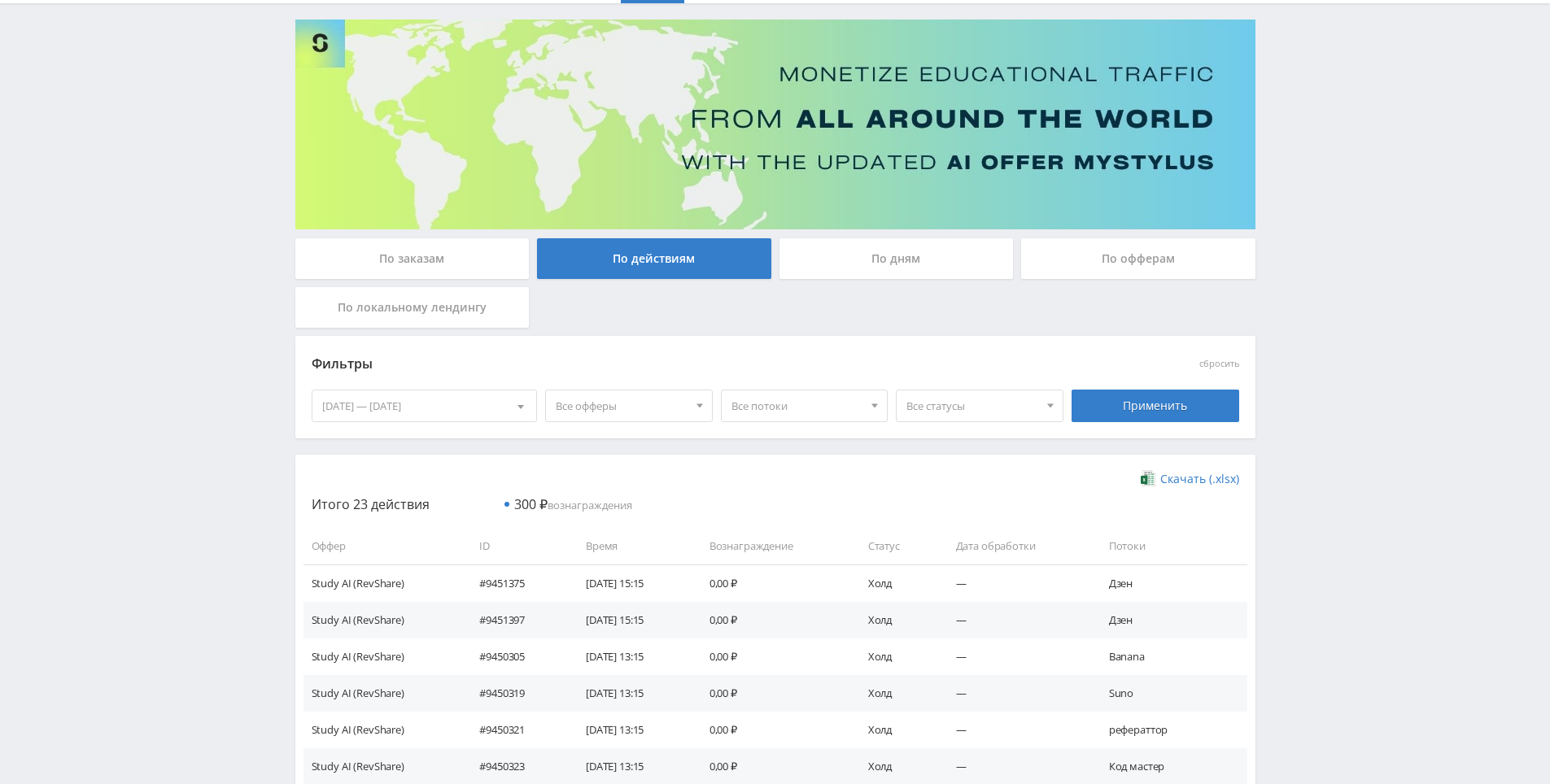
click at [463, 310] on div "По локальному лендингу" at bounding box center [413, 307] width 235 height 41
click at [0, 0] on input "По локальному лендингу" at bounding box center [0, 0] width 0 height 0
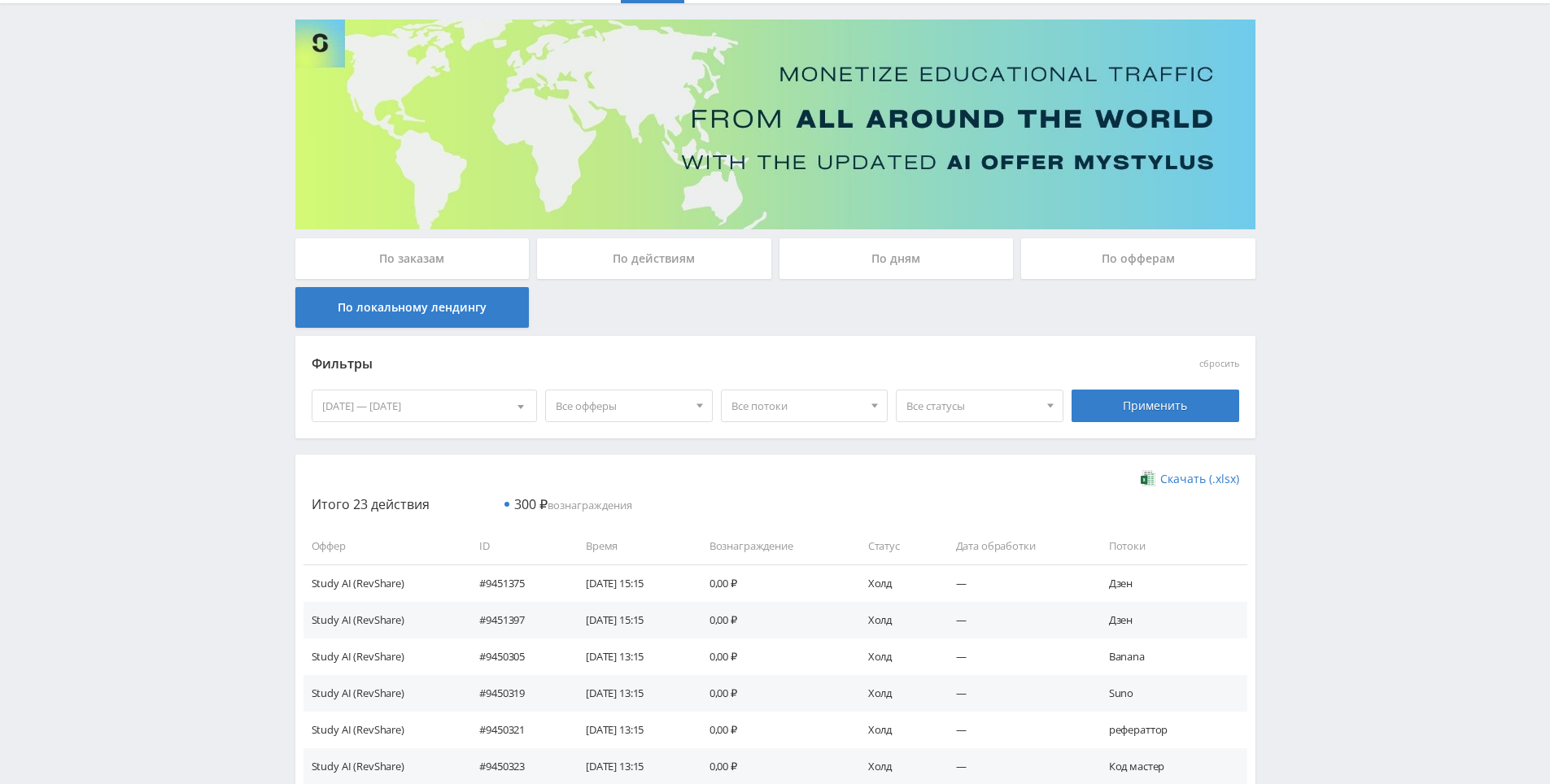
scroll to position [0, 0]
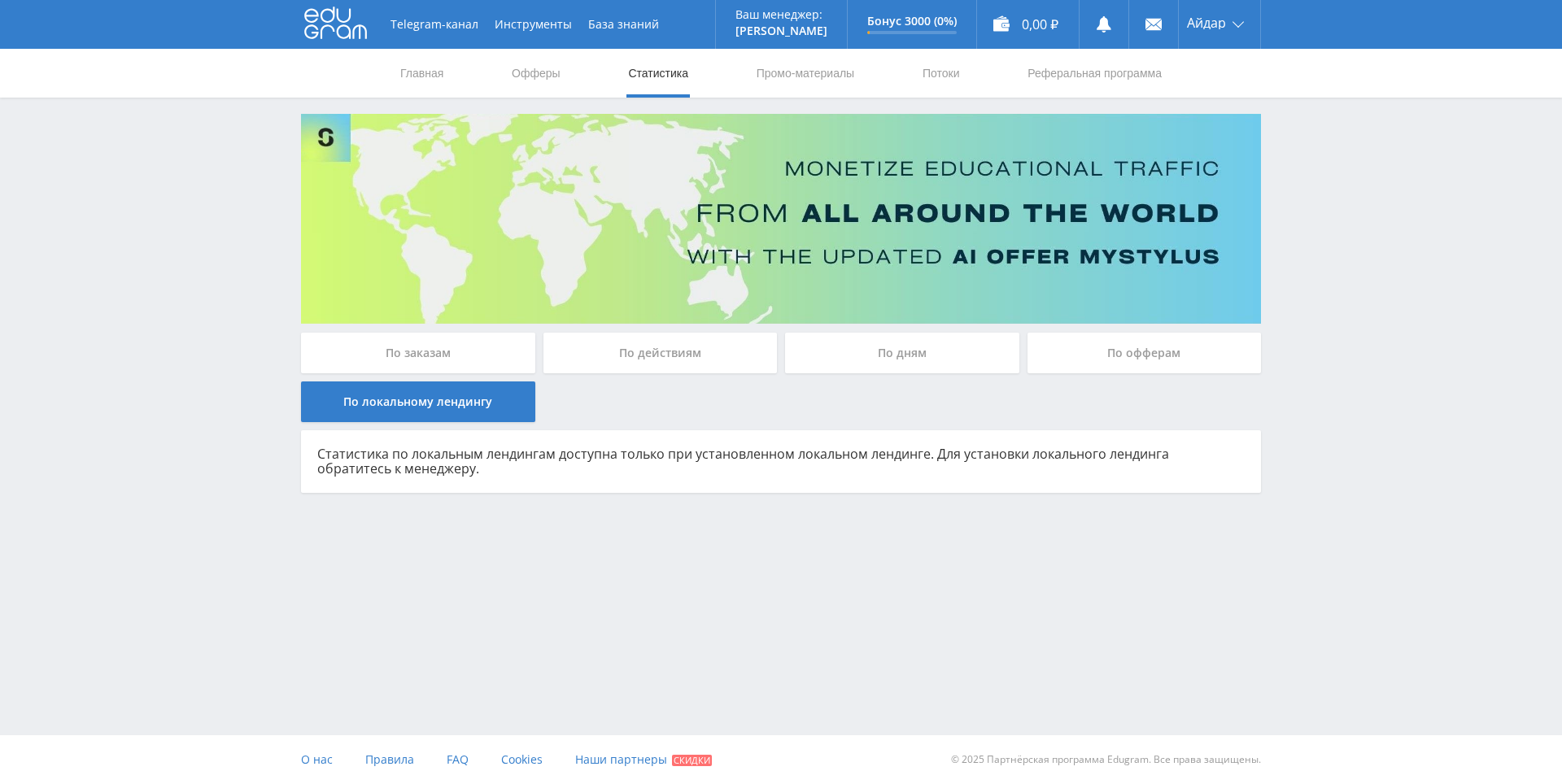
click at [625, 349] on div "По действиям" at bounding box center [661, 353] width 235 height 41
click at [0, 0] on input "По действиям" at bounding box center [0, 0] width 0 height 0
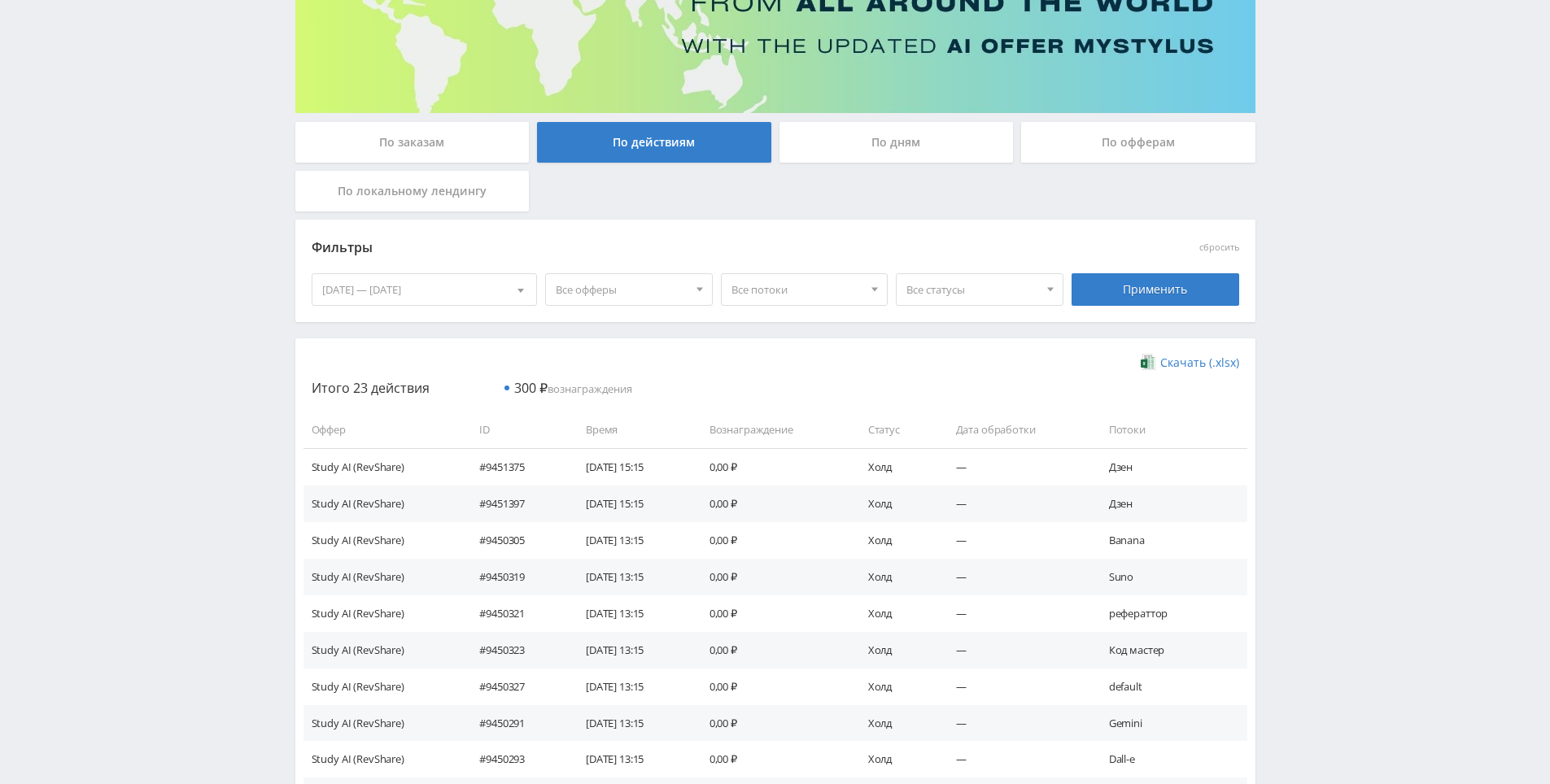
drag, startPoint x: 750, startPoint y: 400, endPoint x: 729, endPoint y: 307, distance: 95.3
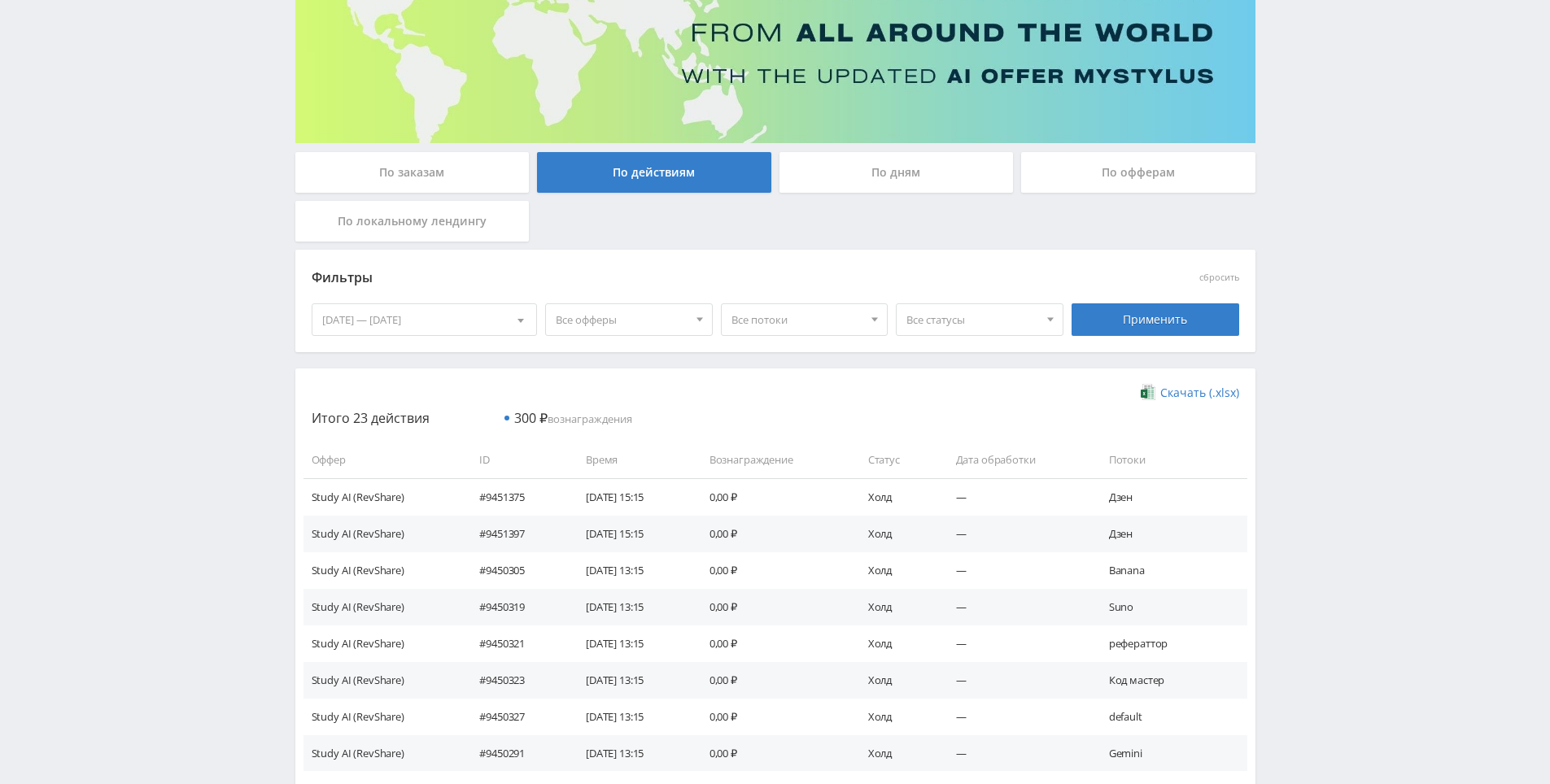
click at [433, 172] on div "По заказам" at bounding box center [413, 172] width 235 height 41
click at [0, 0] on input "По заказам" at bounding box center [0, 0] width 0 height 0
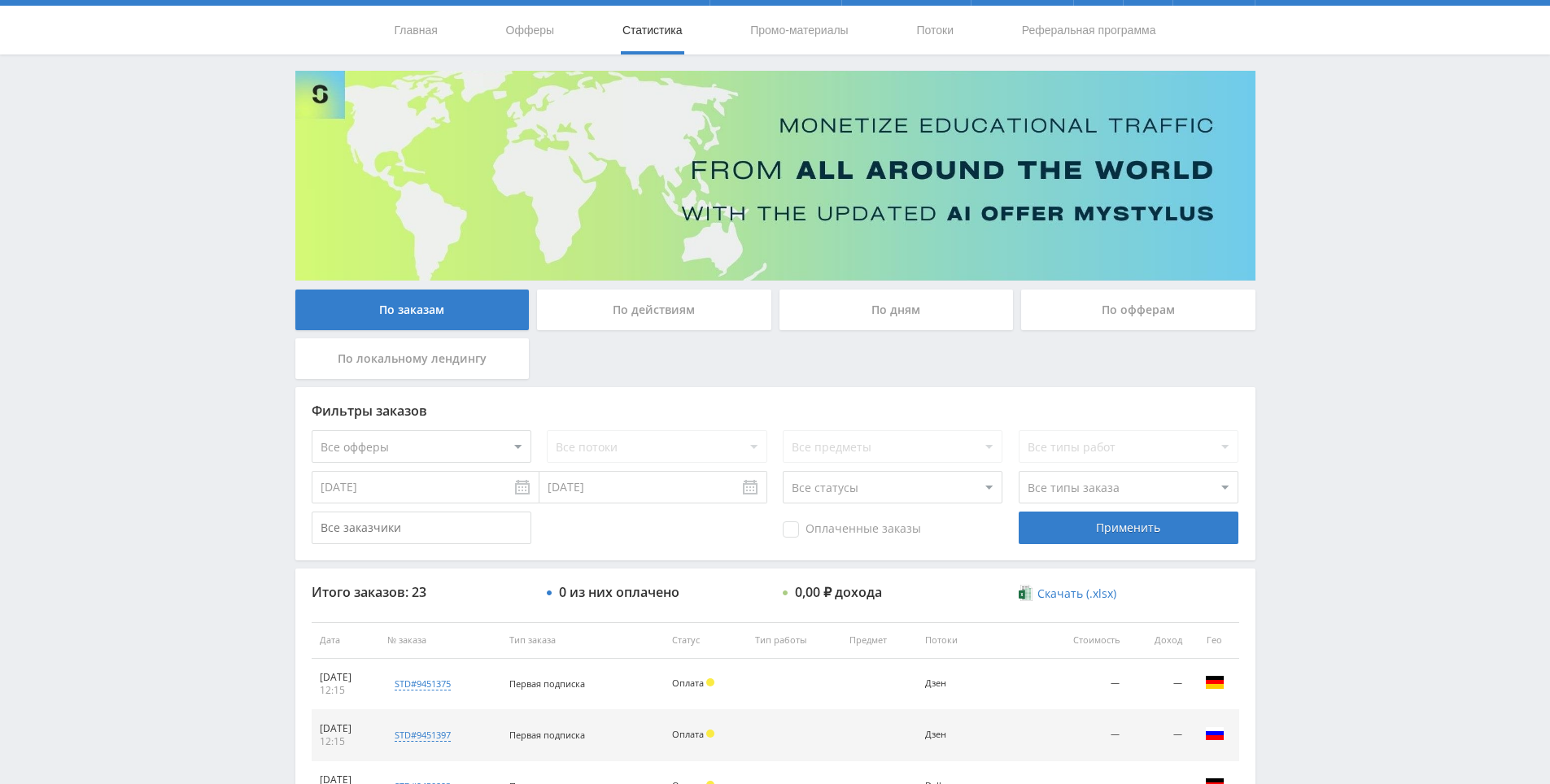
scroll to position [0, 0]
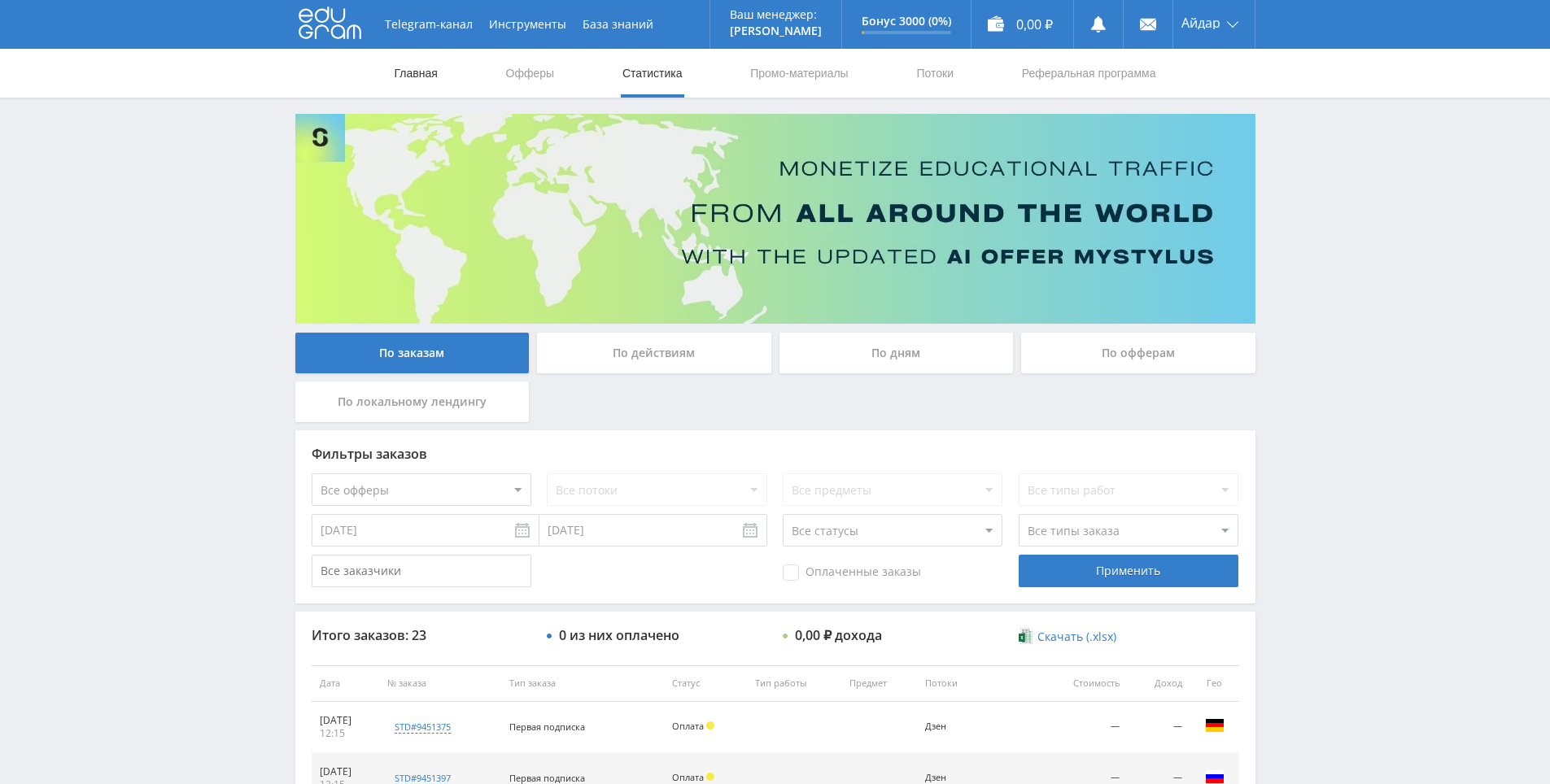
click at [431, 74] on link "Главная" at bounding box center [416, 72] width 47 height 48
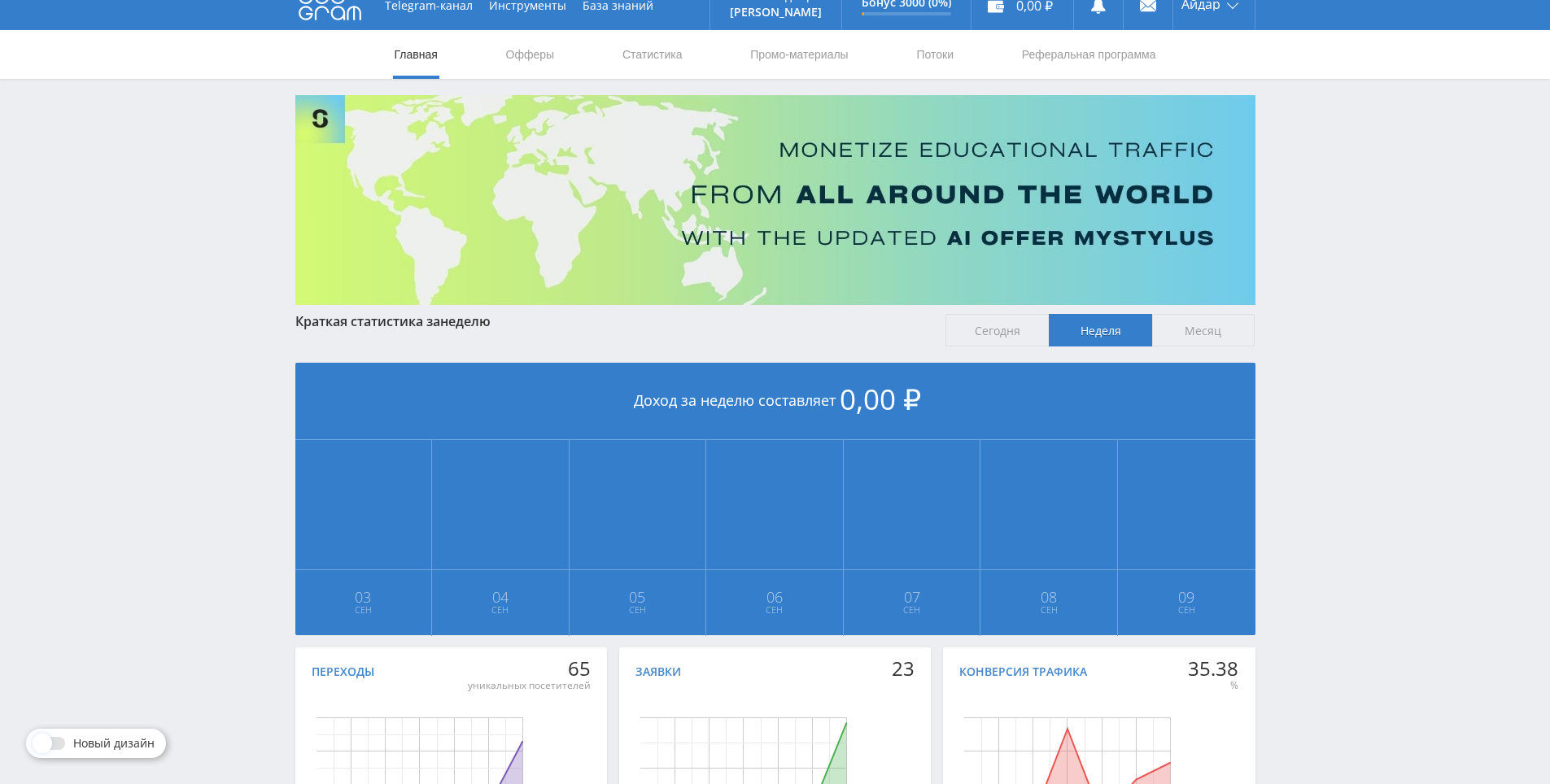
scroll to position [181, 0]
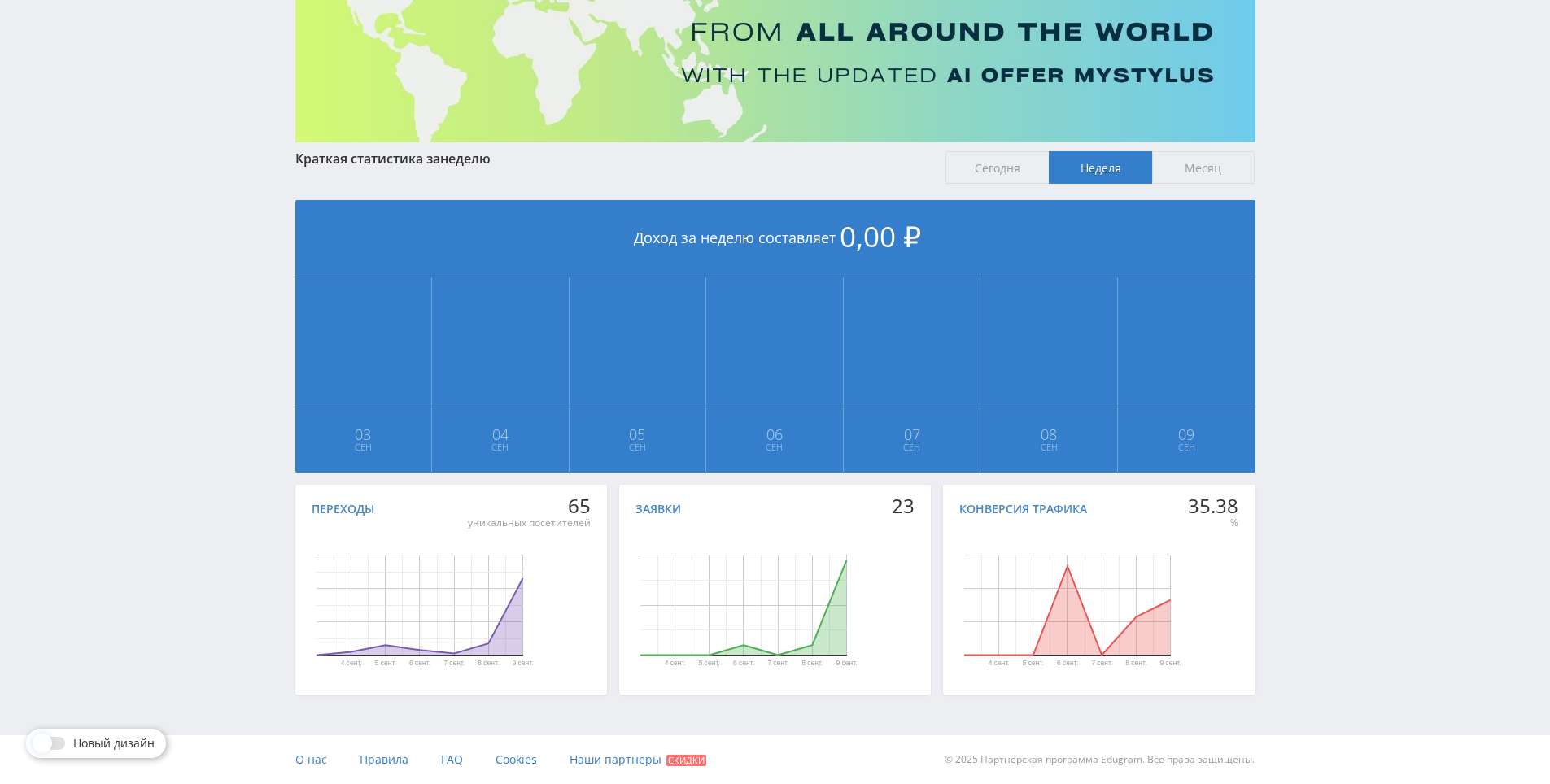
drag, startPoint x: 1286, startPoint y: 582, endPoint x: 1287, endPoint y: 589, distance: 7.1
drag, startPoint x: 1315, startPoint y: 510, endPoint x: 1294, endPoint y: 458, distance: 56.1
click at [1294, 458] on div "Telegram-канал Инструменты База знаний Ваш менеджер: Alex Alex Online @edugram_…" at bounding box center [775, 302] width 1550 height 965
click at [1312, 468] on div "Telegram-канал Инструменты База знаний Ваш менеджер: Alex Alex Online @edugram_…" at bounding box center [775, 302] width 1550 height 965
click at [1313, 431] on div "Telegram-канал Инструменты База знаний Ваш менеджер: Alex Alex Online @edugram_…" at bounding box center [775, 302] width 1550 height 965
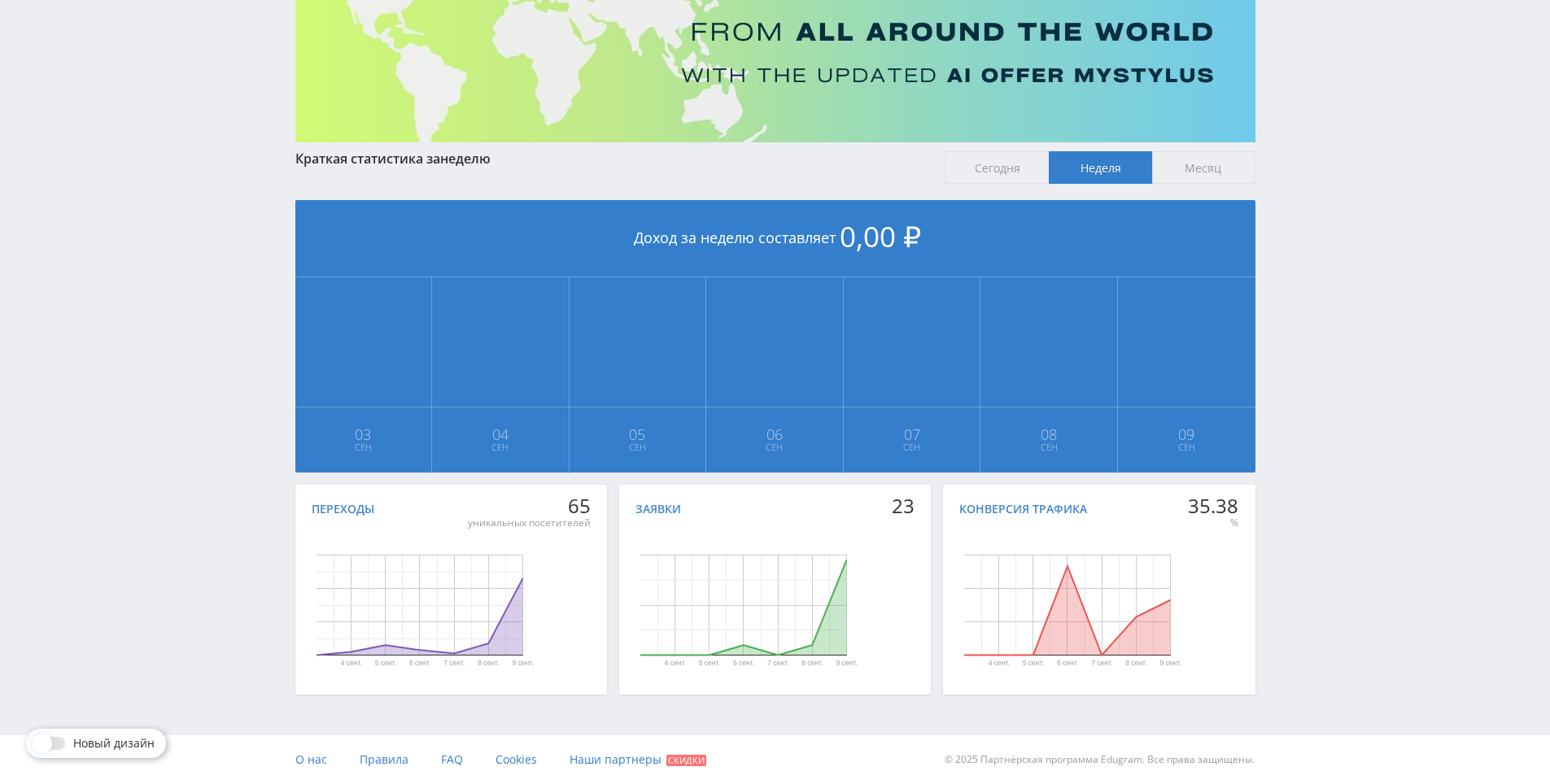
click at [1313, 431] on div "Telegram-канал Инструменты База знаний Ваш менеджер: Alex Alex Online @edugram_…" at bounding box center [775, 302] width 1550 height 965
click at [1157, 584] on rect "Диаграмма." at bounding box center [1067, 605] width 206 height 101
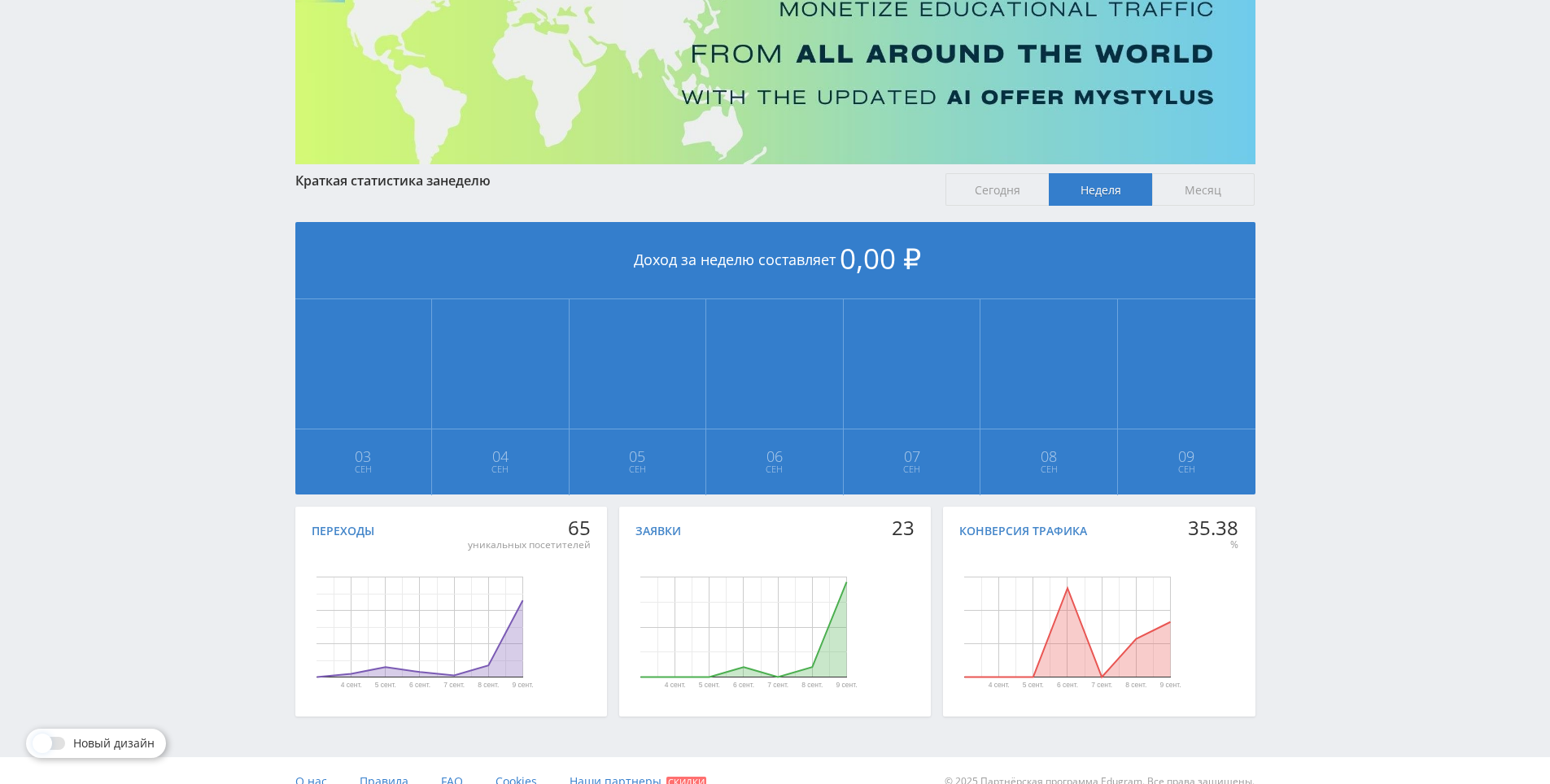
scroll to position [0, 0]
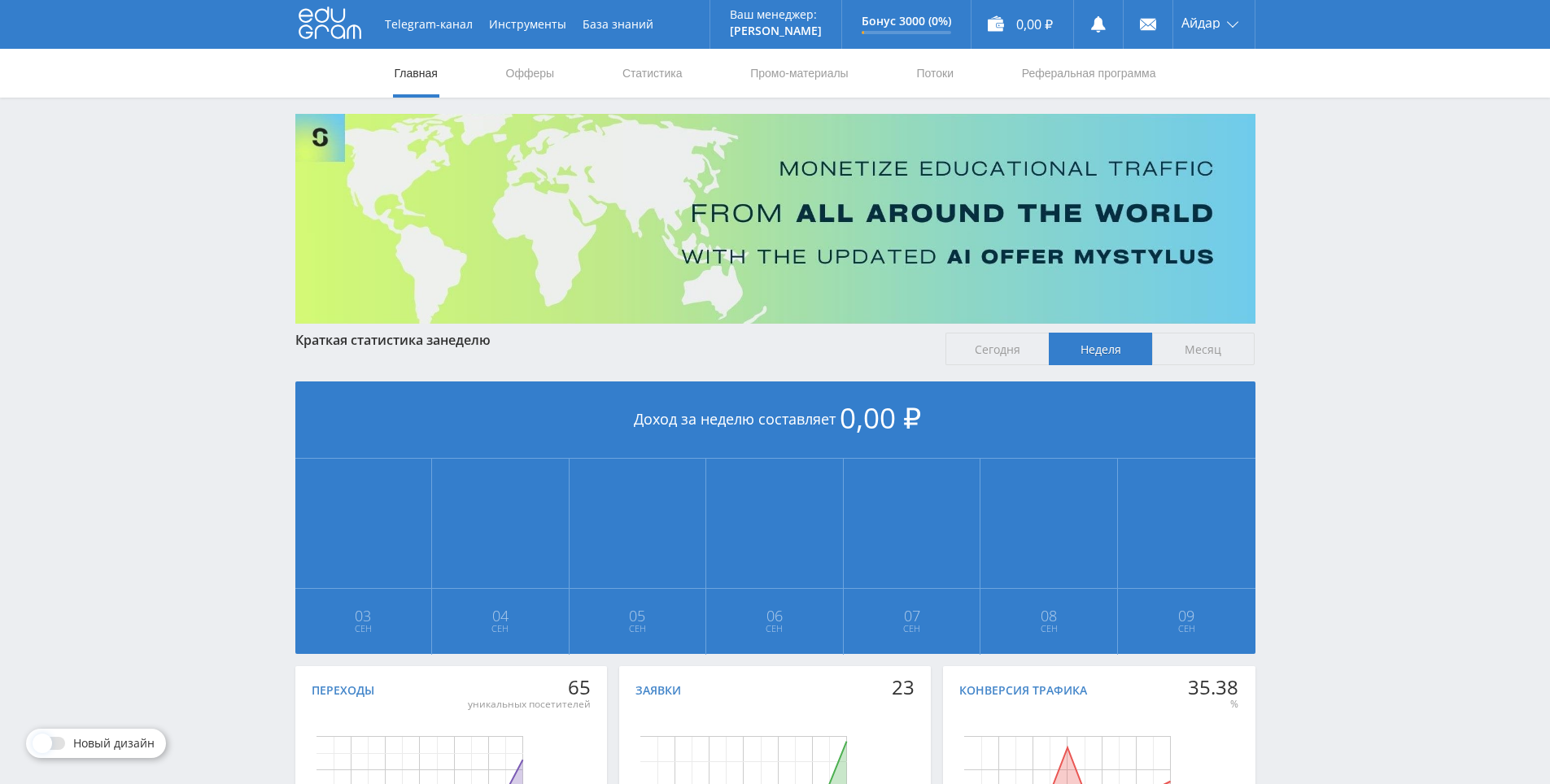
drag, startPoint x: 1305, startPoint y: 691, endPoint x: 1281, endPoint y: 454, distance: 238.2
click at [1264, 389] on div "Telegram-канал Инструменты База знаний Ваш менеджер: Alex Alex Online @edugram_…" at bounding box center [775, 482] width 1550 height 965
click at [1283, 406] on div "Telegram-канал Инструменты База знаний Ваш менеджер: Alex Alex Online @edugram_…" at bounding box center [775, 482] width 1550 height 965
click at [1273, 394] on div "Telegram-канал Инструменты База знаний Ваш менеджер: Alex Alex Online @edugram_…" at bounding box center [775, 482] width 1550 height 965
drag, startPoint x: 0, startPoint y: 0, endPoint x: 1332, endPoint y: 488, distance: 1418.6
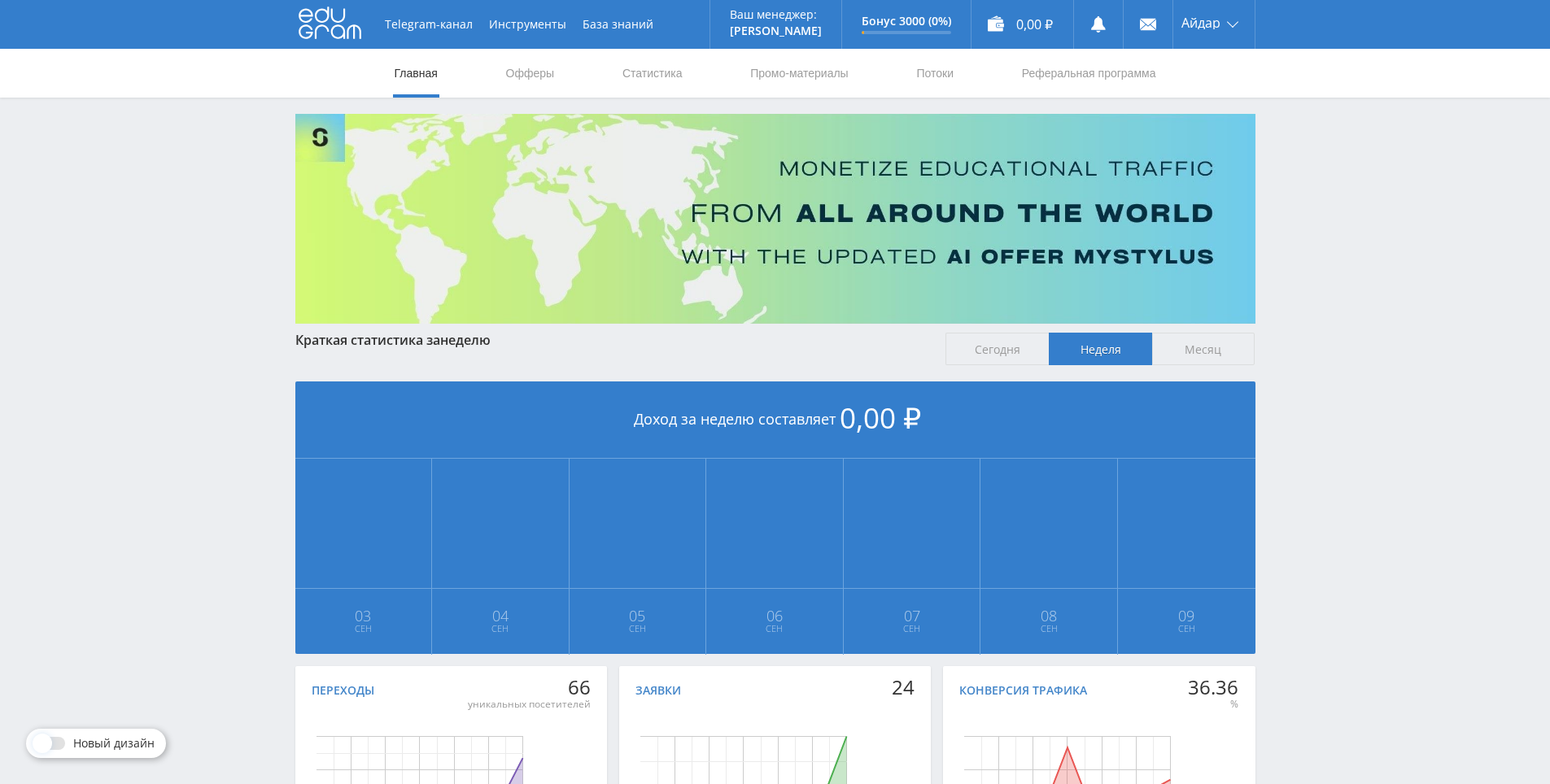
click at [1327, 477] on div "Telegram-канал Инструменты База знаний Ваш менеджер: [PERSON_NAME] Online @edug…" at bounding box center [775, 482] width 1550 height 965
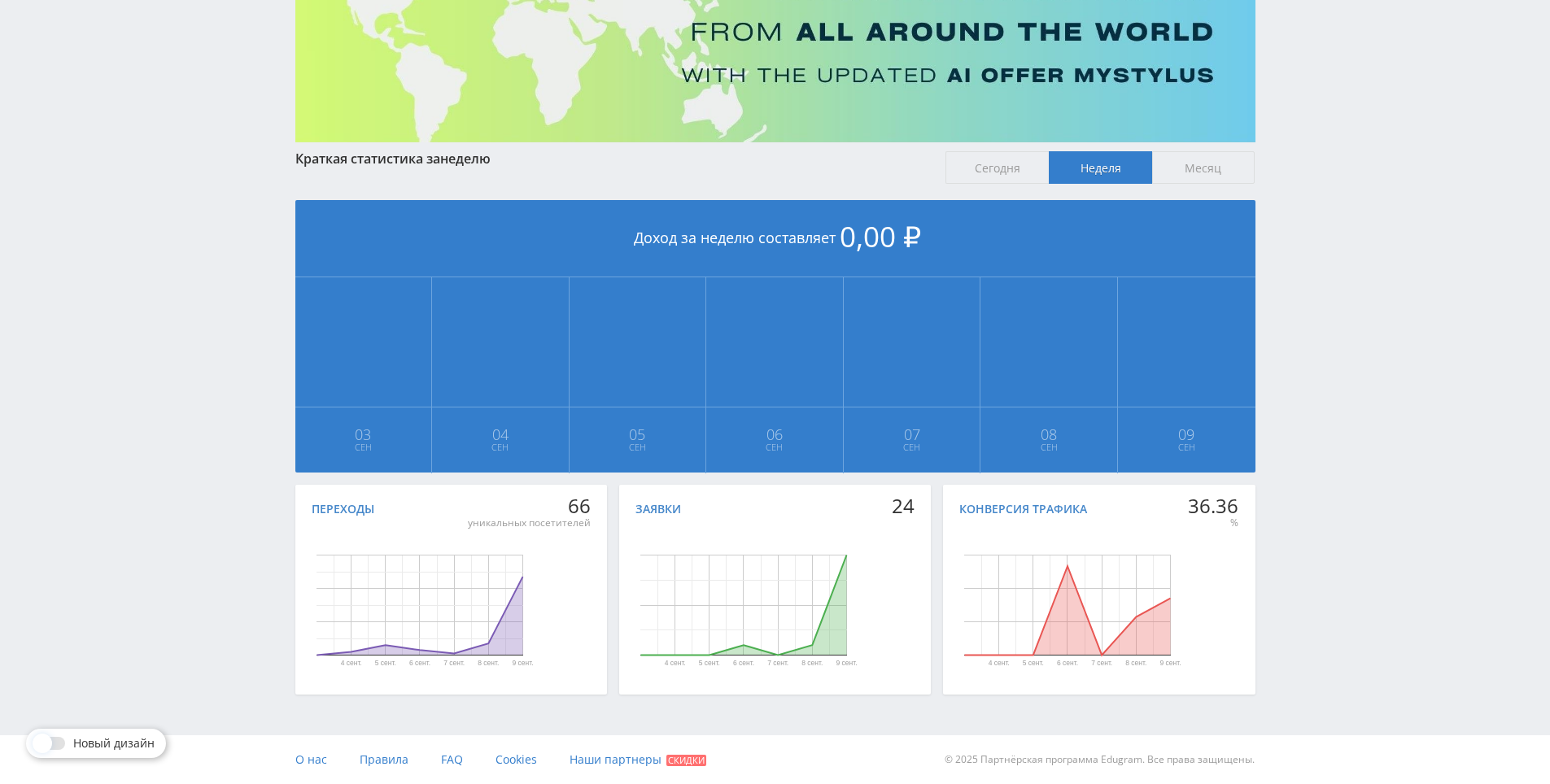
scroll to position [181, 0]
click at [1332, 488] on div "Telegram-канал Инструменты База знаний Ваш менеджер: [PERSON_NAME] Online @edug…" at bounding box center [775, 302] width 1550 height 965
click at [1315, 448] on div "Telegram-канал Инструменты База знаний Ваш менеджер: [PERSON_NAME] Online @edug…" at bounding box center [775, 302] width 1550 height 965
click at [1315, 449] on div "Telegram-канал Инструменты База знаний Ваш менеджер: [PERSON_NAME] Online @edug…" at bounding box center [775, 302] width 1550 height 965
click at [1301, 425] on div "Telegram-канал Инструменты База знаний Ваш менеджер: [PERSON_NAME] Online @edug…" at bounding box center [775, 302] width 1550 height 965
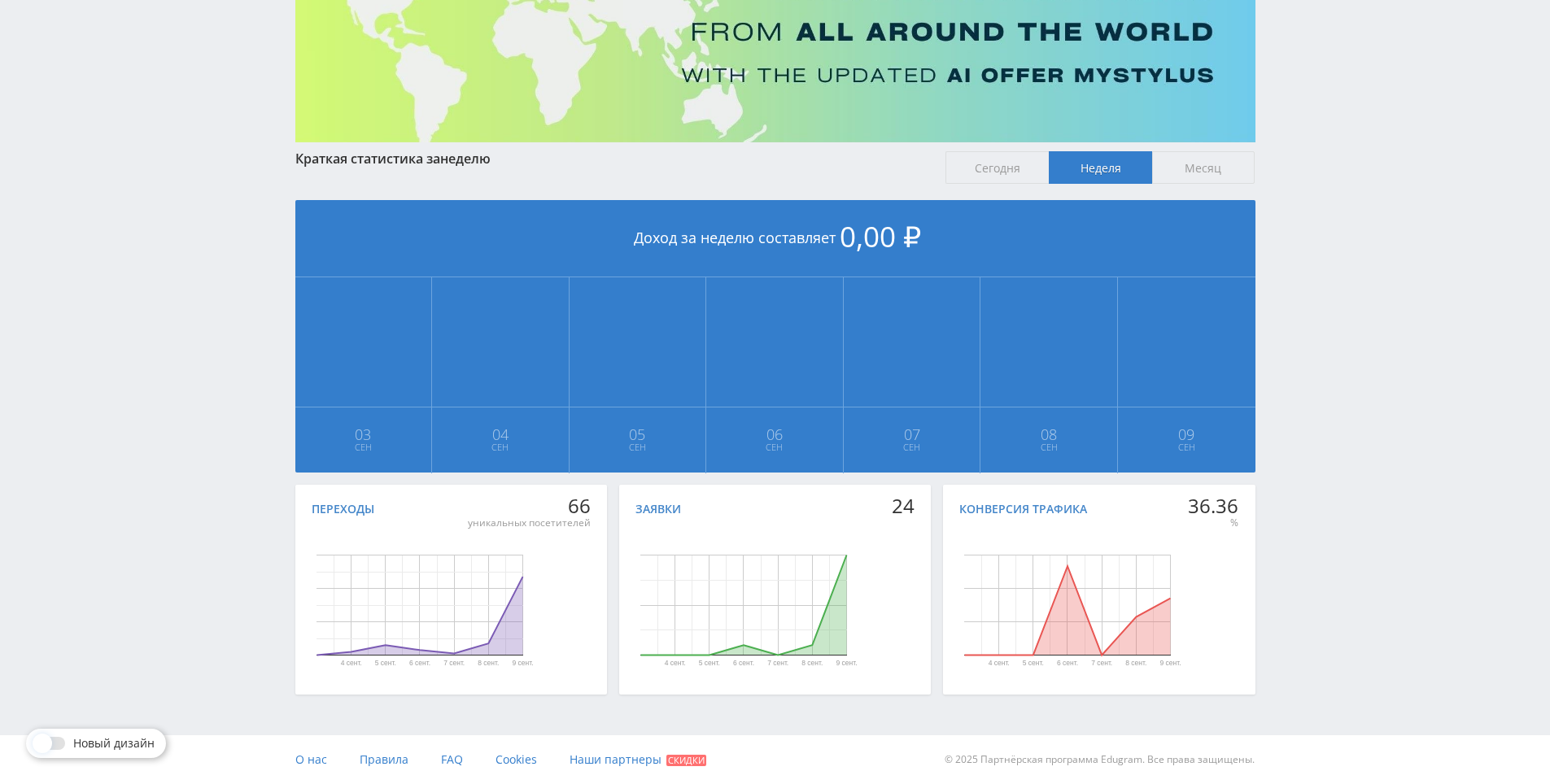
click at [1301, 426] on div "Telegram-канал Инструменты База знаний Ваш менеджер: [PERSON_NAME] Online @edug…" at bounding box center [775, 302] width 1550 height 965
click at [1308, 443] on div "Telegram-канал Инструменты База знаний Ваш менеджер: [PERSON_NAME] Online @edug…" at bounding box center [775, 302] width 1550 height 965
drag, startPoint x: 1308, startPoint y: 443, endPoint x: 1298, endPoint y: 417, distance: 27.9
click at [1298, 417] on div "Telegram-канал Инструменты База знаний Ваш менеджер: [PERSON_NAME] Online @edug…" at bounding box center [775, 302] width 1550 height 965
click at [1297, 417] on div "Telegram-канал Инструменты База знаний Ваш менеджер: [PERSON_NAME] Online @edug…" at bounding box center [775, 302] width 1550 height 965
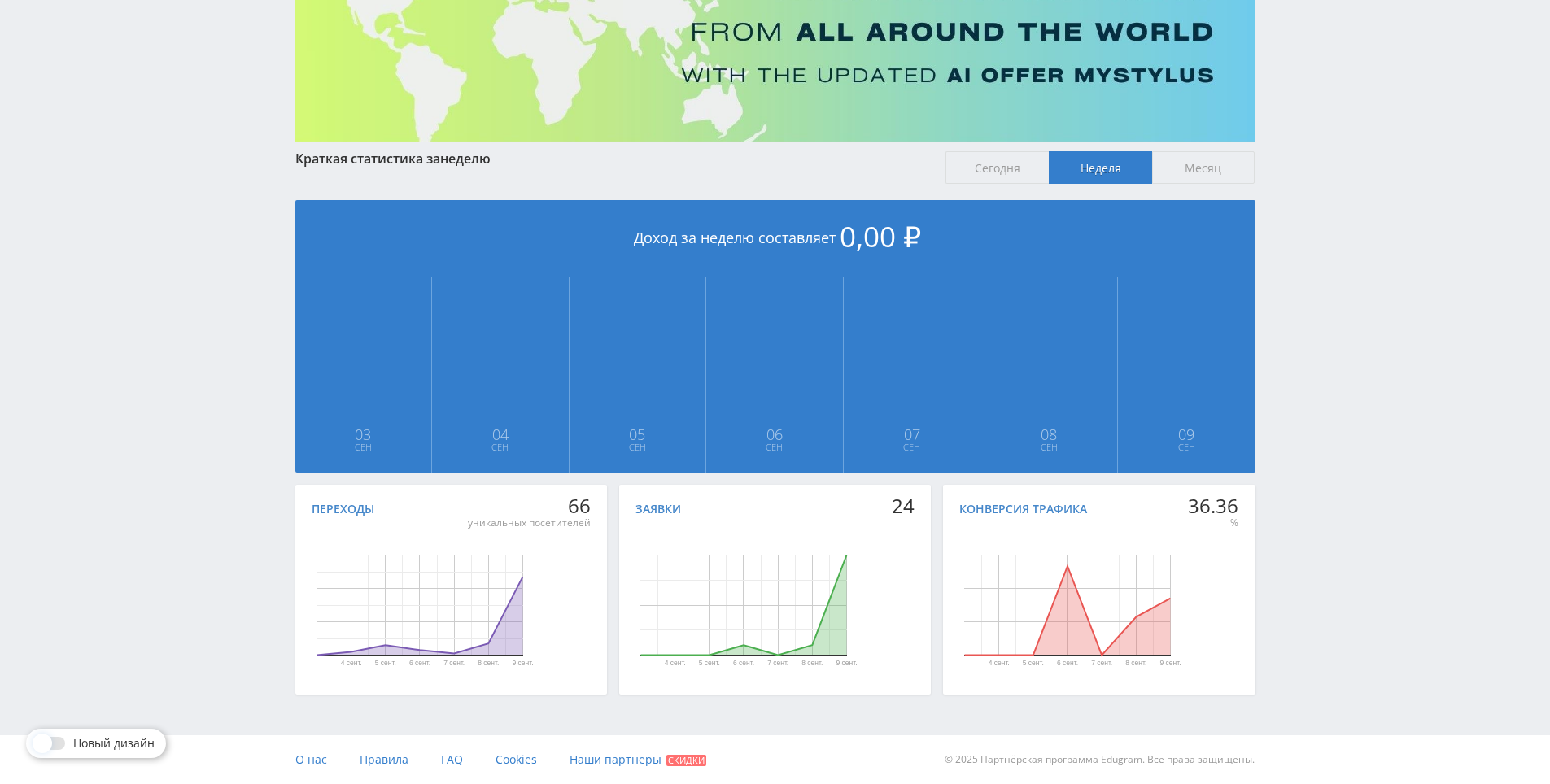
click at [1293, 412] on div "Telegram-канал Инструменты База знаний Ваш менеджер: [PERSON_NAME] Online @edug…" at bounding box center [775, 302] width 1550 height 965
click at [1290, 412] on div "Telegram-канал Инструменты База знаний Ваш менеджер: [PERSON_NAME] Online @edug…" at bounding box center [775, 302] width 1550 height 965
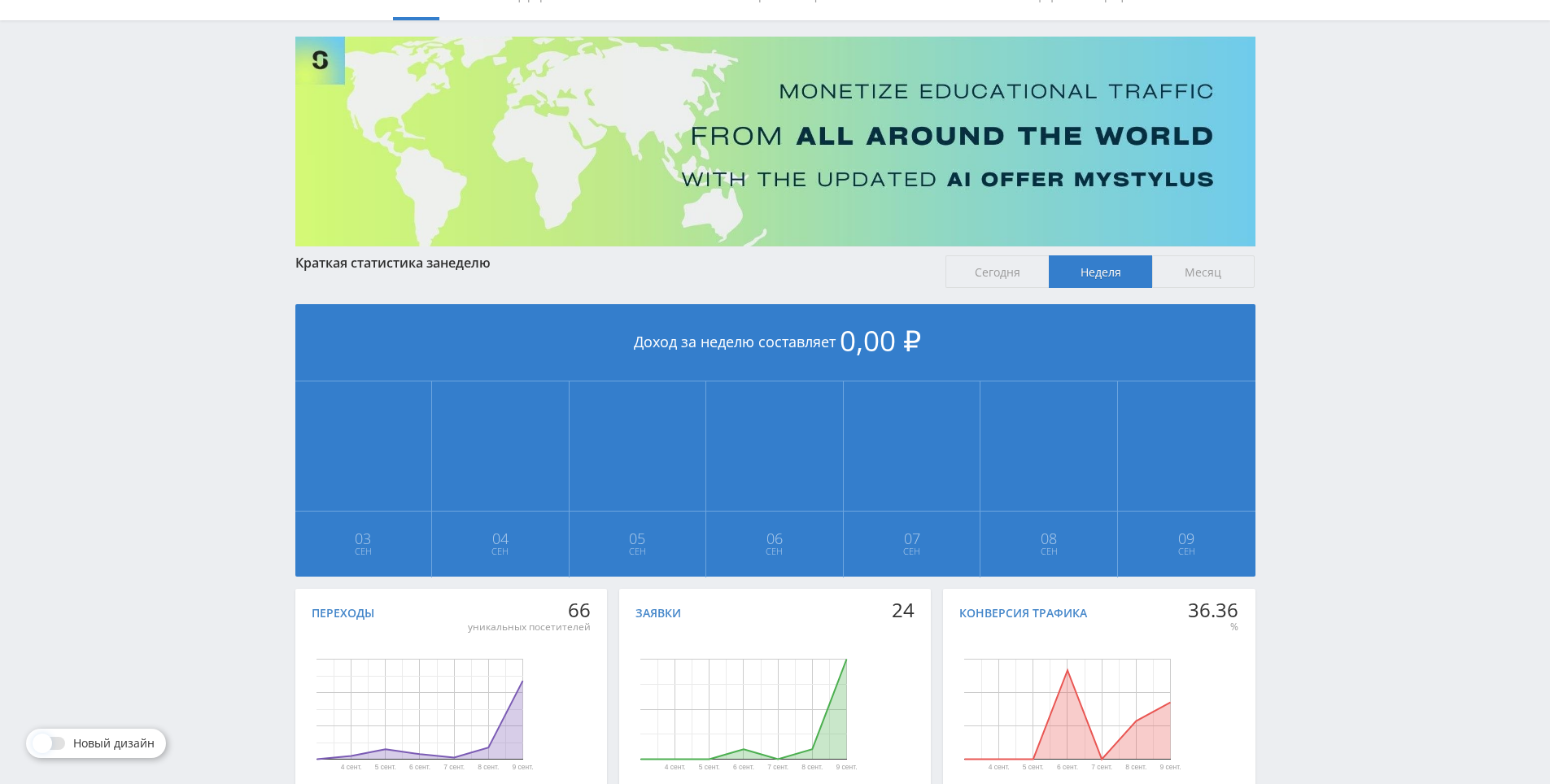
scroll to position [0, 0]
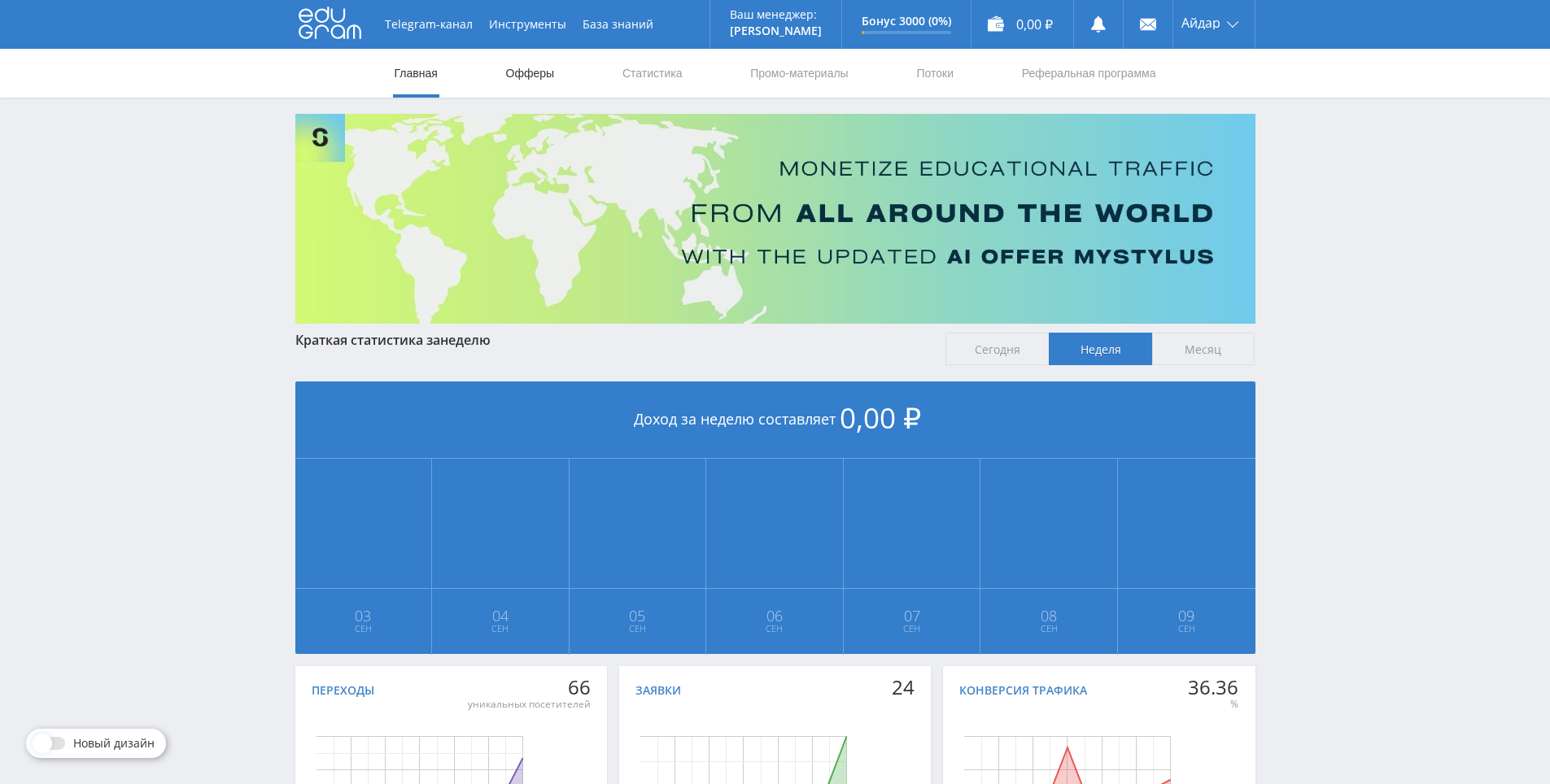
click at [540, 78] on link "Офферы" at bounding box center [530, 72] width 52 height 48
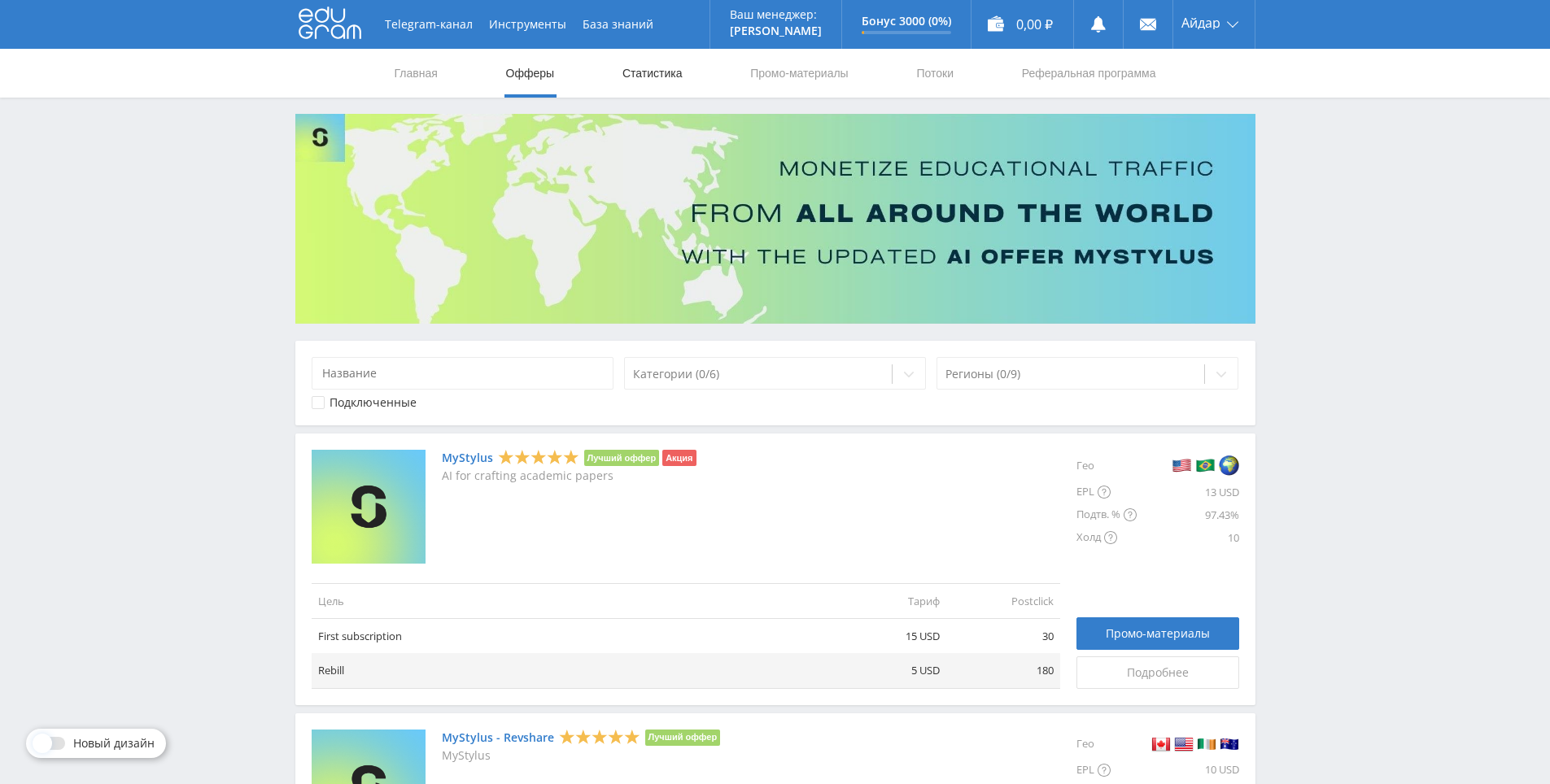
click at [665, 92] on link "Статистика" at bounding box center [652, 72] width 64 height 48
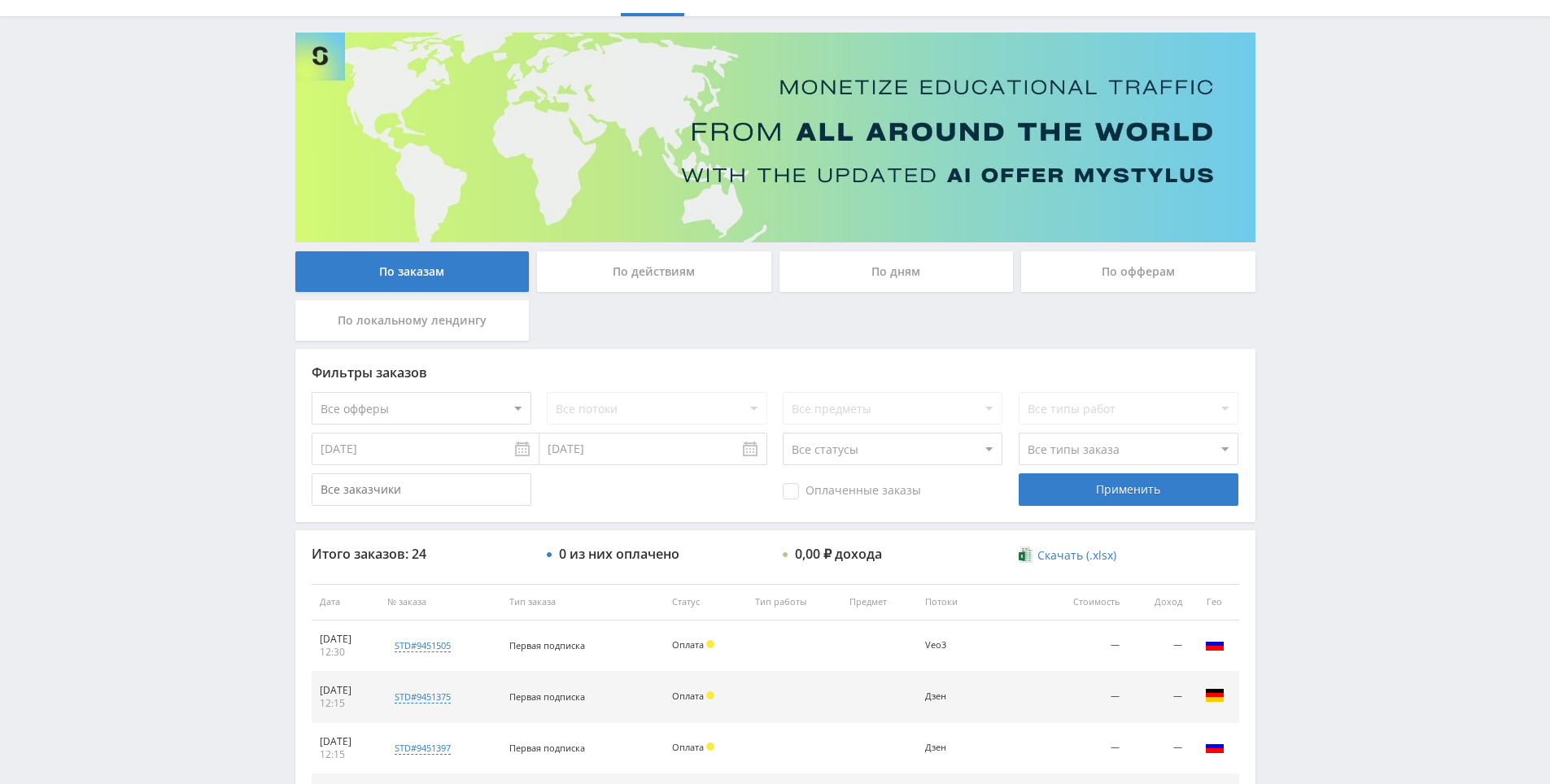
scroll to position [244, 0]
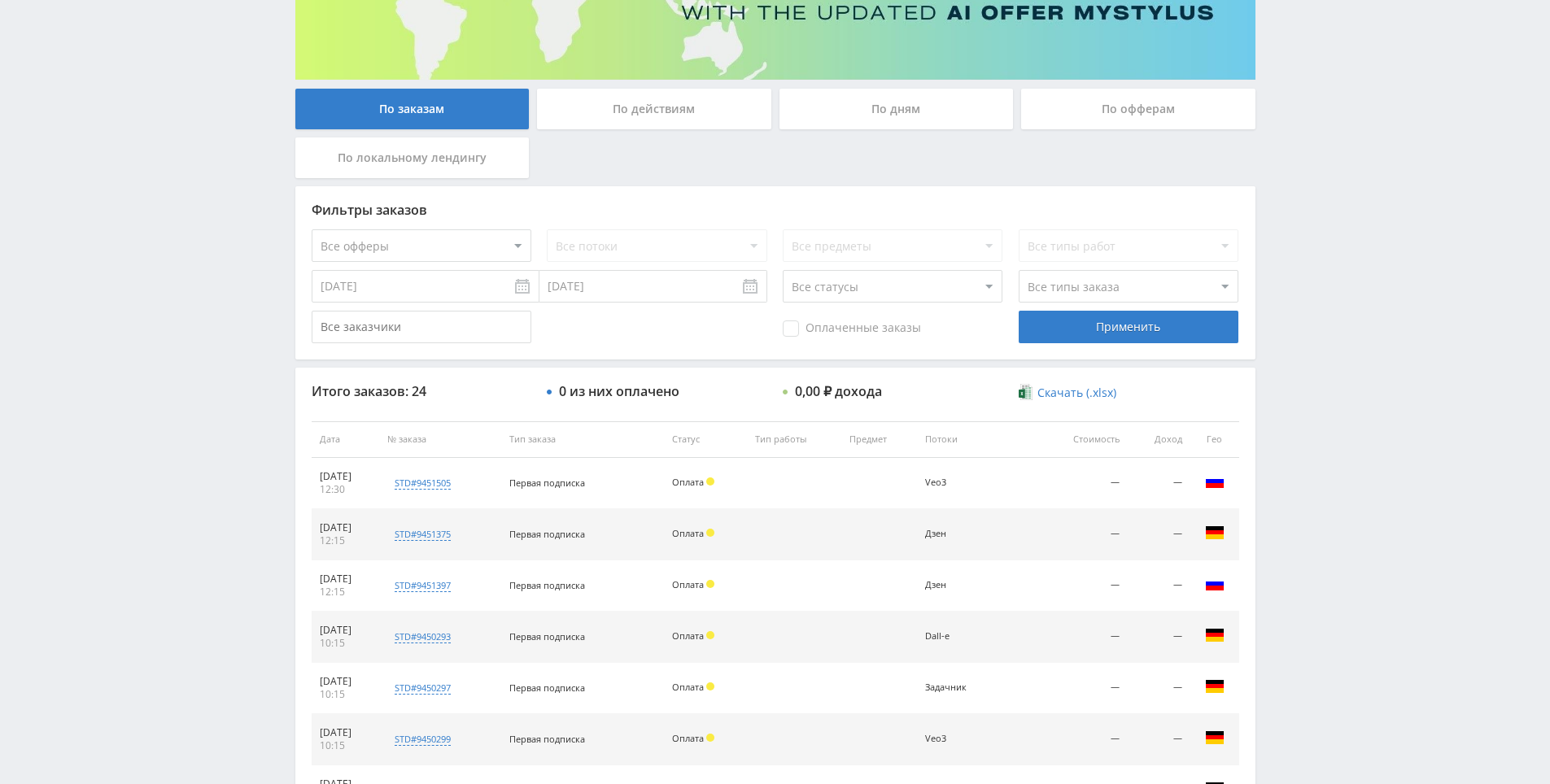
drag, startPoint x: 1333, startPoint y: 476, endPoint x: 1307, endPoint y: 397, distance: 83.2
click at [1307, 397] on div "Telegram-канал Инструменты База знаний Ваш менеджер: [PERSON_NAME] Online @edug…" at bounding box center [775, 438] width 1550 height 1365
click at [1303, 373] on div "Telegram-канал Инструменты База знаний Ваш менеджер: [PERSON_NAME] Online @edug…" at bounding box center [775, 438] width 1550 height 1365
click at [1303, 391] on div "Telegram-канал Инструменты База знаний Ваш менеджер: [PERSON_NAME] Online @edug…" at bounding box center [775, 438] width 1550 height 1365
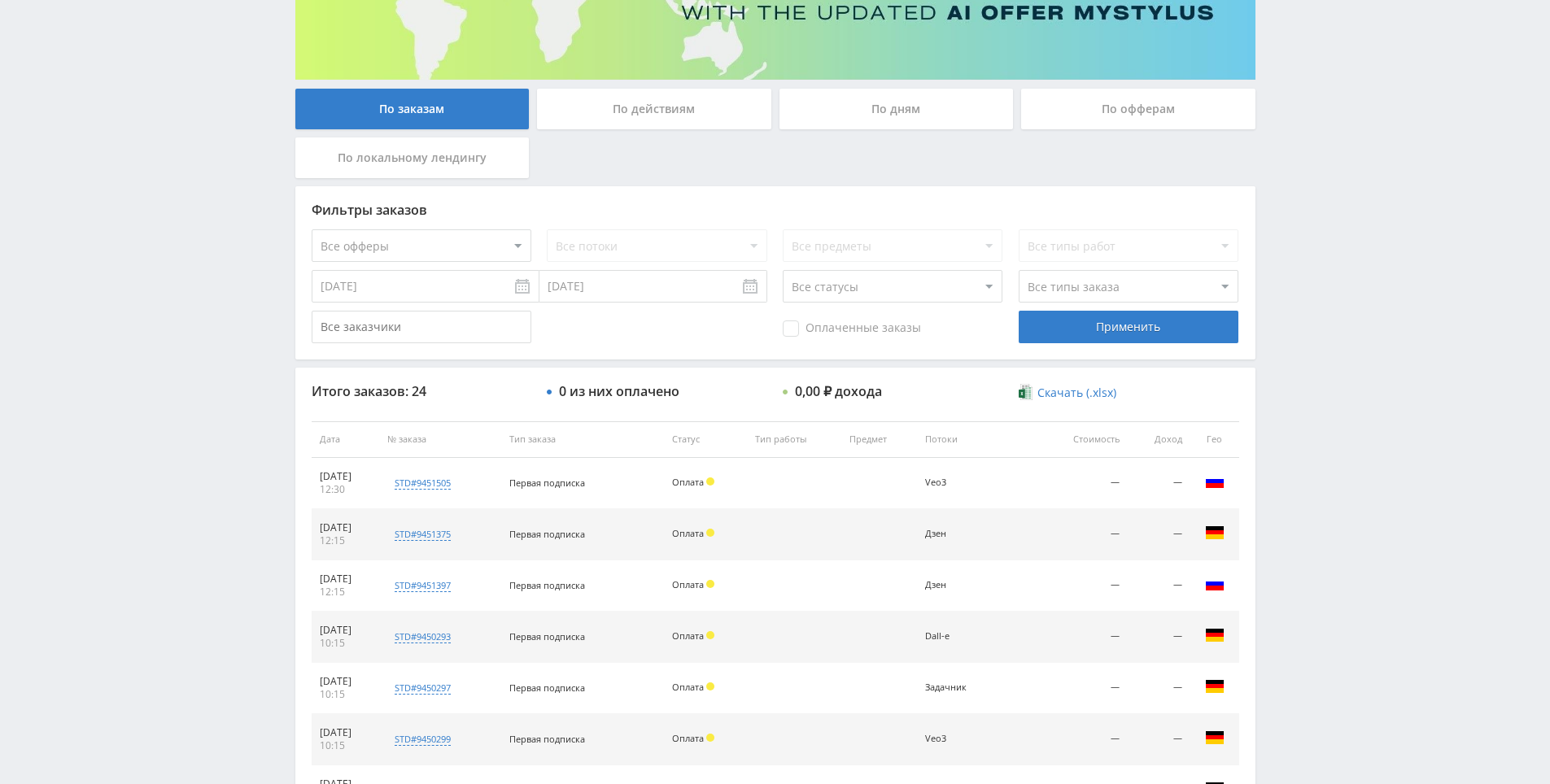
drag, startPoint x: 1300, startPoint y: 376, endPoint x: 1308, endPoint y: 399, distance: 24.4
click at [1302, 378] on div "Telegram-канал Инструменты База знаний Ваш менеджер: [PERSON_NAME] Online @edug…" at bounding box center [775, 438] width 1550 height 1365
click at [1310, 409] on div "Telegram-канал Инструменты База знаний Ваш менеджер: [PERSON_NAME] Online @edug…" at bounding box center [775, 438] width 1550 height 1365
drag, startPoint x: 1310, startPoint y: 409, endPoint x: 1300, endPoint y: 378, distance: 32.6
click at [1300, 377] on div "Telegram-канал Инструменты База знаний Ваш менеджер: [PERSON_NAME] Online @edug…" at bounding box center [775, 438] width 1550 height 1365
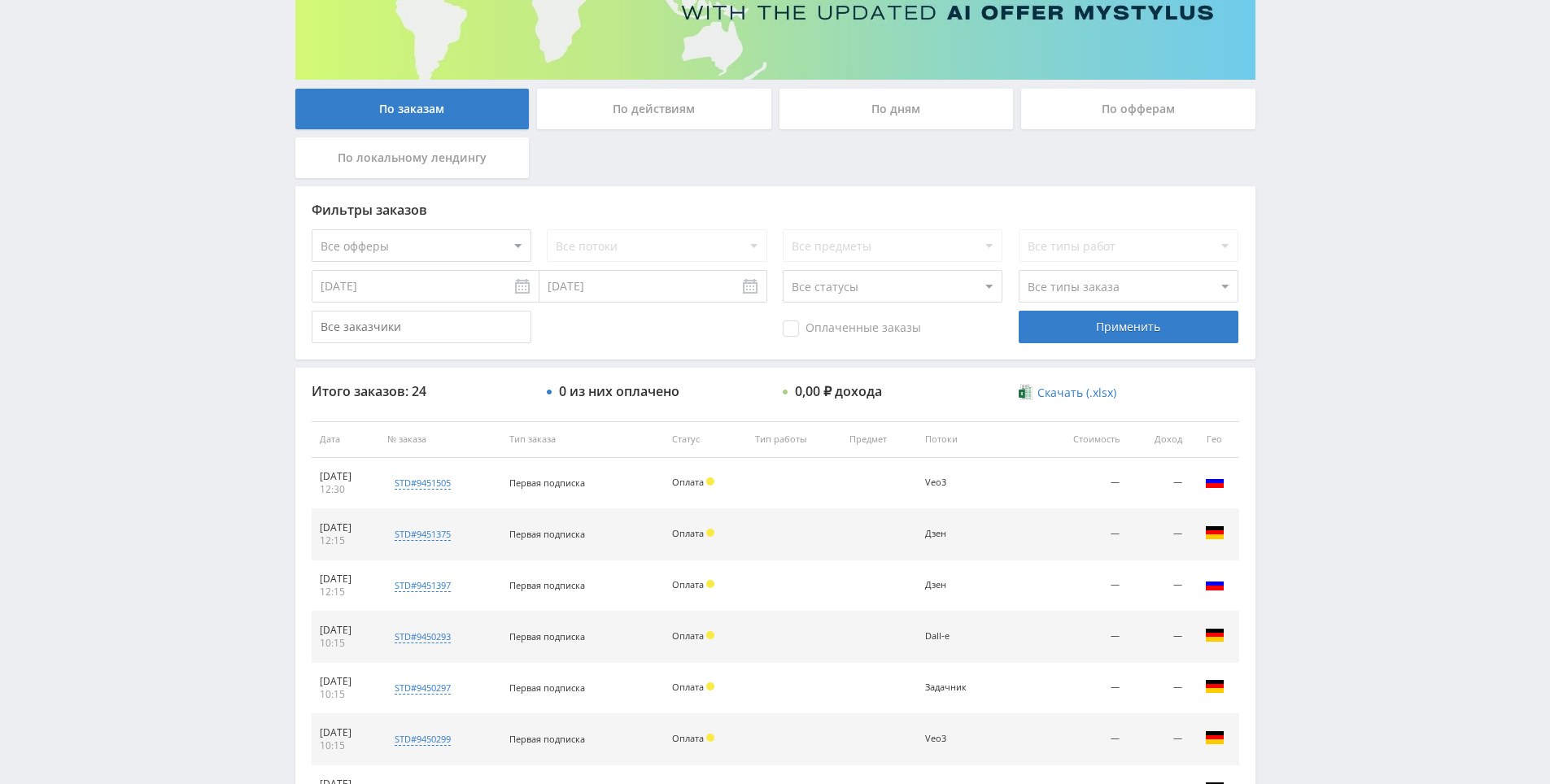
click at [1301, 366] on div "Telegram-канал Инструменты База знаний Ваш менеджер: [PERSON_NAME] Online @edug…" at bounding box center [775, 438] width 1550 height 1365
click at [1304, 372] on div "Telegram-канал Инструменты База знаний Ваш менеджер: [PERSON_NAME] Online @edug…" at bounding box center [775, 438] width 1550 height 1365
click at [1303, 361] on div "Telegram-канал Инструменты База знаний Ваш менеджер: [PERSON_NAME] Online @edug…" at bounding box center [775, 438] width 1550 height 1365
click at [1310, 375] on div "Telegram-канал Инструменты База знаний Ваш менеджер: [PERSON_NAME] Online @edug…" at bounding box center [775, 438] width 1550 height 1365
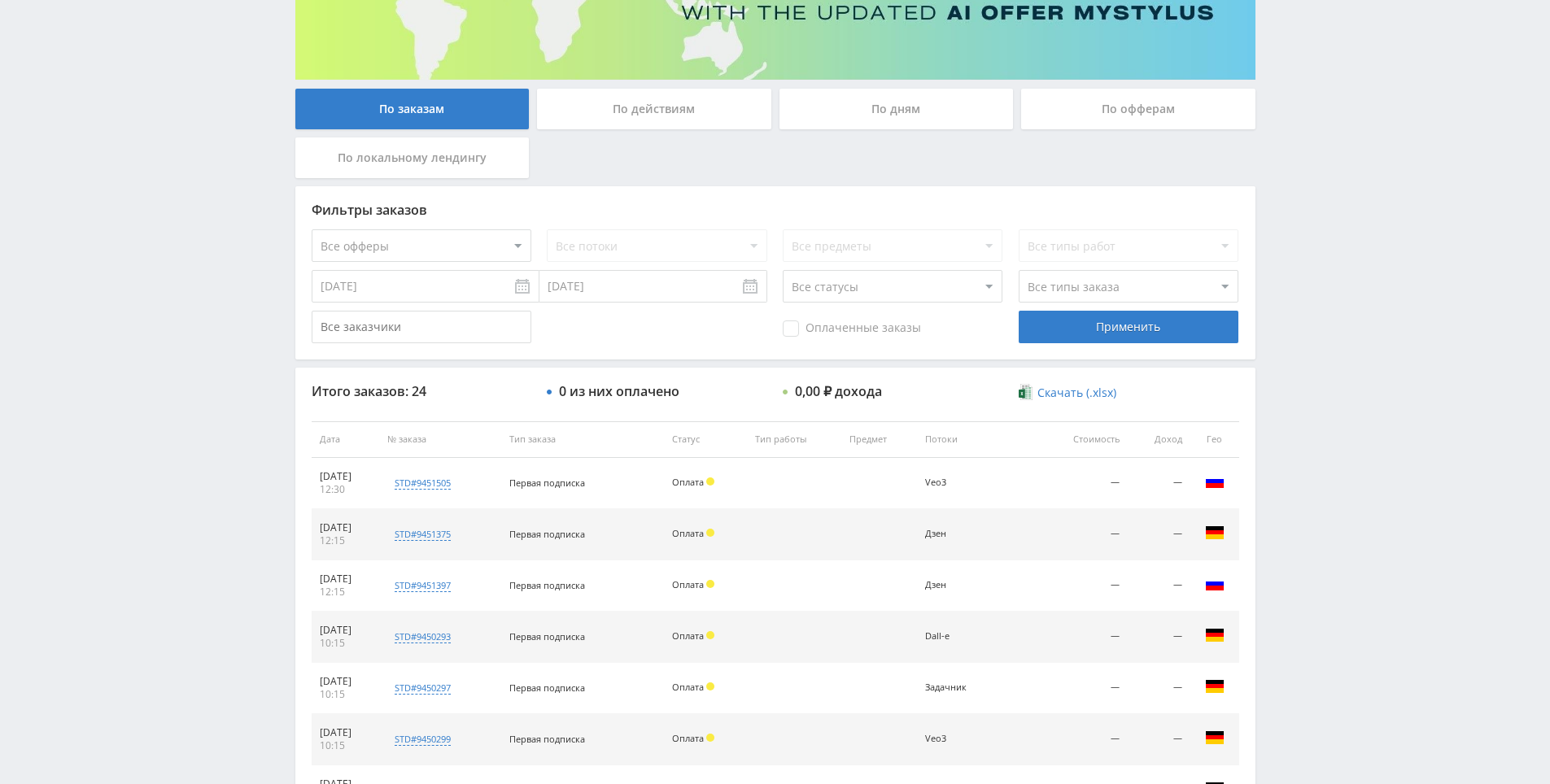
click at [1305, 362] on div "Telegram-канал Инструменты База знаний Ваш менеджер: [PERSON_NAME] Online @edug…" at bounding box center [775, 438] width 1550 height 1365
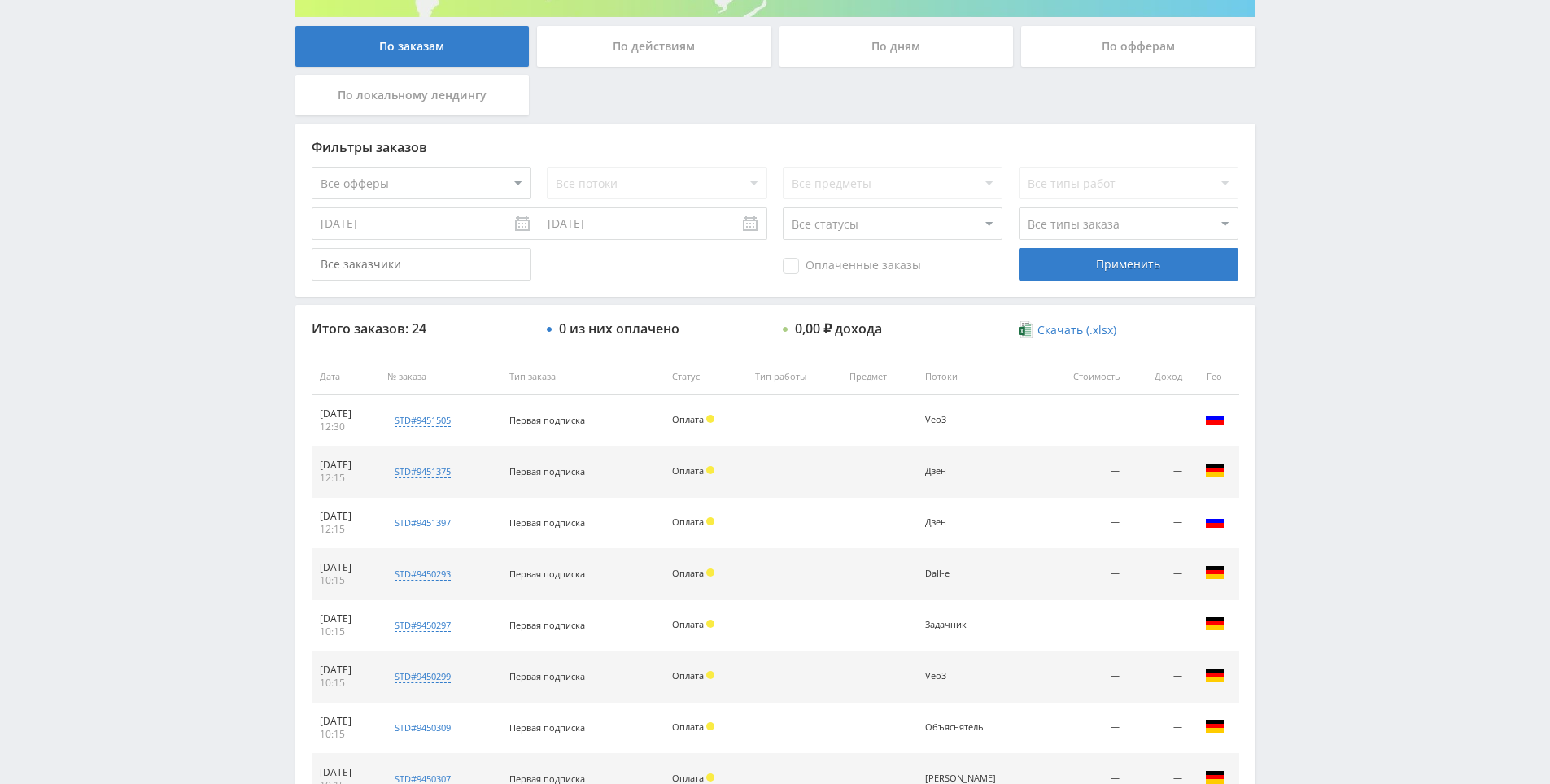
drag, startPoint x: 1304, startPoint y: 375, endPoint x: 1299, endPoint y: 502, distance: 127.1
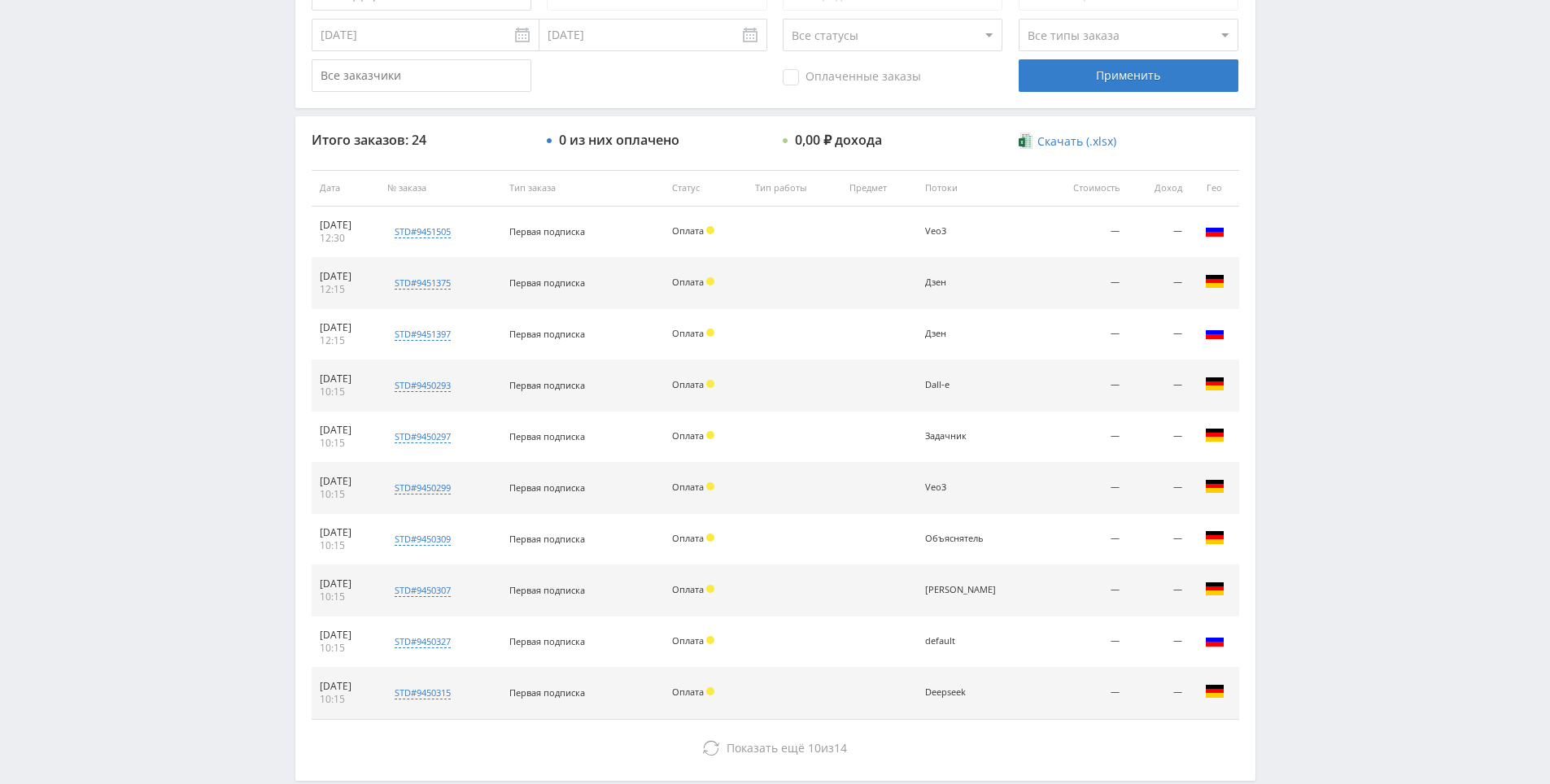
drag, startPoint x: 1297, startPoint y: 505, endPoint x: 1293, endPoint y: 531, distance: 26.3
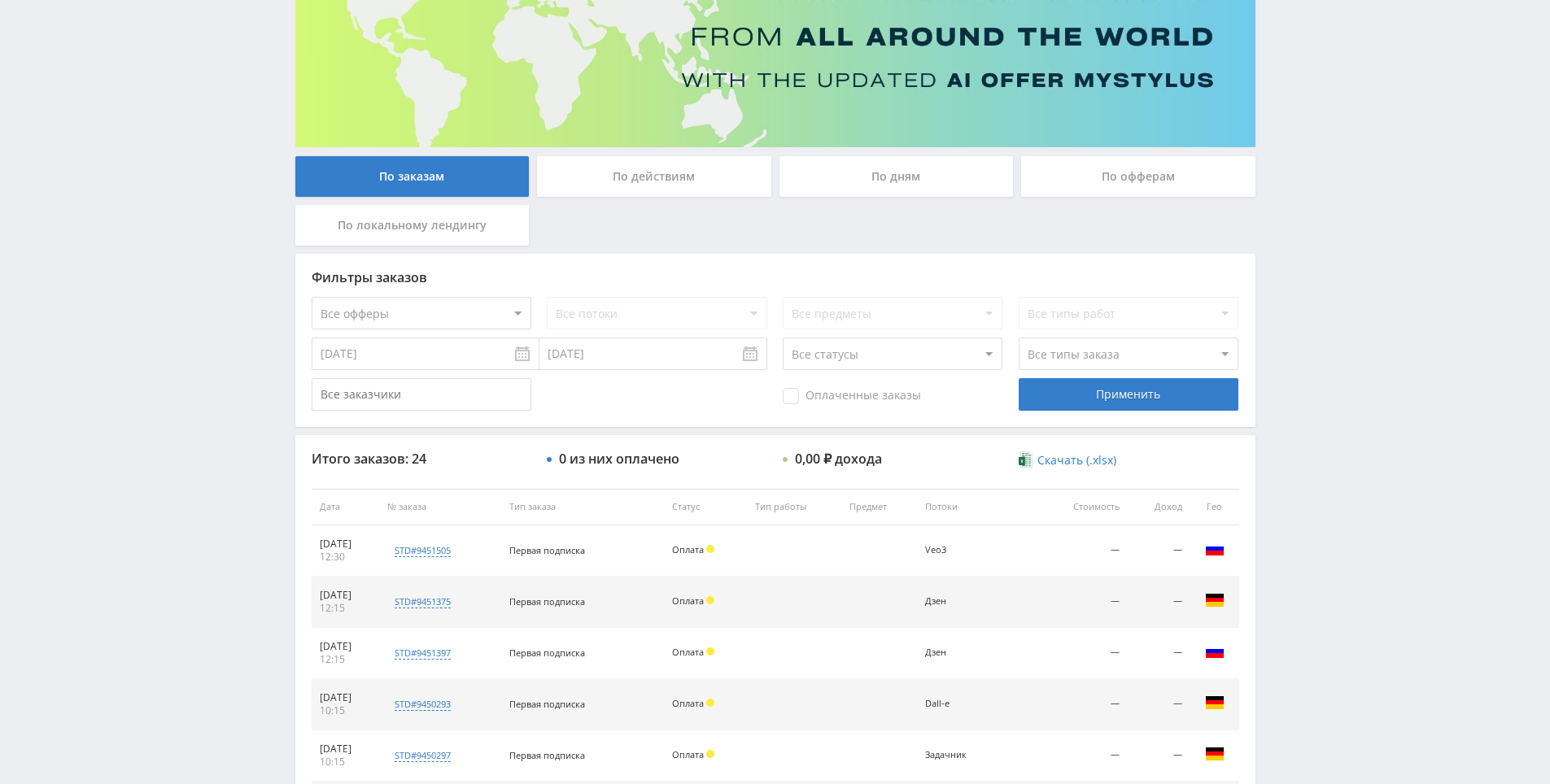
drag, startPoint x: 1293, startPoint y: 531, endPoint x: 1272, endPoint y: 401, distance: 131.7
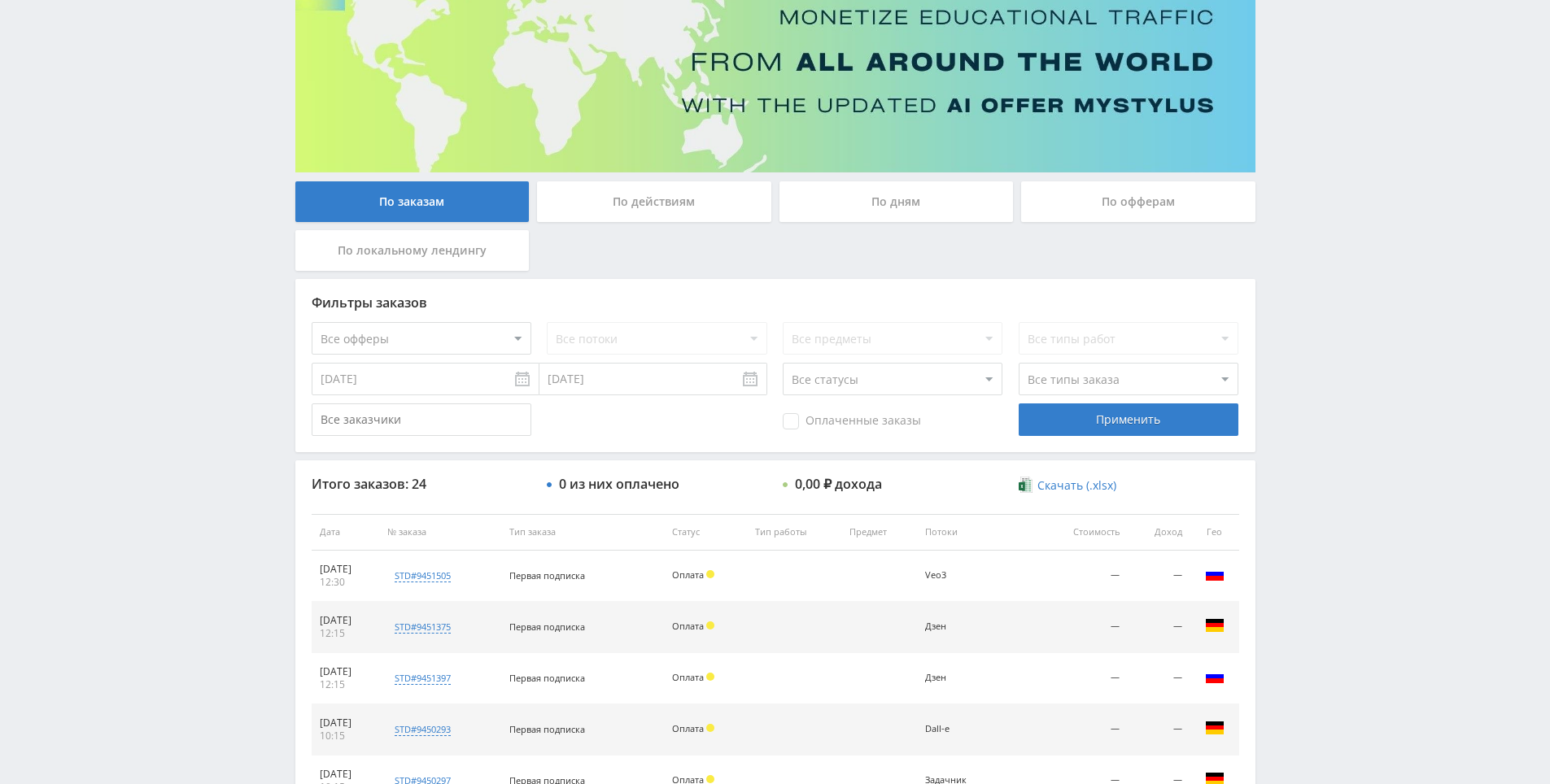
click at [643, 200] on div "По действиям" at bounding box center [654, 201] width 235 height 41
click at [0, 0] on input "По действиям" at bounding box center [0, 0] width 0 height 0
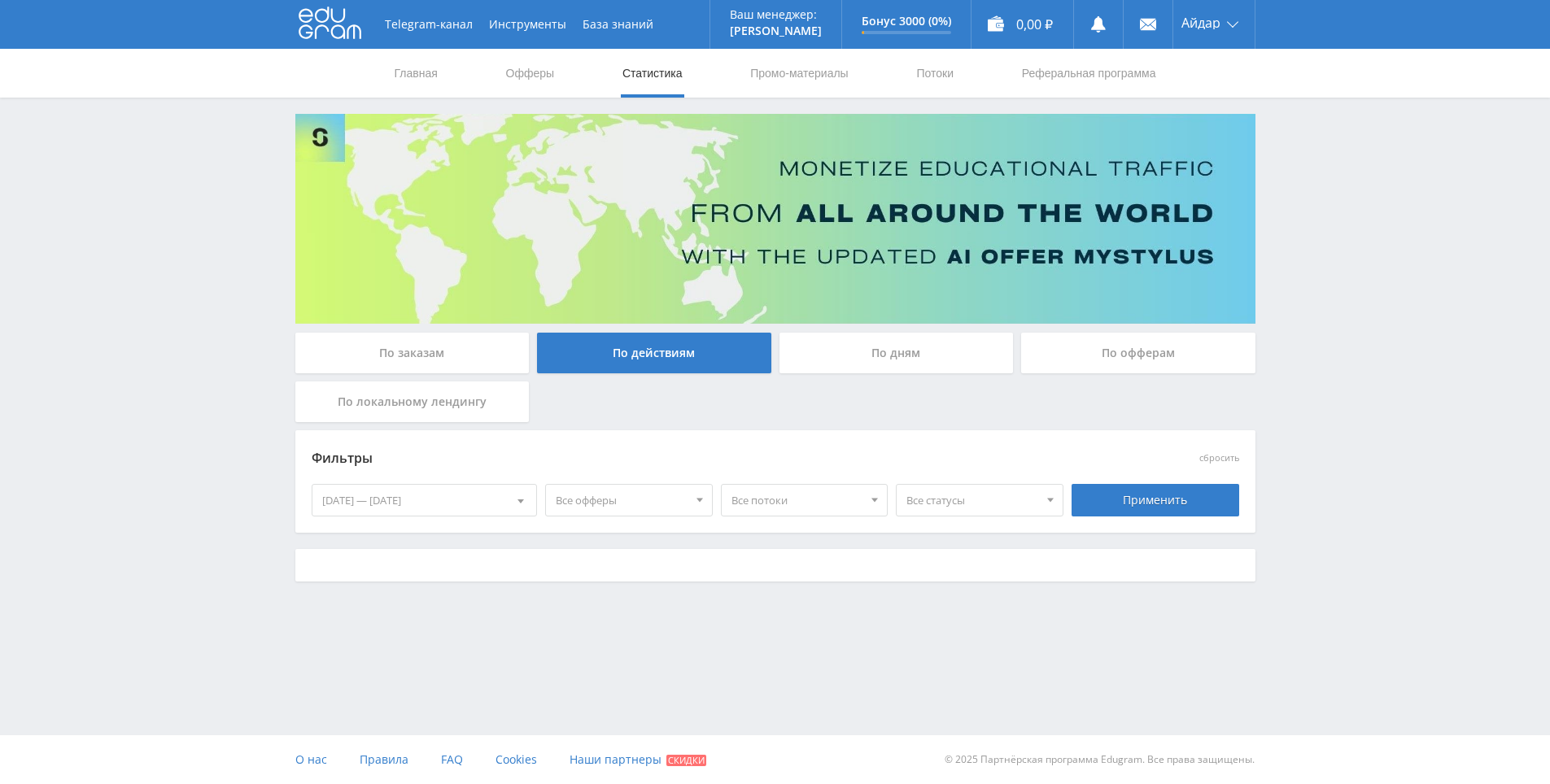
scroll to position [0, 0]
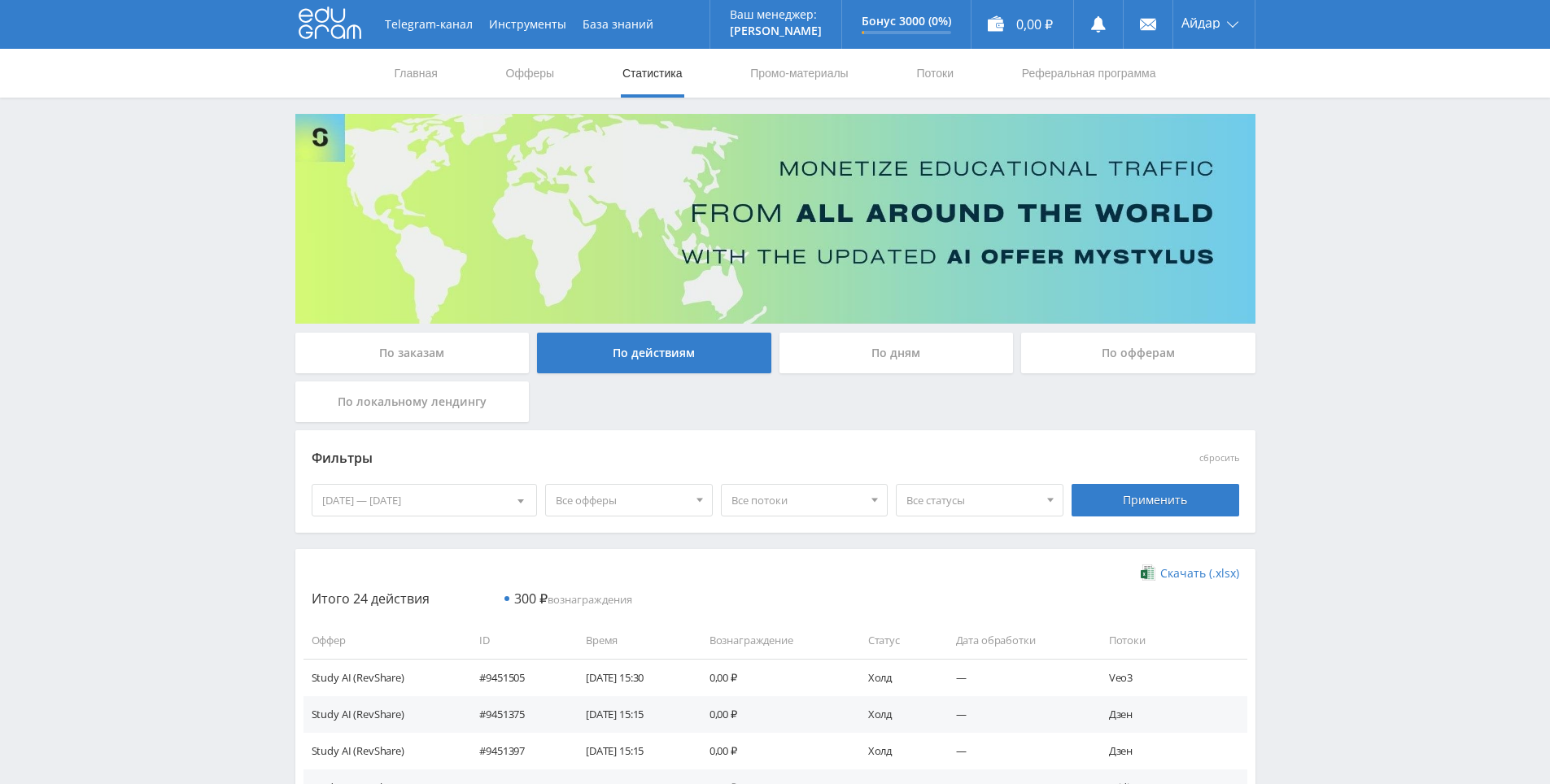
drag, startPoint x: 1332, startPoint y: 486, endPoint x: 1321, endPoint y: 435, distance: 52.2
click at [1321, 435] on div "Telegram-канал Инструменты База знаний Ваш менеджер: [PERSON_NAME] Online @edug…" at bounding box center [775, 774] width 1550 height 1548
click at [1323, 398] on div "Telegram-канал Инструменты База знаний Ваш менеджер: [PERSON_NAME] Online @edug…" at bounding box center [775, 774] width 1550 height 1548
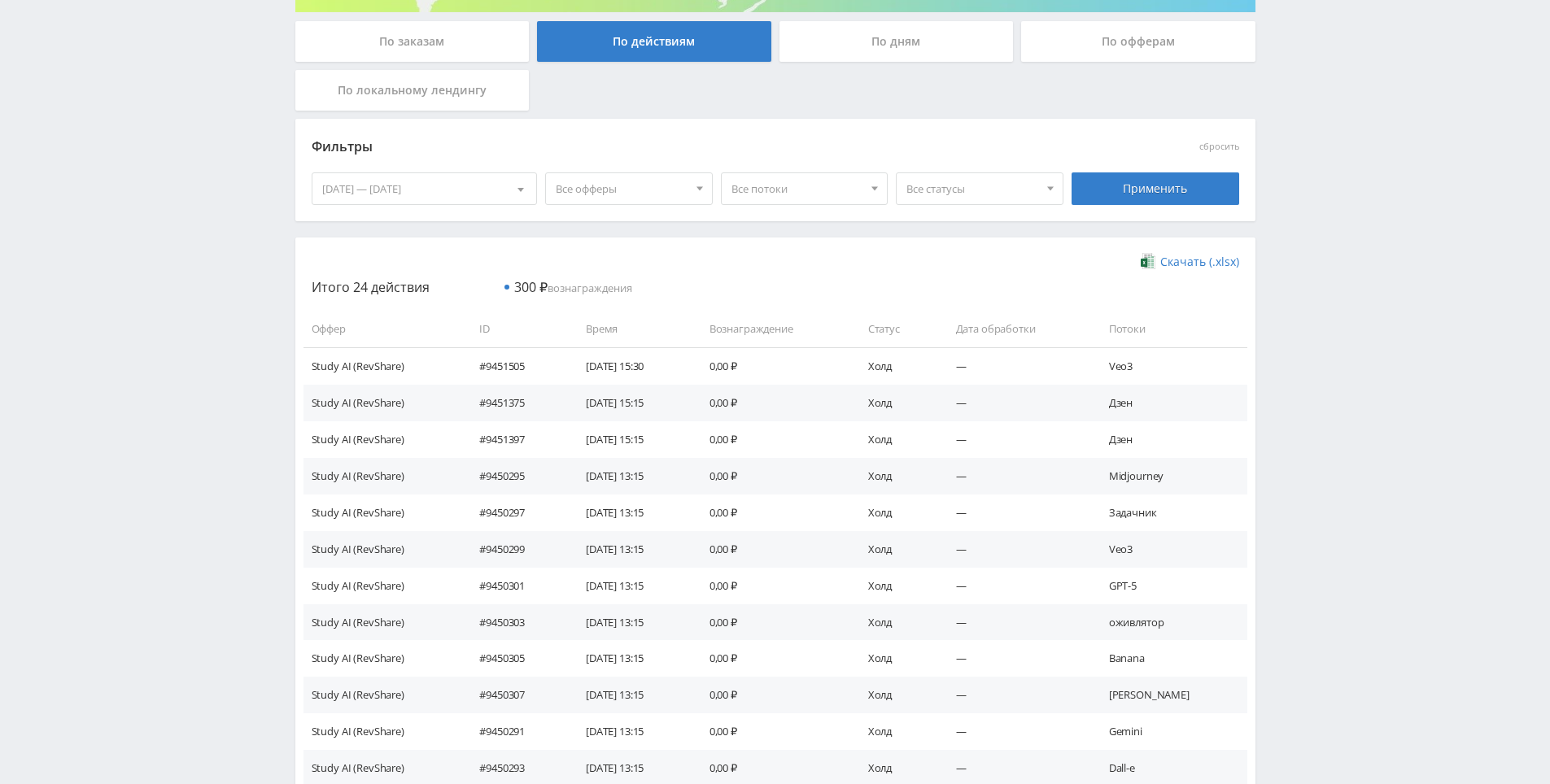
drag, startPoint x: 1318, startPoint y: 430, endPoint x: 1317, endPoint y: 532, distance: 102.0
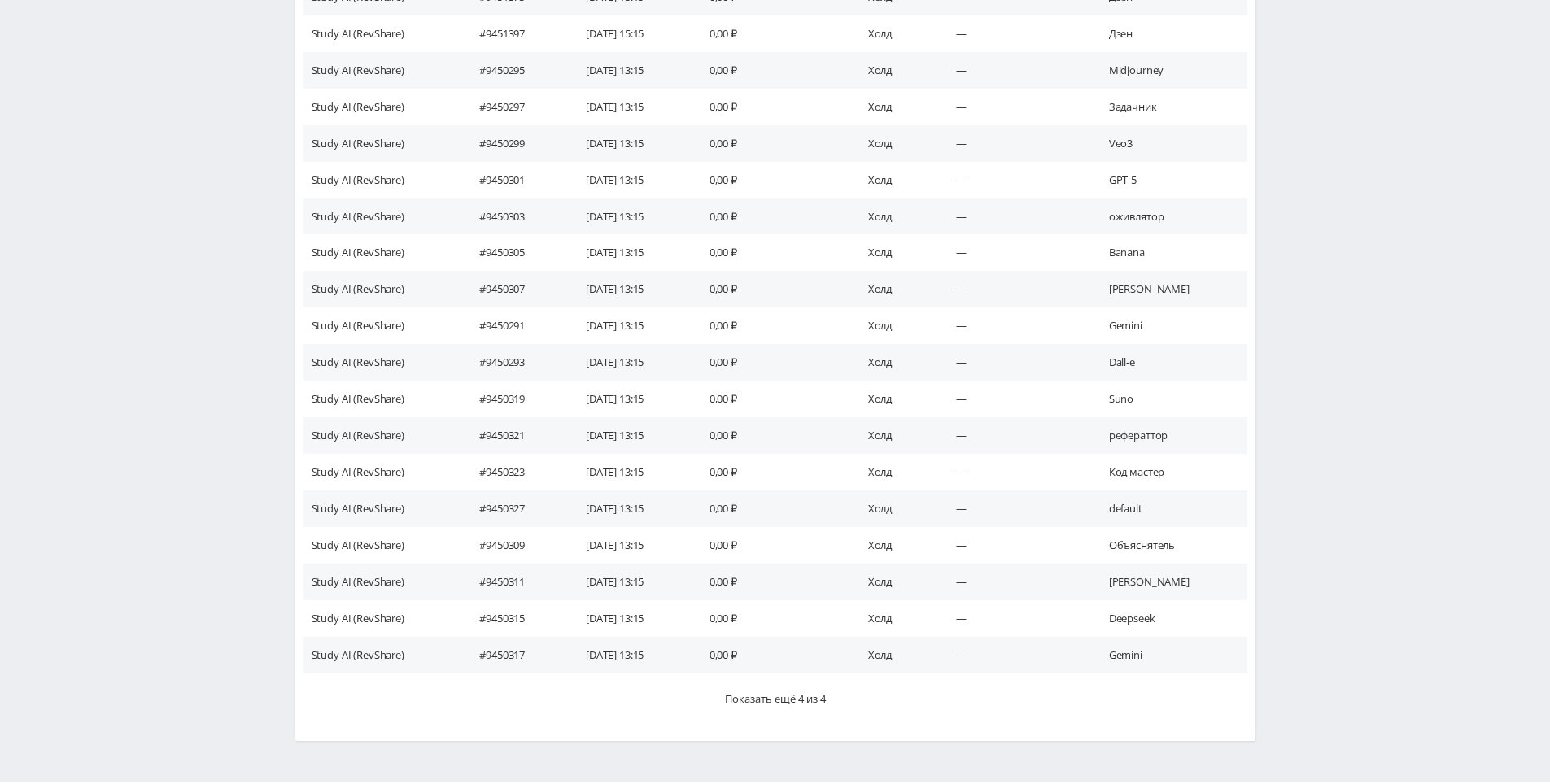
drag, startPoint x: 1312, startPoint y: 657, endPoint x: 1322, endPoint y: 676, distance: 21.5
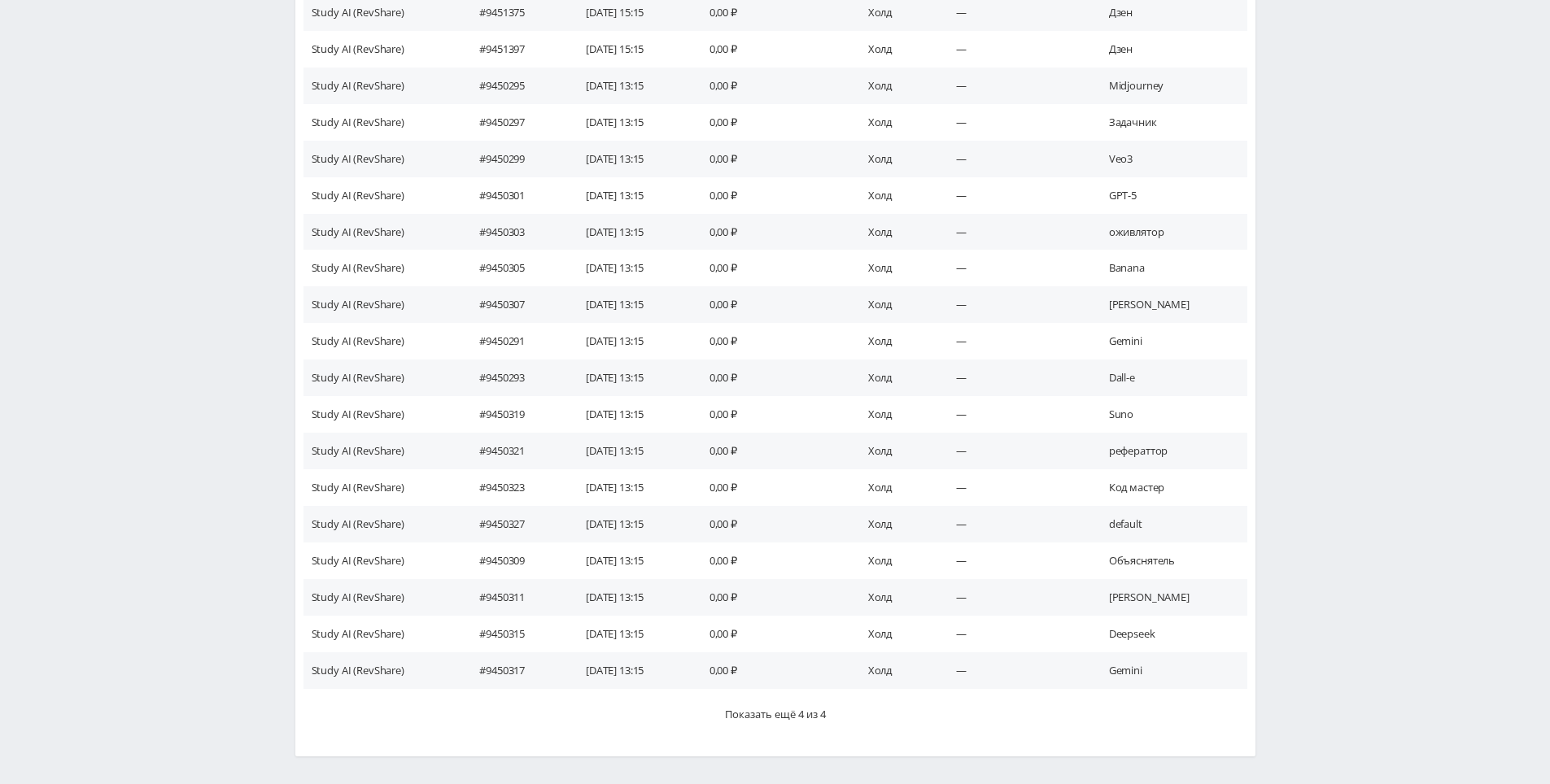
scroll to position [14, 0]
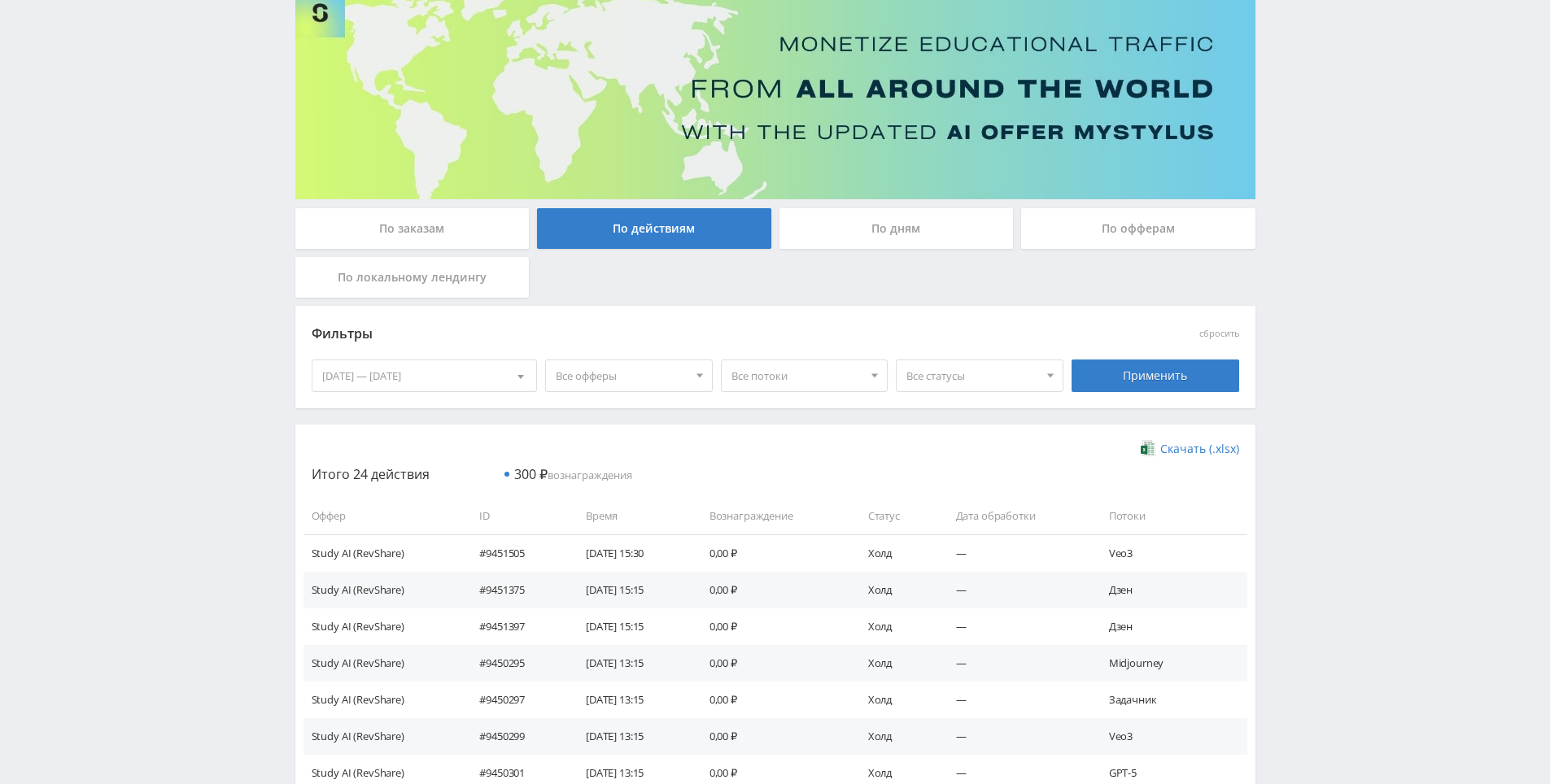
drag, startPoint x: 1315, startPoint y: 658, endPoint x: 1240, endPoint y: 477, distance: 195.9
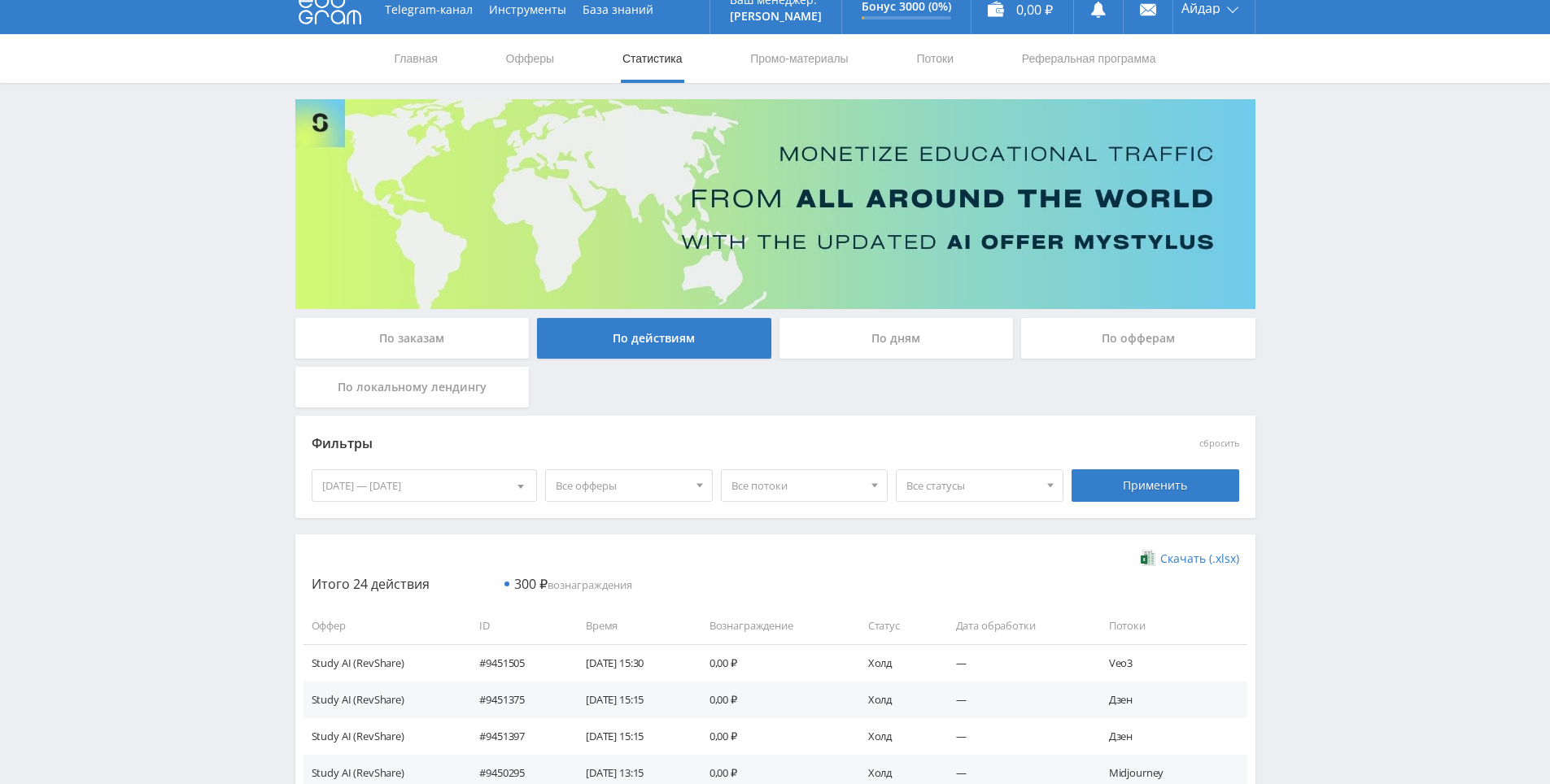
click at [850, 339] on div "По дням" at bounding box center [897, 338] width 235 height 41
click at [0, 0] on input "По дням" at bounding box center [0, 0] width 0 height 0
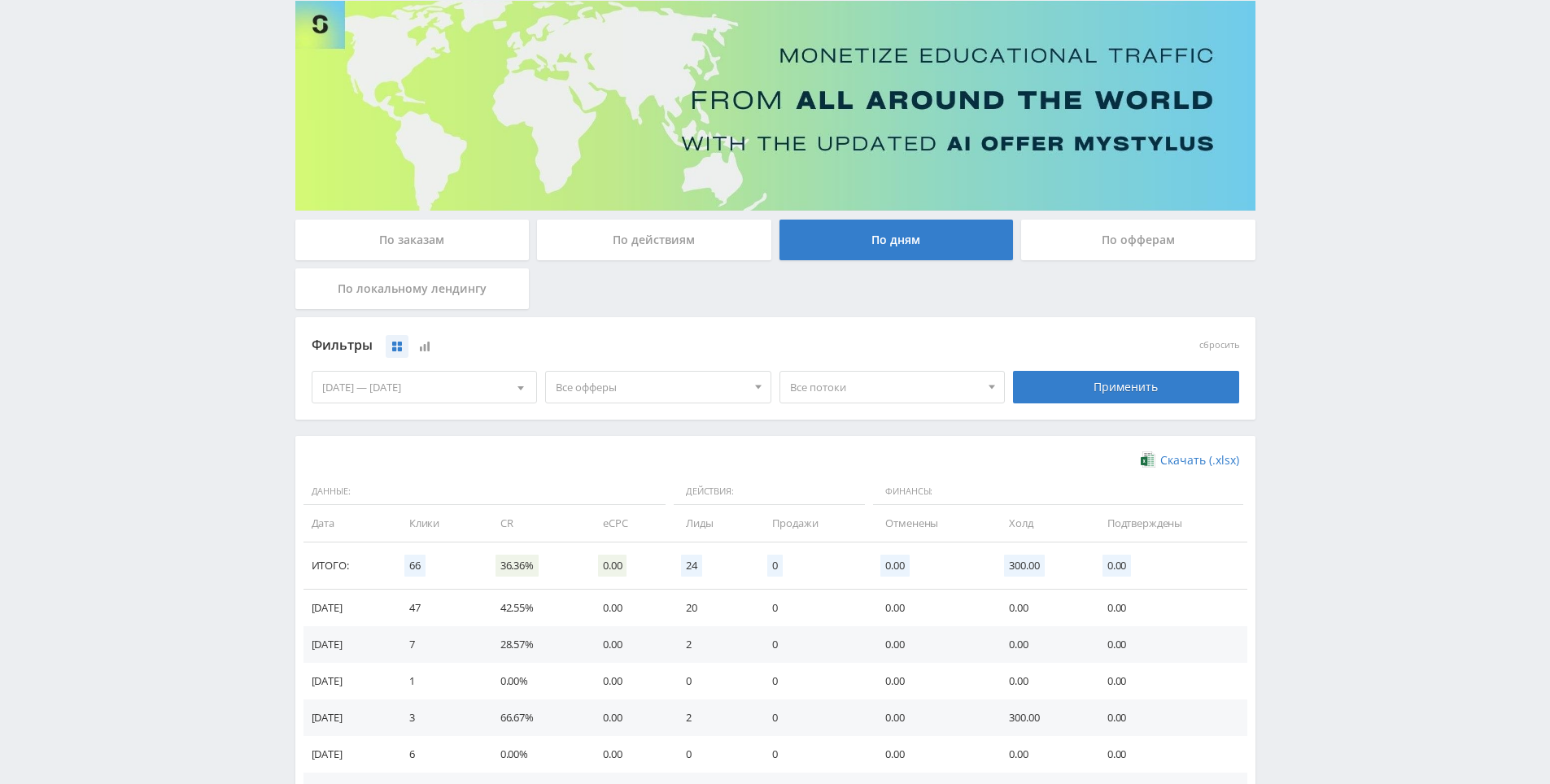
scroll to position [244, 0]
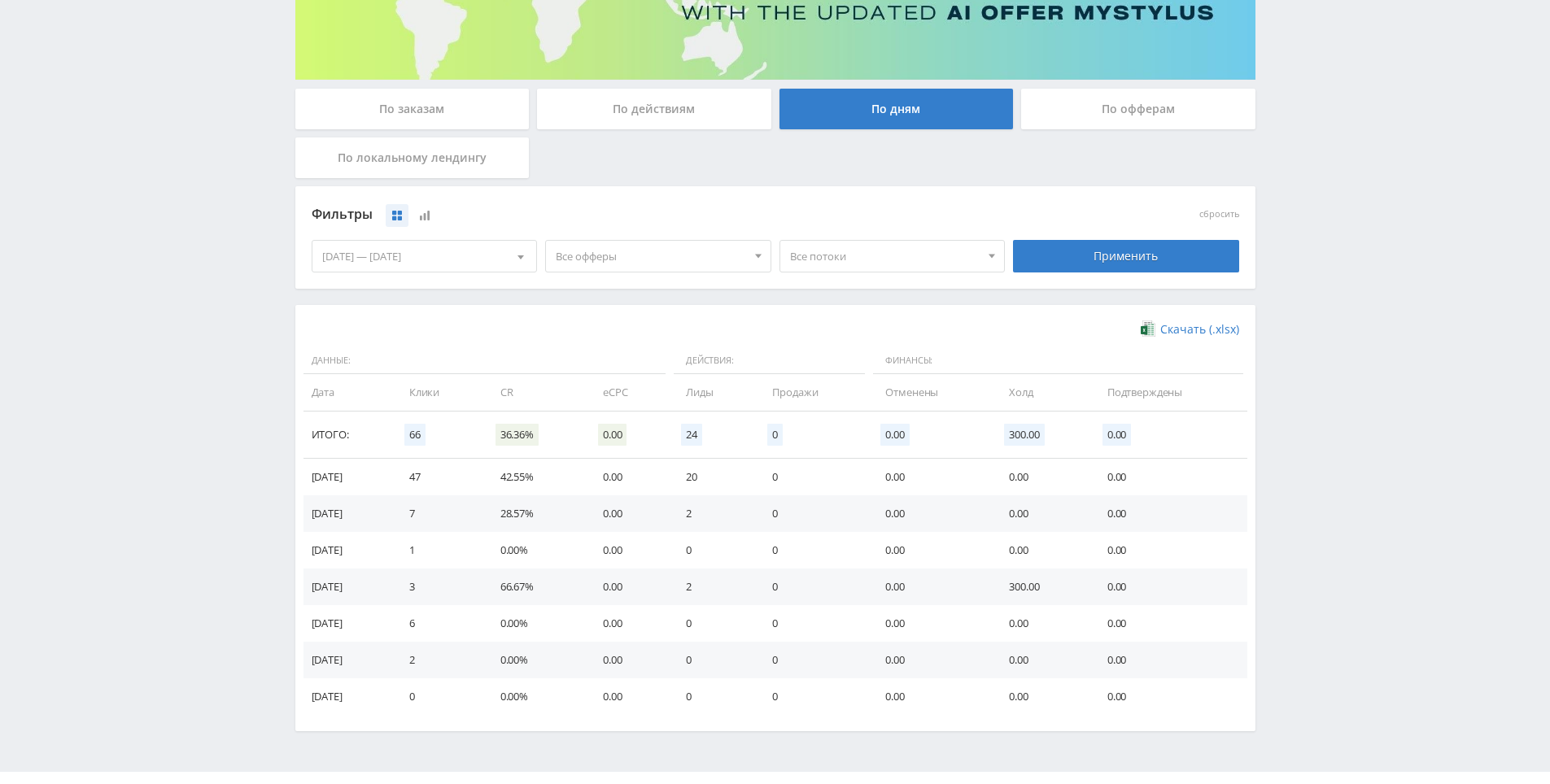
drag, startPoint x: 1339, startPoint y: 520, endPoint x: 1279, endPoint y: 369, distance: 162.5
drag, startPoint x: 1279, startPoint y: 369, endPoint x: 1314, endPoint y: 390, distance: 40.8
click at [1281, 371] on div "Telegram-канал Инструменты База знаний Ваш менеджер: [PERSON_NAME] Online @edug…" at bounding box center [775, 288] width 1550 height 1064
click at [1314, 391] on div "Telegram-канал Инструменты База знаний Ваш менеджер: [PERSON_NAME] Online @edug…" at bounding box center [775, 288] width 1550 height 1064
drag, startPoint x: 1305, startPoint y: 385, endPoint x: 1308, endPoint y: 392, distance: 7.6
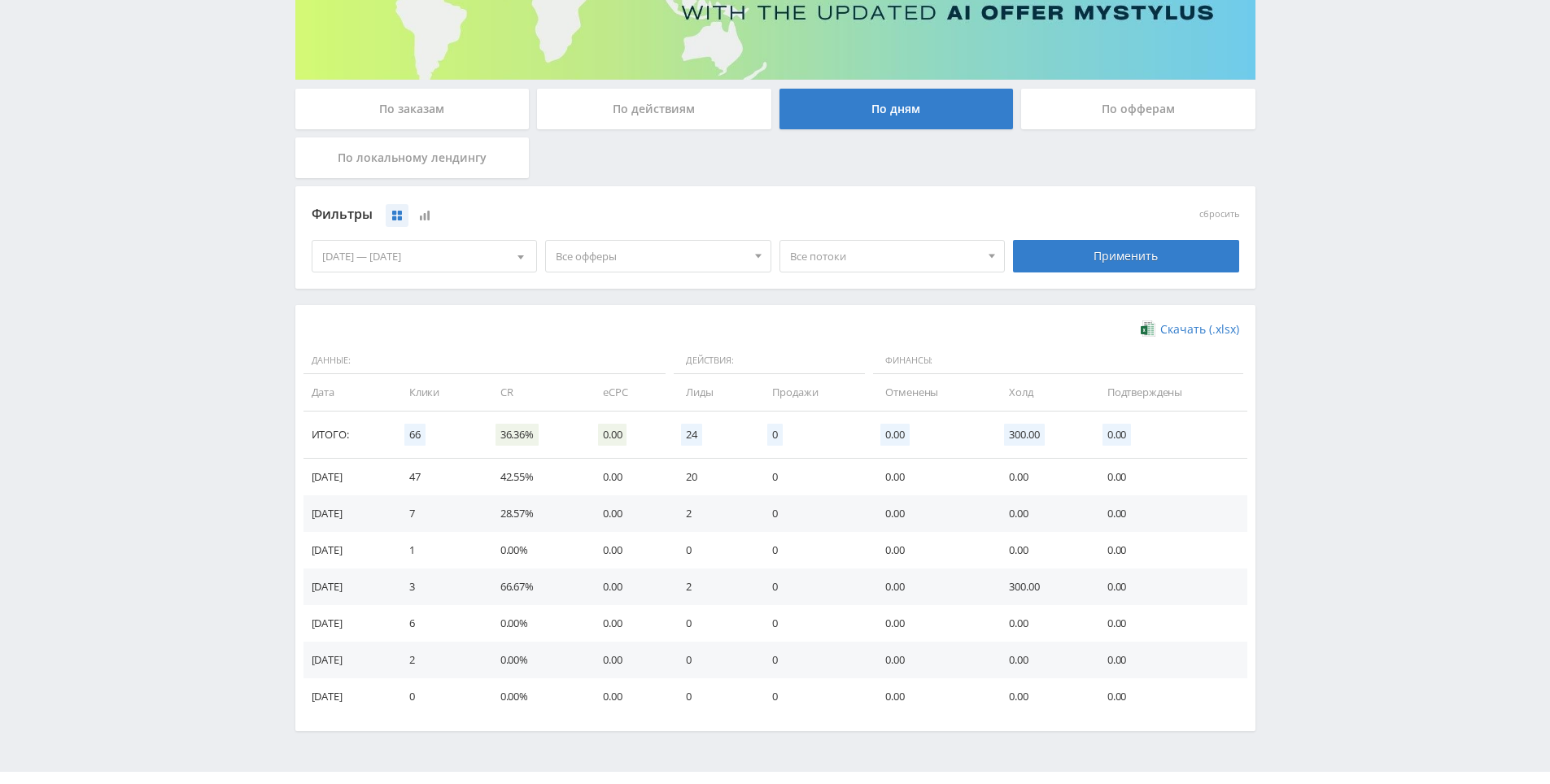
click at [1305, 385] on div "Telegram-канал Инструменты База знаний Ваш менеджер: [PERSON_NAME] Online @edug…" at bounding box center [775, 288] width 1550 height 1064
click at [1354, 521] on div "Telegram-канал Инструменты База знаний Ваш менеджер: [PERSON_NAME] Online @edug…" at bounding box center [775, 288] width 1550 height 1064
drag, startPoint x: 1354, startPoint y: 521, endPoint x: 1328, endPoint y: 467, distance: 59.9
click at [1328, 467] on div "Telegram-канал Инструменты База знаний Ваш менеджер: [PERSON_NAME] Online @edug…" at bounding box center [775, 288] width 1550 height 1064
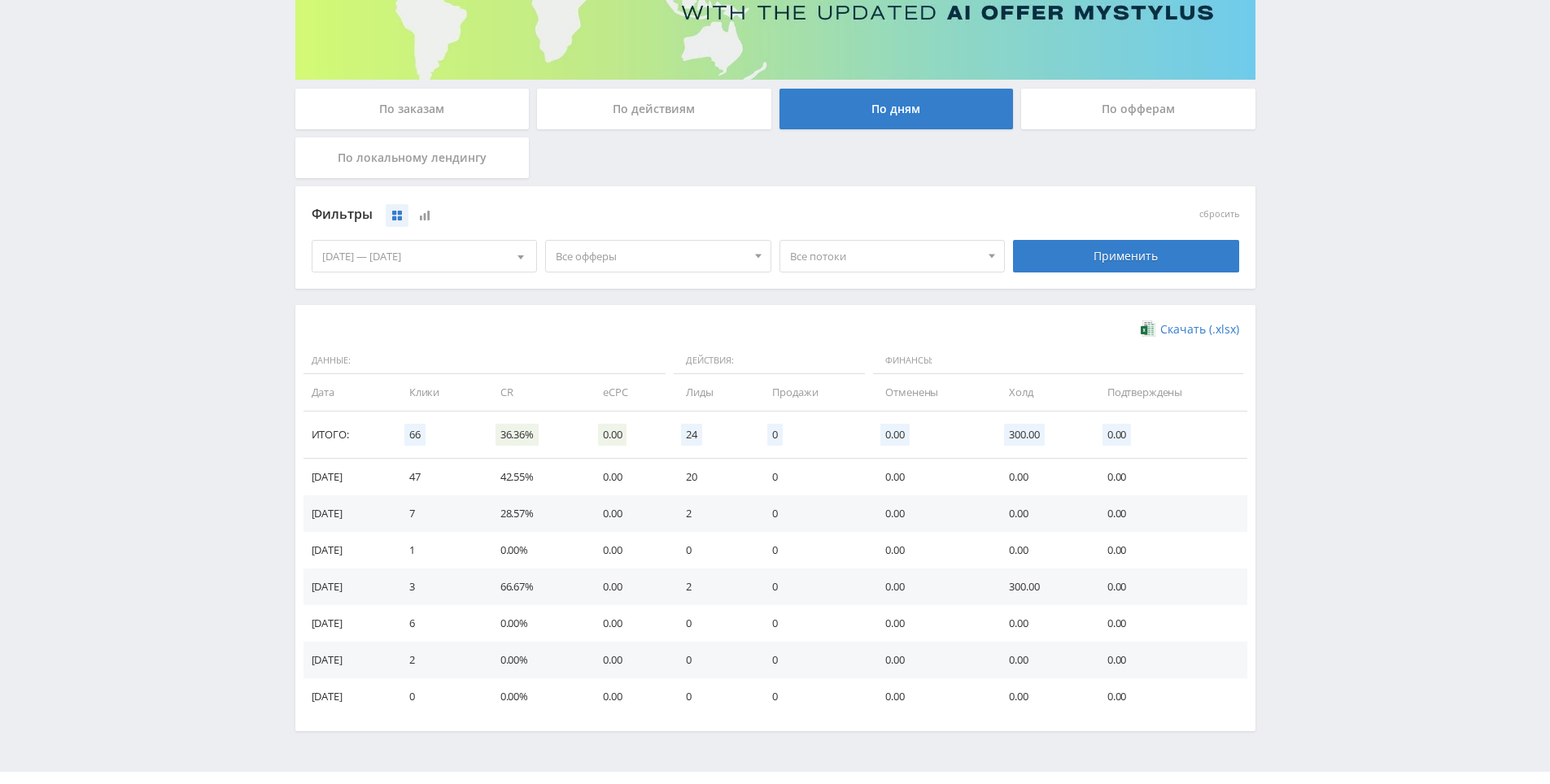
click at [1321, 433] on div "Telegram-канал Инструменты База знаний Ваш менеджер: [PERSON_NAME] Online @edug…" at bounding box center [775, 288] width 1550 height 1064
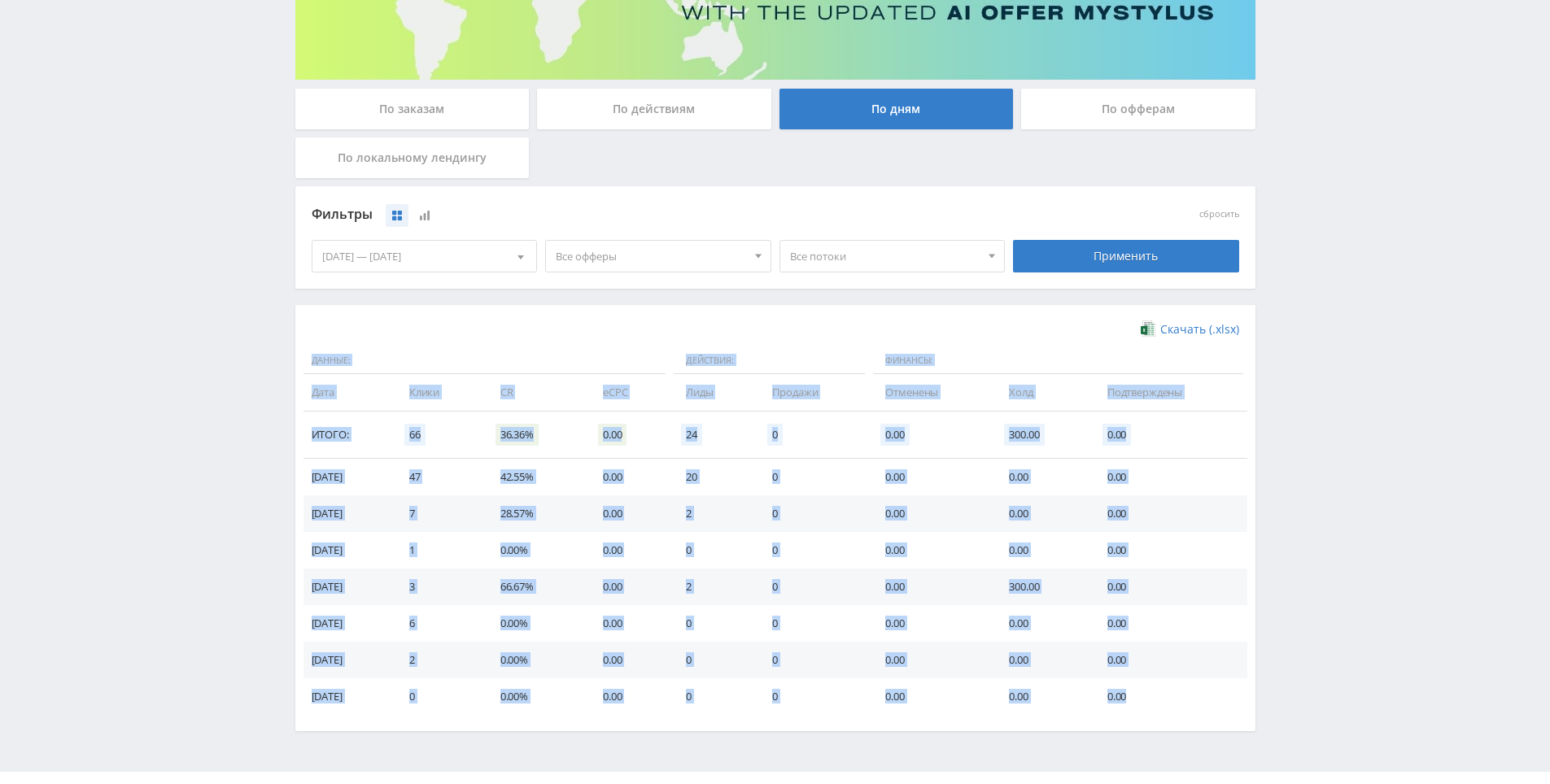
click at [1321, 433] on div "Telegram-канал Инструменты База знаний Ваш менеджер: [PERSON_NAME] Online @edug…" at bounding box center [775, 288] width 1550 height 1064
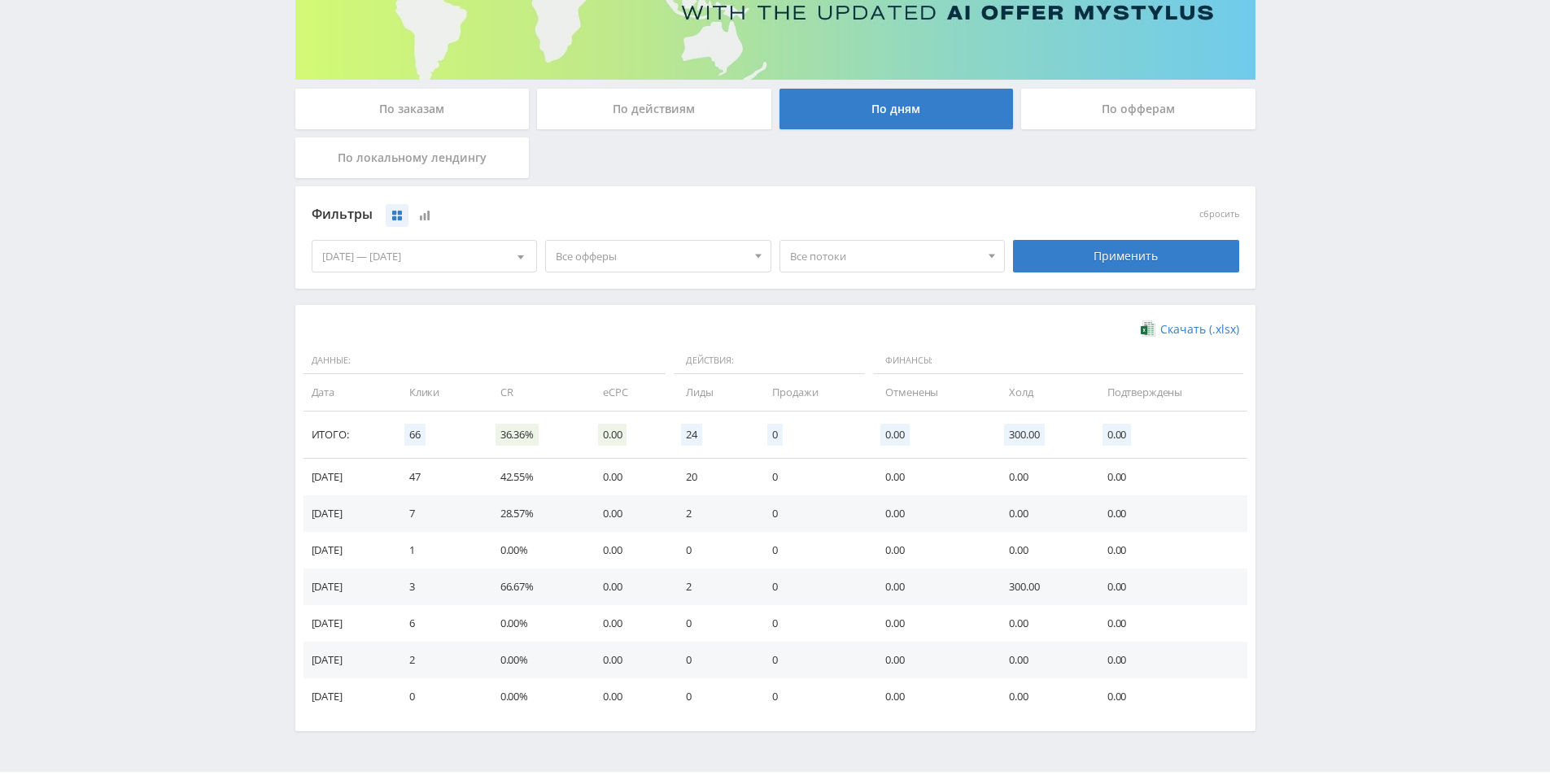
click at [1310, 409] on div "Telegram-канал Инструменты База знаний Ваш менеджер: [PERSON_NAME] Online @edug…" at bounding box center [775, 288] width 1550 height 1064
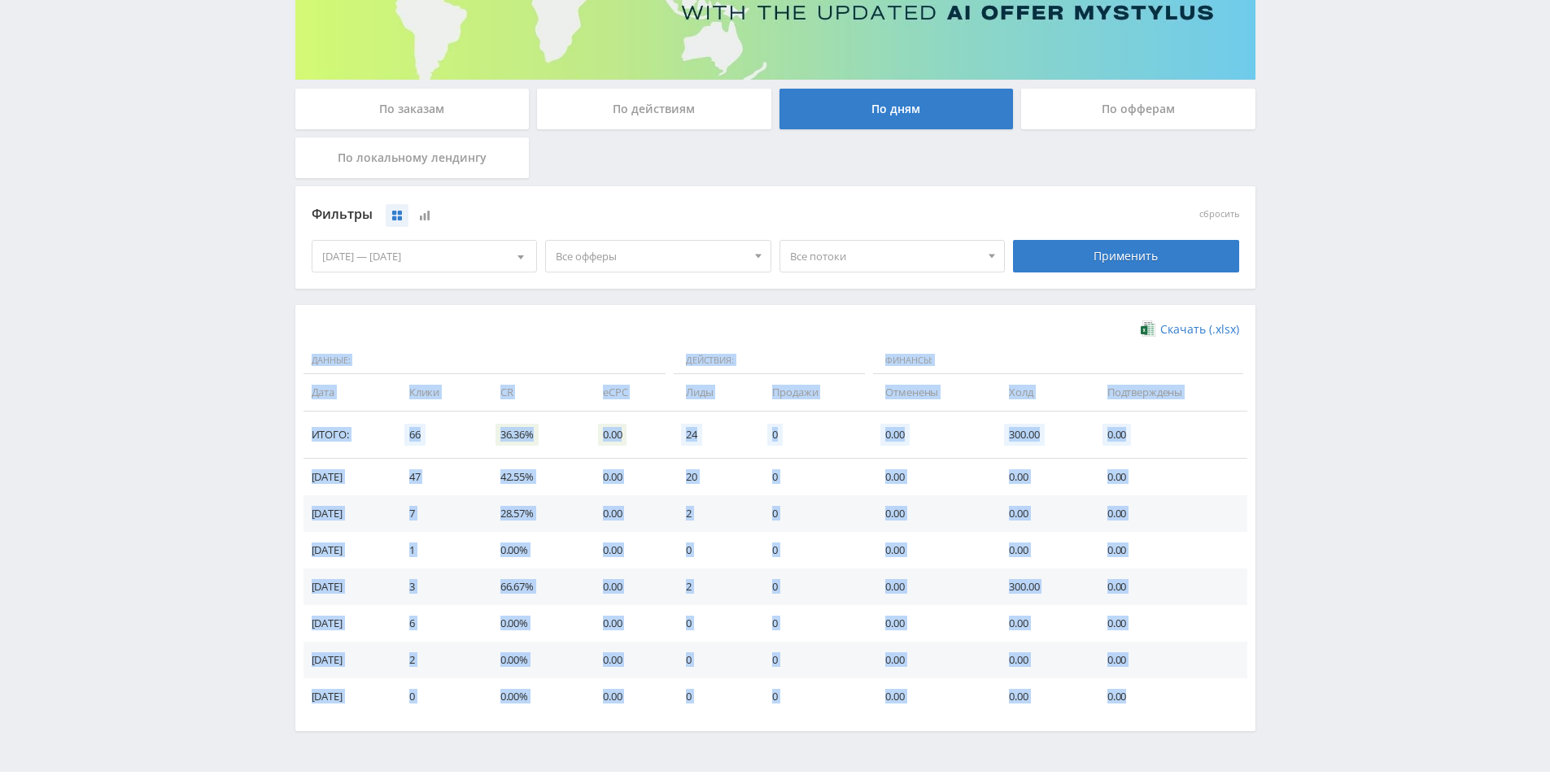
click at [1310, 409] on div "Telegram-канал Инструменты База знаний Ваш менеджер: [PERSON_NAME] Online @edug…" at bounding box center [775, 288] width 1550 height 1064
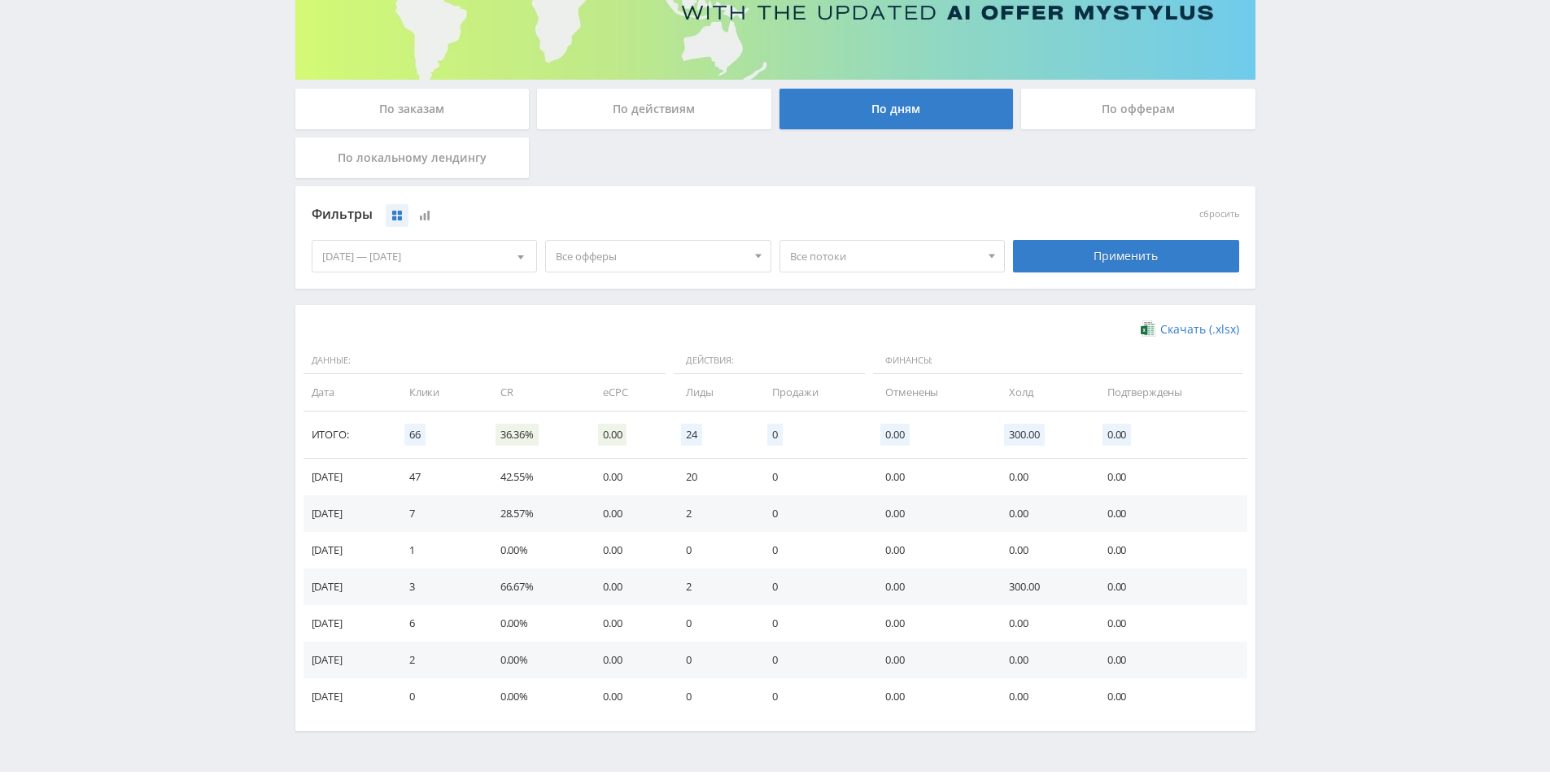
click at [1305, 392] on div "Telegram-канал Инструменты База знаний Ваш менеджер: [PERSON_NAME] Online @edug…" at bounding box center [775, 288] width 1550 height 1064
click at [1327, 450] on div "Telegram-канал Инструменты База знаний Ваш менеджер: [PERSON_NAME] Online @edug…" at bounding box center [775, 288] width 1550 height 1064
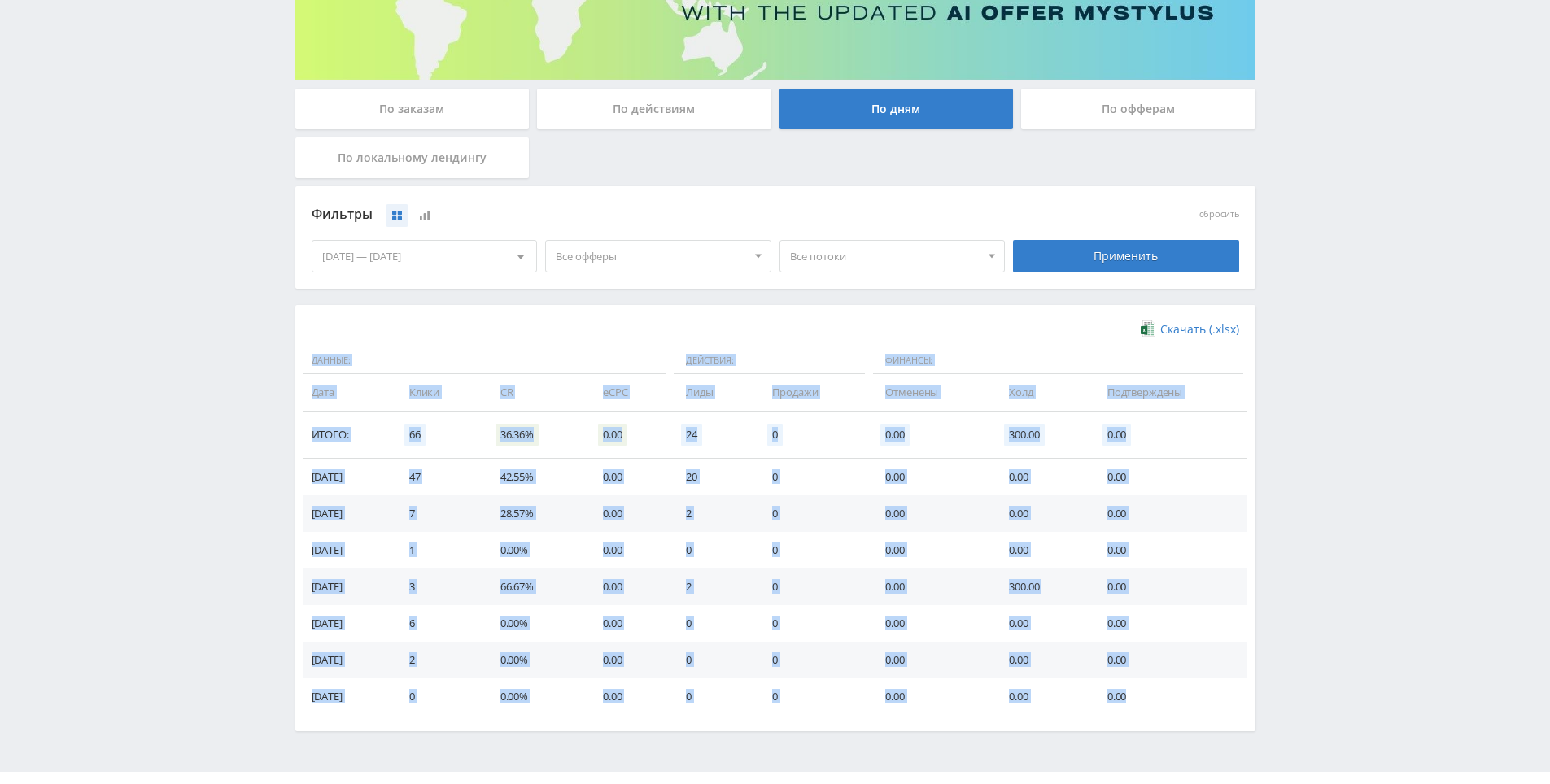
click at [1327, 450] on div "Telegram-канал Инструменты База знаний Ваш менеджер: [PERSON_NAME] Online @edug…" at bounding box center [775, 288] width 1550 height 1064
drag, startPoint x: 1327, startPoint y: 450, endPoint x: 1319, endPoint y: 426, distance: 25.3
click at [1319, 426] on div "Telegram-канал Инструменты База знаний Ваш менеджер: [PERSON_NAME] Online @edug…" at bounding box center [775, 288] width 1550 height 1064
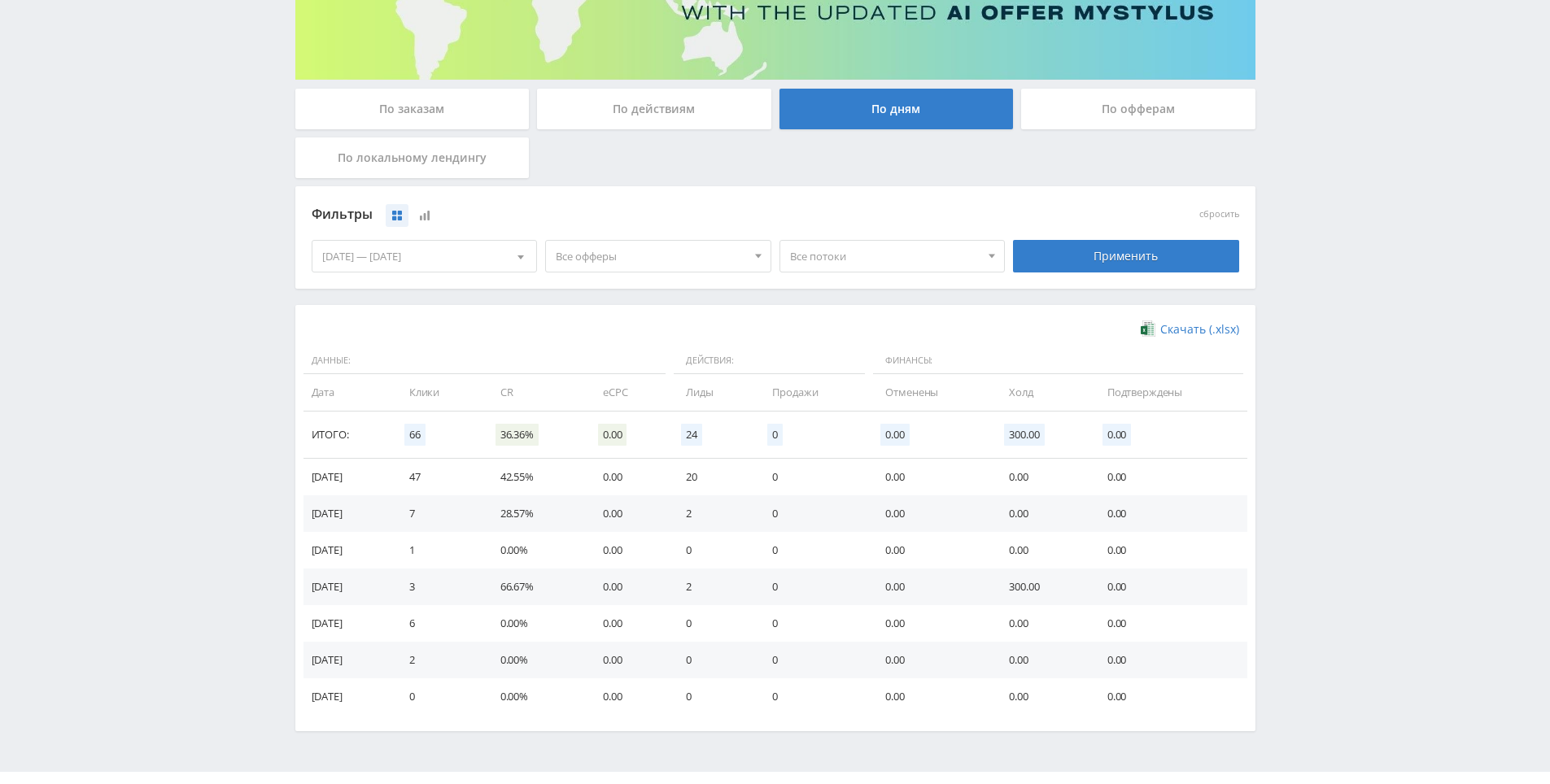
click at [1319, 426] on div "Telegram-канал Инструменты База знаний Ваш менеджер: [PERSON_NAME] Online @edug…" at bounding box center [775, 288] width 1550 height 1064
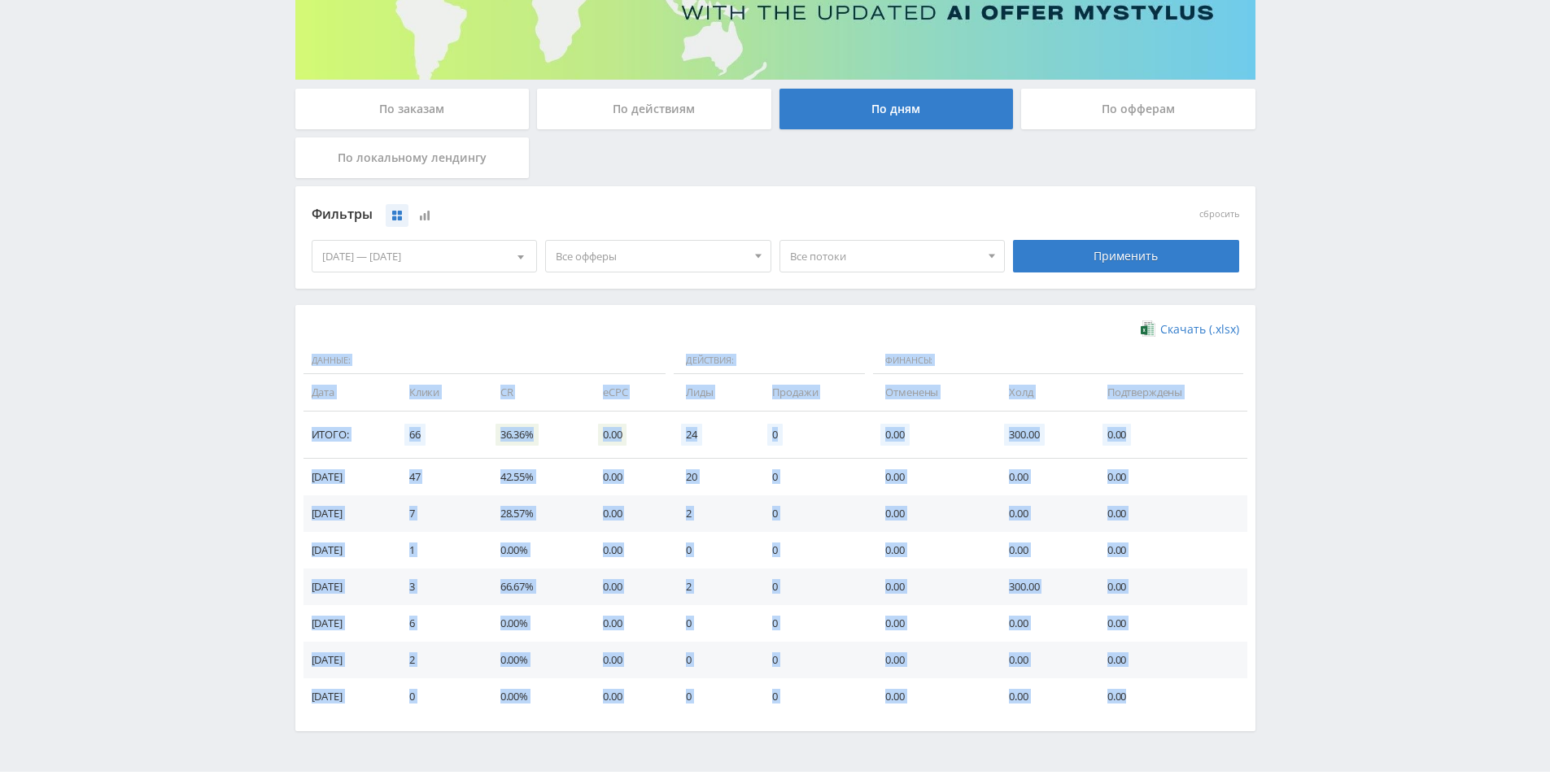
click at [1319, 426] on div "Telegram-канал Инструменты База знаний Ваш менеджер: [PERSON_NAME] Online @edug…" at bounding box center [775, 288] width 1550 height 1064
drag, startPoint x: 1319, startPoint y: 426, endPoint x: 1311, endPoint y: 410, distance: 17.9
click at [1311, 410] on div "Telegram-канал Инструменты База знаний Ваш менеджер: [PERSON_NAME] Online @edug…" at bounding box center [775, 288] width 1550 height 1064
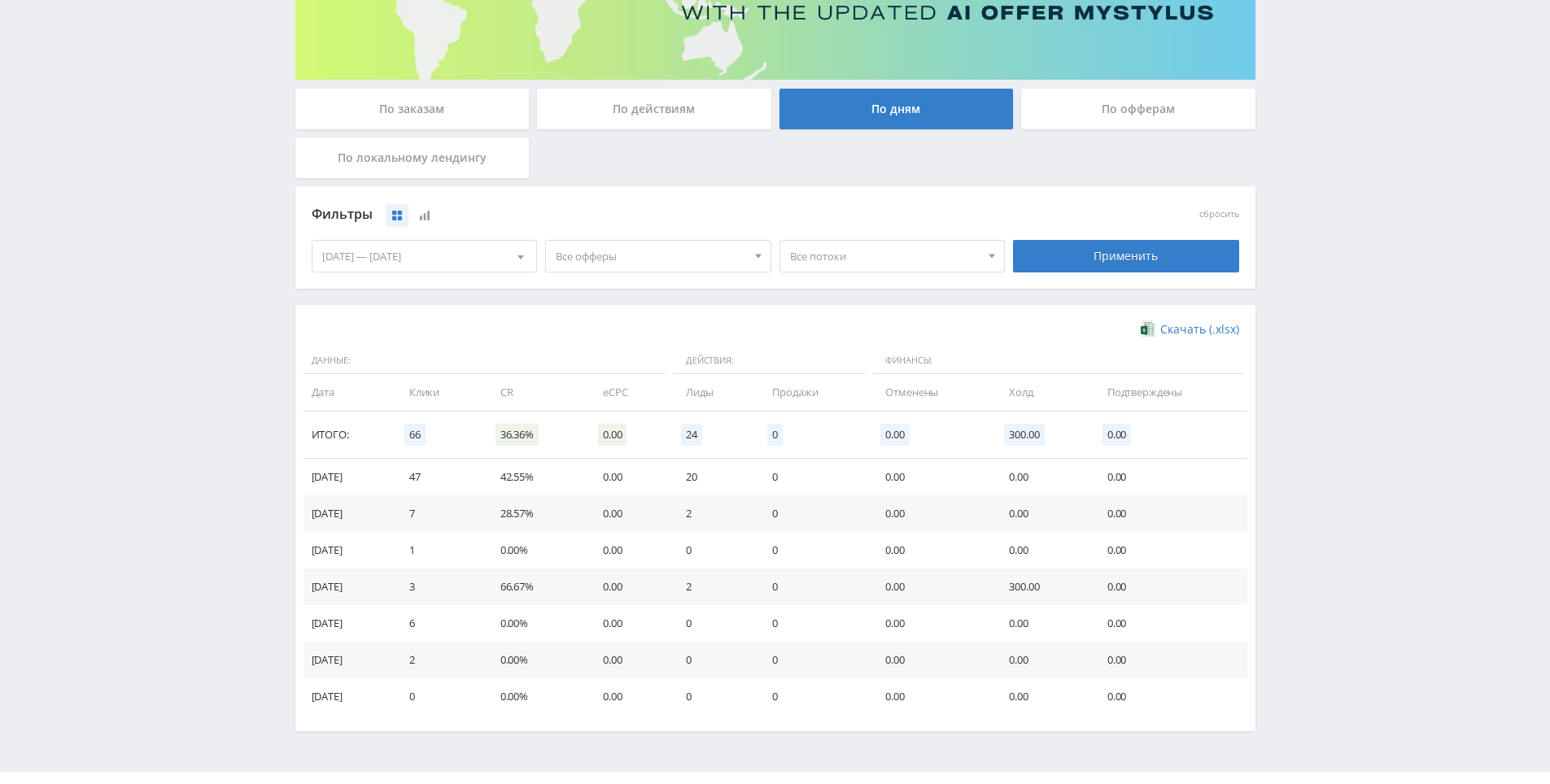
drag, startPoint x: 1299, startPoint y: 544, endPoint x: 1285, endPoint y: 480, distance: 65.5
click at [1285, 479] on div "Telegram-канал Инструменты База знаний Ваш менеджер: [PERSON_NAME] Online @edug…" at bounding box center [775, 288] width 1550 height 1064
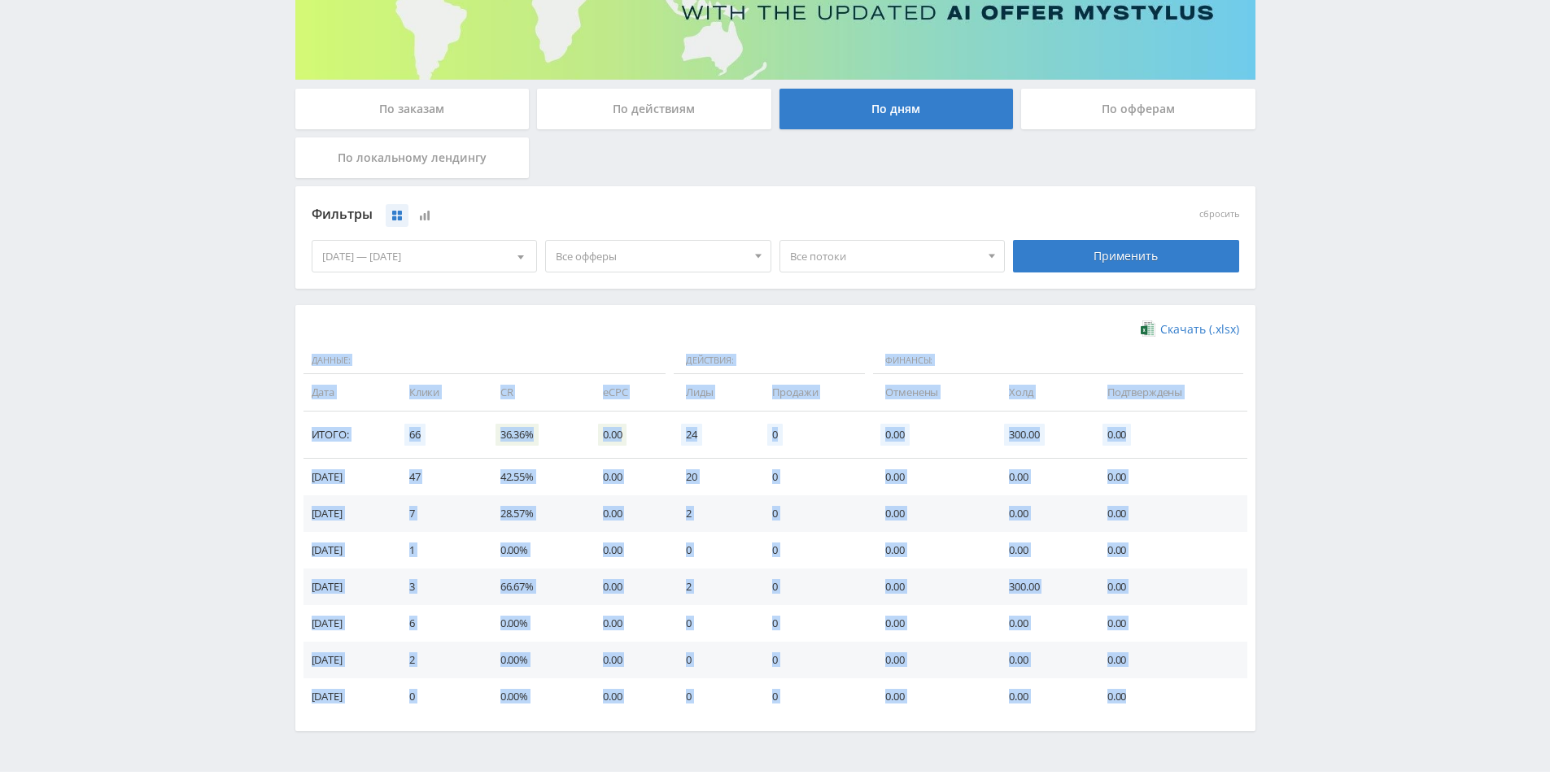
click at [1285, 479] on div "Telegram-канал Инструменты База знаний Ваш менеджер: [PERSON_NAME] Online @edug…" at bounding box center [775, 288] width 1550 height 1064
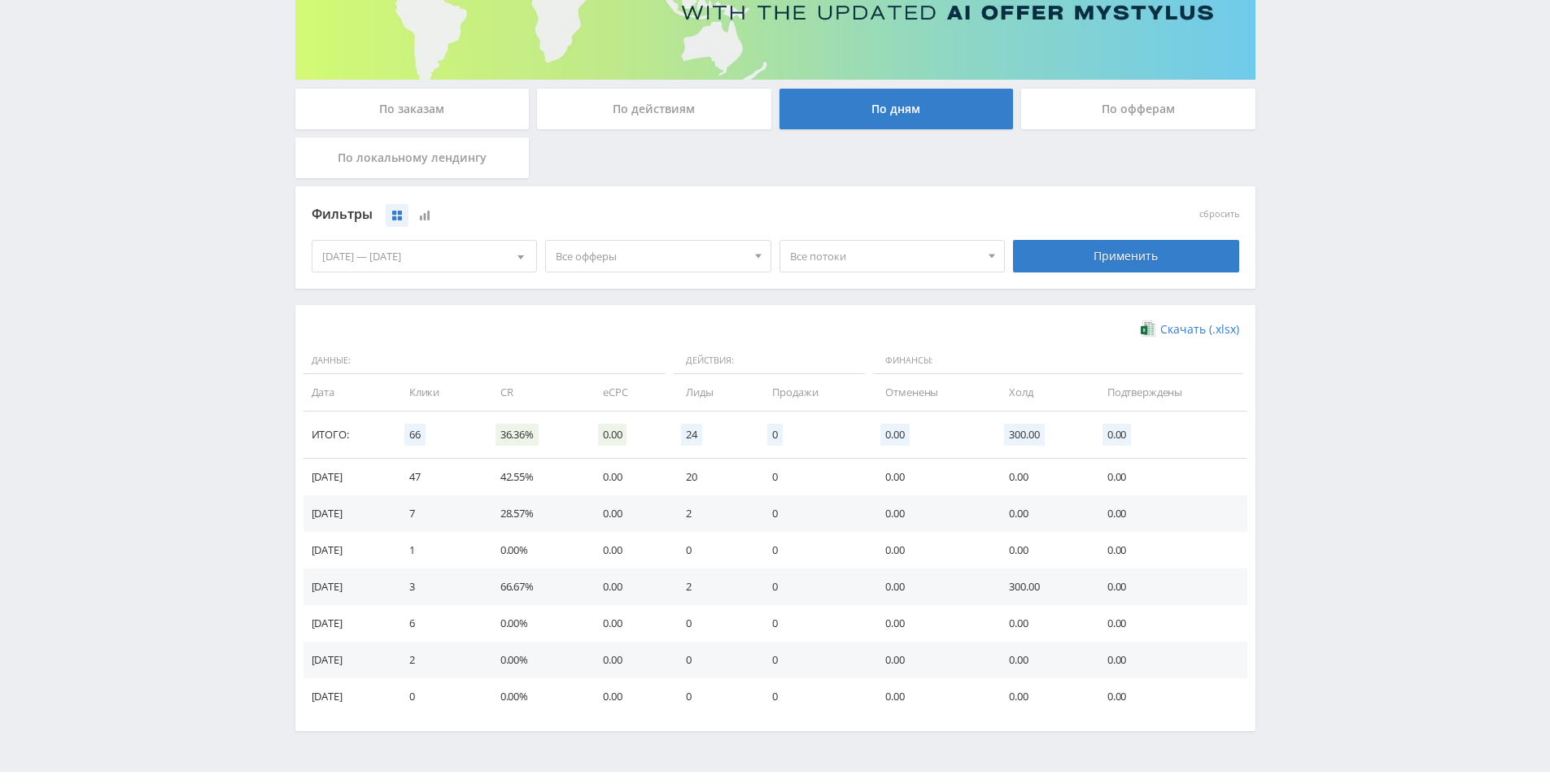
click at [1274, 431] on div "Telegram-канал Инструменты База знаний Ваш менеджер: [PERSON_NAME] Online @edug…" at bounding box center [775, 288] width 1550 height 1064
drag, startPoint x: 1274, startPoint y: 431, endPoint x: 1274, endPoint y: 396, distance: 35.0
click at [1274, 396] on div "Telegram-канал Инструменты База знаний Ваш менеджер: [PERSON_NAME] Online @edug…" at bounding box center [775, 288] width 1550 height 1064
click at [1425, 336] on div "Telegram-канал Инструменты База знаний Ваш менеджер: [PERSON_NAME] Online @edug…" at bounding box center [775, 288] width 1550 height 1064
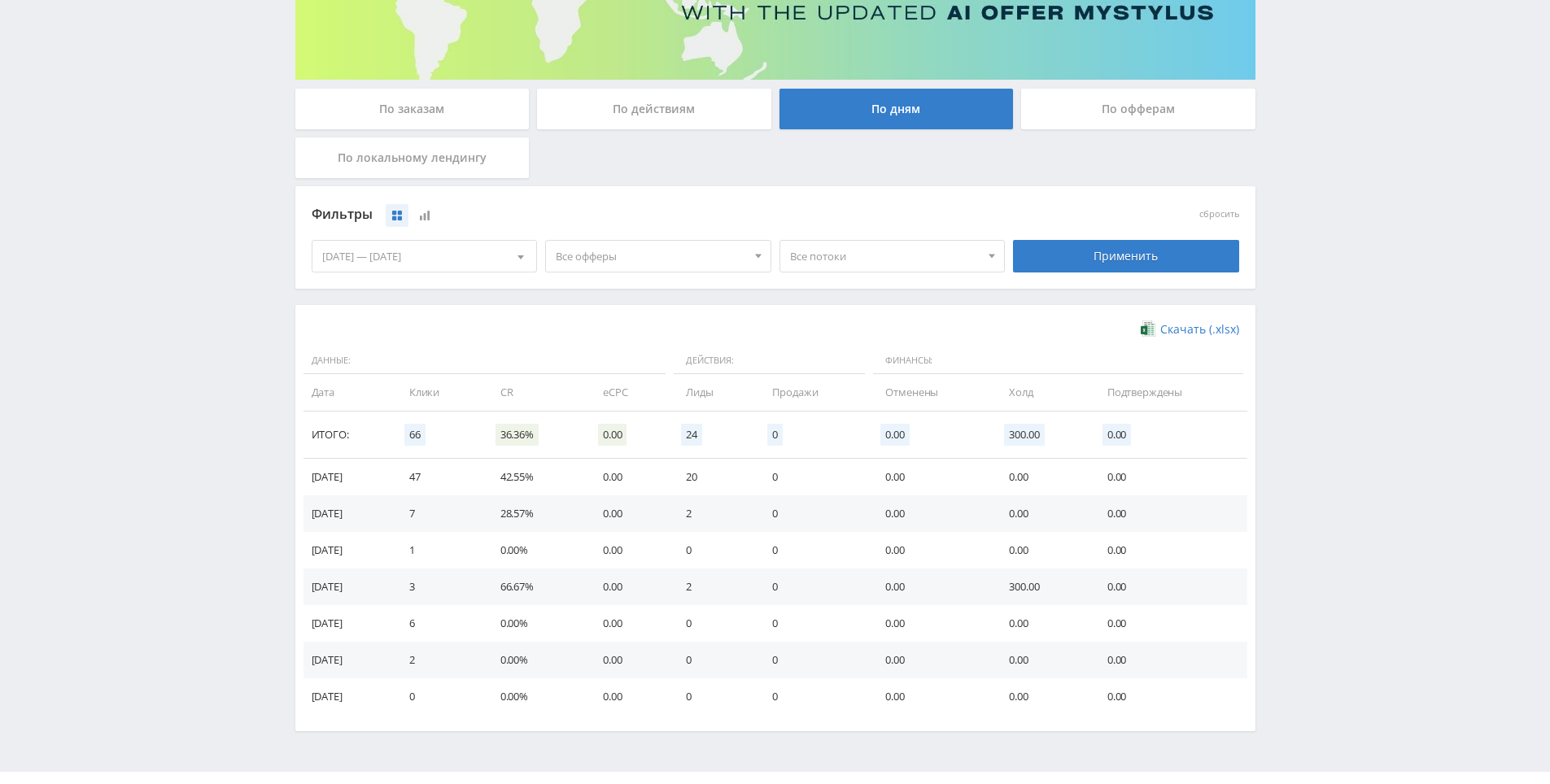
click at [1389, 311] on div "Telegram-канал Инструменты База знаний Ваш менеджер: [PERSON_NAME] Online @edug…" at bounding box center [775, 288] width 1550 height 1064
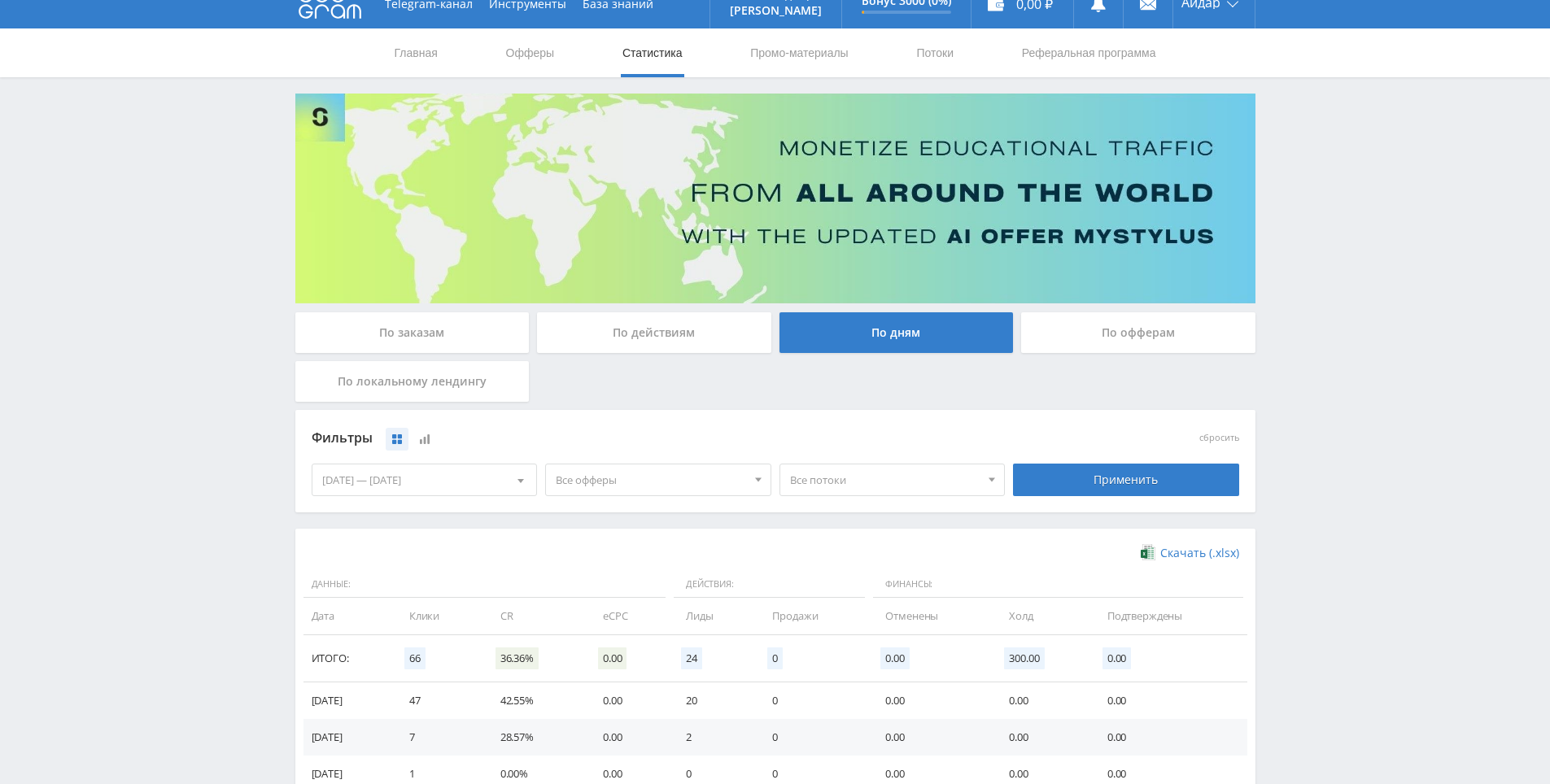
scroll to position [0, 0]
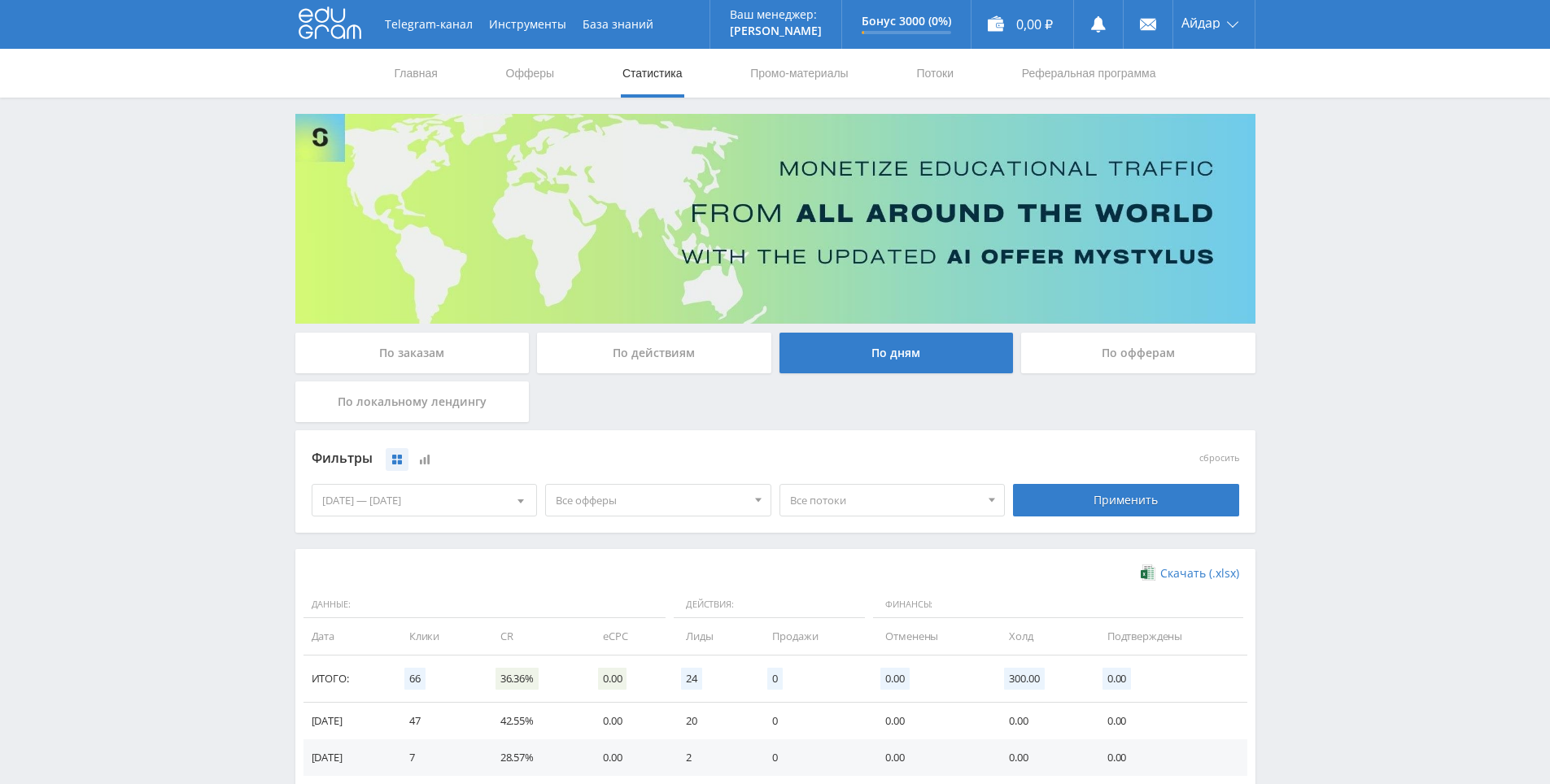
click at [346, 29] on icon at bounding box center [330, 23] width 63 height 32
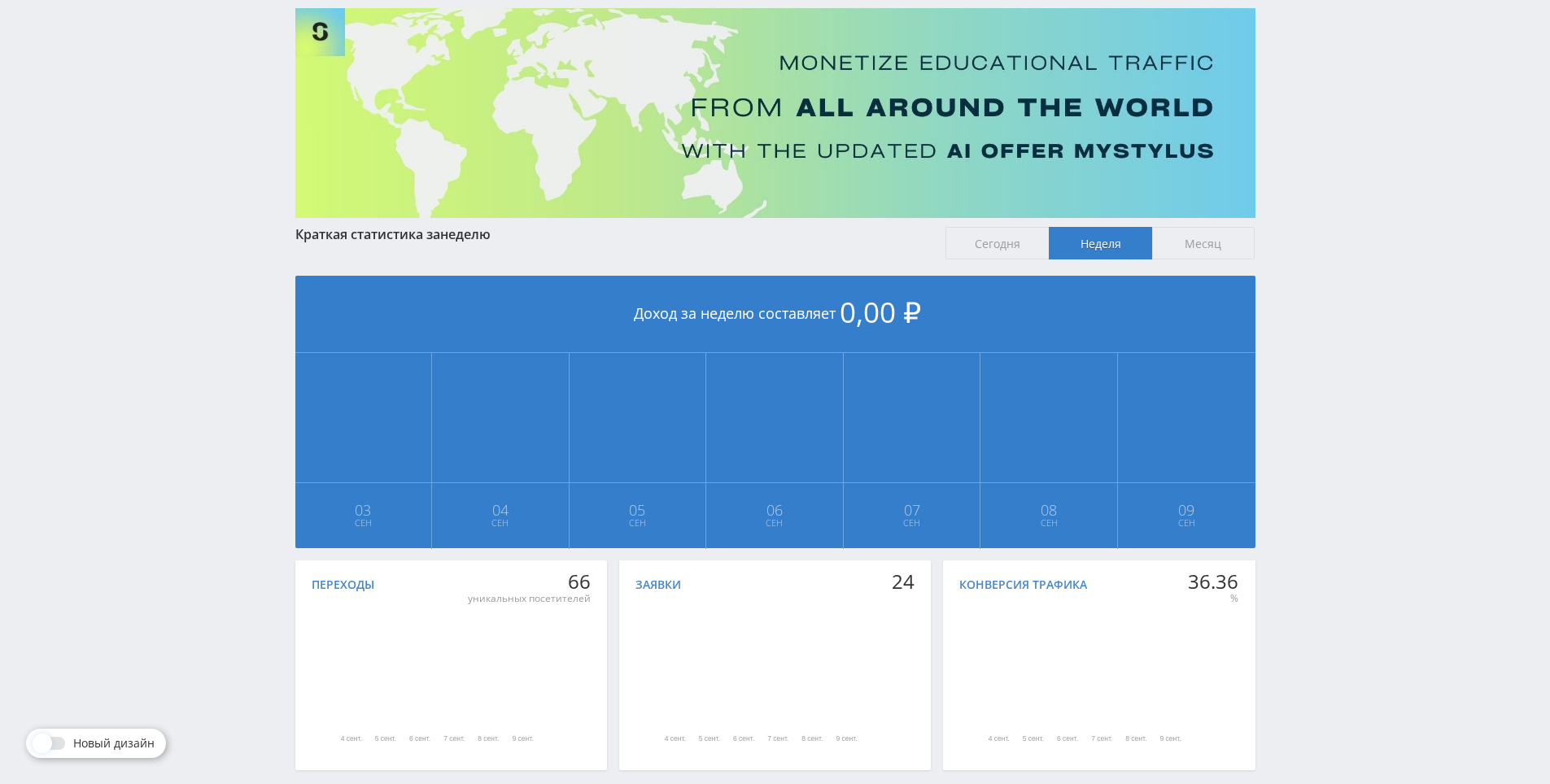
scroll to position [181, 0]
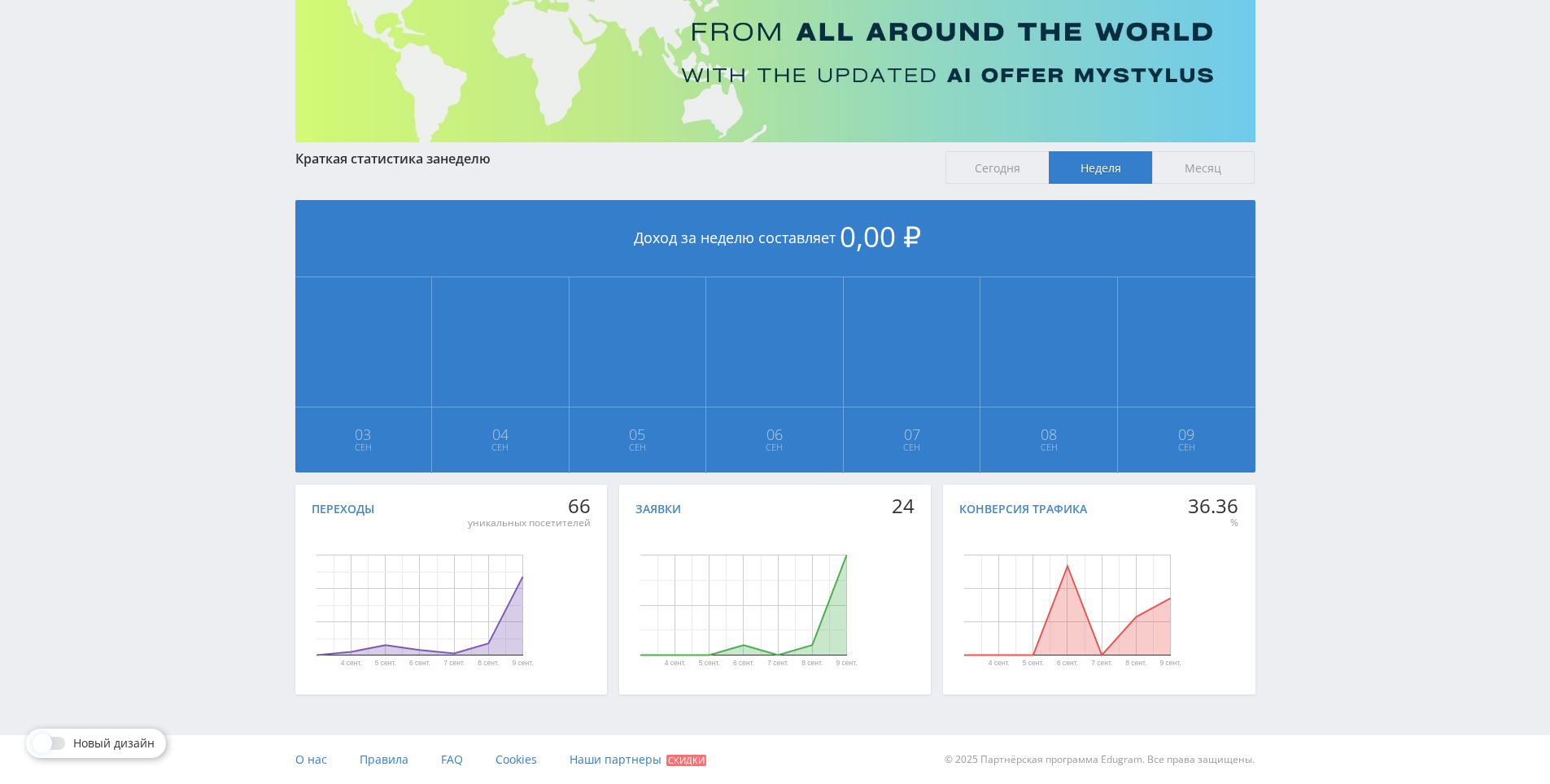
drag, startPoint x: 1373, startPoint y: 531, endPoint x: 1372, endPoint y: 552, distance: 21.0
drag, startPoint x: 1372, startPoint y: 552, endPoint x: 1394, endPoint y: 485, distance: 70.5
click at [1394, 485] on div "Telegram-канал Инструменты База знаний Ваш менеджер: [PERSON_NAME] Online @edug…" at bounding box center [775, 302] width 1550 height 965
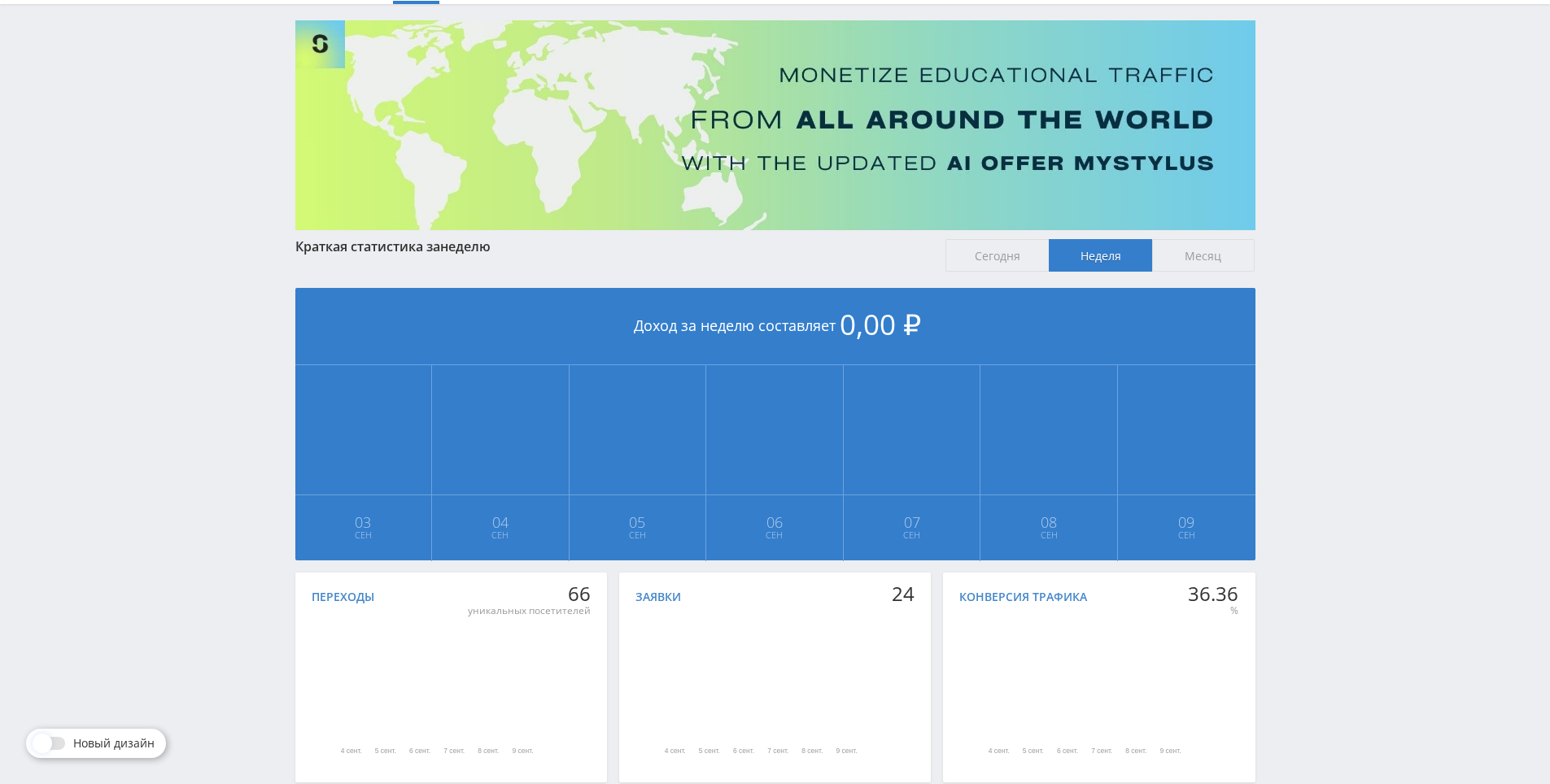
scroll to position [181, 0]
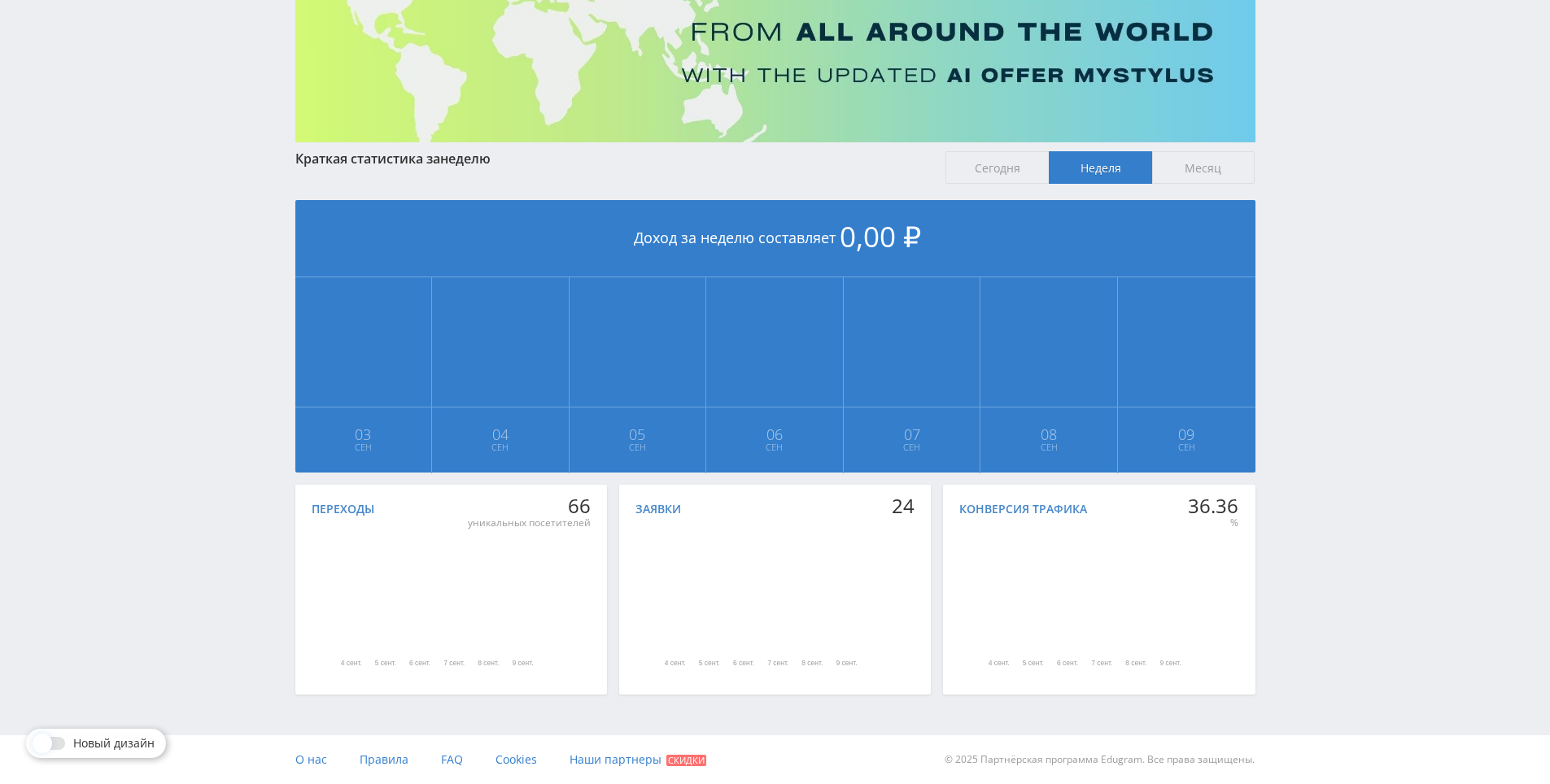
drag, startPoint x: 1381, startPoint y: 516, endPoint x: 1376, endPoint y: 580, distance: 64.2
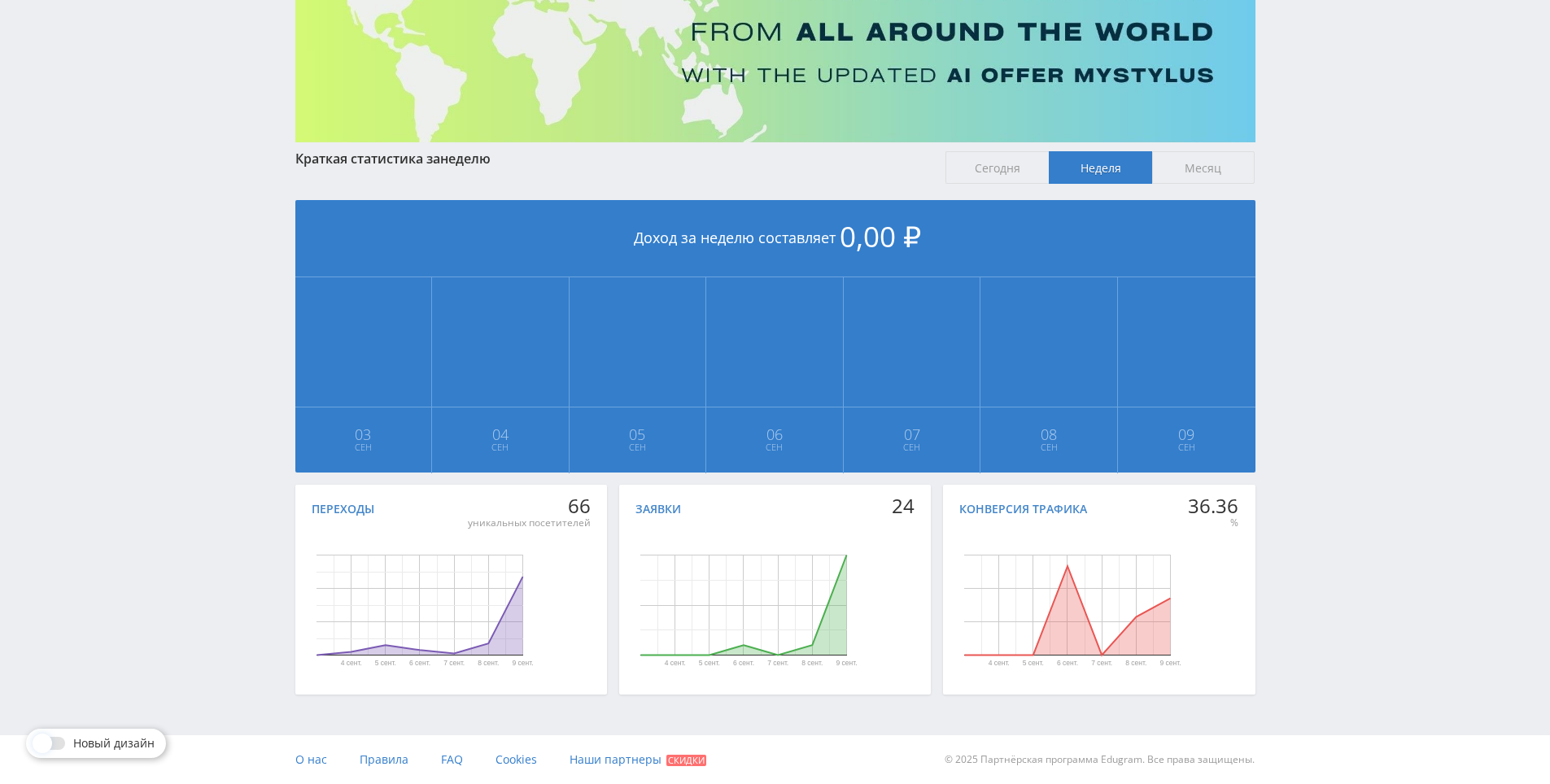
drag, startPoint x: 1366, startPoint y: 509, endPoint x: 1384, endPoint y: 397, distance: 113.4
click at [1384, 388] on div "Telegram-канал Инструменты База знаний Ваш менеджер: [PERSON_NAME] Online @edug…" at bounding box center [775, 302] width 1550 height 965
click at [1373, 344] on div "Telegram-канал Инструменты База знаний Ваш менеджер: [PERSON_NAME] Online @edug…" at bounding box center [775, 302] width 1550 height 965
click at [1346, 310] on div "Telegram-канал Инструменты База знаний Ваш менеджер: [PERSON_NAME] Online @edug…" at bounding box center [775, 302] width 1550 height 965
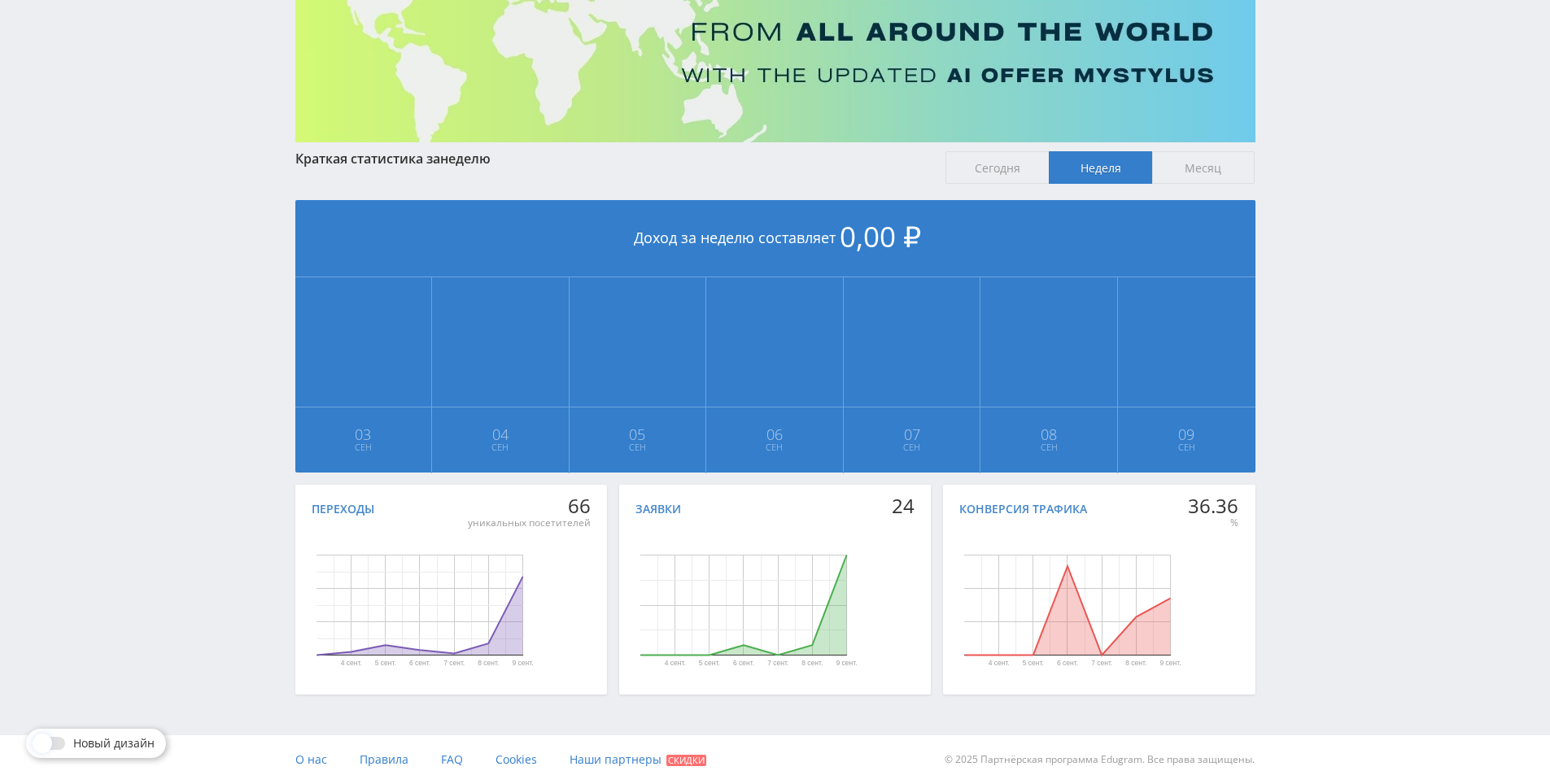
drag, startPoint x: 1361, startPoint y: 465, endPoint x: 1366, endPoint y: 451, distance: 14.9
click at [1362, 459] on div "Telegram-канал Инструменты База знаний Ваш менеджер: [PERSON_NAME] Online @edug…" at bounding box center [775, 302] width 1550 height 965
drag, startPoint x: 1366, startPoint y: 449, endPoint x: 1387, endPoint y: 378, distance: 74.0
click at [1367, 448] on div "Telegram-канал Инструменты База знаний Ваш менеджер: [PERSON_NAME] Online @edug…" at bounding box center [775, 302] width 1550 height 965
click at [1389, 334] on div "Telegram-канал Инструменты База знаний Ваш менеджер: [PERSON_NAME] Online @edug…" at bounding box center [775, 302] width 1550 height 965
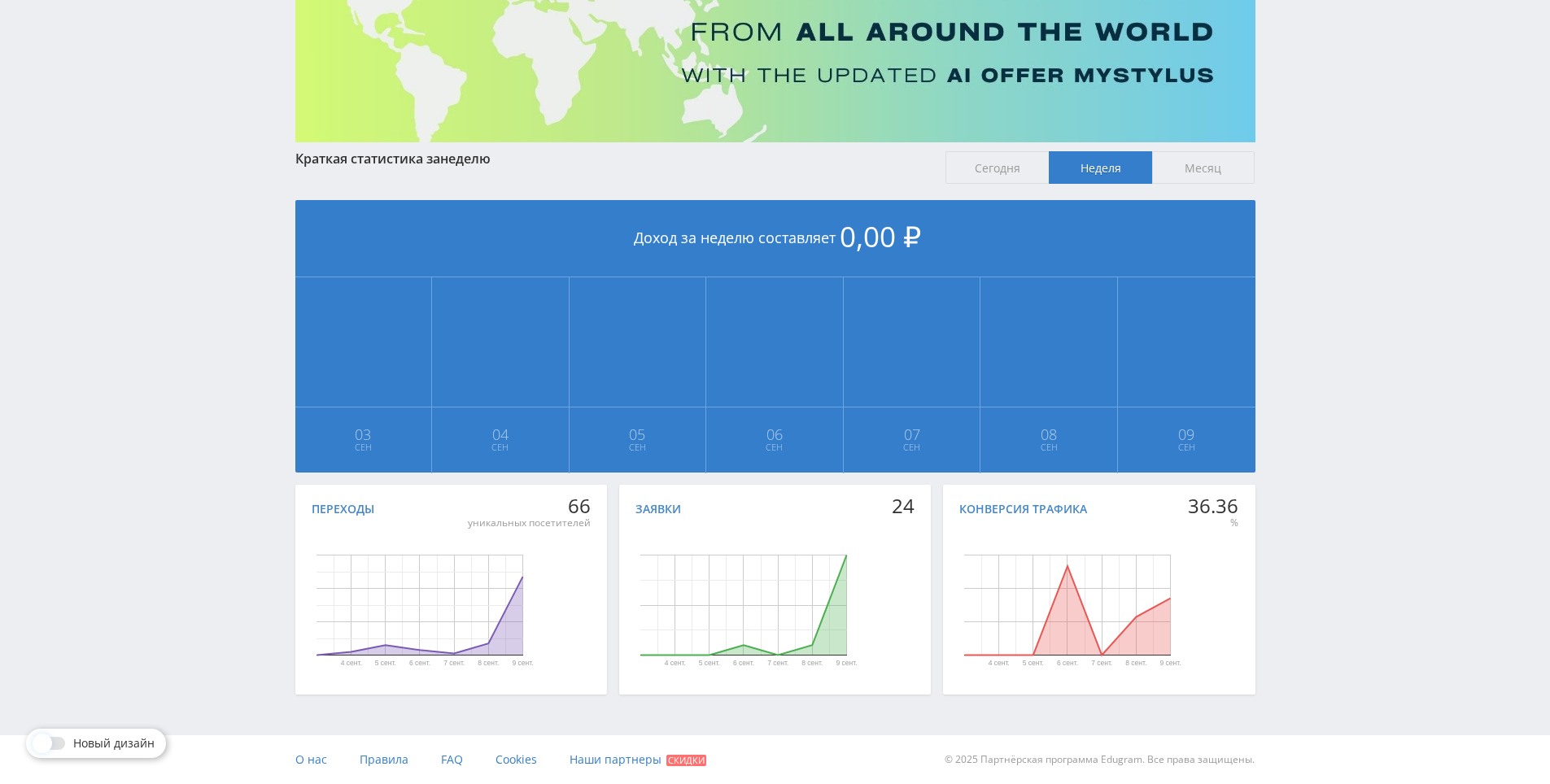
click at [1389, 334] on div "Telegram-канал Инструменты База знаний Ваш менеджер: [PERSON_NAME] Online @edug…" at bounding box center [775, 302] width 1550 height 965
click at [1384, 271] on div "Telegram-канал Инструменты База знаний Ваш менеджер: [PERSON_NAME] Online @edug…" at bounding box center [775, 302] width 1550 height 965
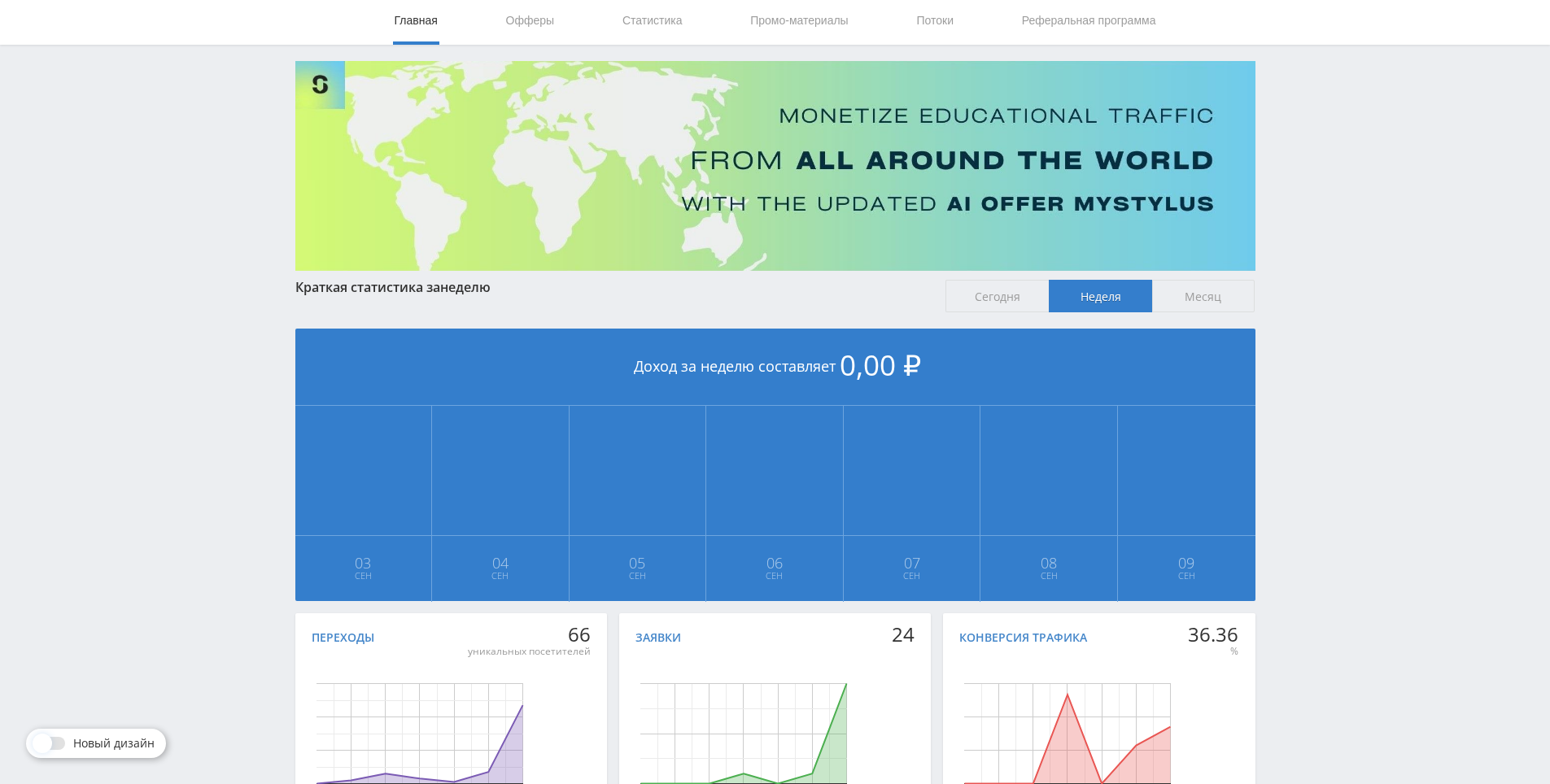
scroll to position [0, 0]
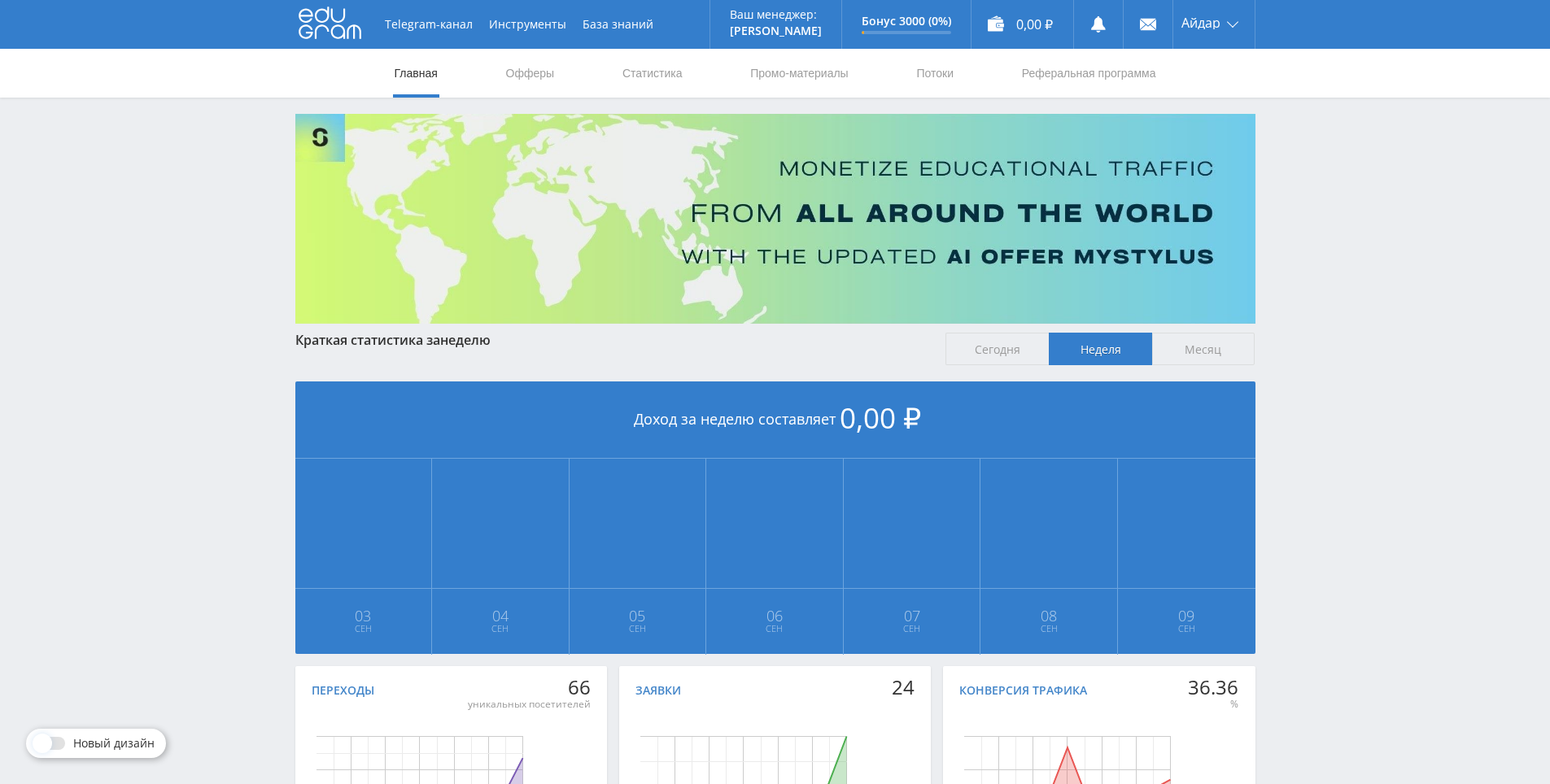
drag, startPoint x: 1355, startPoint y: 314, endPoint x: 1018, endPoint y: 144, distance: 377.5
click at [602, 71] on nav "Главная Офферы Статистика Промо-материалы Потоки Реферальная программа" at bounding box center [775, 72] width 765 height 48
click at [643, 69] on link "Статистика" at bounding box center [652, 72] width 64 height 48
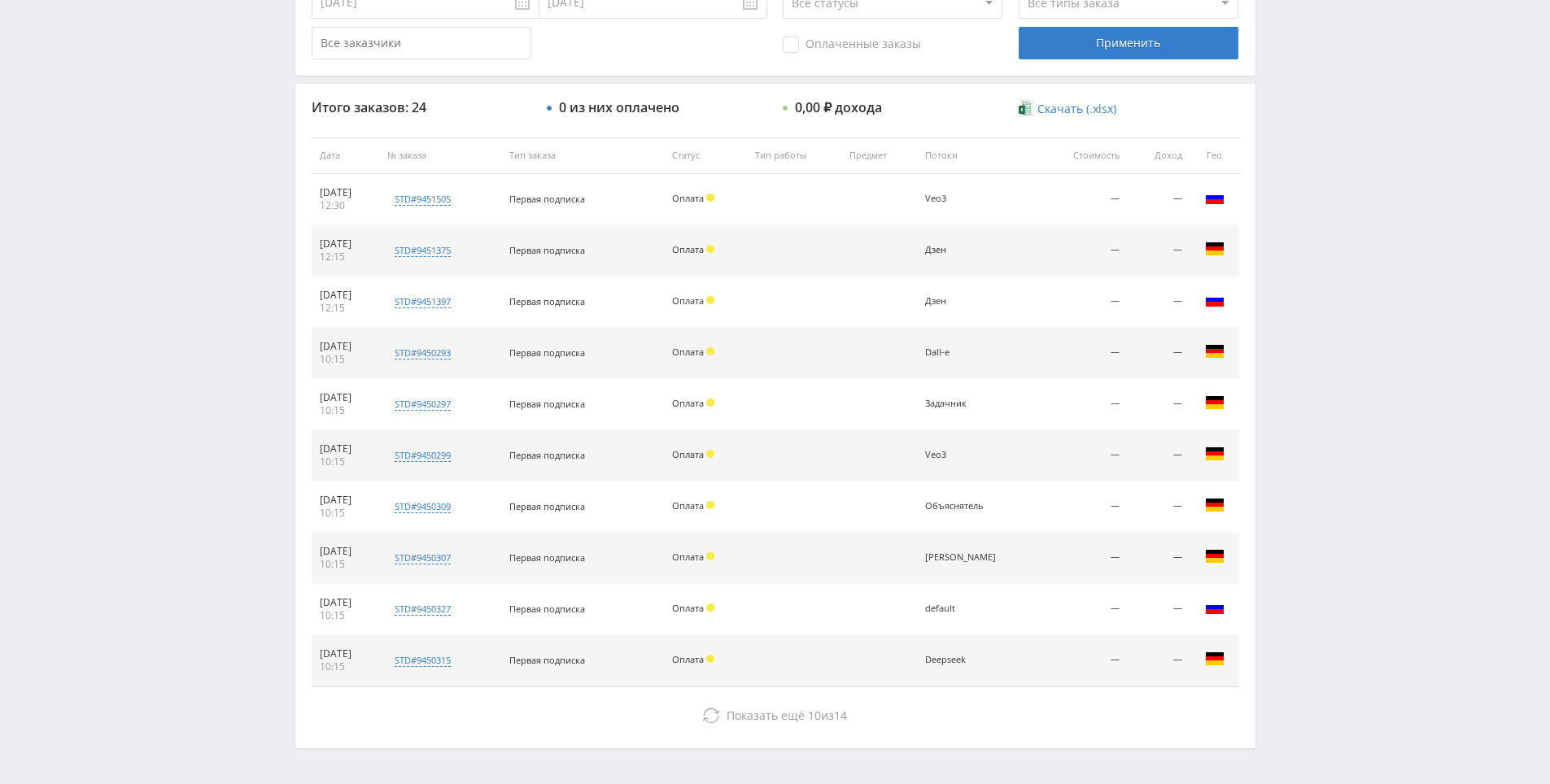
scroll to position [582, 0]
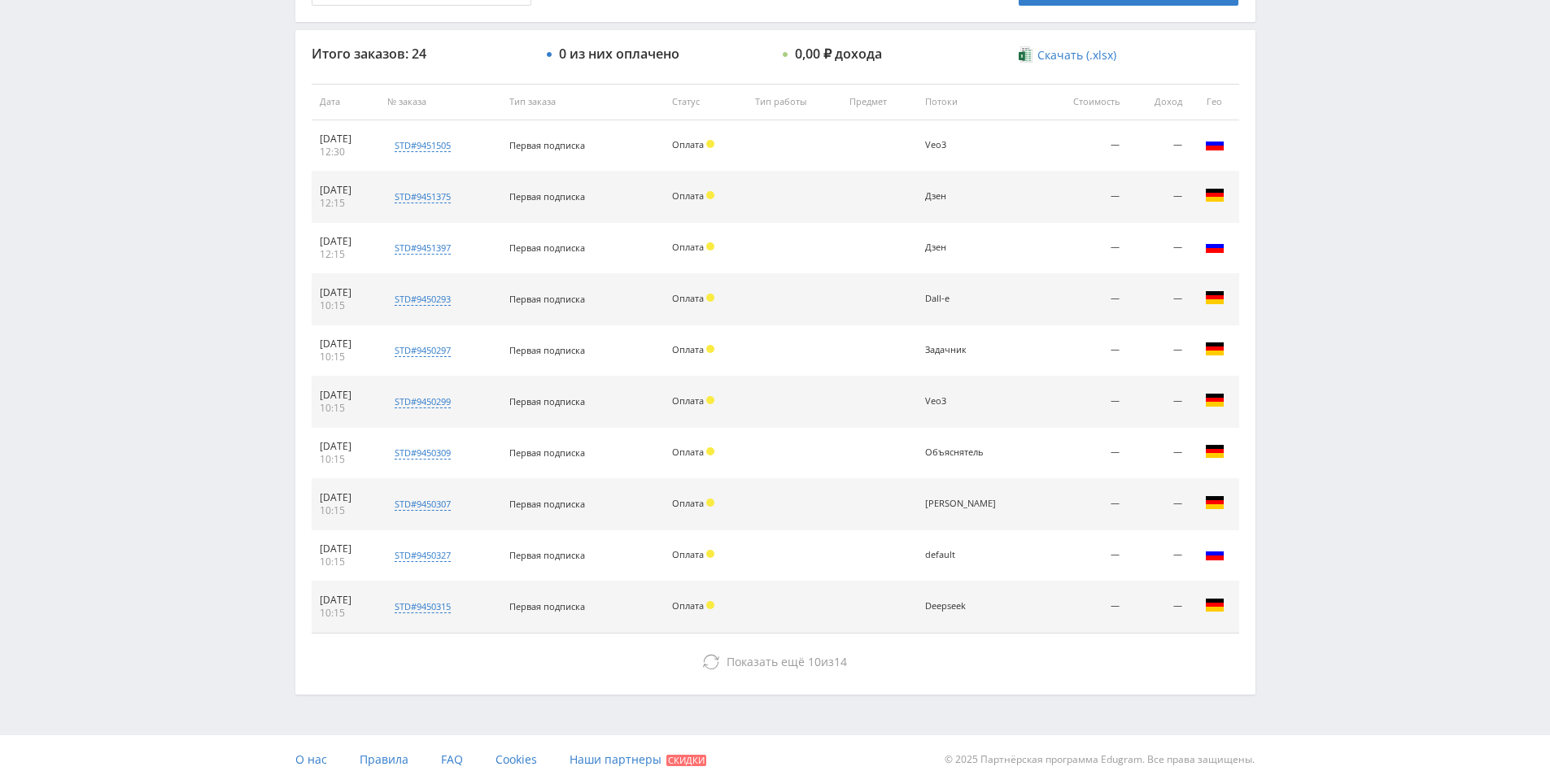
drag, startPoint x: 1421, startPoint y: 366, endPoint x: 1409, endPoint y: 428, distance: 63.2
drag, startPoint x: 1367, startPoint y: 381, endPoint x: 1370, endPoint y: 331, distance: 50.1
click at [1371, 330] on div "Telegram-канал Инструменты База знаний Ваш менеджер: [PERSON_NAME] Online @edug…" at bounding box center [775, 100] width 1550 height 1365
click at [1394, 271] on div "Telegram-канал Инструменты База знаний Ваш менеджер: [PERSON_NAME] Online @edug…" at bounding box center [775, 100] width 1550 height 1365
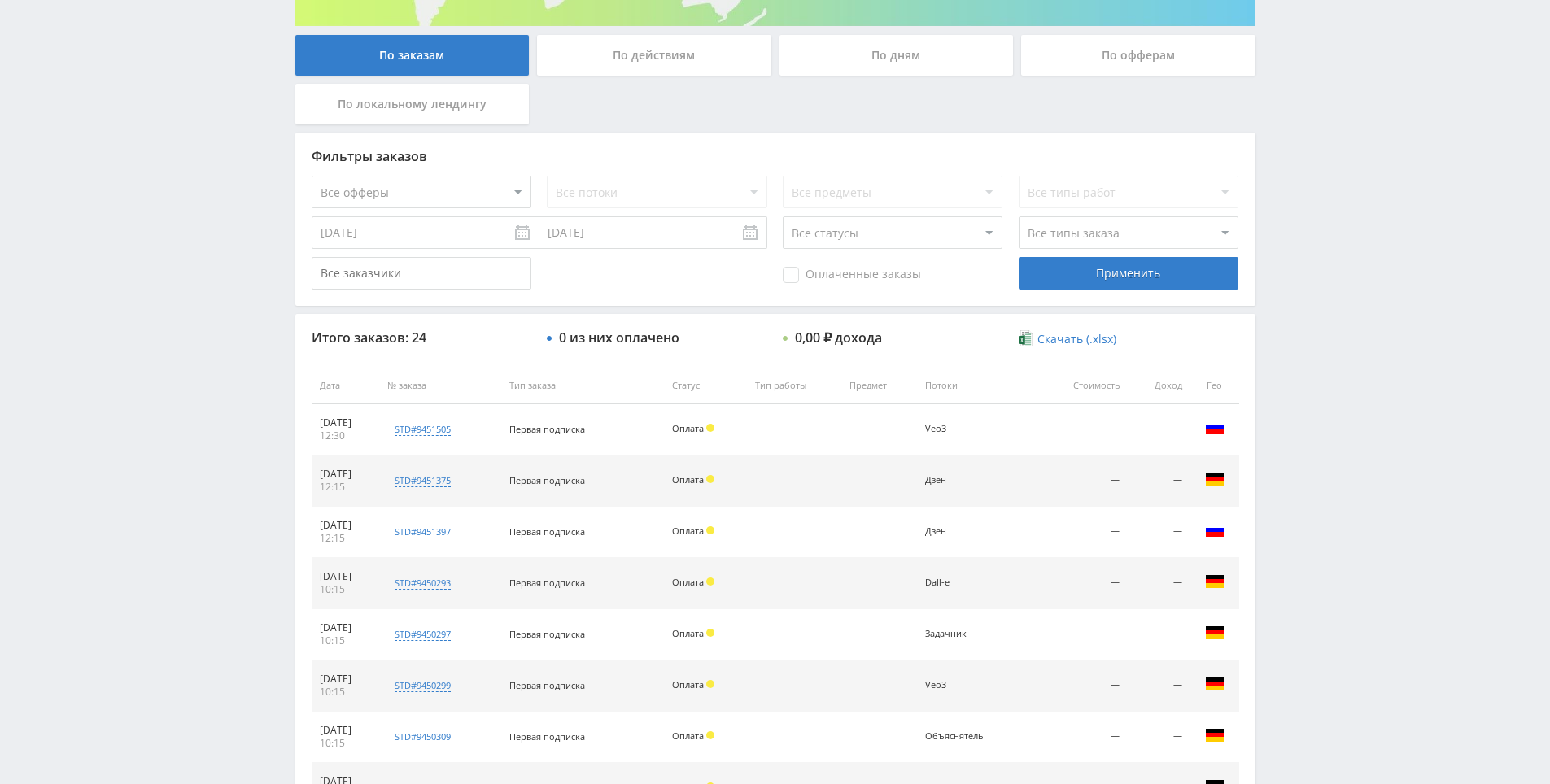
scroll to position [175, 0]
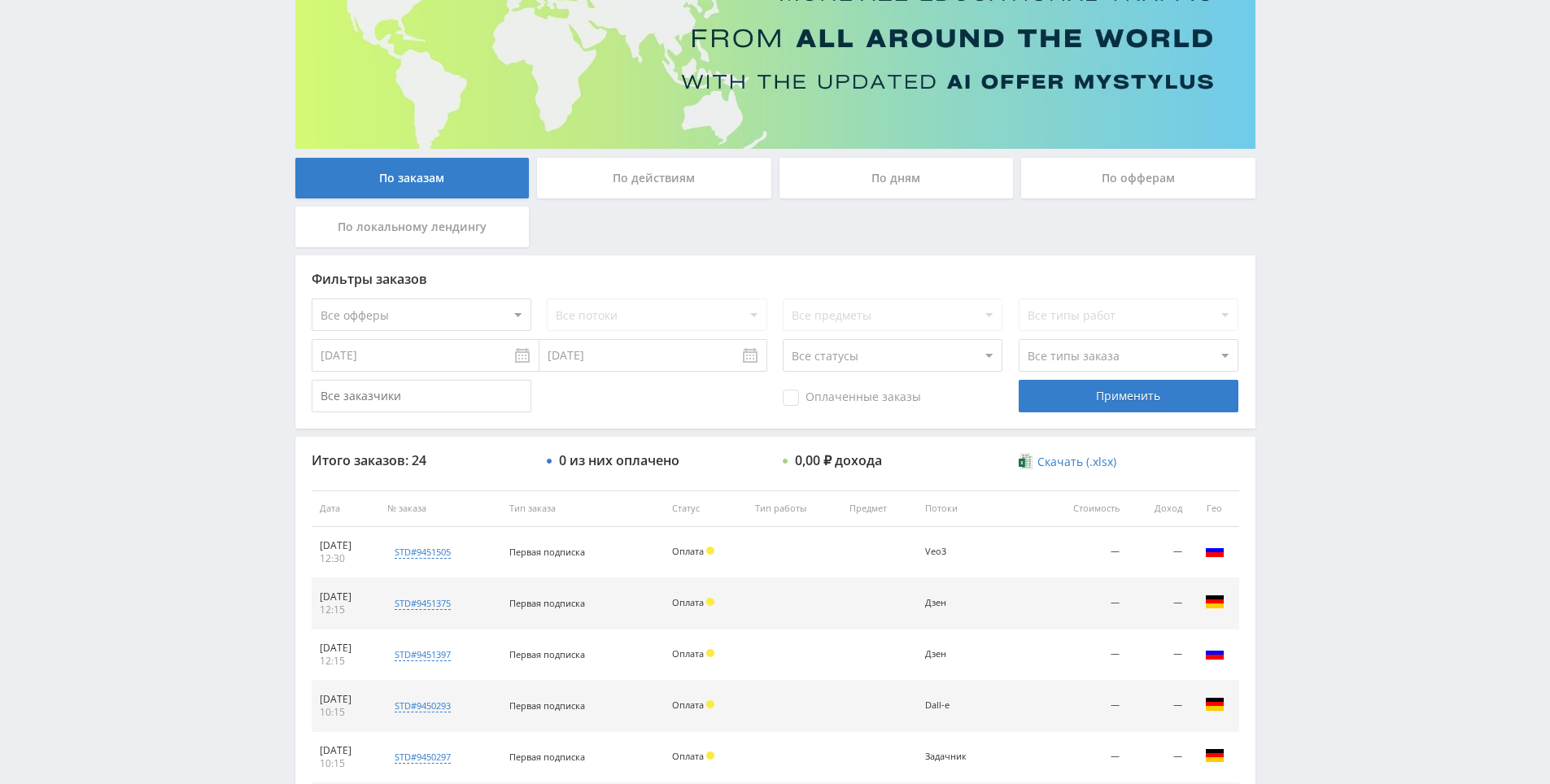
click at [631, 186] on div "По действиям" at bounding box center [654, 178] width 235 height 41
click at [0, 0] on input "По действиям" at bounding box center [0, 0] width 0 height 0
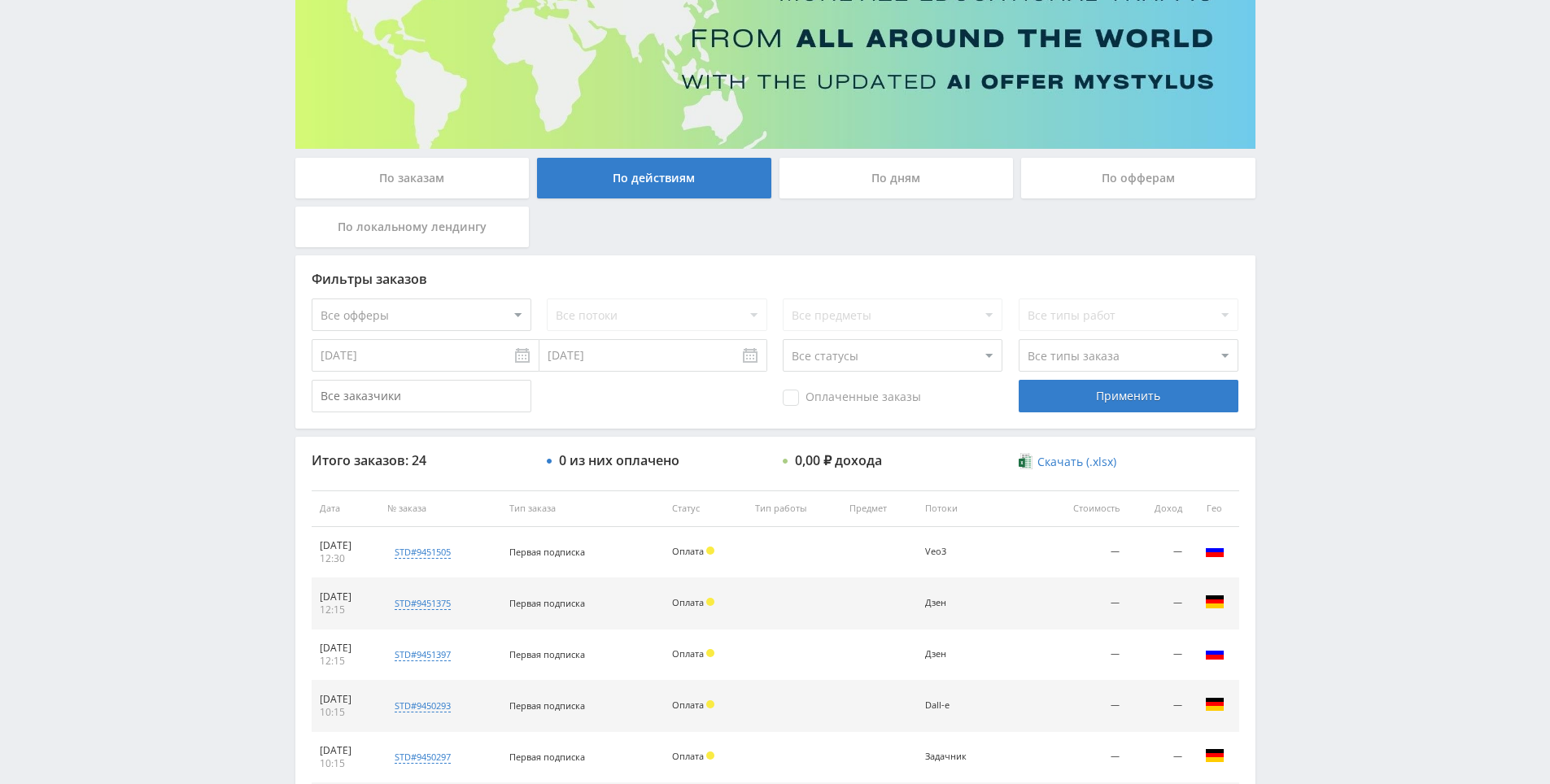
scroll to position [0, 0]
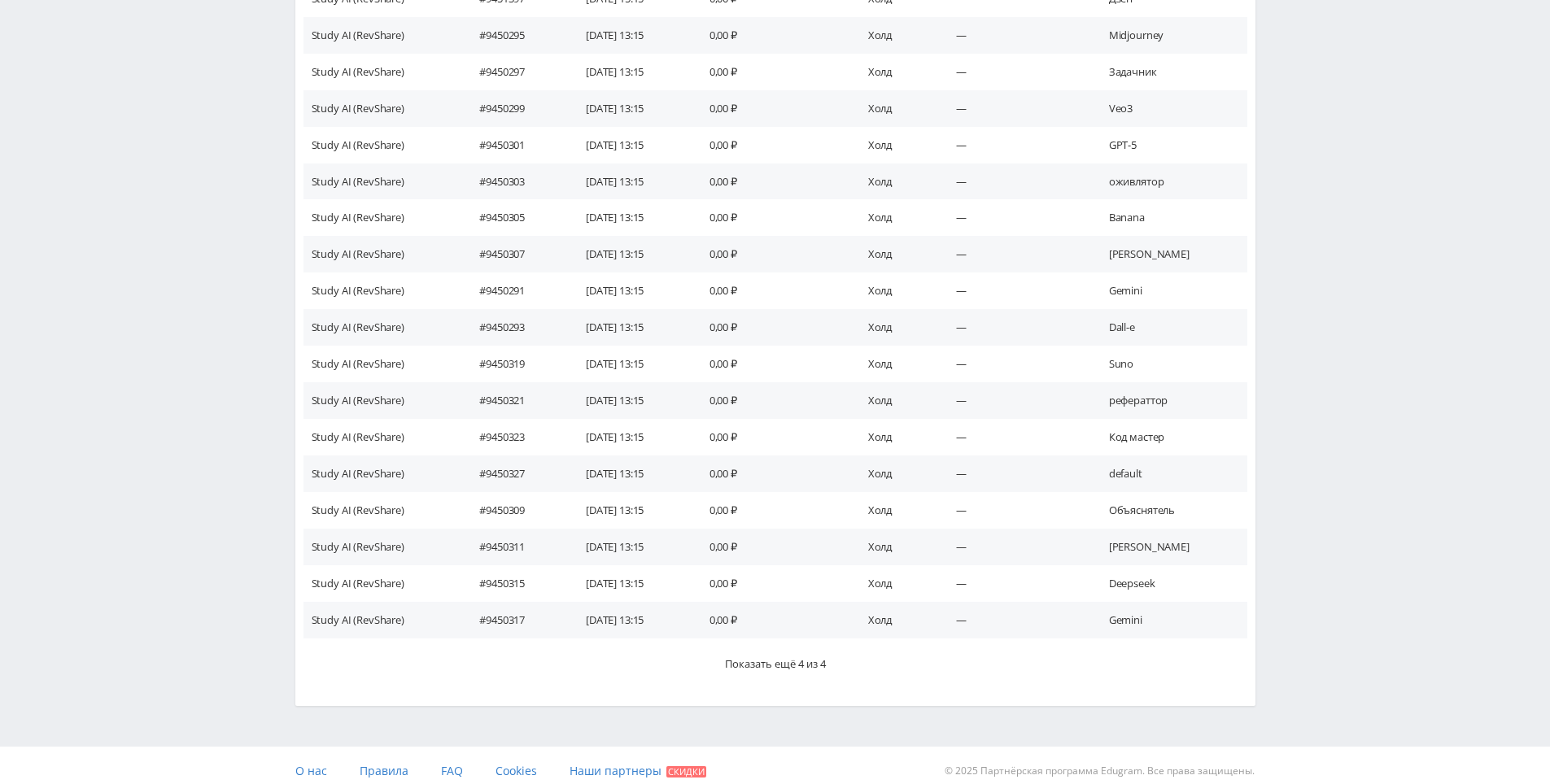
drag, startPoint x: 619, startPoint y: 427, endPoint x: 728, endPoint y: 568, distance: 178.2
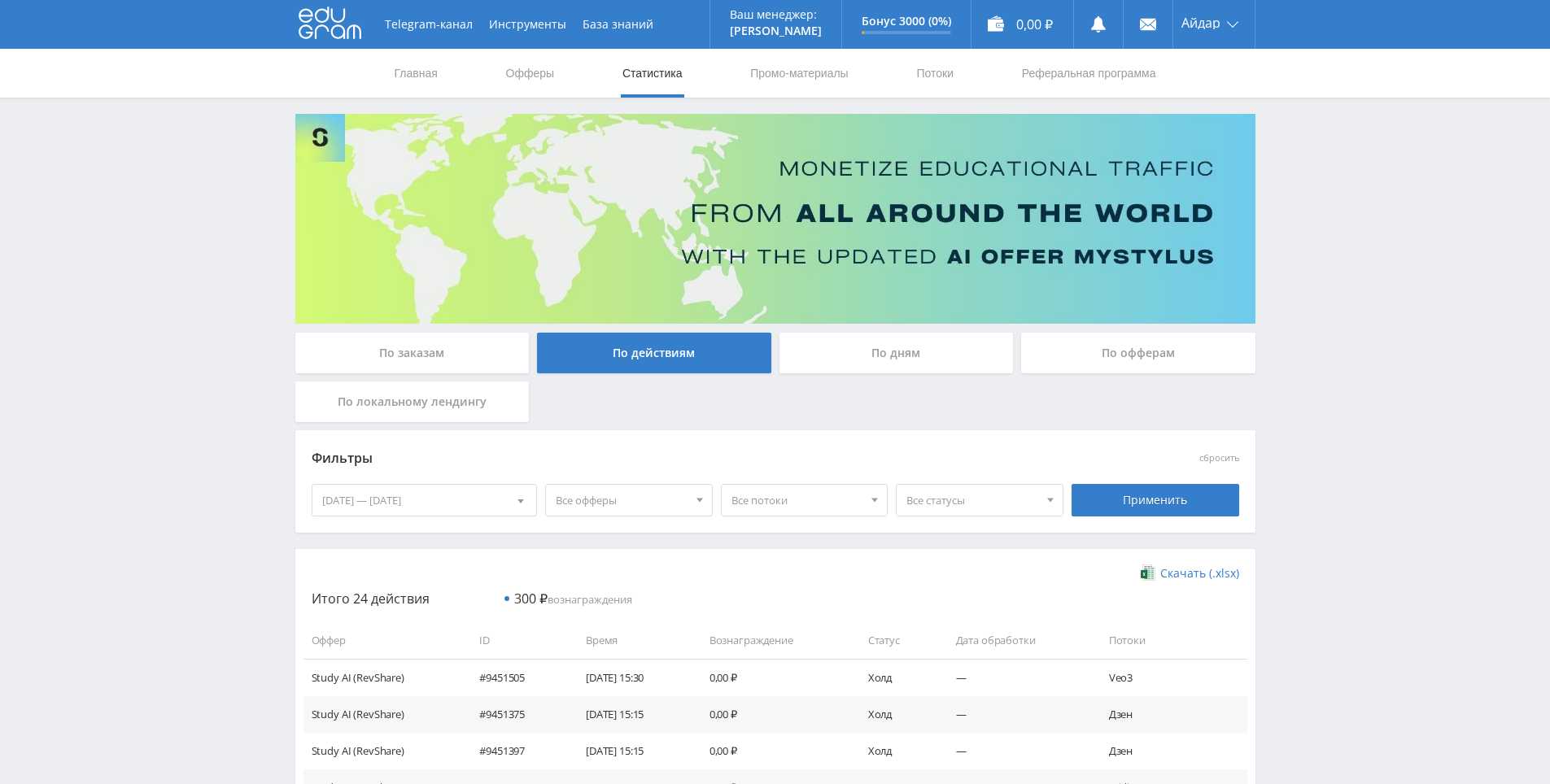
drag, startPoint x: 1316, startPoint y: 386, endPoint x: 1204, endPoint y: 354, distance: 116.5
click at [867, 364] on div "По дням" at bounding box center [897, 353] width 235 height 41
click at [0, 0] on input "По дням" at bounding box center [0, 0] width 0 height 0
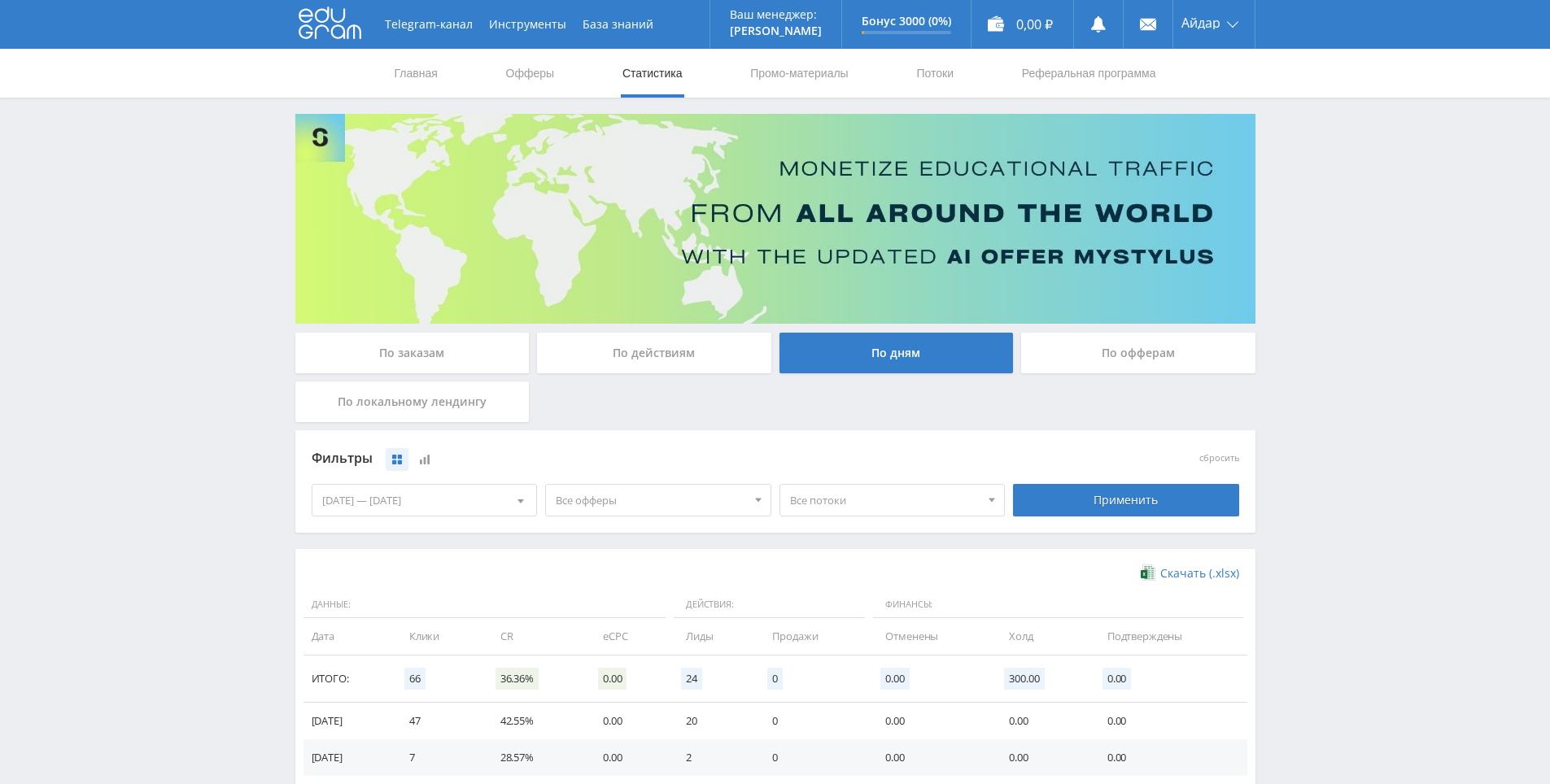
click at [1054, 358] on div "По офферам" at bounding box center [1139, 353] width 235 height 41
click at [0, 0] on input "По офферам" at bounding box center [0, 0] width 0 height 0
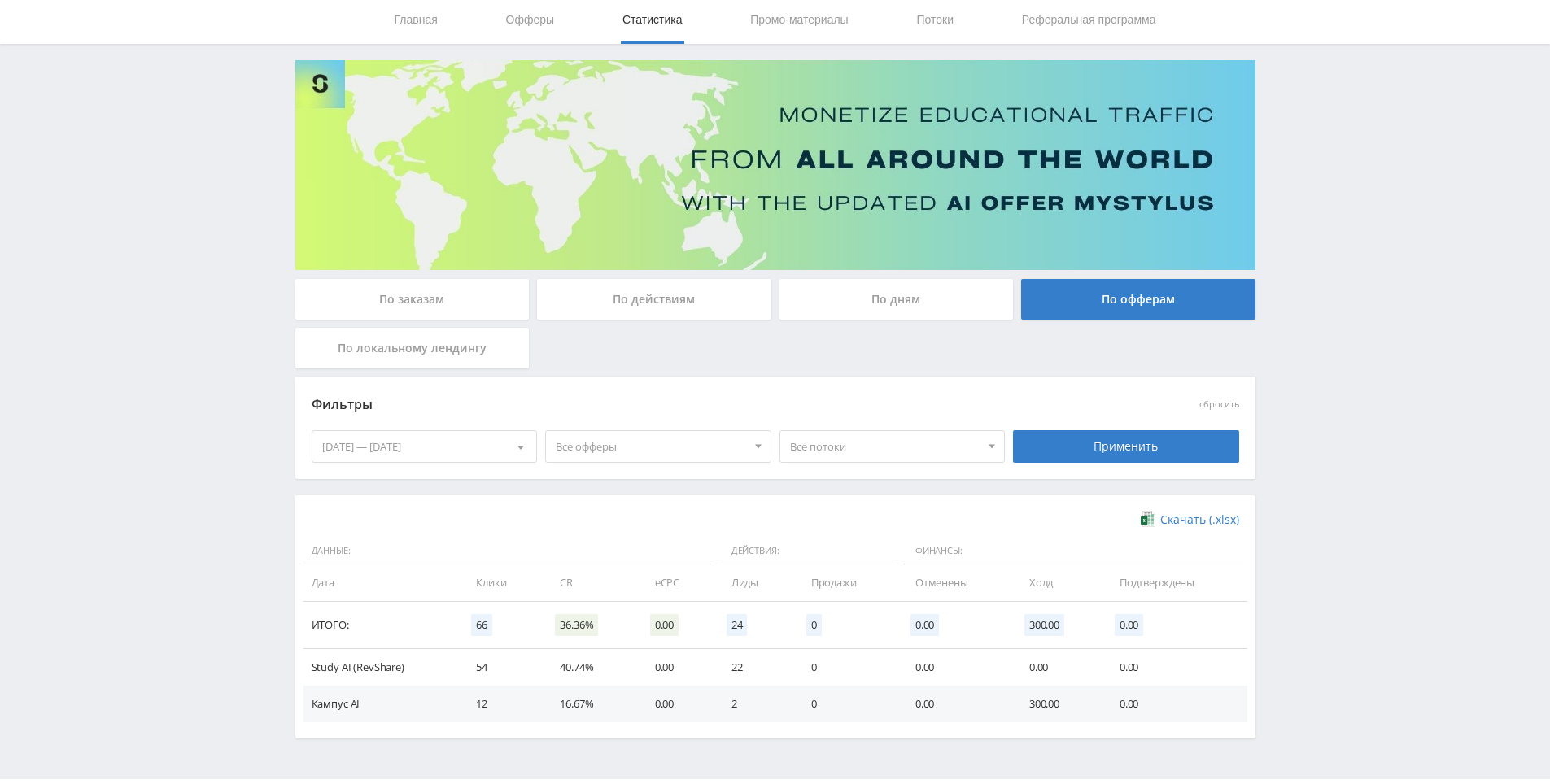
scroll to position [98, 0]
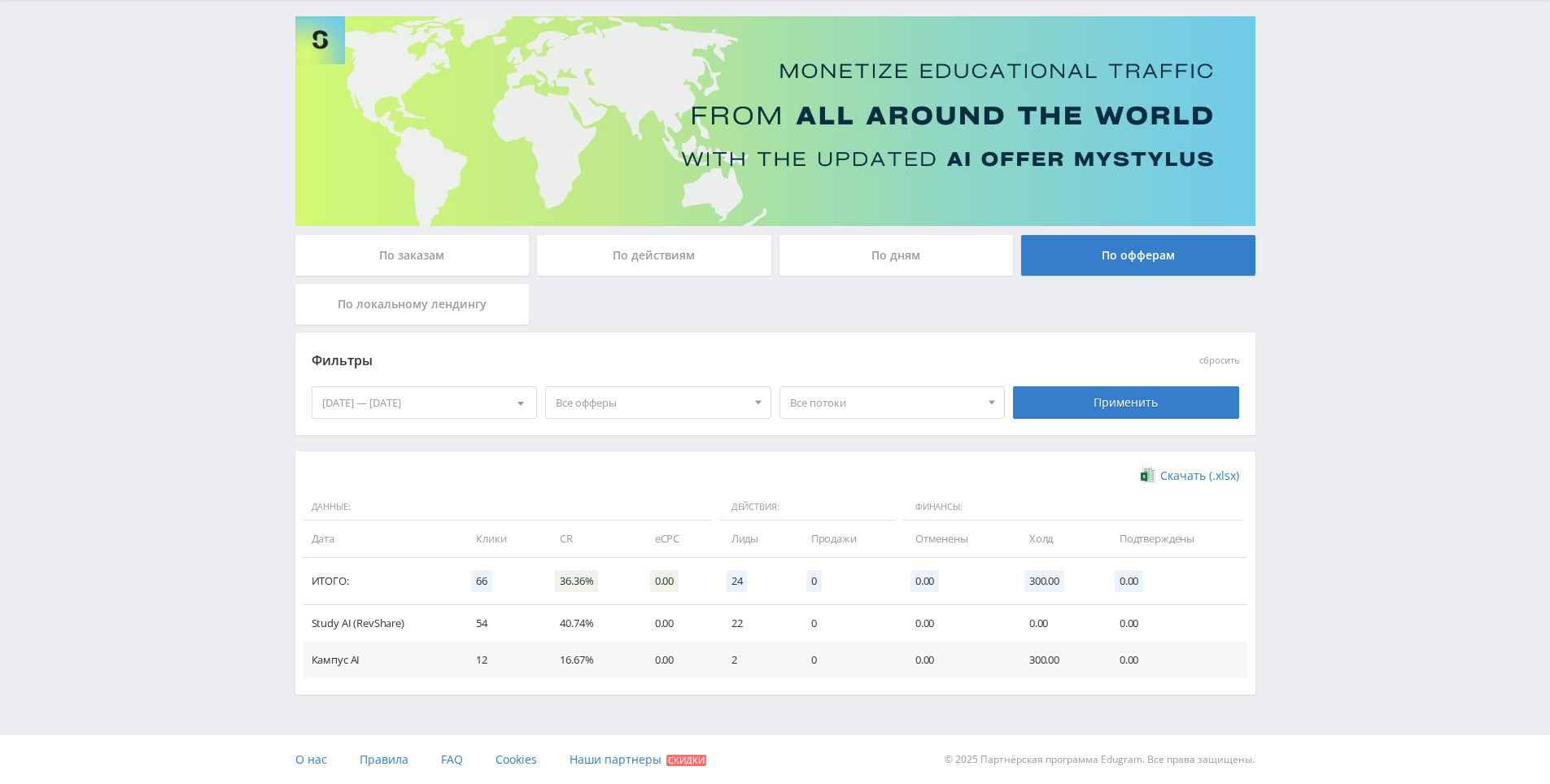
drag, startPoint x: 1276, startPoint y: 403, endPoint x: 1261, endPoint y: 435, distance: 35.3
drag, startPoint x: 1264, startPoint y: 430, endPoint x: 1294, endPoint y: 347, distance: 88.3
drag, startPoint x: 1296, startPoint y: 343, endPoint x: 1305, endPoint y: 341, distance: 9.2
click at [1298, 341] on div "Telegram-канал Инструменты База знаний Ваш менеджер: [PERSON_NAME] Online @edug…" at bounding box center [775, 343] width 1550 height 882
click at [1306, 341] on div "Telegram-канал Инструменты База знаний Ваш менеджер: [PERSON_NAME] Online @edug…" at bounding box center [775, 343] width 1550 height 882
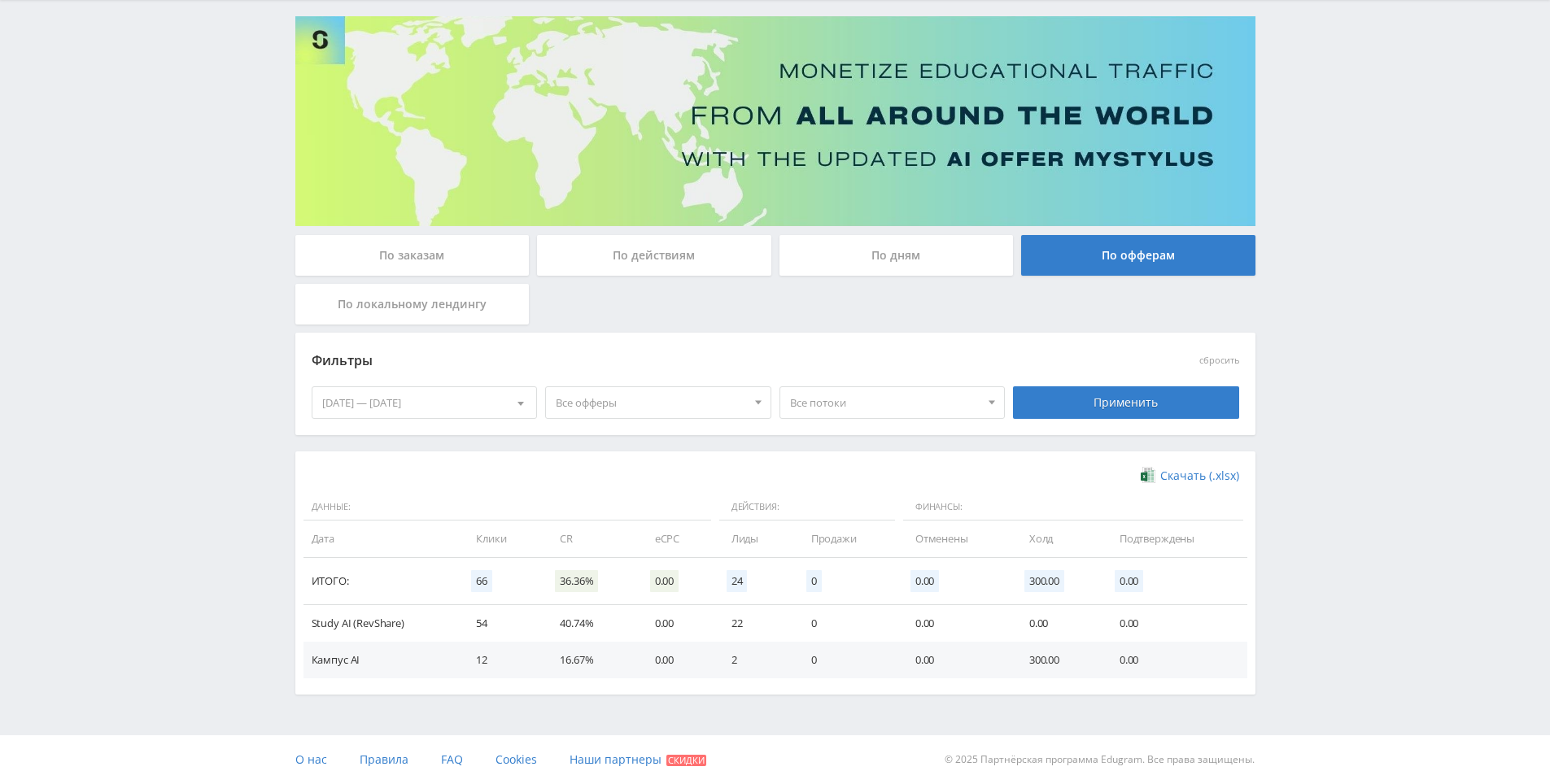
click at [1333, 290] on div "Telegram-канал Инструменты База знаний Ваш менеджер: [PERSON_NAME] Online @edug…" at bounding box center [775, 343] width 1550 height 882
click at [1339, 318] on div "Telegram-канал Инструменты База знаний Ваш менеджер: [PERSON_NAME] Online @edug…" at bounding box center [775, 343] width 1550 height 882
drag, startPoint x: 1346, startPoint y: 280, endPoint x: 1346, endPoint y: 251, distance: 29.0
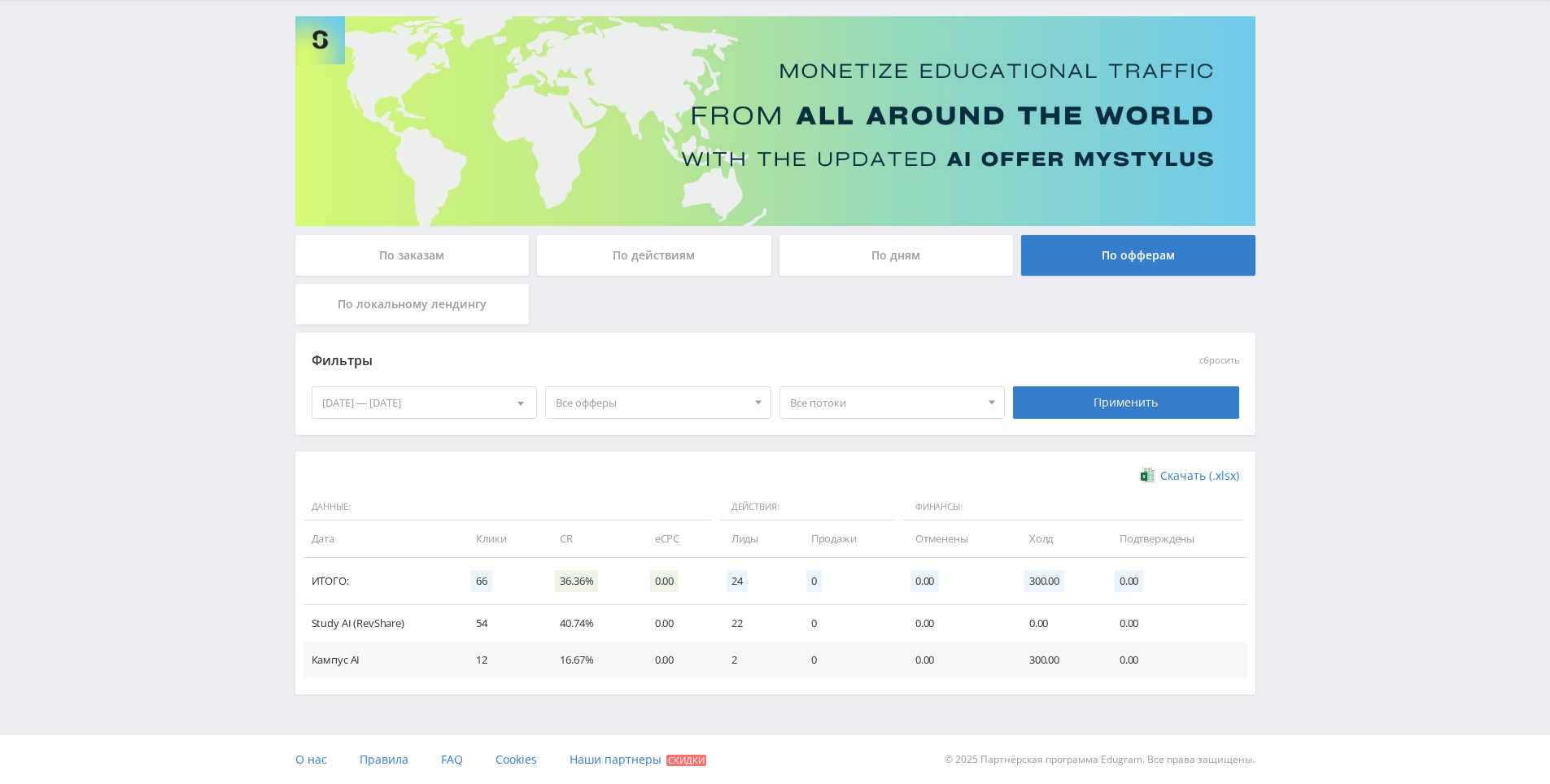
click at [1346, 251] on div "Telegram-канал Инструменты База знаний Ваш менеджер: [PERSON_NAME] Online @edug…" at bounding box center [775, 343] width 1550 height 882
click at [1353, 270] on div "Telegram-канал Инструменты База знаний Ваш менеджер: [PERSON_NAME] Online @edug…" at bounding box center [775, 343] width 1550 height 882
drag, startPoint x: 1353, startPoint y: 270, endPoint x: 1355, endPoint y: 212, distance: 58.0
click at [1356, 199] on div "Telegram-канал Инструменты База знаний Ваш менеджер: [PERSON_NAME] Online @edug…" at bounding box center [775, 343] width 1550 height 882
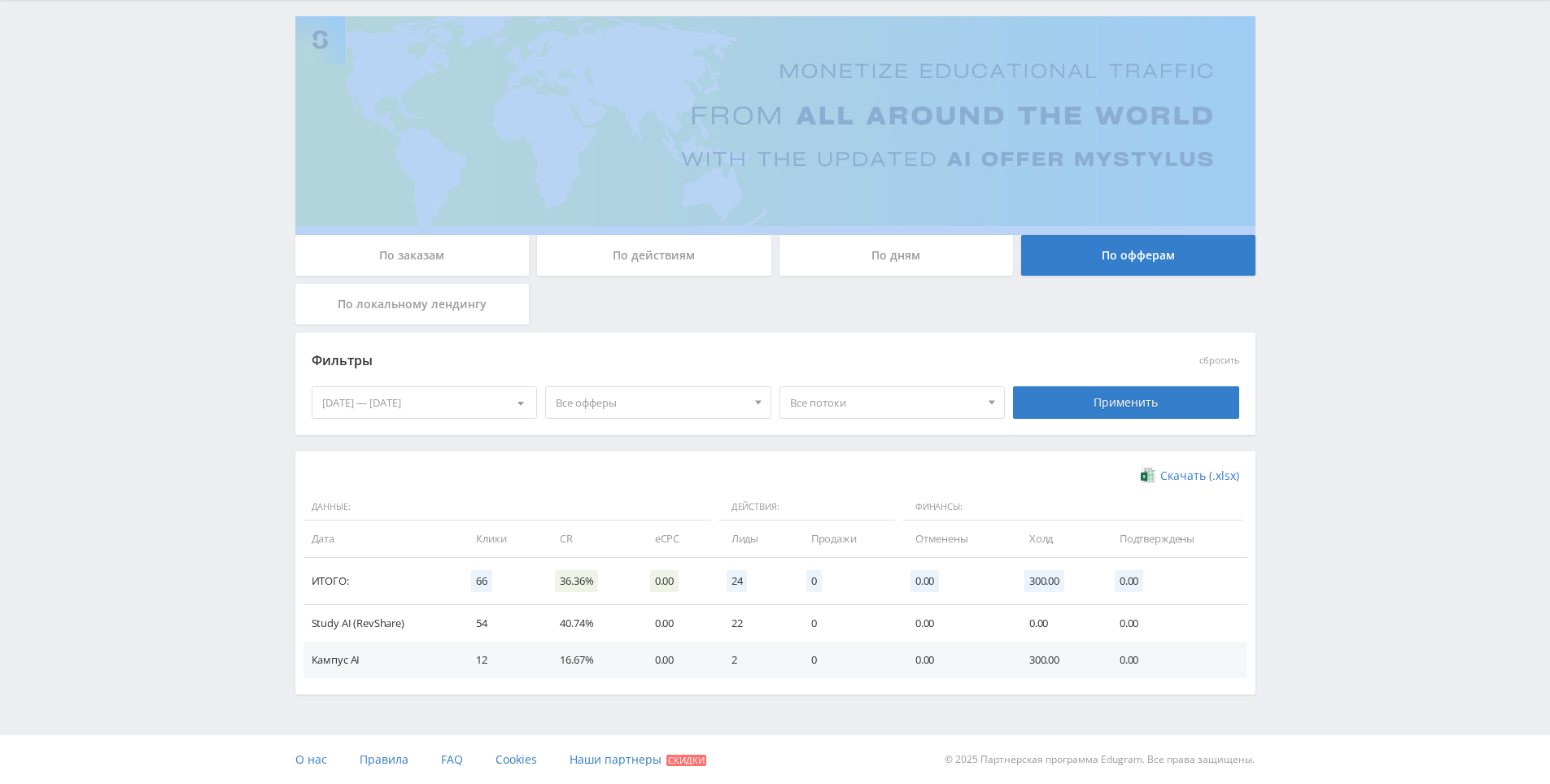
click at [1356, 199] on div "Telegram-канал Инструменты База знаний Ваш менеджер: [PERSON_NAME] Online @edug…" at bounding box center [775, 343] width 1550 height 882
drag, startPoint x: 1356, startPoint y: 196, endPoint x: 1365, endPoint y: 140, distance: 56.7
click at [1365, 140] on div "Telegram-канал Инструменты База знаний Ваш менеджер: [PERSON_NAME] Online @edug…" at bounding box center [775, 343] width 1550 height 882
click at [1365, 139] on div "Telegram-канал Инструменты База знаний Ваш менеджер: [PERSON_NAME] Online @edug…" at bounding box center [775, 343] width 1550 height 882
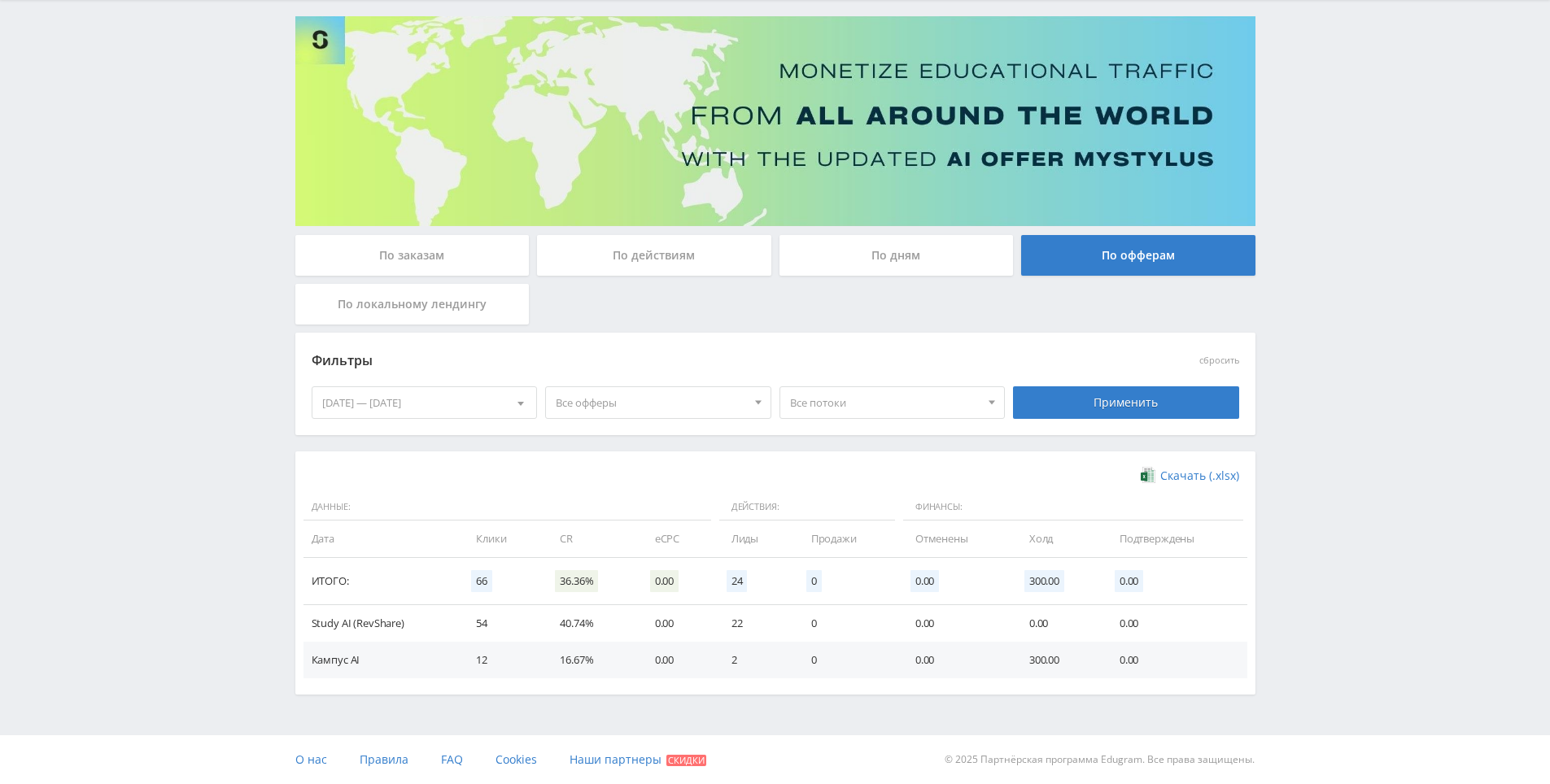
click at [1372, 104] on div "Telegram-канал Инструменты База знаний Ваш менеджер: [PERSON_NAME] Online @edug…" at bounding box center [775, 343] width 1550 height 882
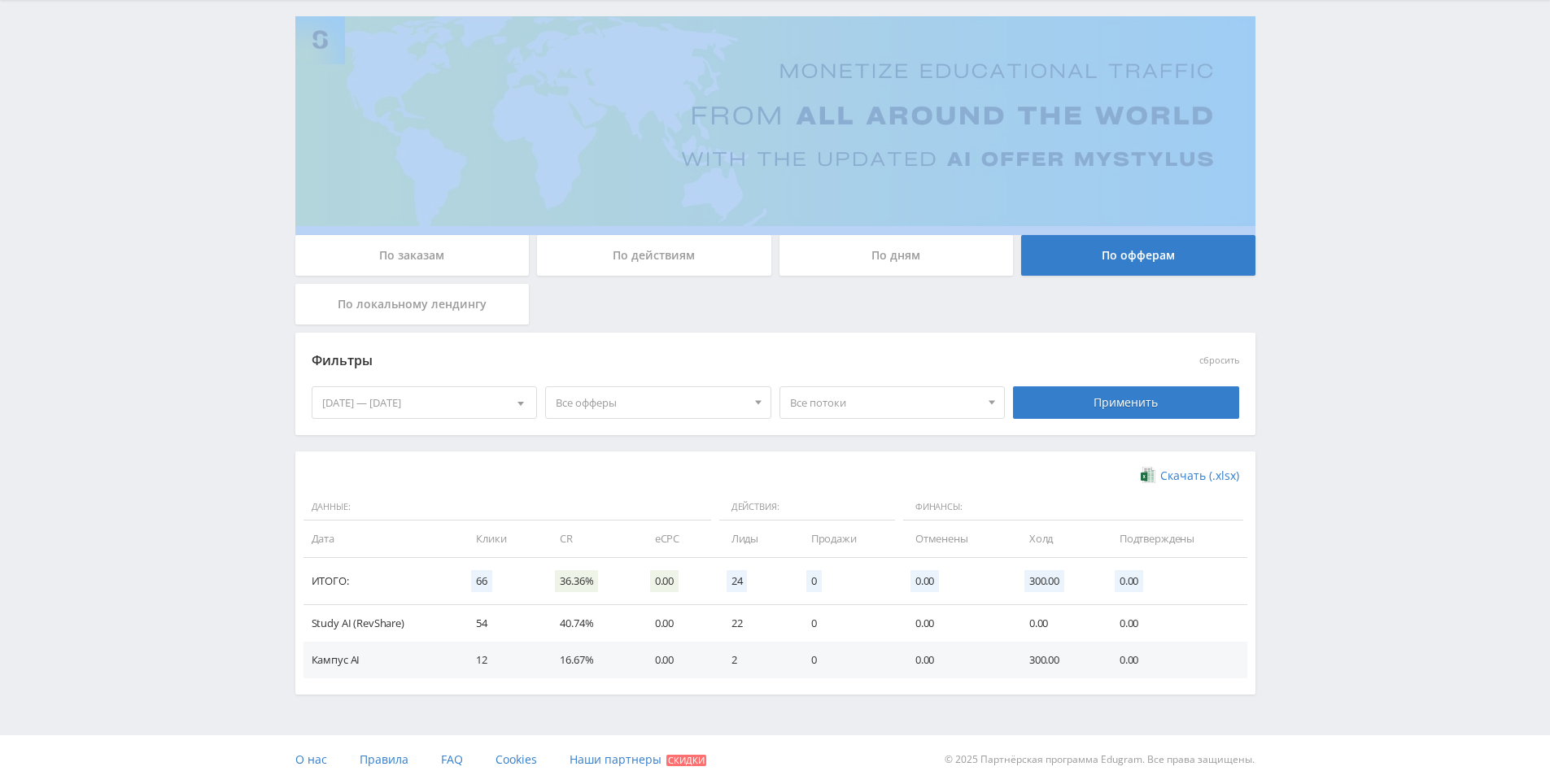
click at [1372, 104] on div "Telegram-канал Инструменты База знаний Ваш менеджер: [PERSON_NAME] Online @edug…" at bounding box center [775, 343] width 1550 height 882
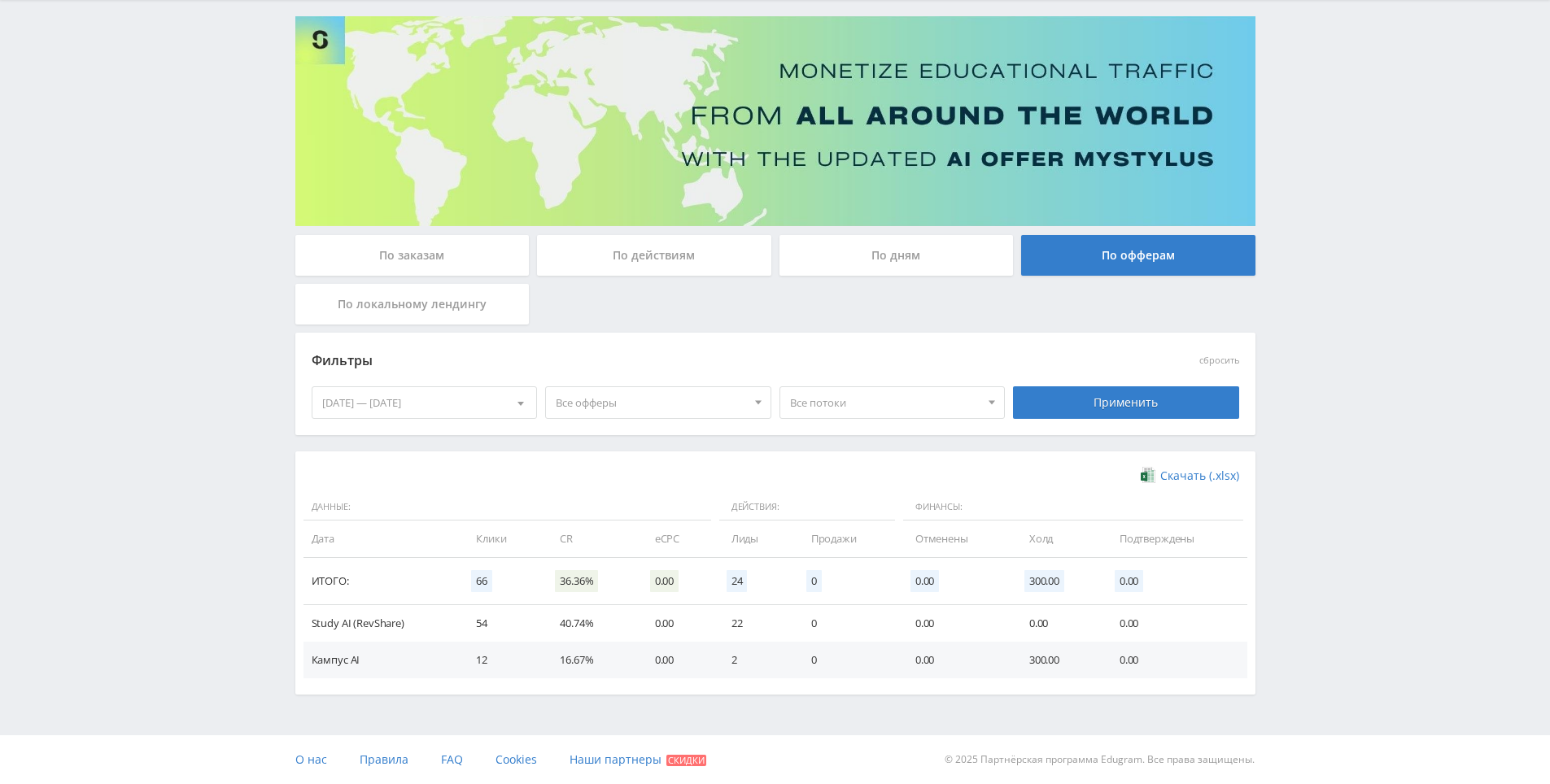
click at [1369, 87] on div "Telegram-канал Инструменты База знаний Ваш менеджер: Alex Alex Online @edugram_…" at bounding box center [775, 343] width 1550 height 882
click at [1360, 277] on div "Telegram-канал Инструменты База знаний Ваш менеджер: Alex Alex Online @edugram_…" at bounding box center [775, 343] width 1550 height 882
click at [1362, 220] on div "Telegram-канал Инструменты База знаний Ваш менеджер: Alex Alex Online @edugram_…" at bounding box center [775, 343] width 1550 height 882
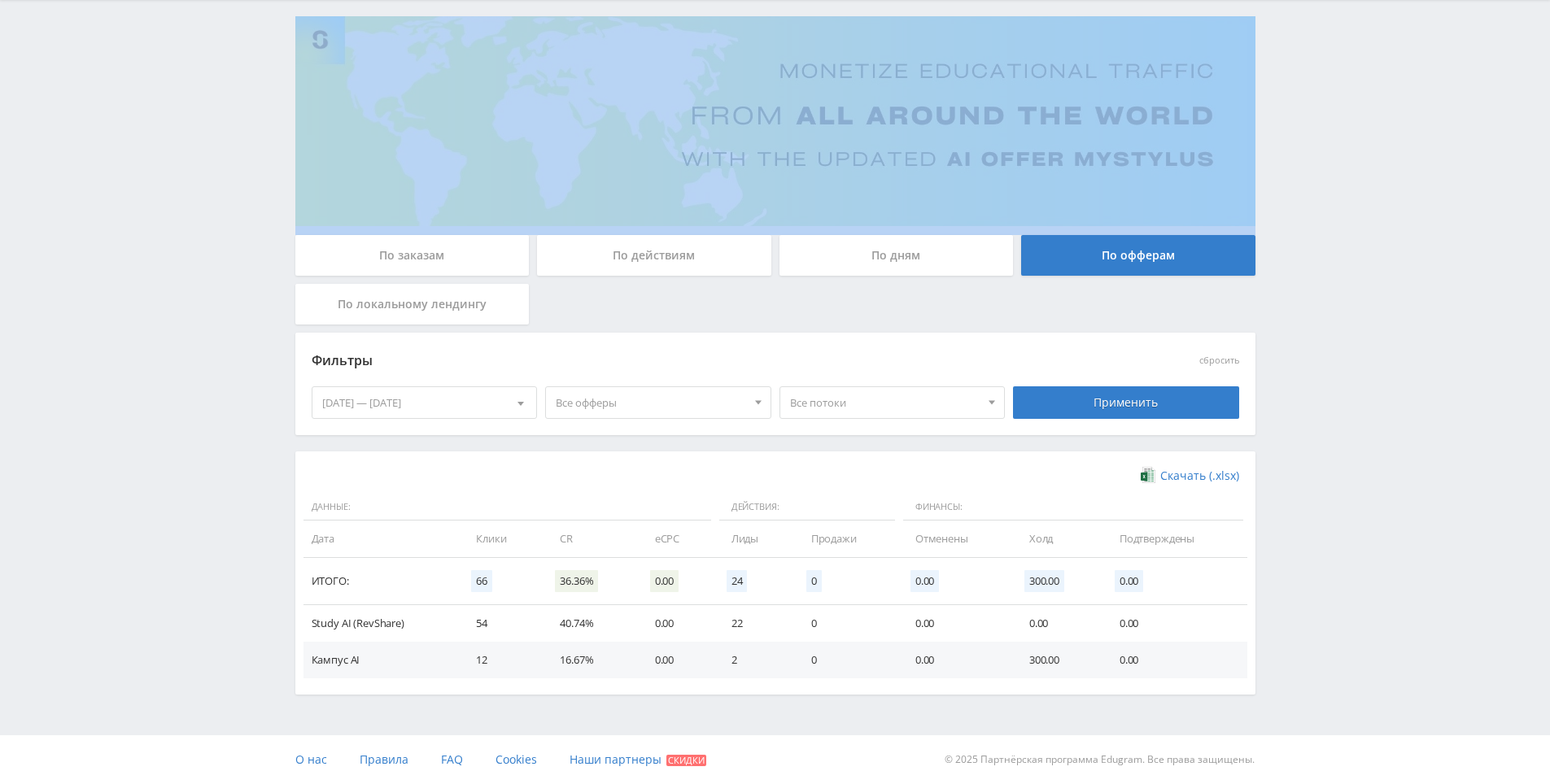
click at [1362, 220] on div "Telegram-канал Инструменты База знаний Ваш менеджер: Alex Alex Online @edugram_…" at bounding box center [775, 343] width 1550 height 882
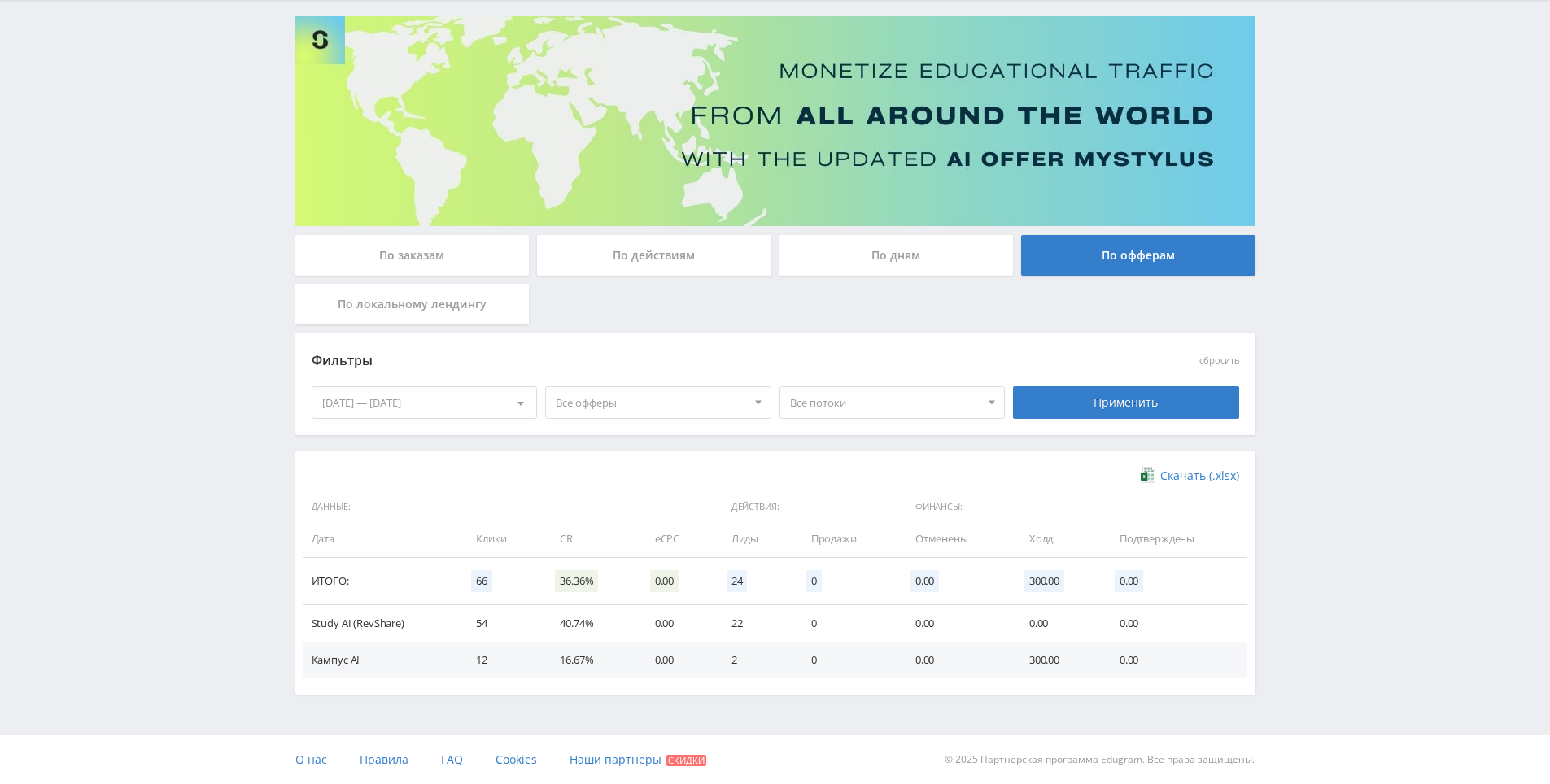
click at [1366, 182] on div "Telegram-канал Инструменты База знаний Ваш менеджер: Alex Alex Online @edugram_…" at bounding box center [775, 343] width 1550 height 882
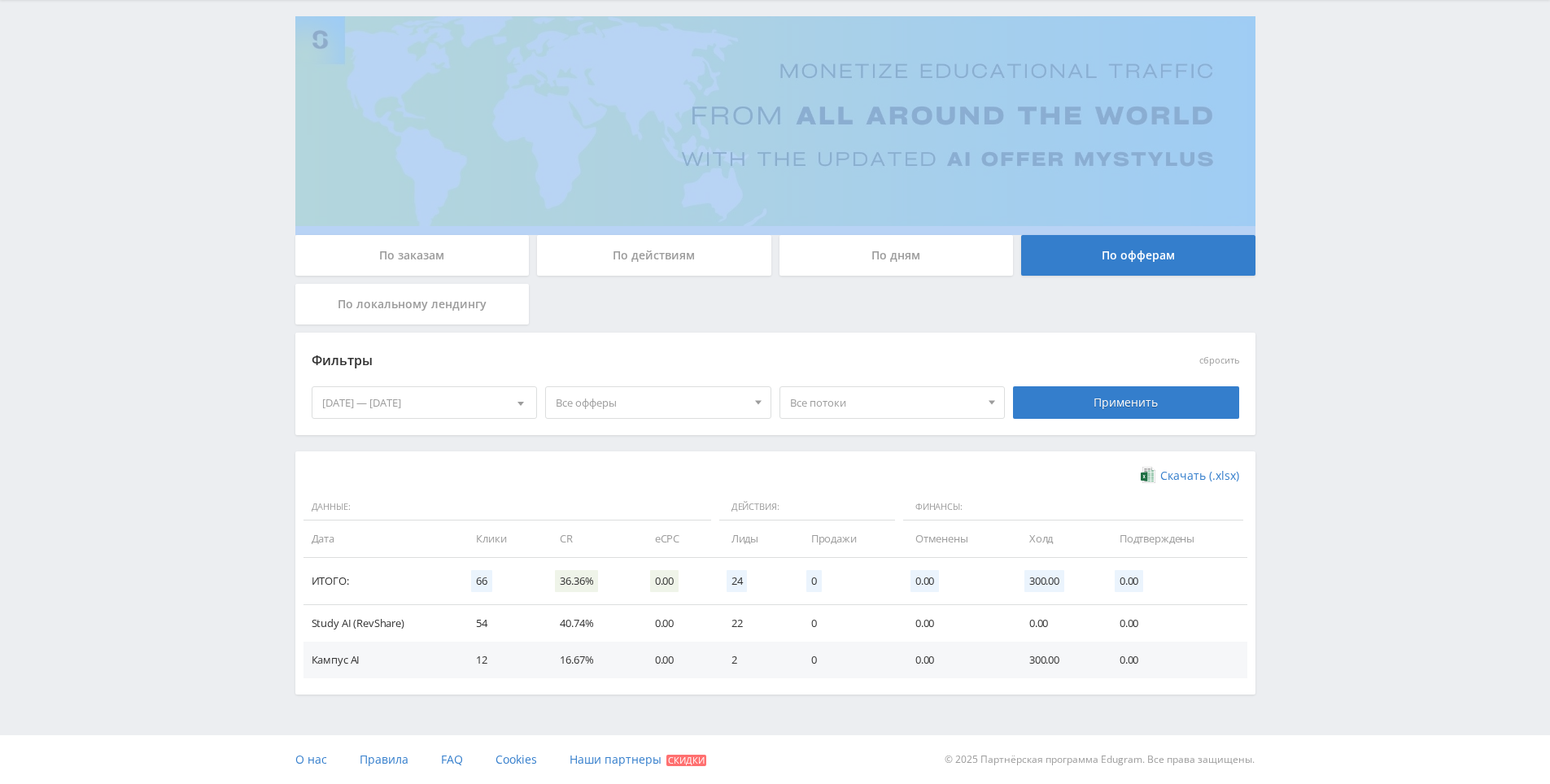
click at [1366, 182] on div "Telegram-канал Инструменты База знаний Ваш менеджер: Alex Alex Online @edugram_…" at bounding box center [775, 343] width 1550 height 882
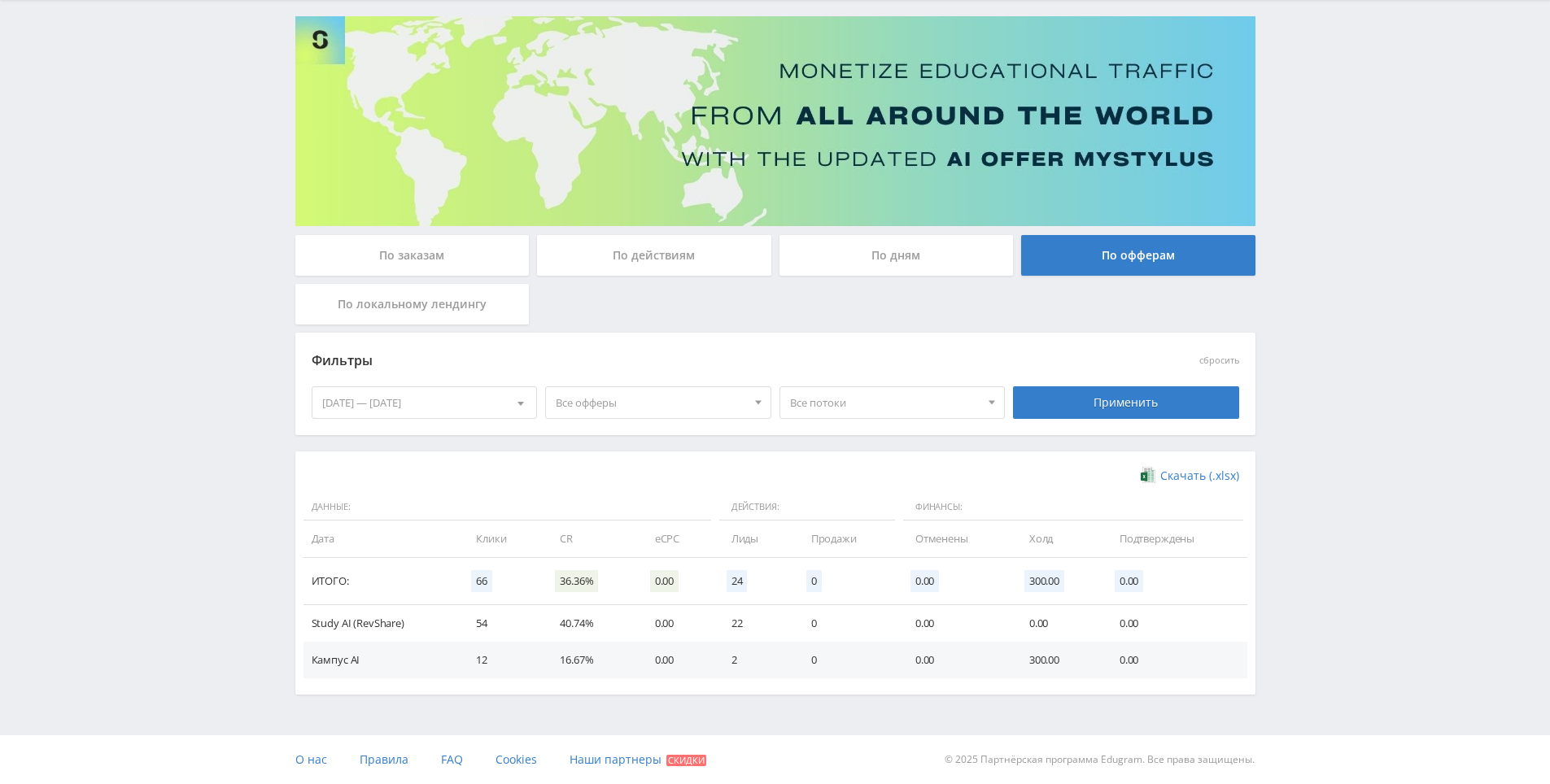
click at [1366, 162] on div "Telegram-канал Инструменты База знаний Ваш менеджер: Alex Alex Online @edugram_…" at bounding box center [775, 343] width 1550 height 882
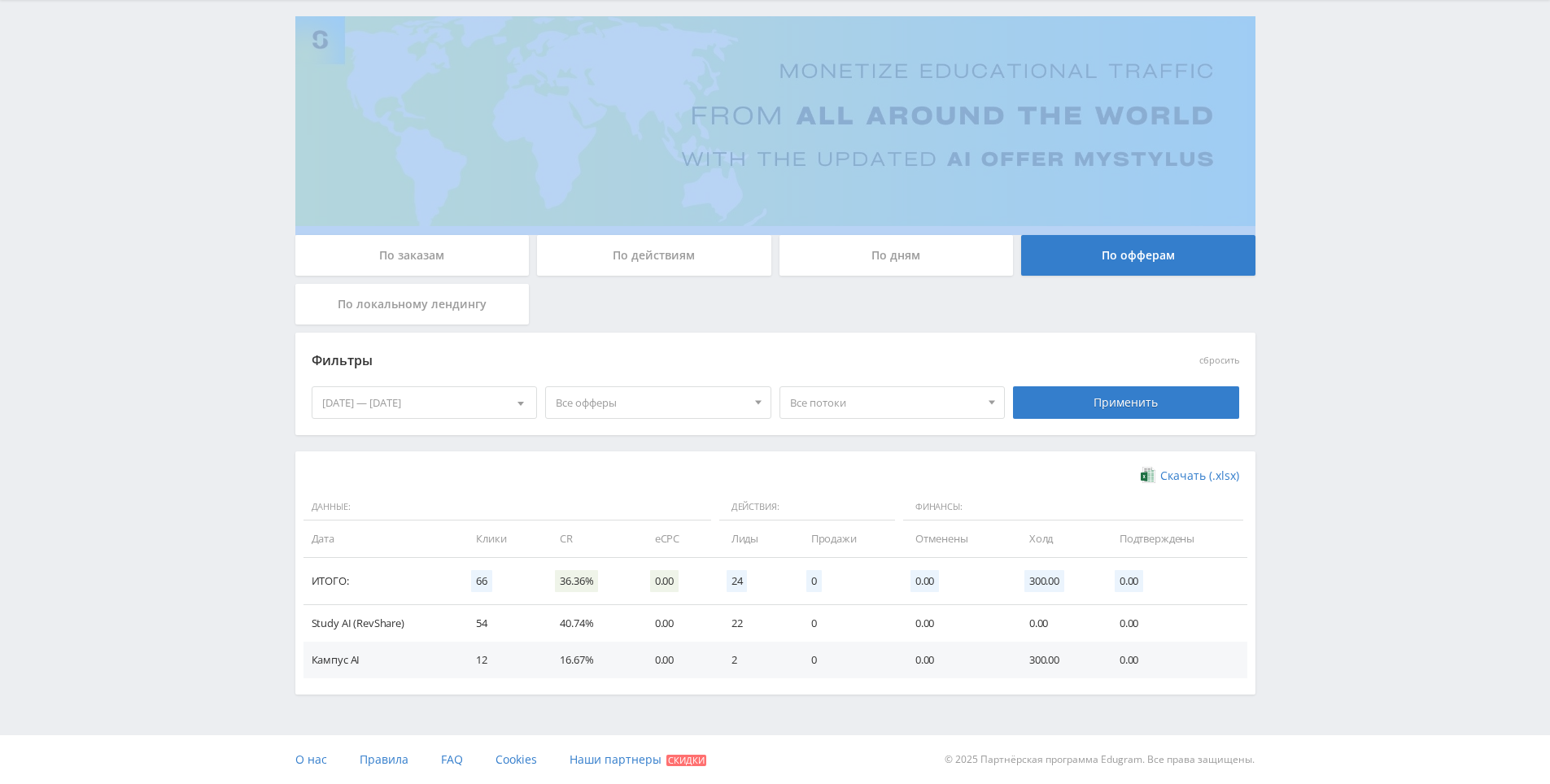
click at [1366, 162] on div "Telegram-канал Инструменты База знаний Ваш менеджер: Alex Alex Online @edugram_…" at bounding box center [775, 343] width 1550 height 882
drag, startPoint x: 1366, startPoint y: 162, endPoint x: 1351, endPoint y: 129, distance: 36.2
click at [1351, 129] on div "Telegram-канал Инструменты База знаний Ваш менеджер: Alex Alex Online @edugram_…" at bounding box center [775, 343] width 1550 height 882
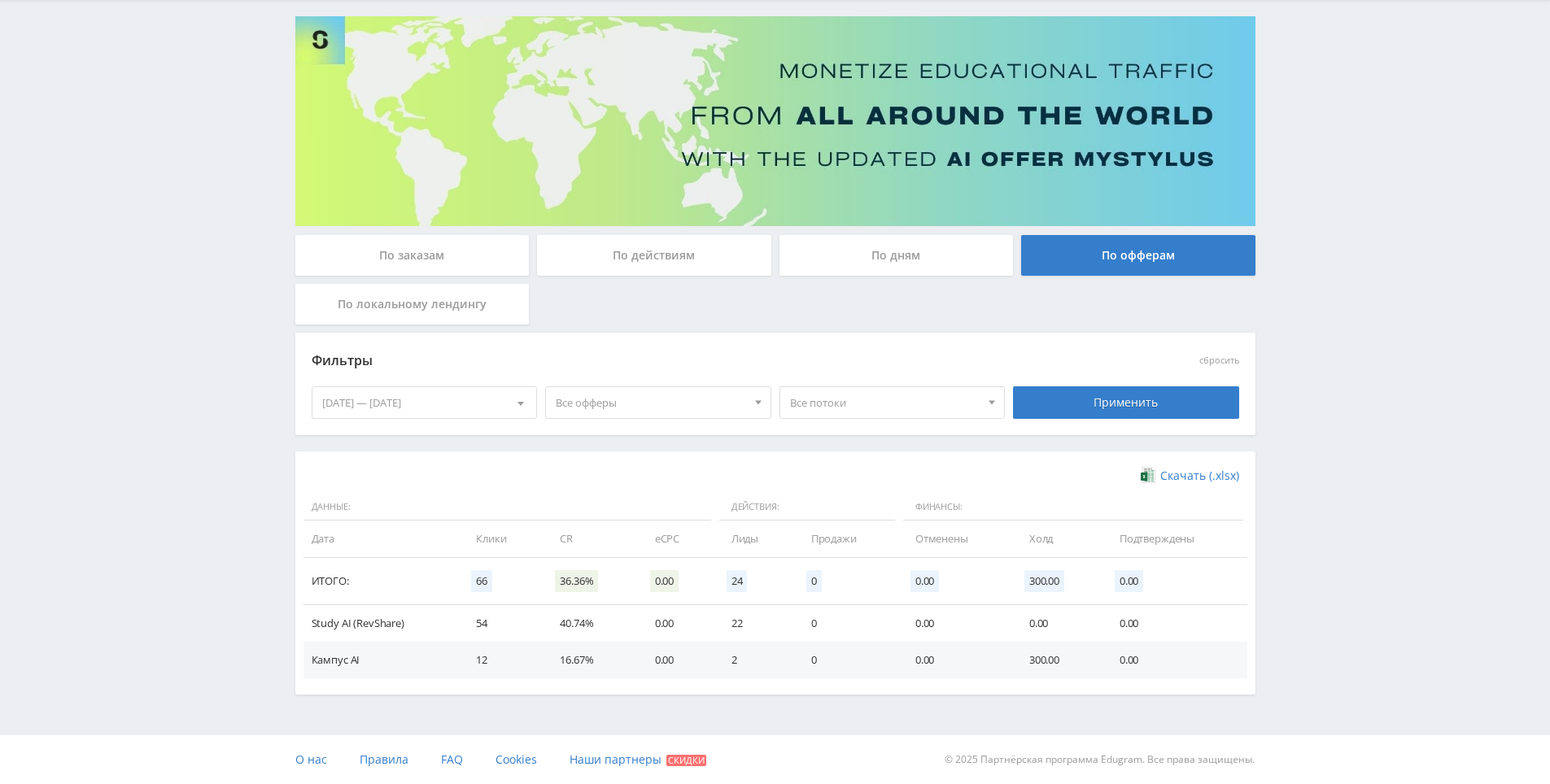
click at [1336, 104] on div "Telegram-канал Инструменты База знаний Ваш менеджер: Alex Alex Online @edugram_…" at bounding box center [775, 343] width 1550 height 882
drag, startPoint x: 1336, startPoint y: 104, endPoint x: 1299, endPoint y: 70, distance: 50.2
click at [1293, 67] on div "Telegram-канал Инструменты База знаний Ваш менеджер: Alex Alex Online @edugram_…" at bounding box center [775, 343] width 1550 height 882
click at [1366, 416] on div "Telegram-канал Инструменты База знаний Ваш менеджер: Alex Alex Online @edugram_…" at bounding box center [775, 343] width 1550 height 882
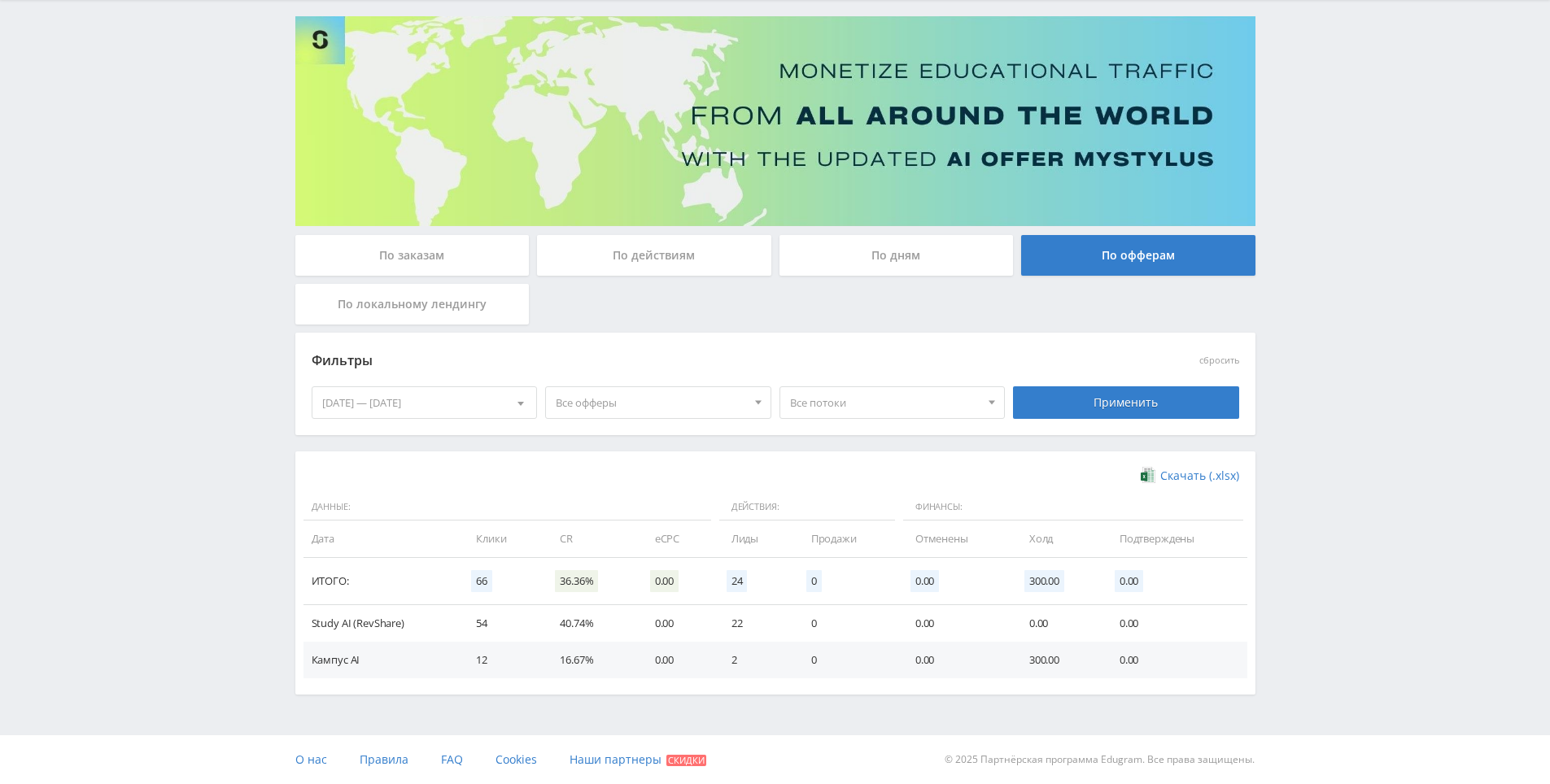
click at [1378, 314] on div "Telegram-канал Инструменты База знаний Ваш менеджер: Alex Alex Online @edugram_…" at bounding box center [775, 343] width 1550 height 882
drag, startPoint x: 1378, startPoint y: 314, endPoint x: 1380, endPoint y: 278, distance: 36.1
click at [1380, 278] on div "Telegram-канал Инструменты База знаний Ваш менеджер: Alex Alex Online @edugram_…" at bounding box center [775, 343] width 1550 height 882
click at [1376, 228] on div "Telegram-канал Инструменты База знаний Ваш менеджер: Alex Alex Online @edugram_…" at bounding box center [775, 343] width 1550 height 882
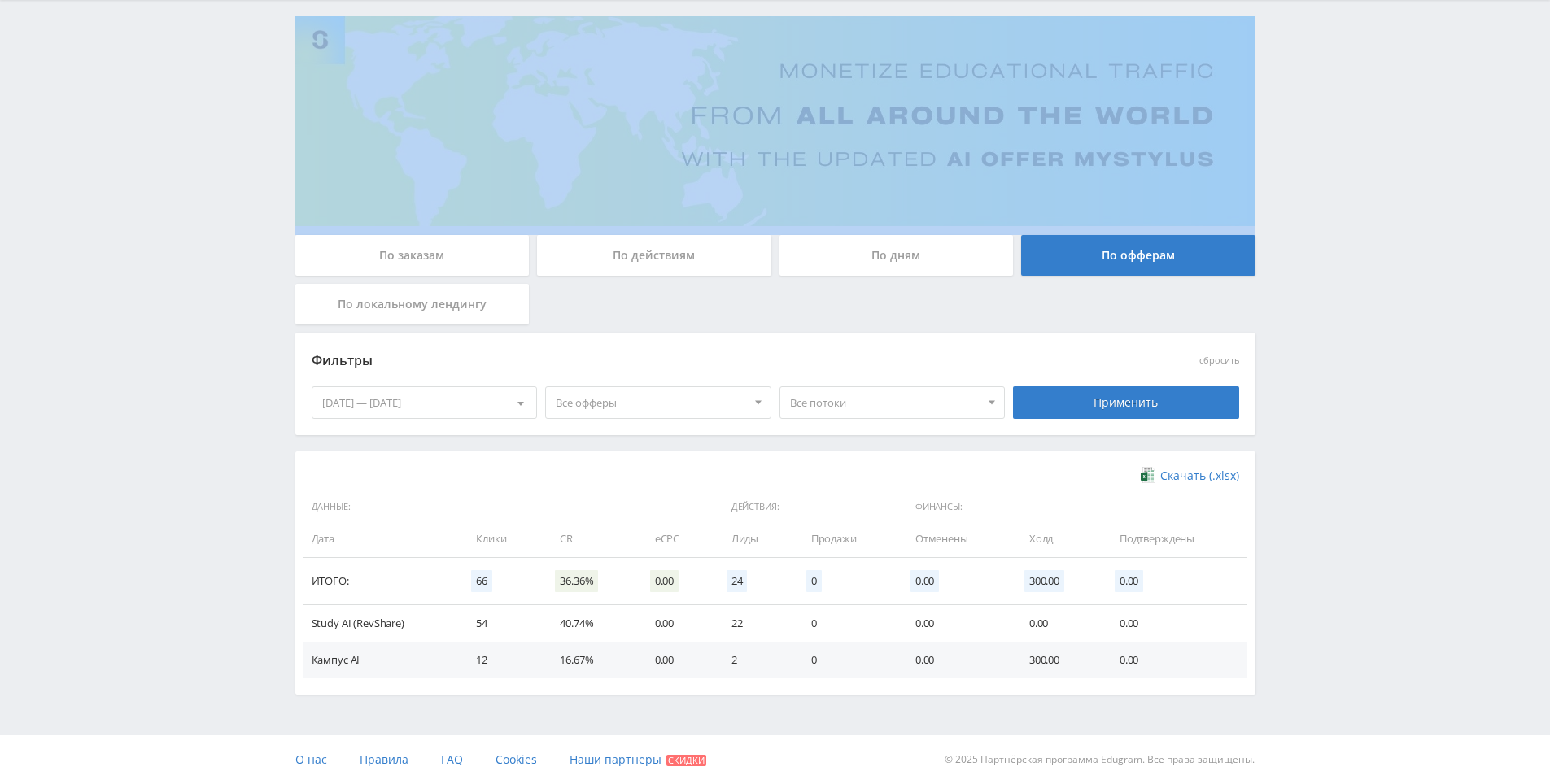
click at [1376, 228] on div "Telegram-канал Инструменты База знаний Ваш менеджер: Alex Alex Online @edugram_…" at bounding box center [775, 343] width 1550 height 882
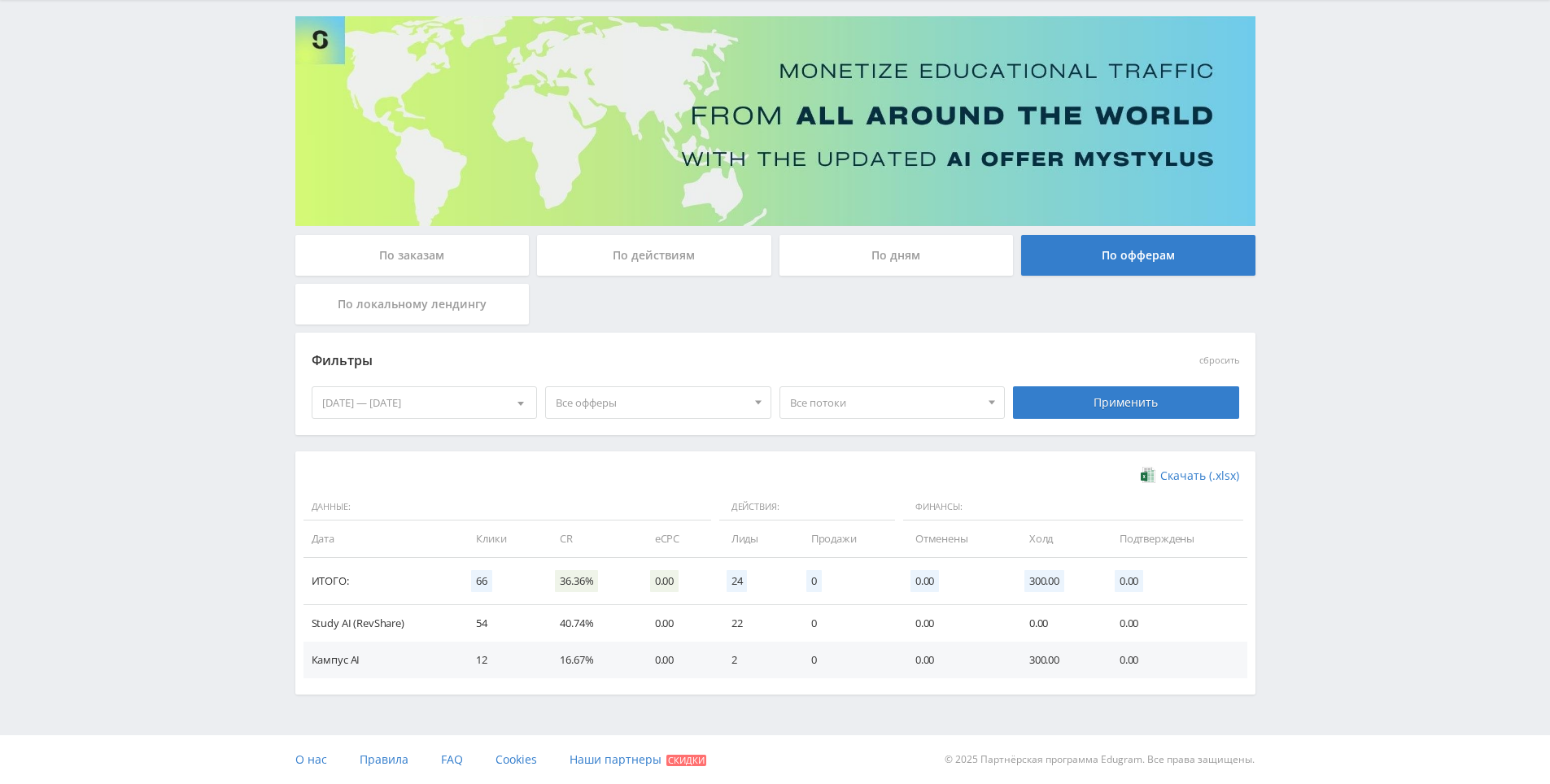
click at [1372, 208] on div "Telegram-канал Инструменты База знаний Ваш менеджер: Alex Alex Online @edugram_…" at bounding box center [775, 343] width 1550 height 882
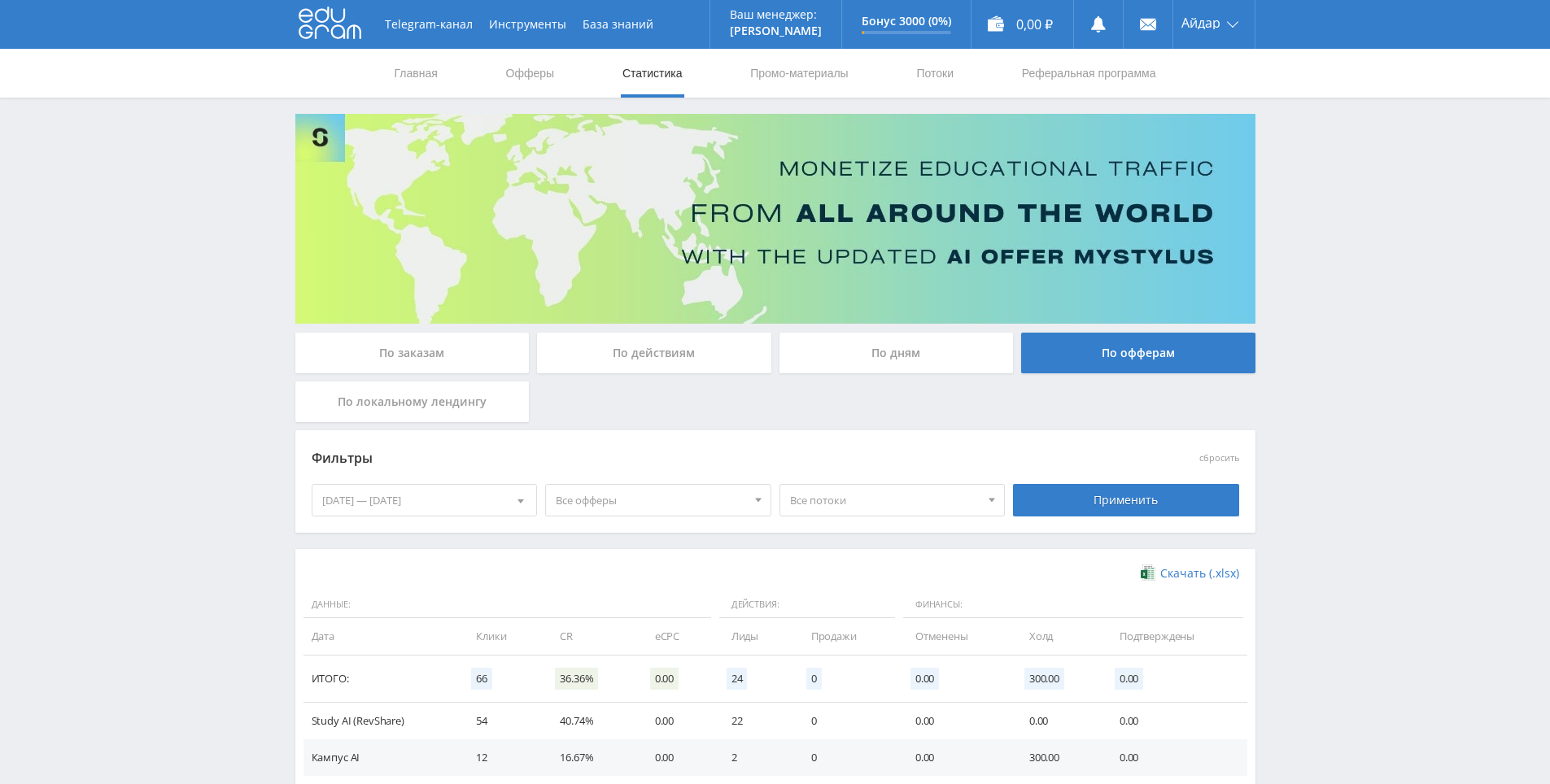
drag, startPoint x: 1335, startPoint y: 347, endPoint x: 1222, endPoint y: 178, distance: 203.3
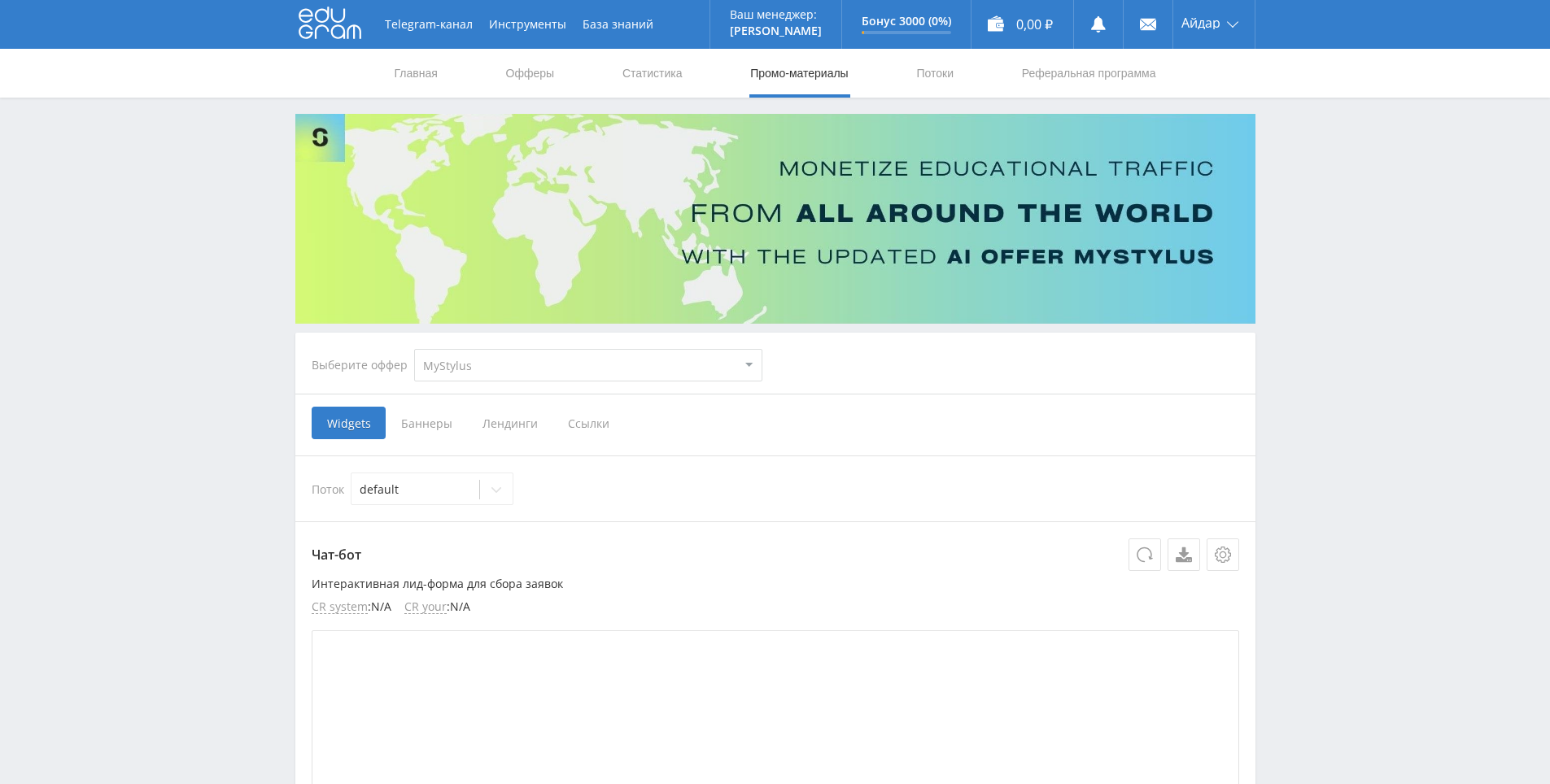
drag, startPoint x: 497, startPoint y: 367, endPoint x: 504, endPoint y: 381, distance: 15.7
click at [497, 367] on select "MyStylus MyStylus - Revshare Кампус AI Studybay Автор24 Studybay [GEOGRAPHIC_DA…" at bounding box center [588, 365] width 348 height 32
select select "376"
click at [414, 349] on select "MyStylus MyStylus - Revshare Кампус AI Studybay Автор24 Studybay [GEOGRAPHIC_DA…" at bounding box center [588, 365] width 348 height 32
select select "376"
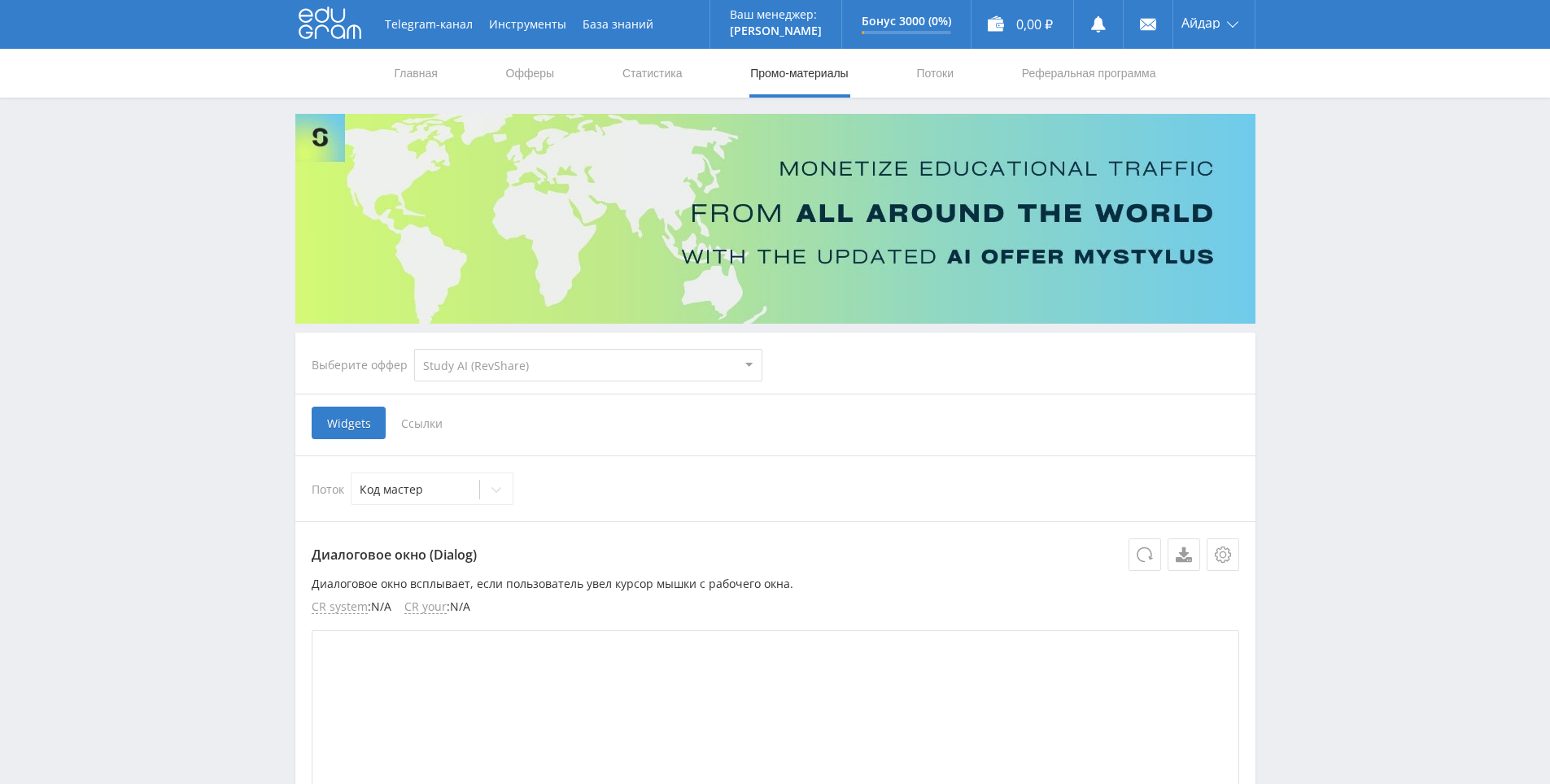
click at [434, 423] on span "Ссылки" at bounding box center [421, 423] width 72 height 32
click at [0, 0] on input "Ссылки" at bounding box center [0, 0] width 0 height 0
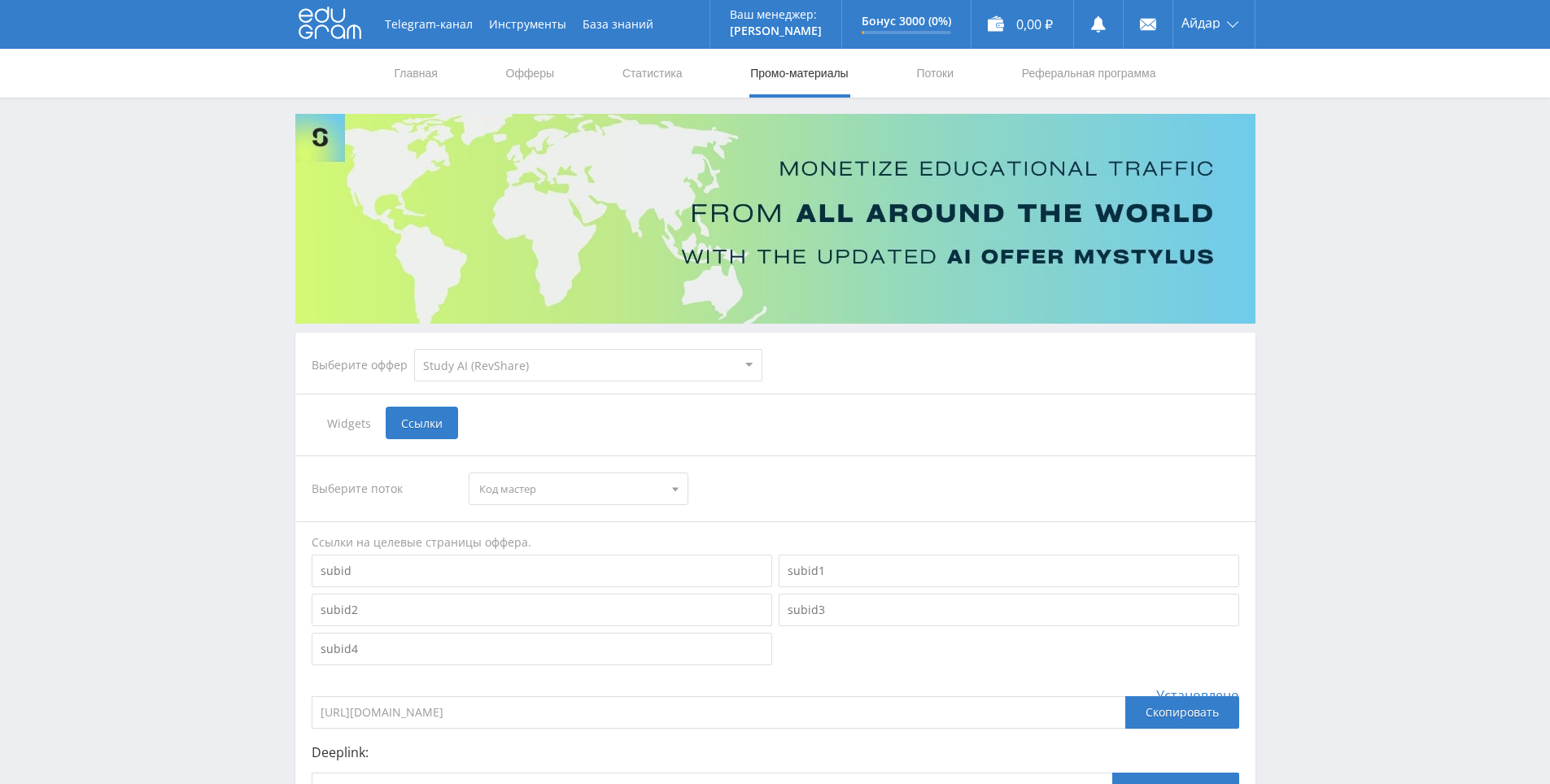
click at [525, 501] on span "Код мастер" at bounding box center [571, 488] width 184 height 31
click at [540, 641] on button "Дзен" at bounding box center [578, 635] width 218 height 23
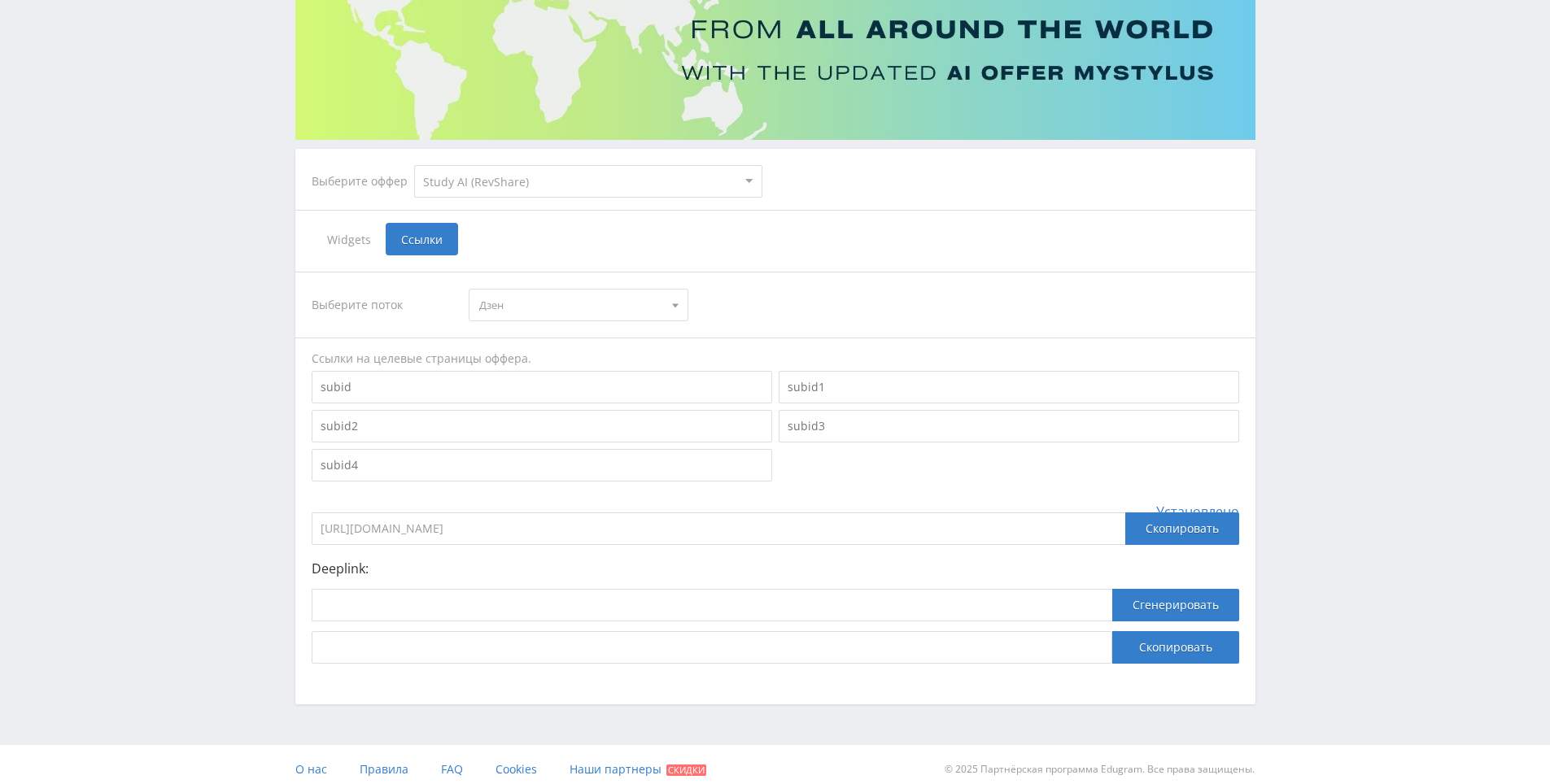
scroll to position [194, 0]
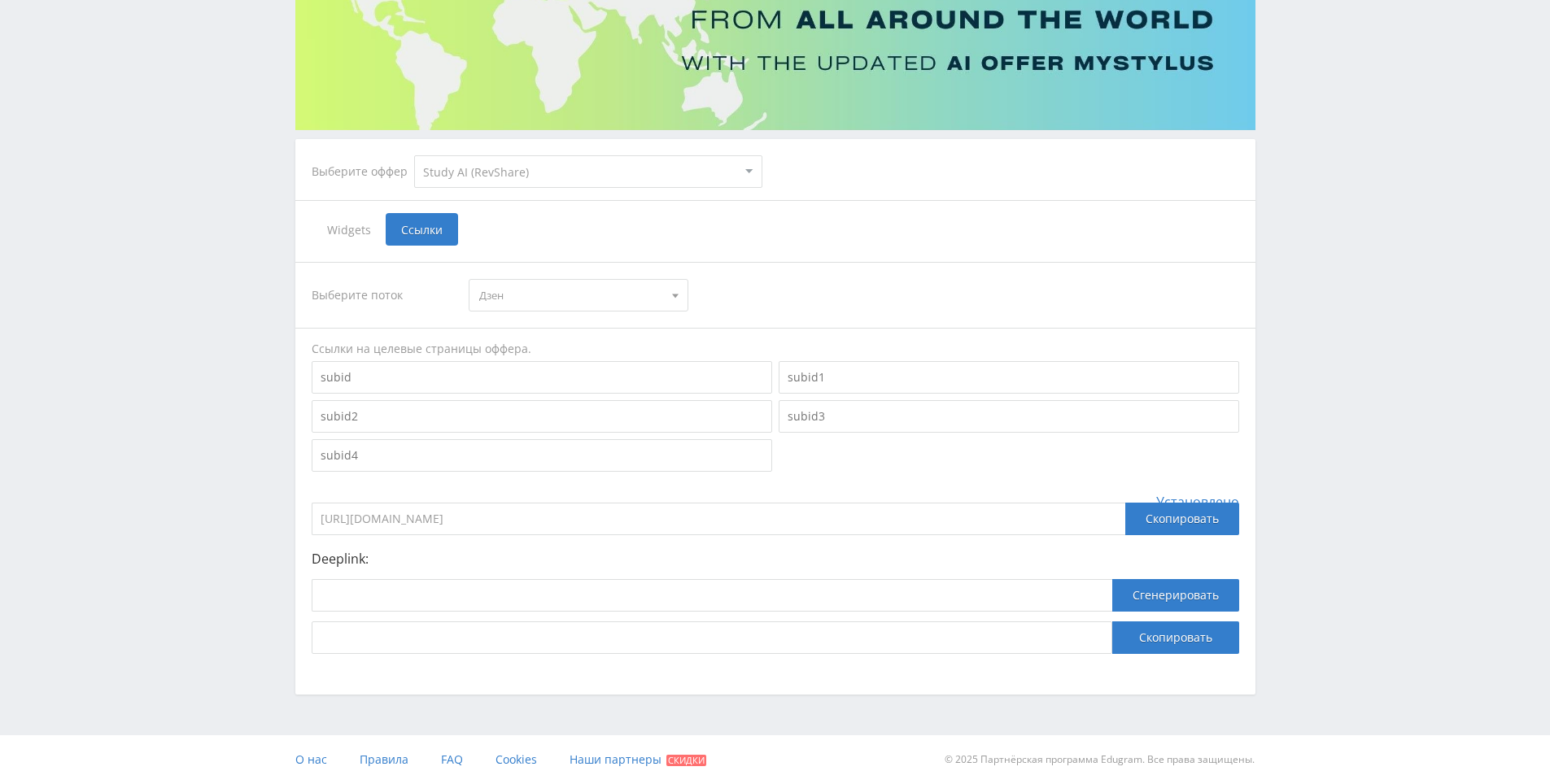
click at [621, 518] on input "[URL][DOMAIN_NAME]" at bounding box center [718, 519] width 813 height 32
